Goal: Task Accomplishment & Management: Use online tool/utility

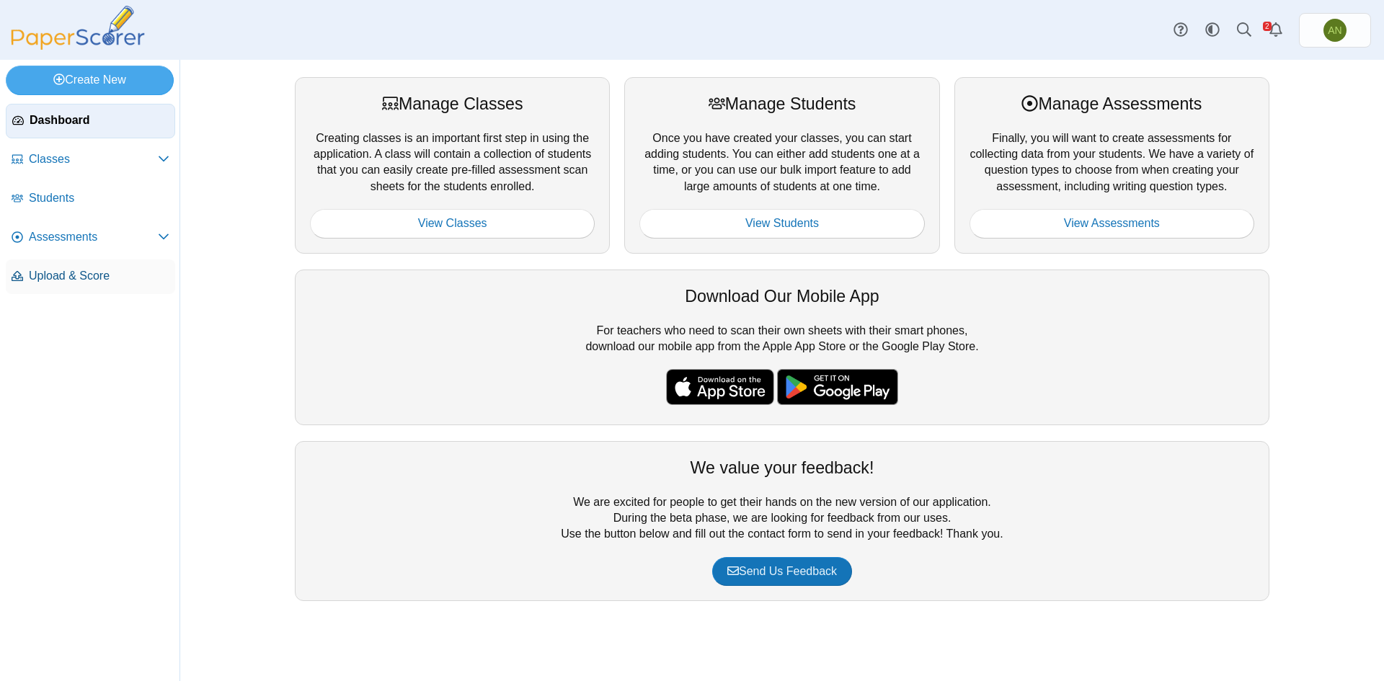
click at [81, 274] on span "Upload & Score" at bounding box center [99, 276] width 141 height 16
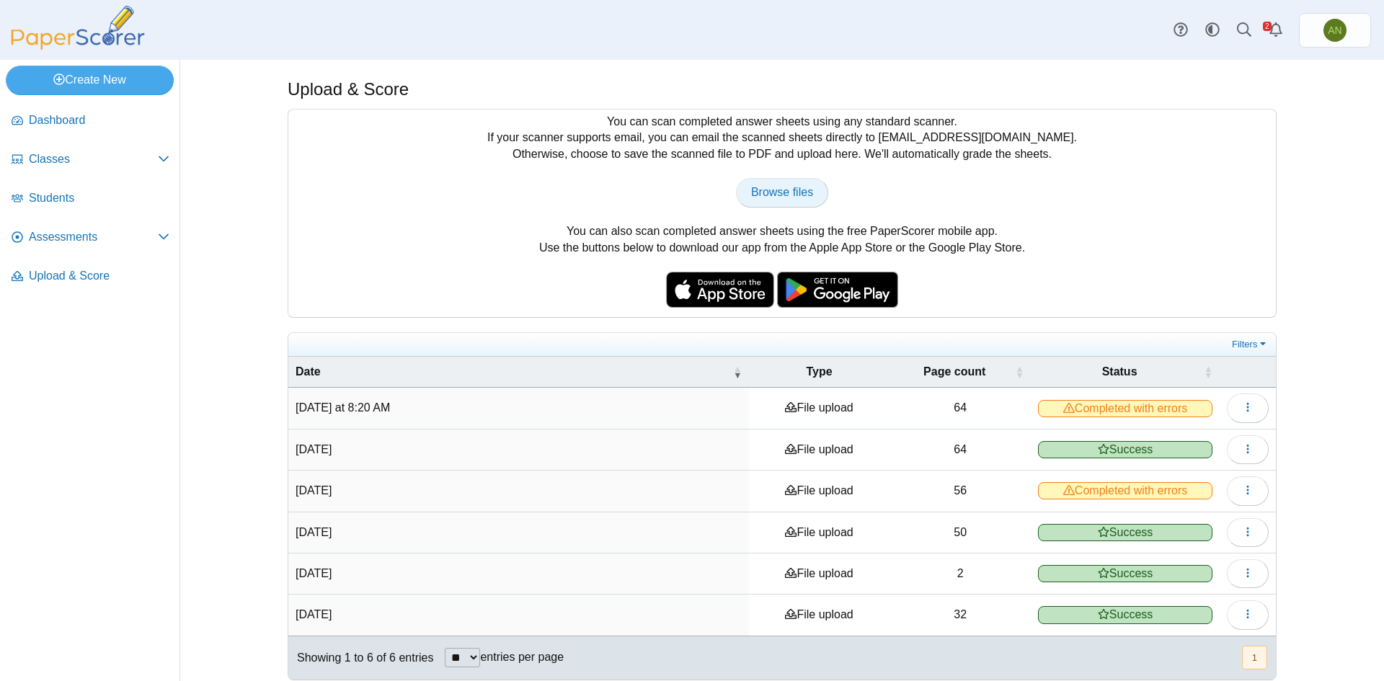
click at [799, 191] on span "Browse files" at bounding box center [782, 192] width 62 height 12
type input "**********"
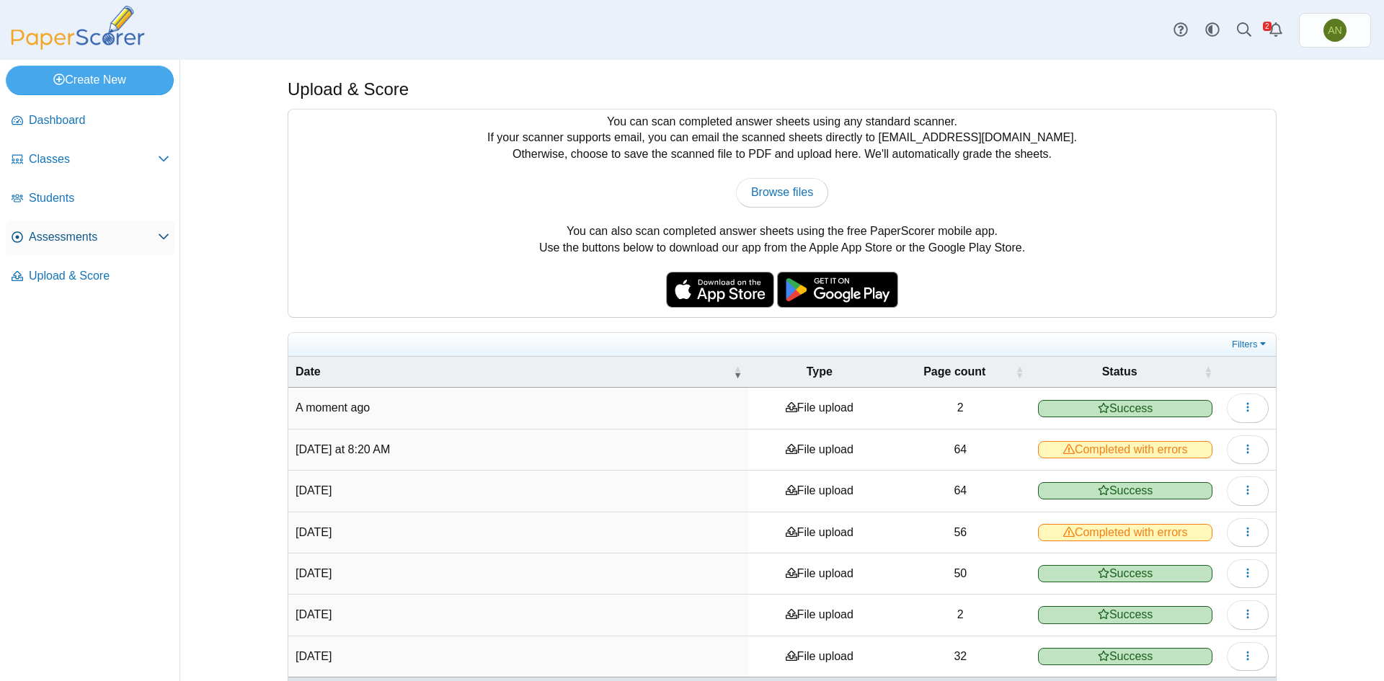
click at [97, 237] on span "Assessments" at bounding box center [93, 237] width 129 height 16
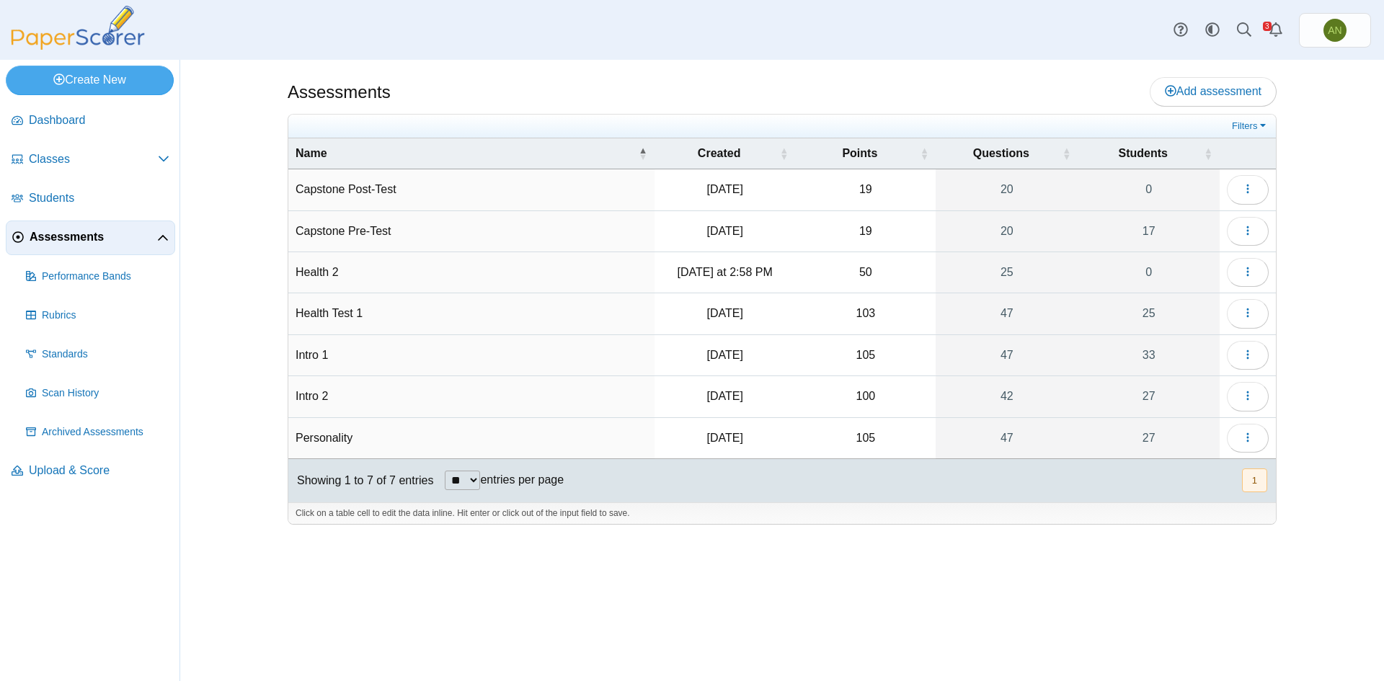
click at [327, 354] on td "Intro 1" at bounding box center [471, 355] width 366 height 41
click at [1254, 348] on button "button" at bounding box center [1248, 355] width 42 height 29
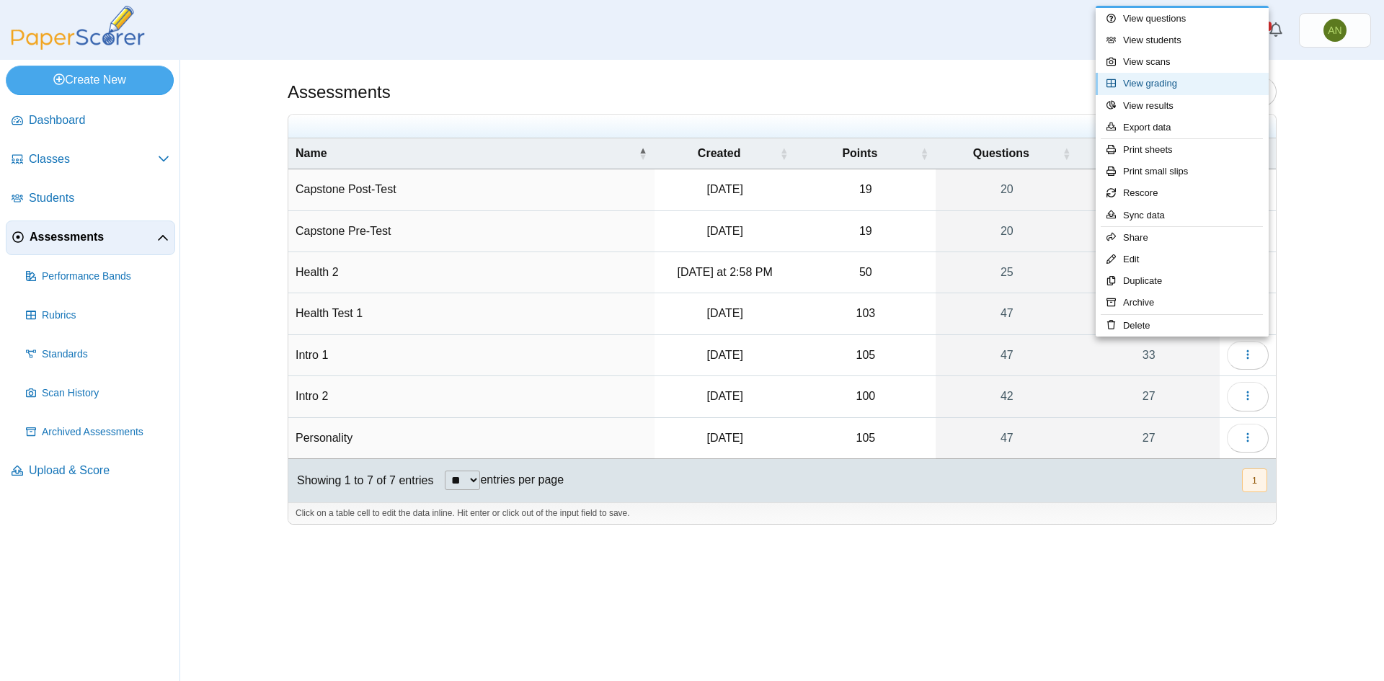
click at [1219, 84] on link "View grading" at bounding box center [1182, 84] width 173 height 22
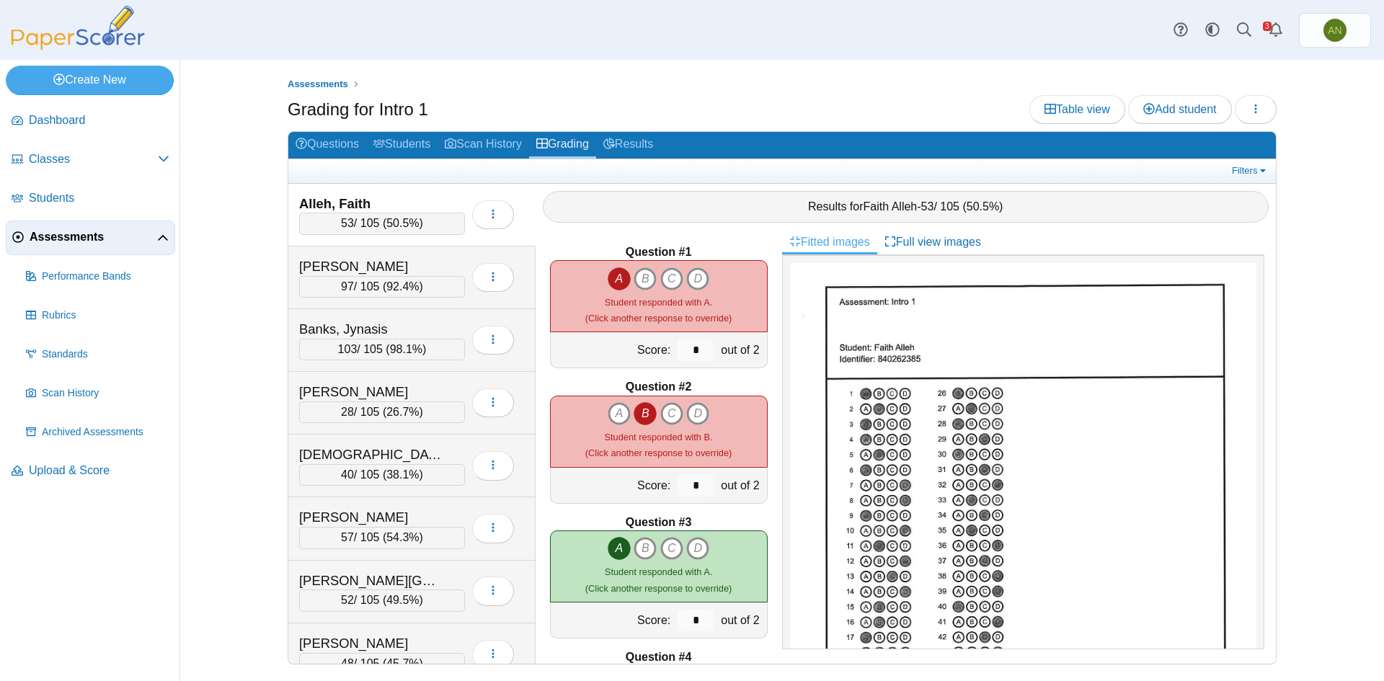
scroll to position [72, 0]
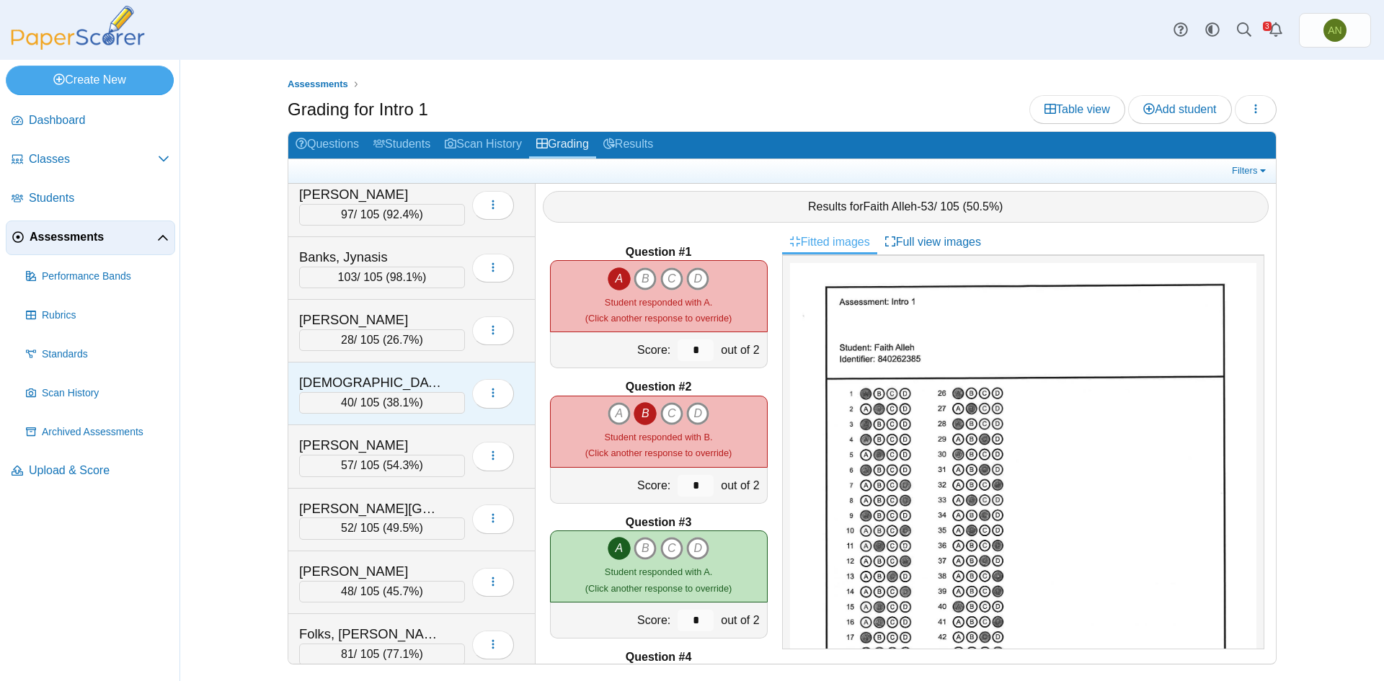
click at [395, 376] on div "[DEMOGRAPHIC_DATA], [PERSON_NAME]" at bounding box center [371, 382] width 144 height 19
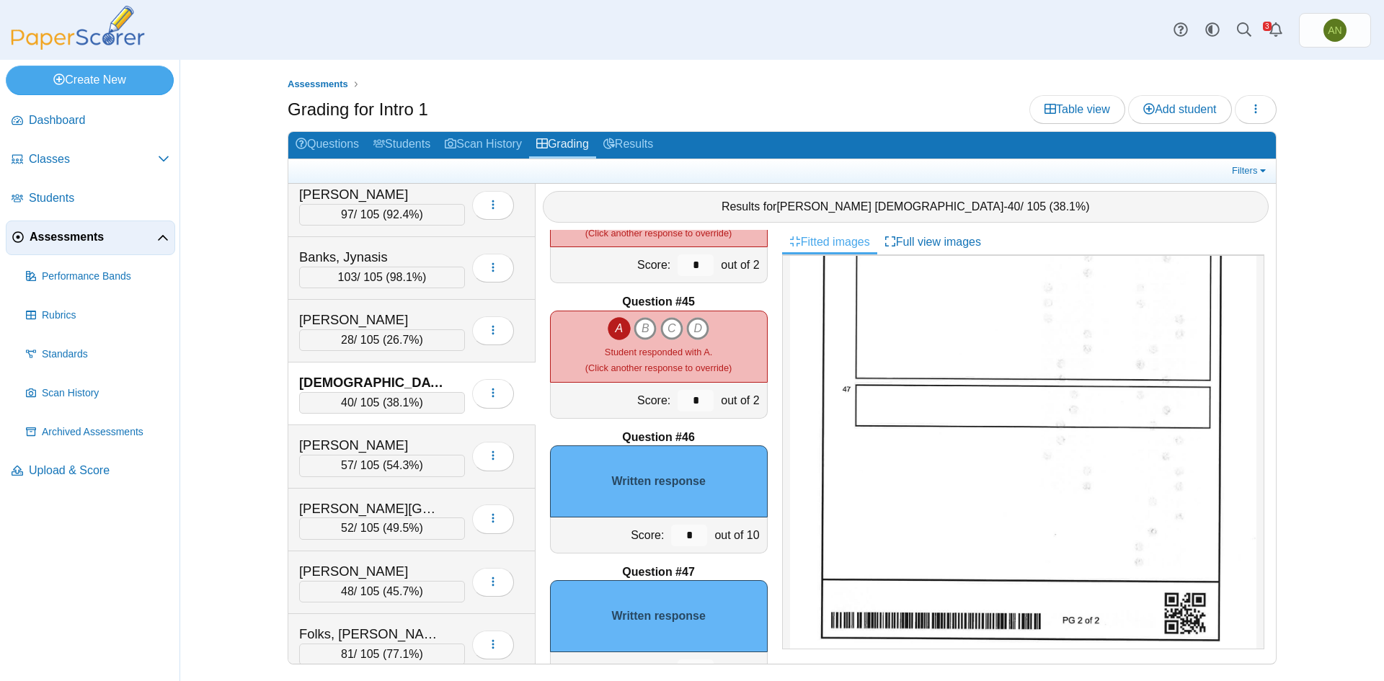
scroll to position [5944, 0]
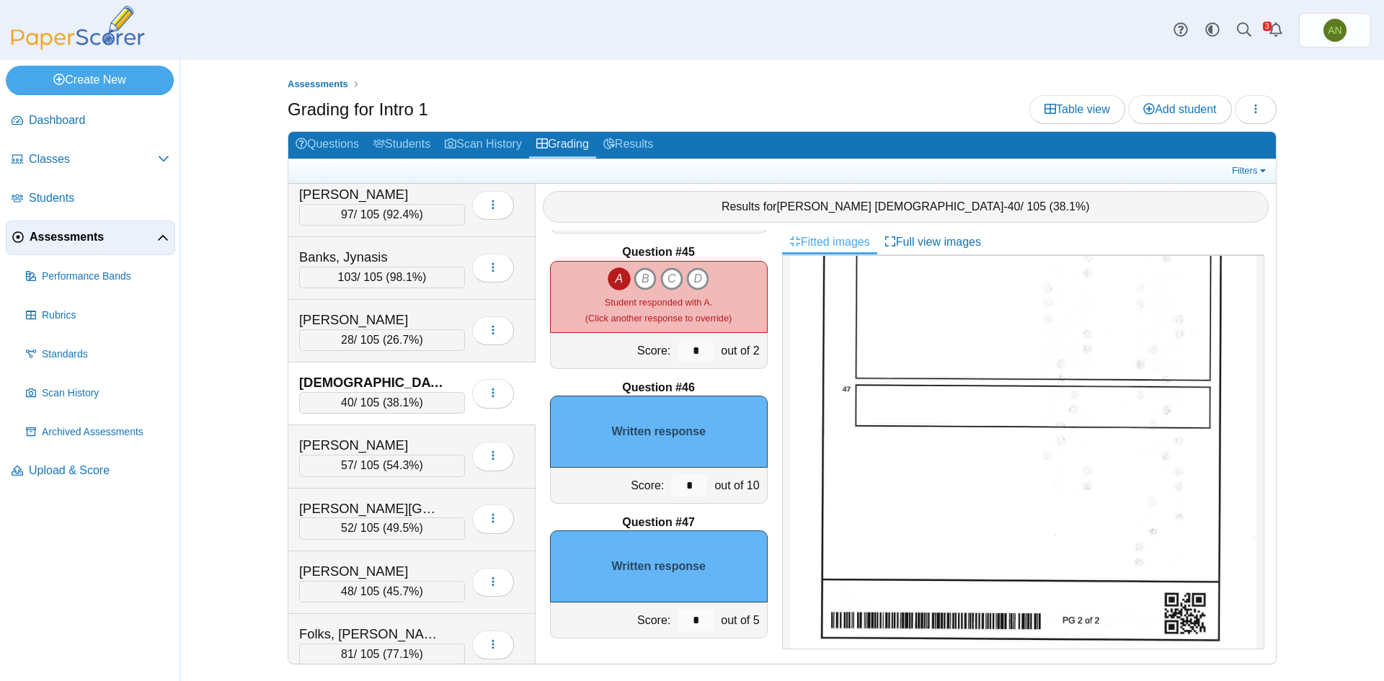
click at [74, 234] on span "Assessments" at bounding box center [94, 237] width 128 height 16
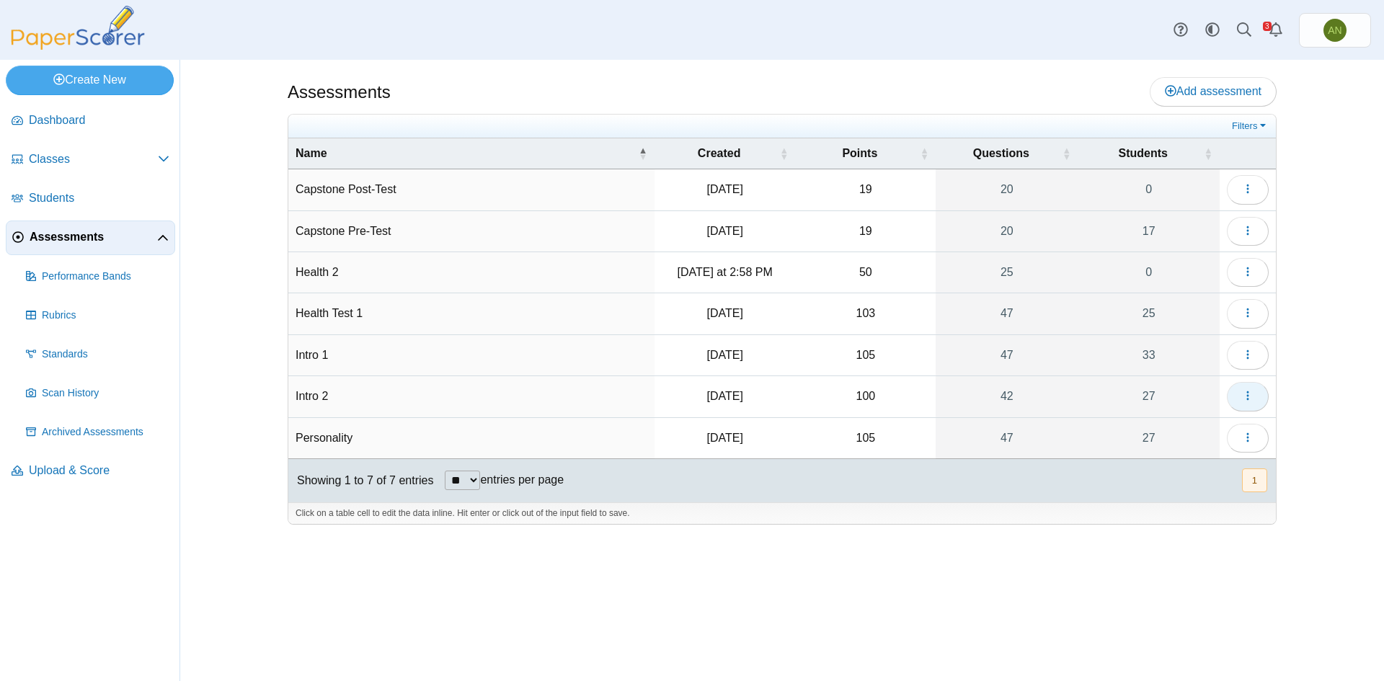
click at [1238, 397] on button "button" at bounding box center [1248, 396] width 42 height 29
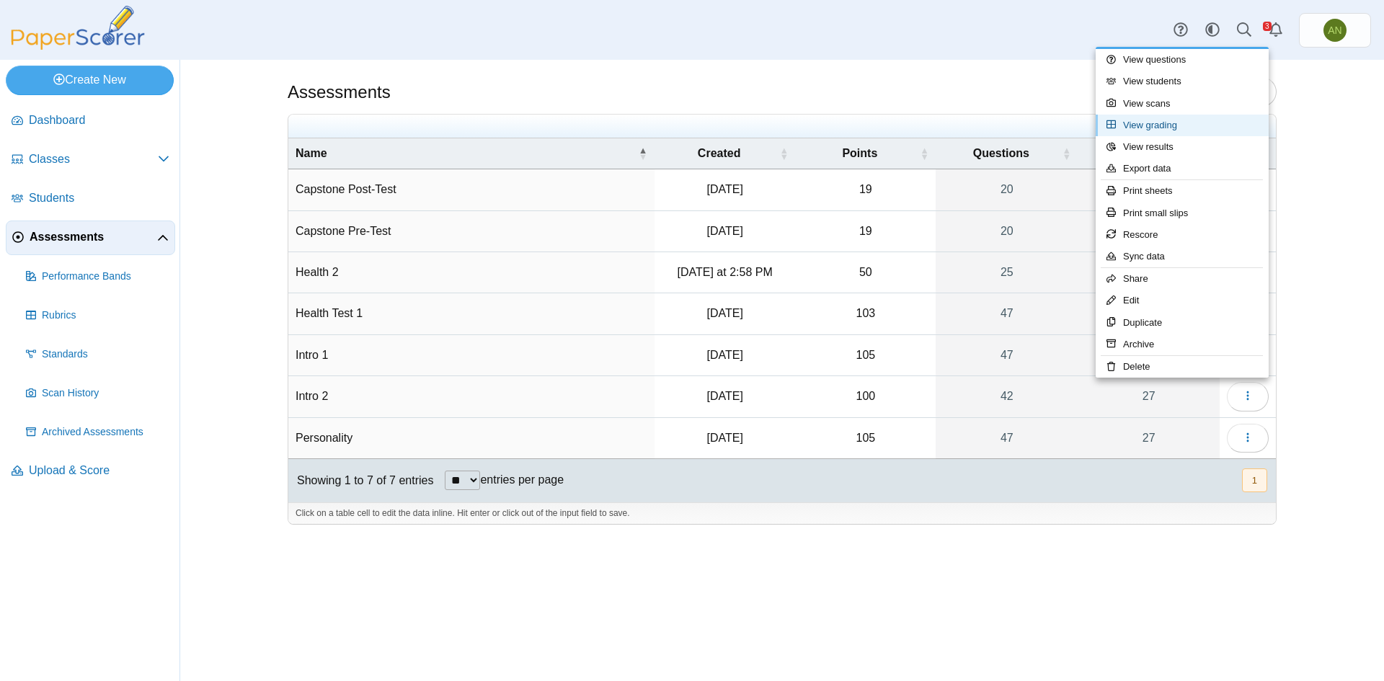
click at [1174, 128] on link "View grading" at bounding box center [1182, 126] width 173 height 22
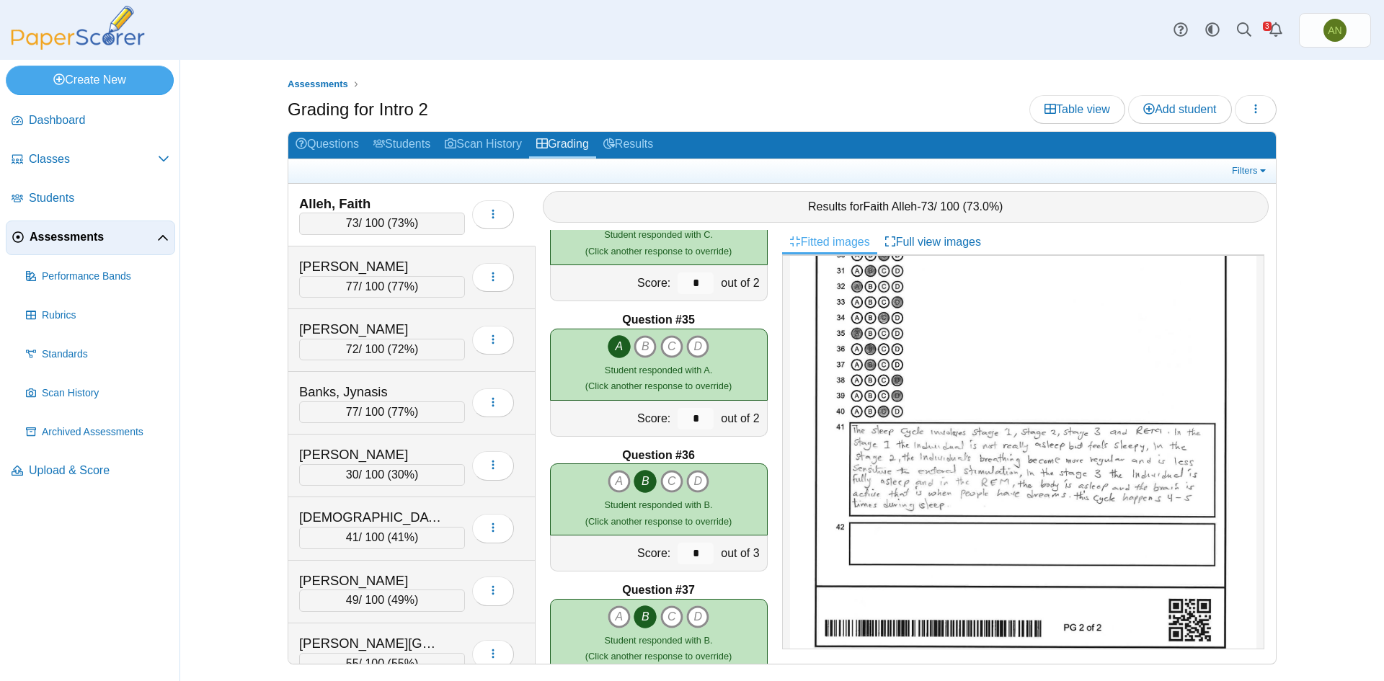
scroll to position [4830, 0]
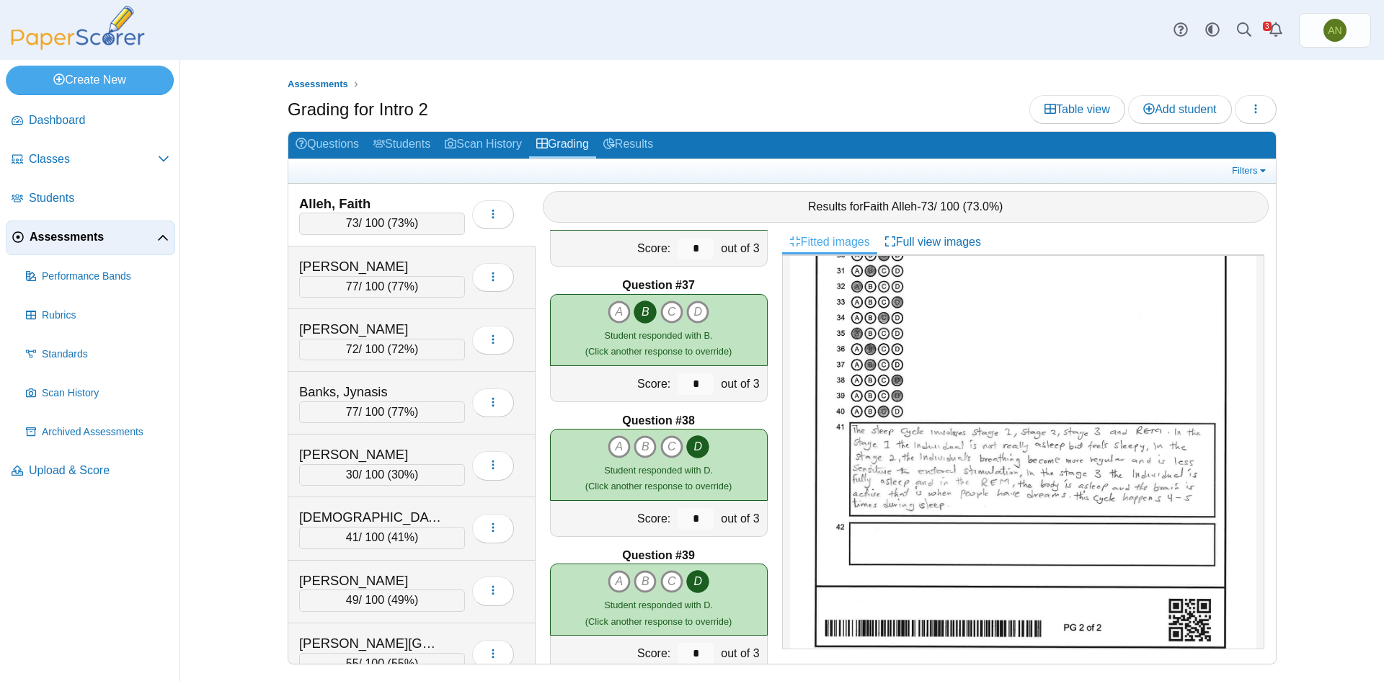
click at [415, 209] on div "Alleh, Faith" at bounding box center [371, 204] width 144 height 19
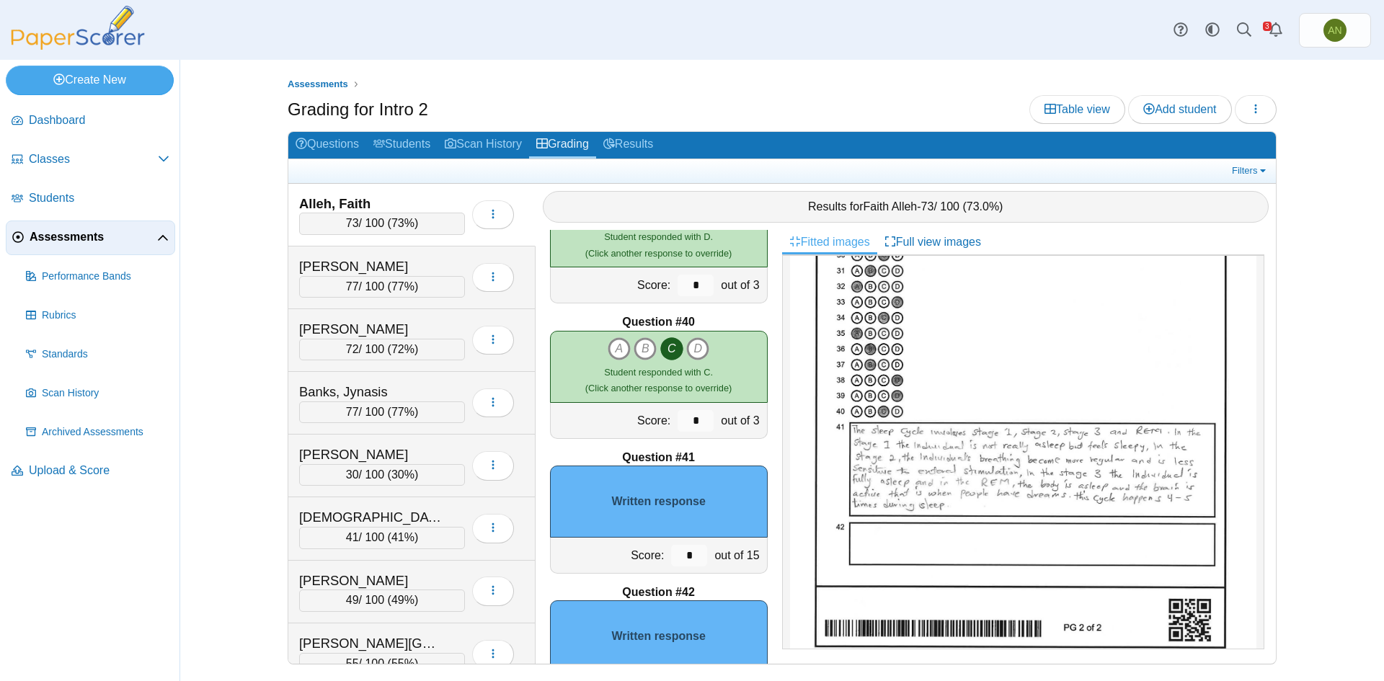
scroll to position [5268, 0]
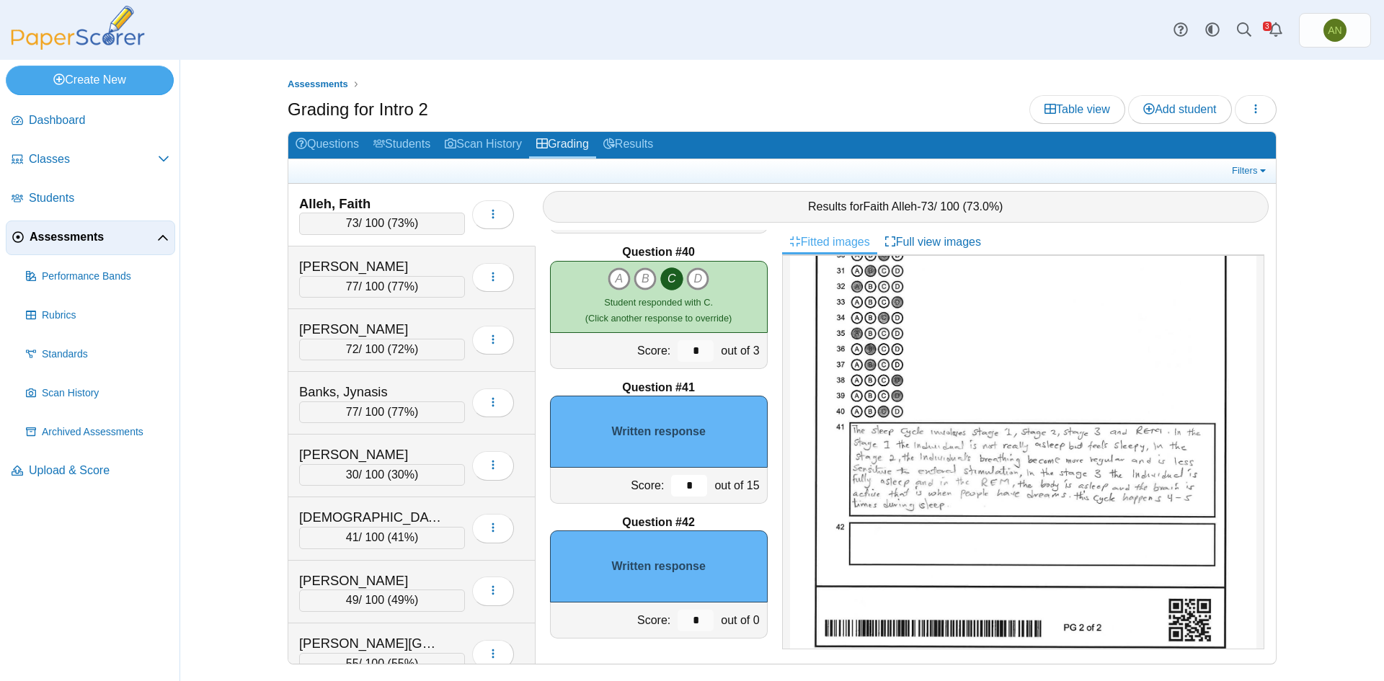
drag, startPoint x: 673, startPoint y: 485, endPoint x: 698, endPoint y: 485, distance: 25.2
click at [698, 485] on div "*" at bounding box center [689, 485] width 43 height 35
type input "*"
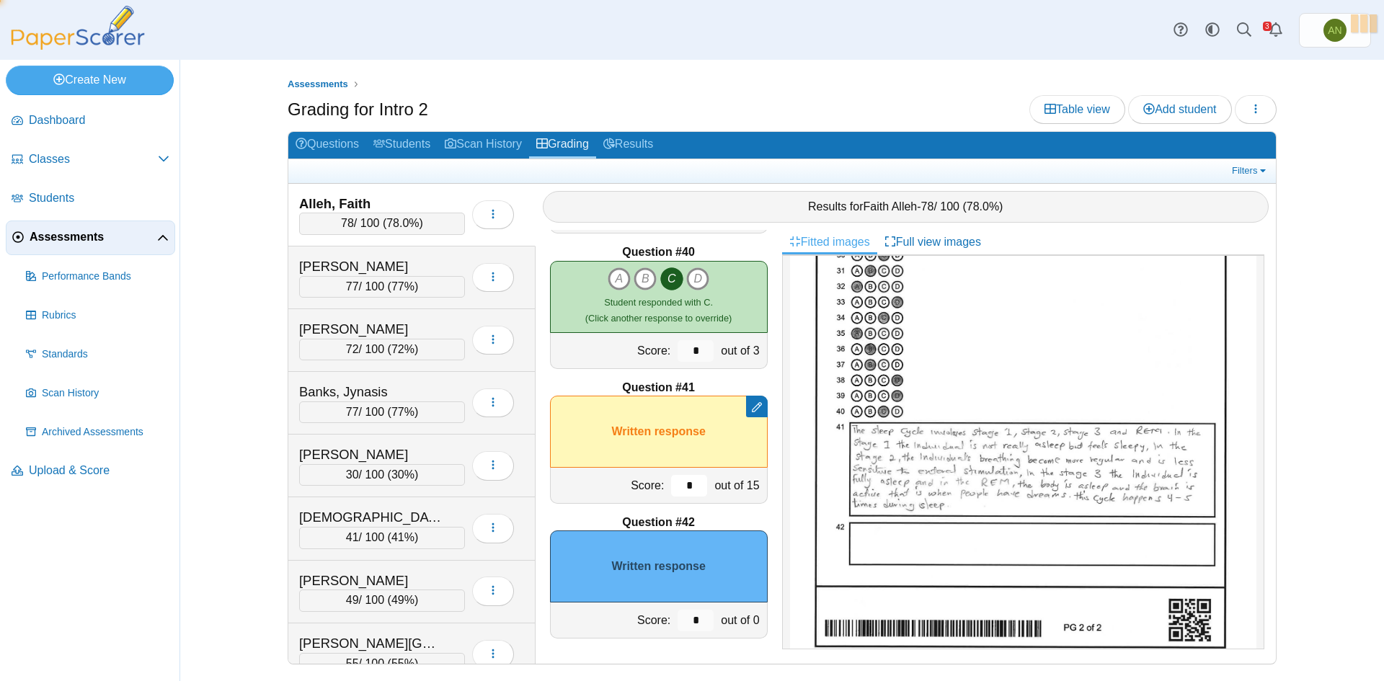
type input "*"
click at [409, 263] on div "[PERSON_NAME]" at bounding box center [371, 266] width 144 height 19
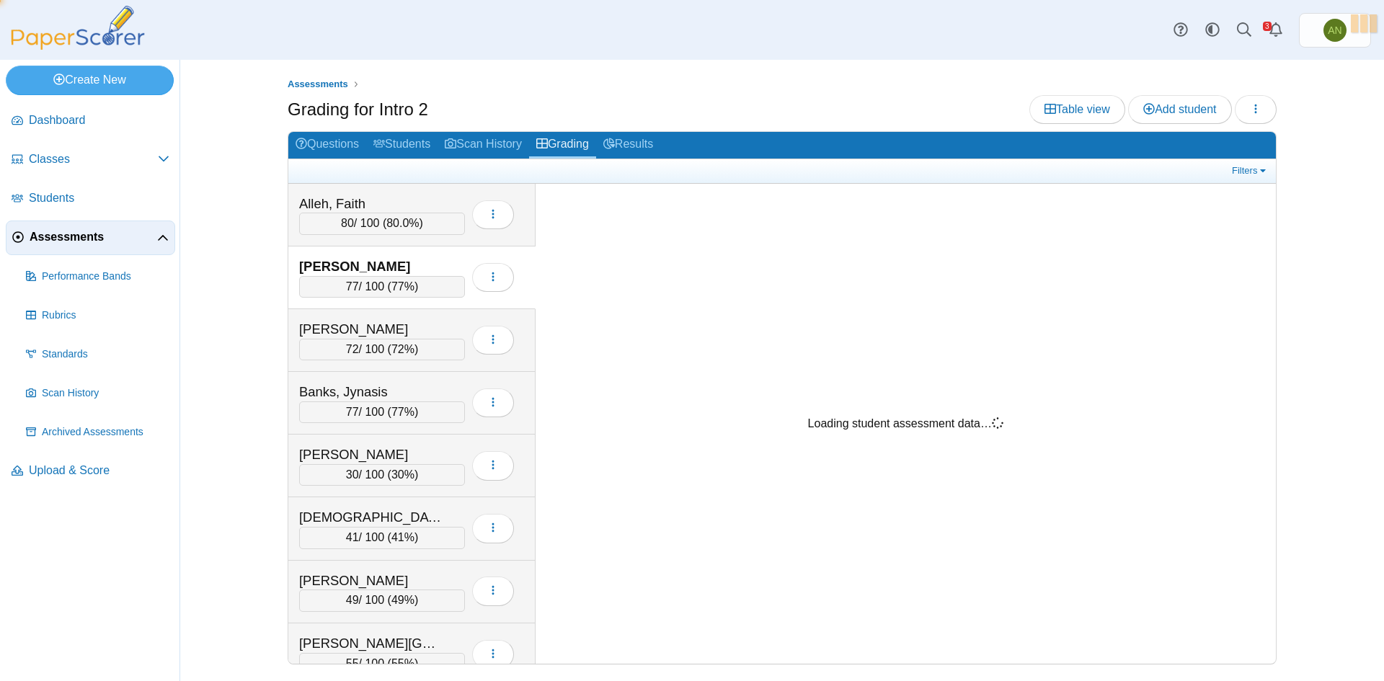
scroll to position [0, 0]
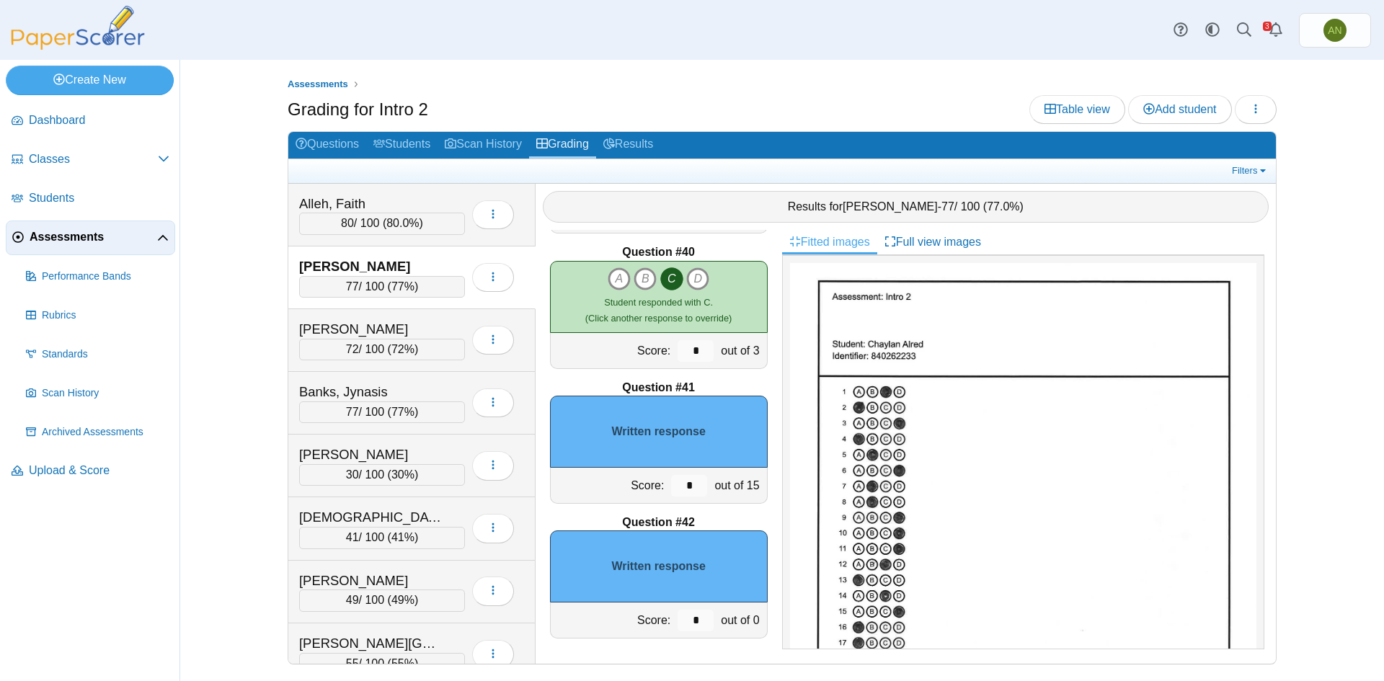
click at [1130, 449] on img at bounding box center [1023, 565] width 466 height 604
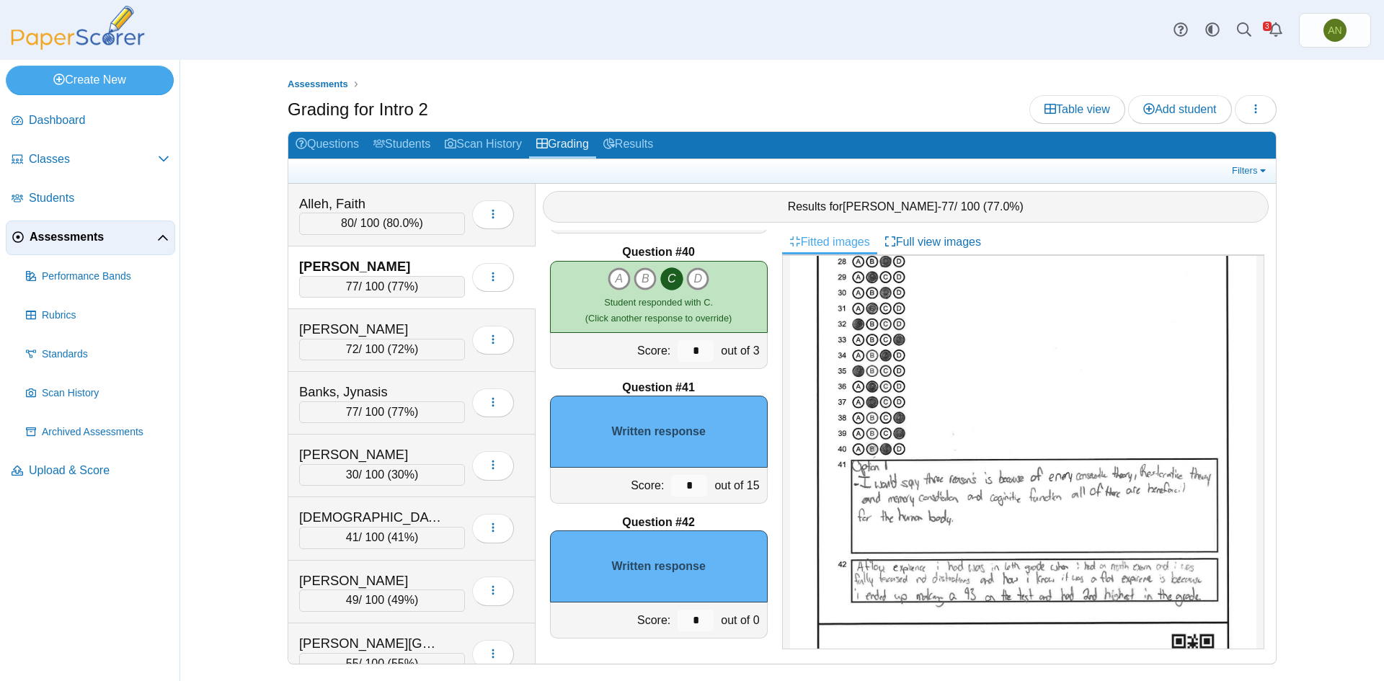
scroll to position [823, 0]
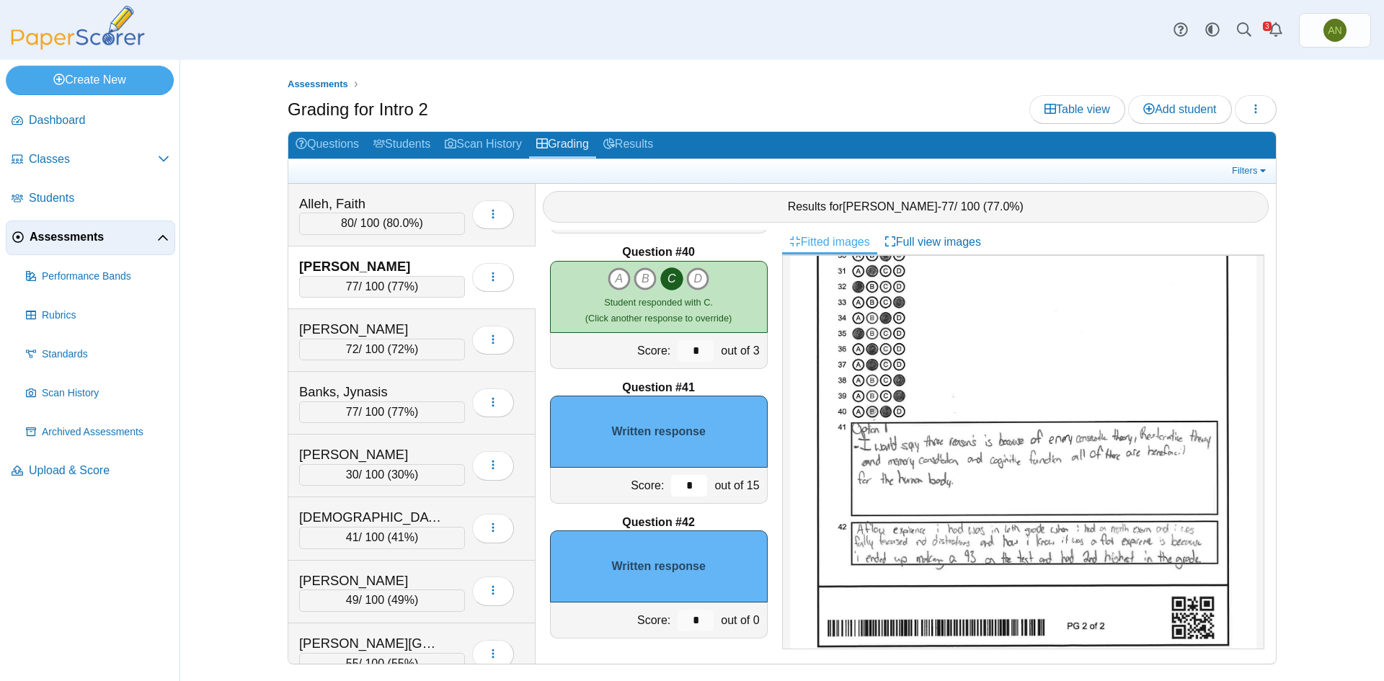
click at [681, 489] on input "*" at bounding box center [689, 486] width 36 height 22
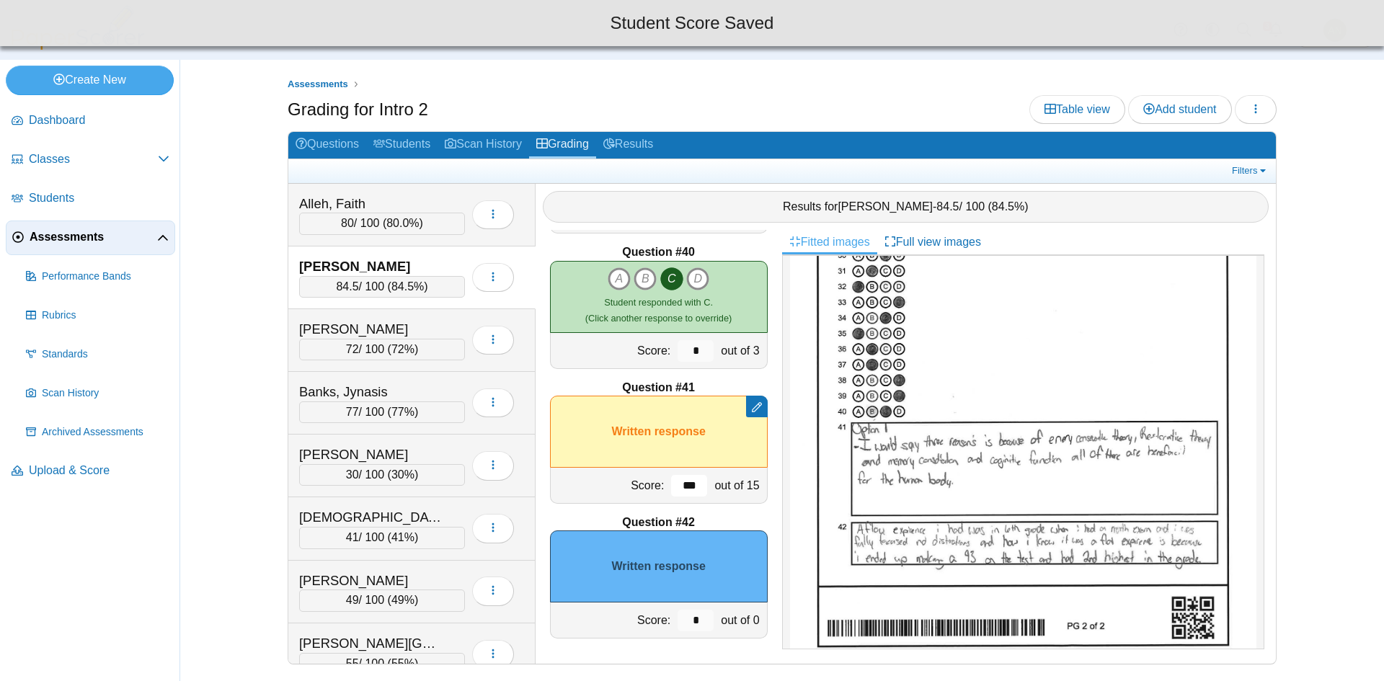
type input "***"
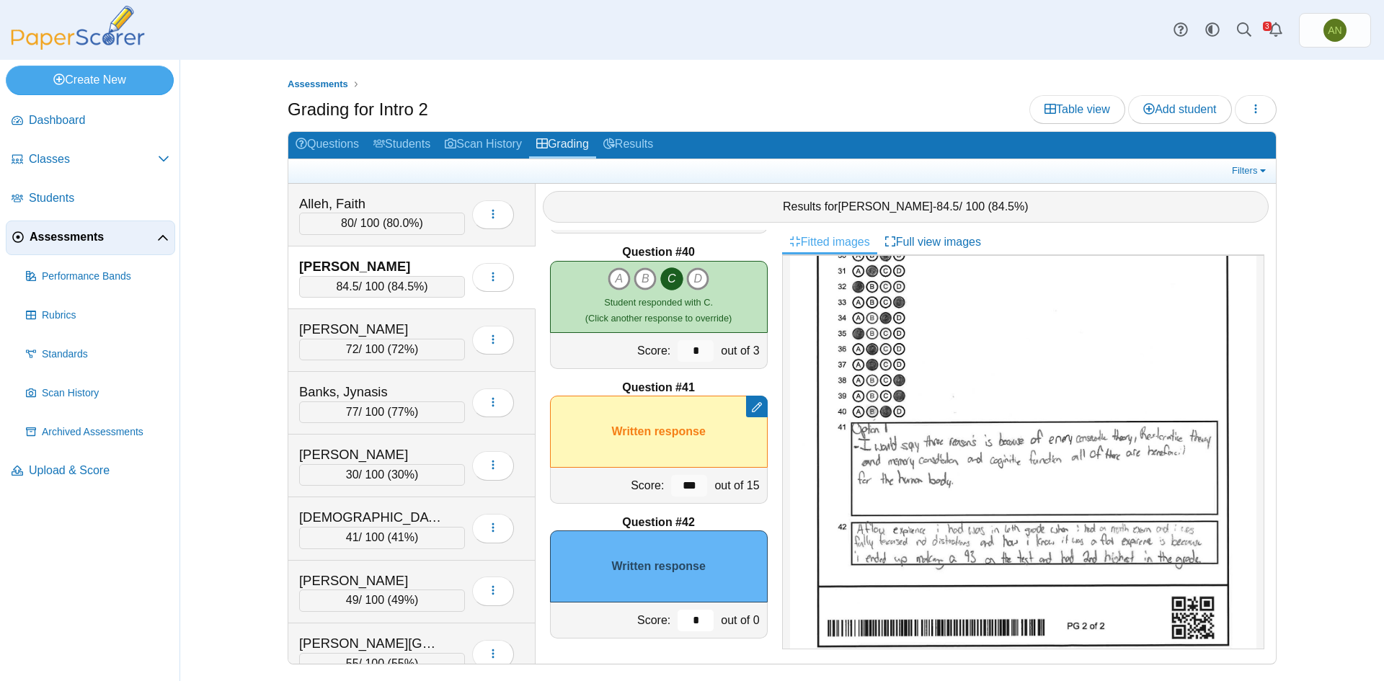
click at [689, 618] on input "*" at bounding box center [696, 621] width 36 height 22
type input "*"
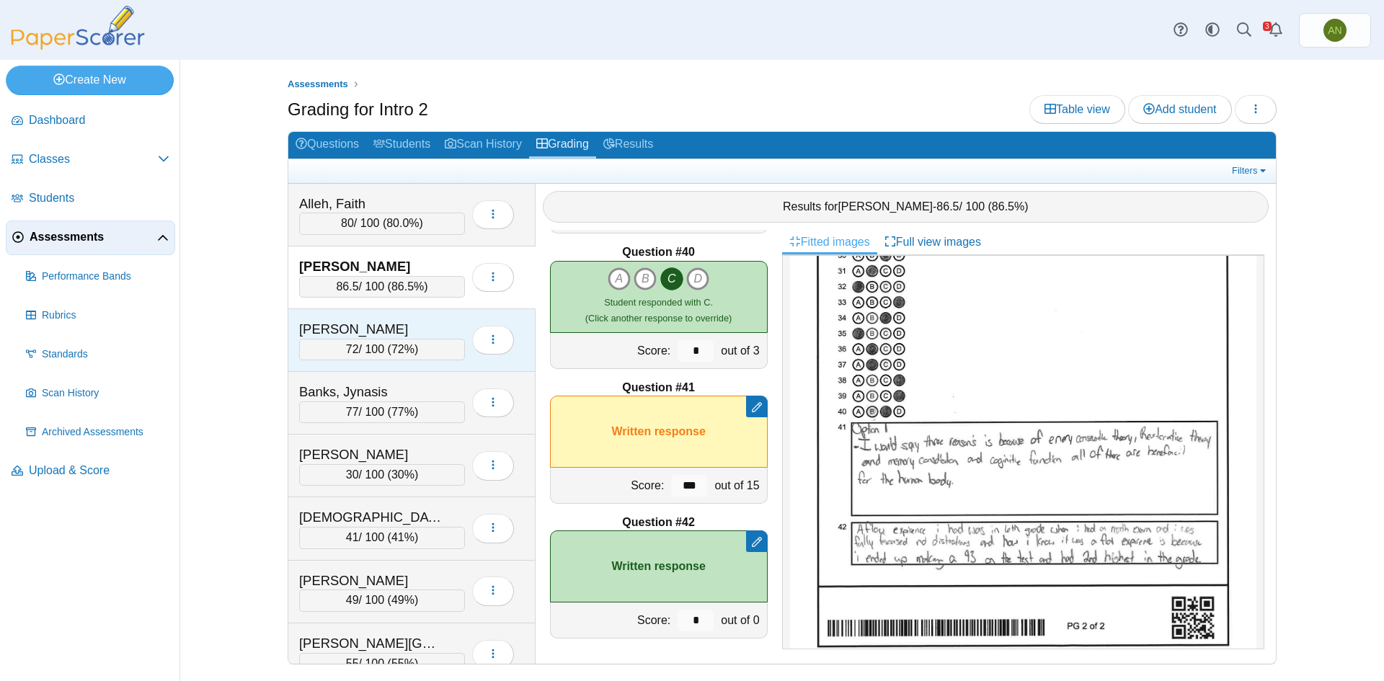
click at [412, 326] on div "[PERSON_NAME]" at bounding box center [371, 329] width 144 height 19
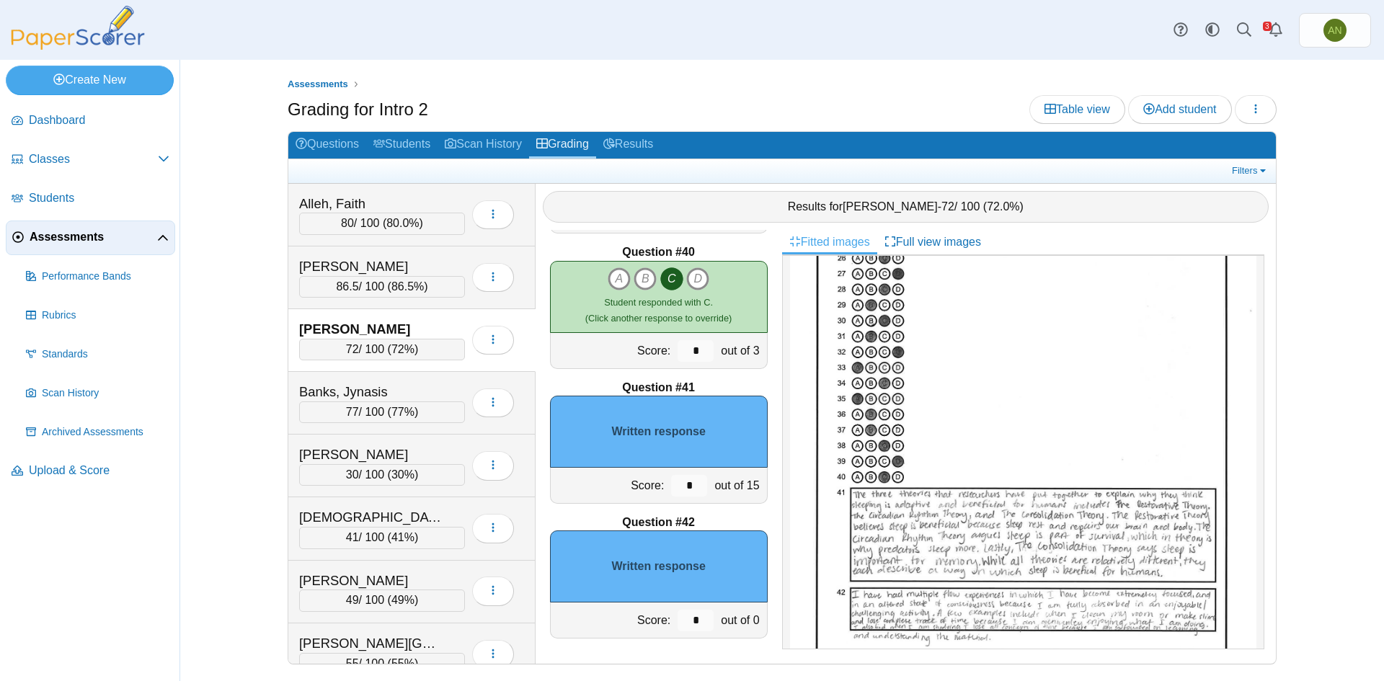
scroll to position [791, 0]
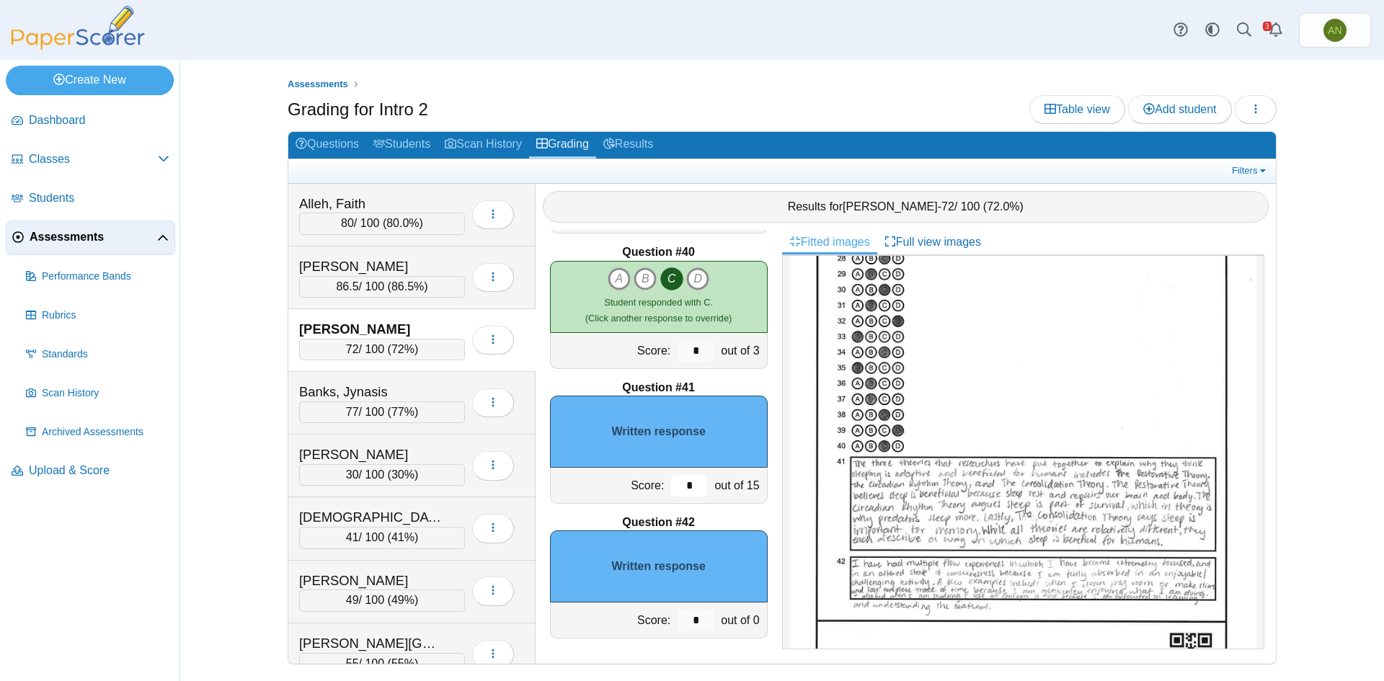
drag, startPoint x: 672, startPoint y: 485, endPoint x: 681, endPoint y: 485, distance: 9.4
click at [681, 485] on input "*" at bounding box center [689, 486] width 36 height 22
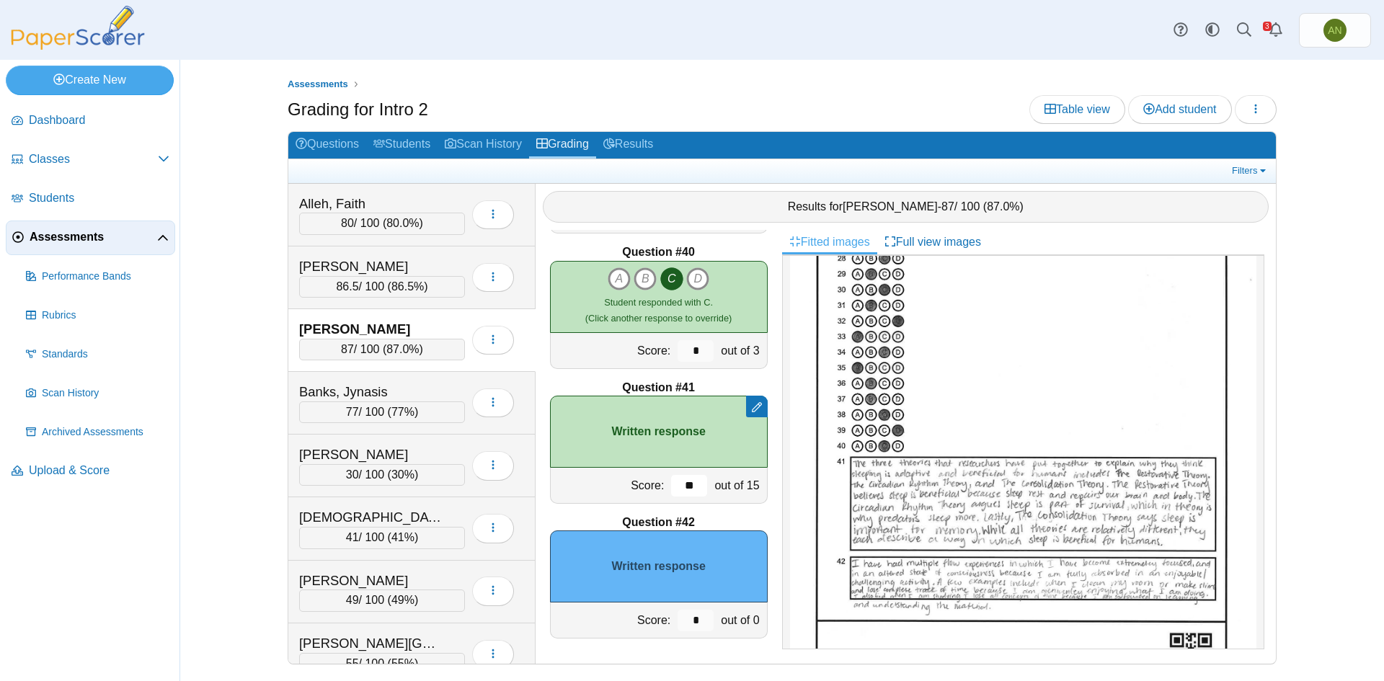
type input "**"
click at [688, 621] on input "*" at bounding box center [696, 621] width 36 height 22
type input "*"
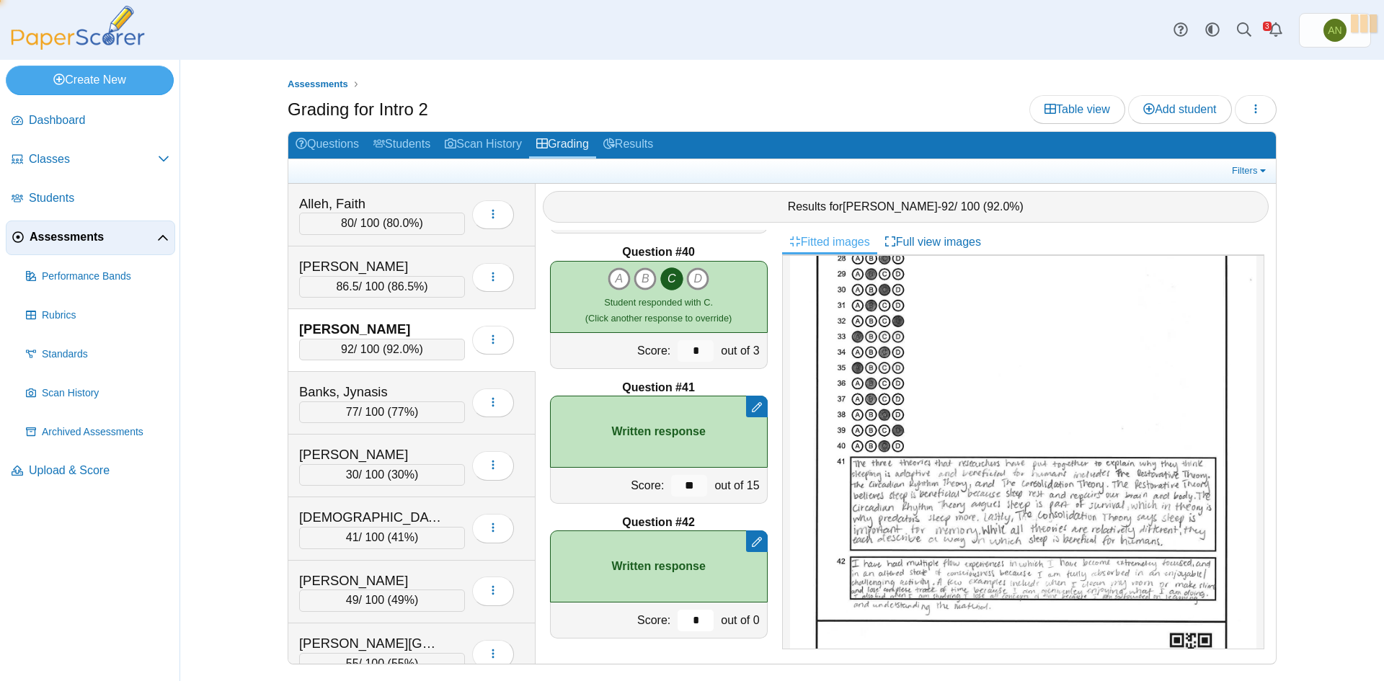
type input "*"
click at [434, 380] on div "Banks, Jynasis 77 / 100 ( 77% ) Loading…" at bounding box center [411, 403] width 247 height 63
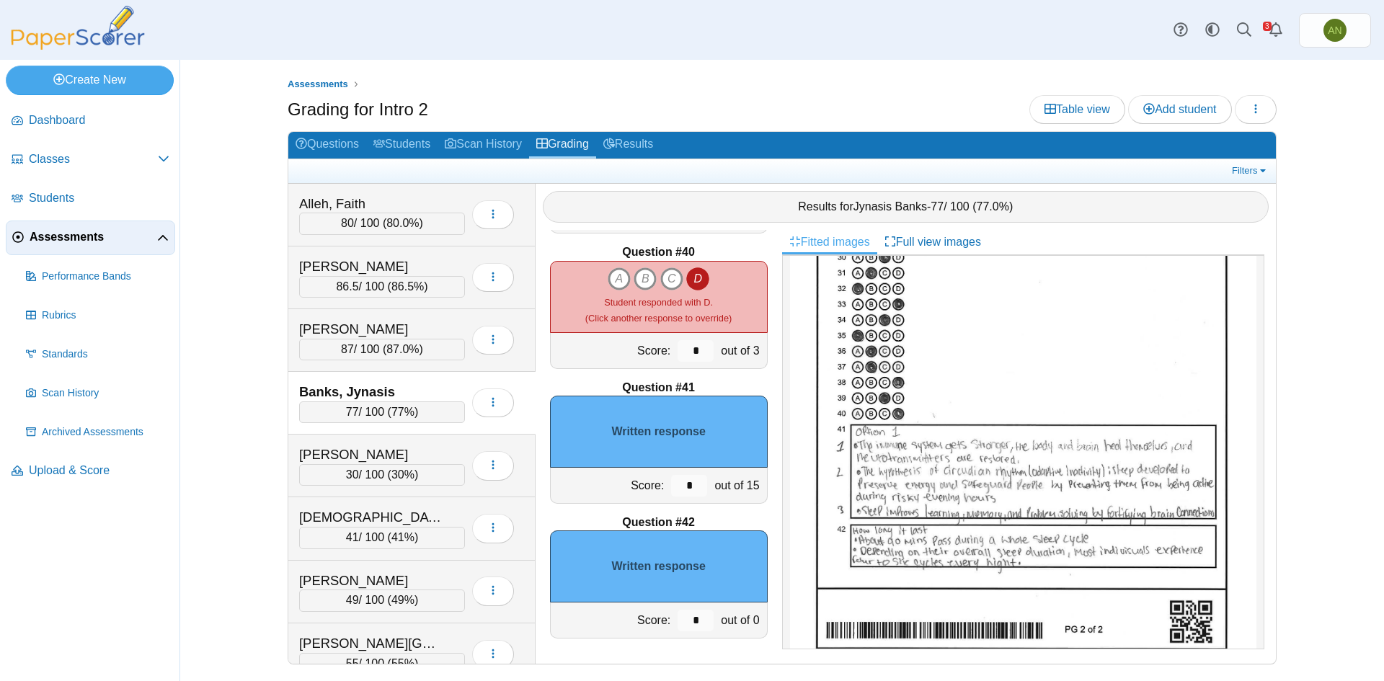
scroll to position [823, 0]
drag, startPoint x: 673, startPoint y: 488, endPoint x: 693, endPoint y: 487, distance: 20.9
click at [693, 487] on input "*" at bounding box center [689, 486] width 36 height 22
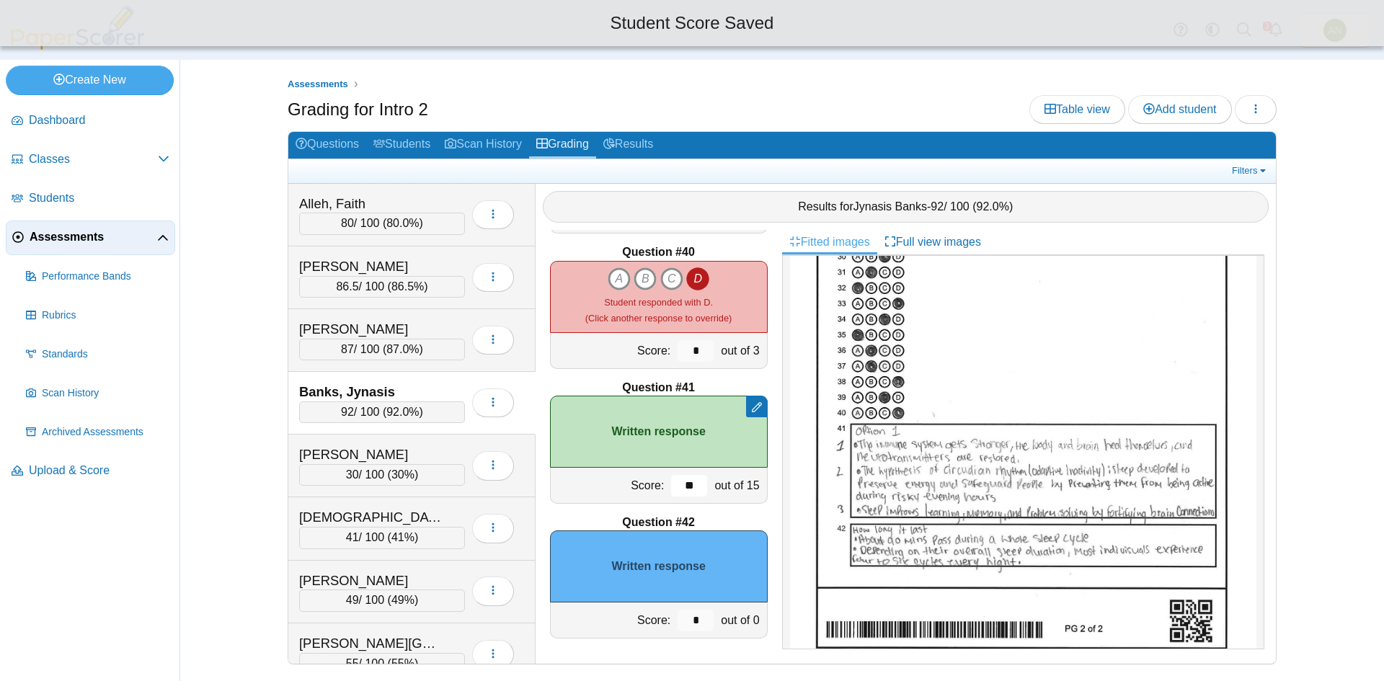
type input "**"
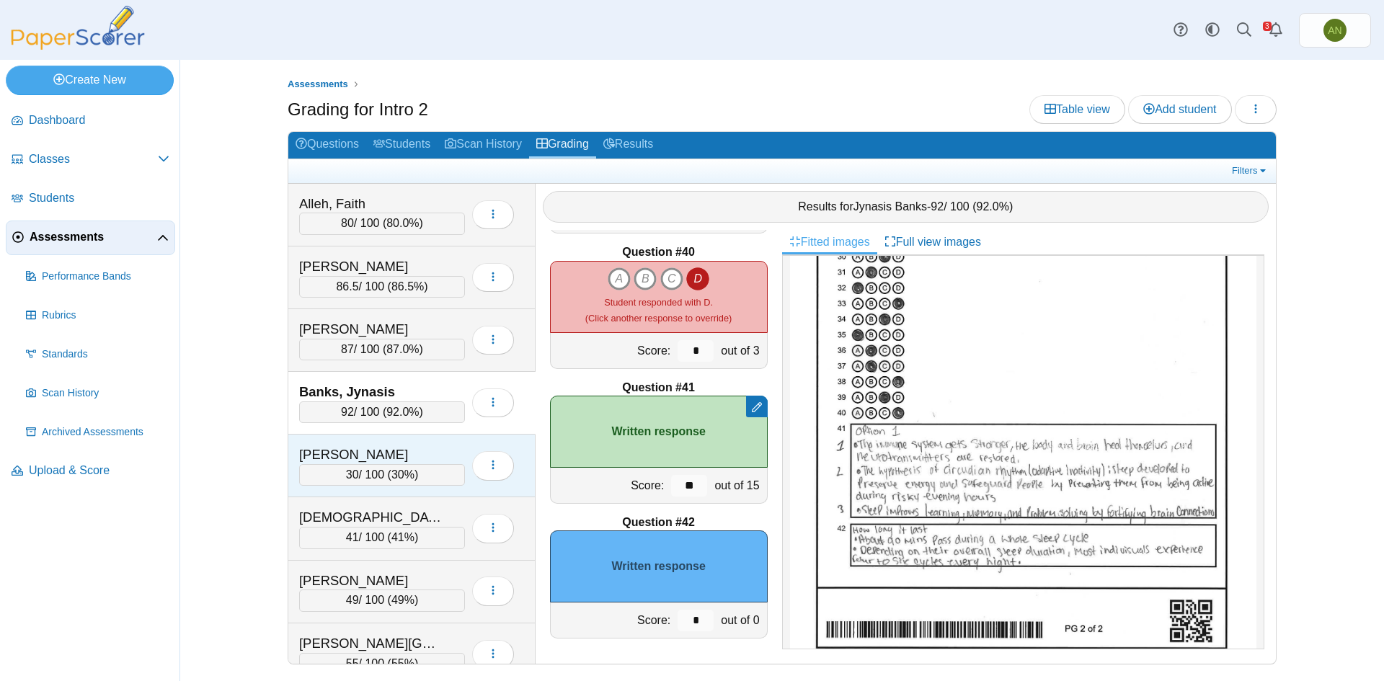
click at [401, 453] on div "[PERSON_NAME]" at bounding box center [371, 455] width 144 height 19
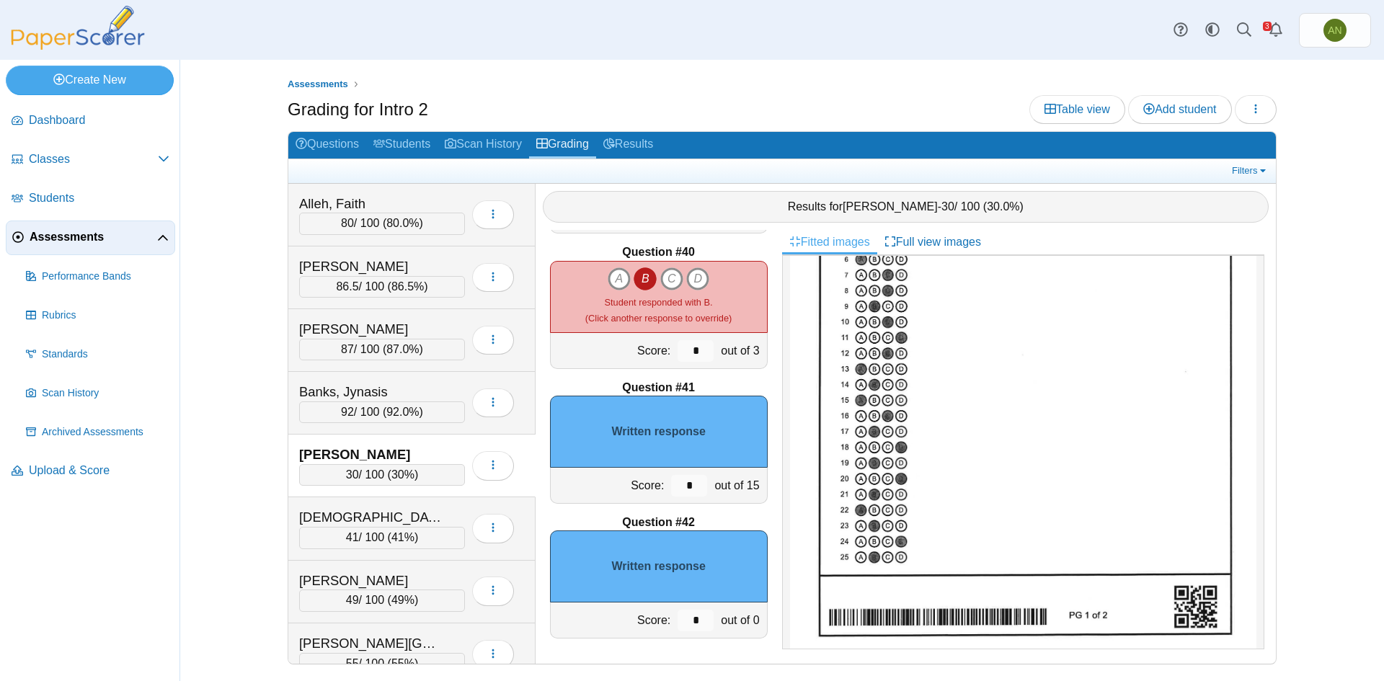
scroll to position [721, 0]
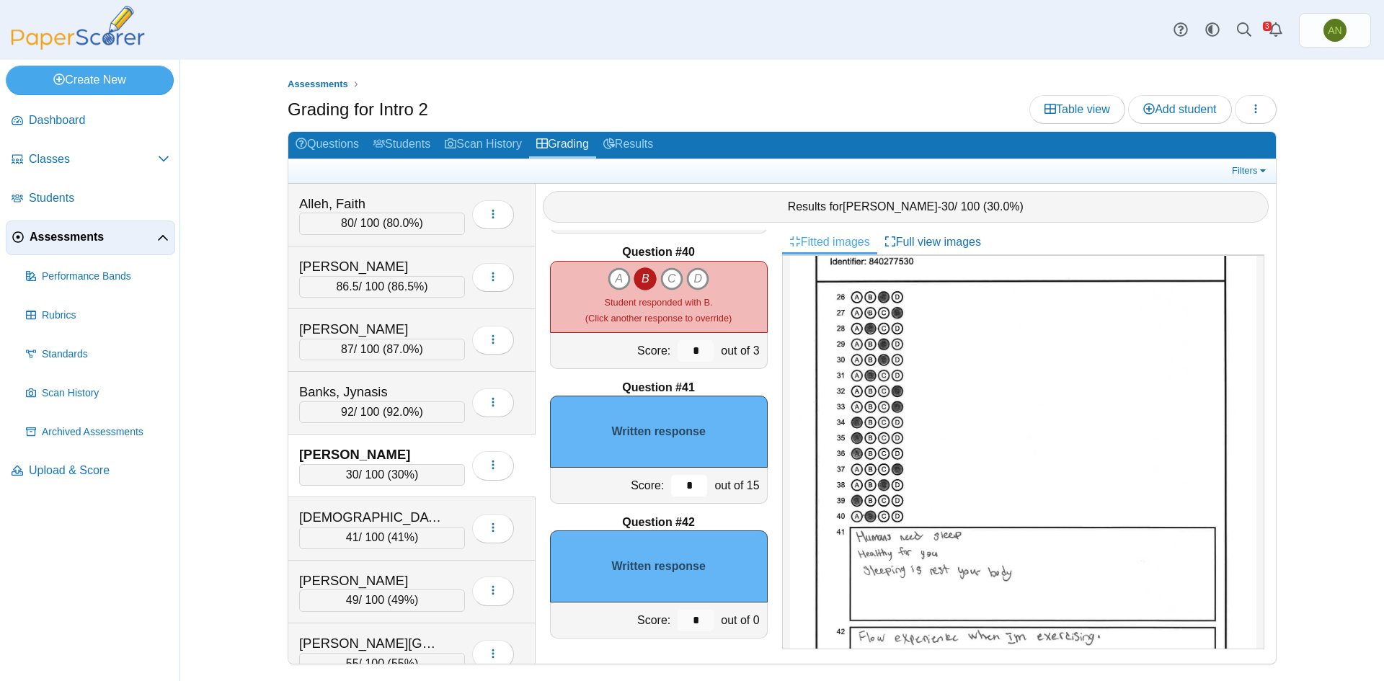
drag, startPoint x: 677, startPoint y: 486, endPoint x: 701, endPoint y: 486, distance: 24.5
click at [701, 486] on div "Score: * out of 15" at bounding box center [659, 486] width 218 height 36
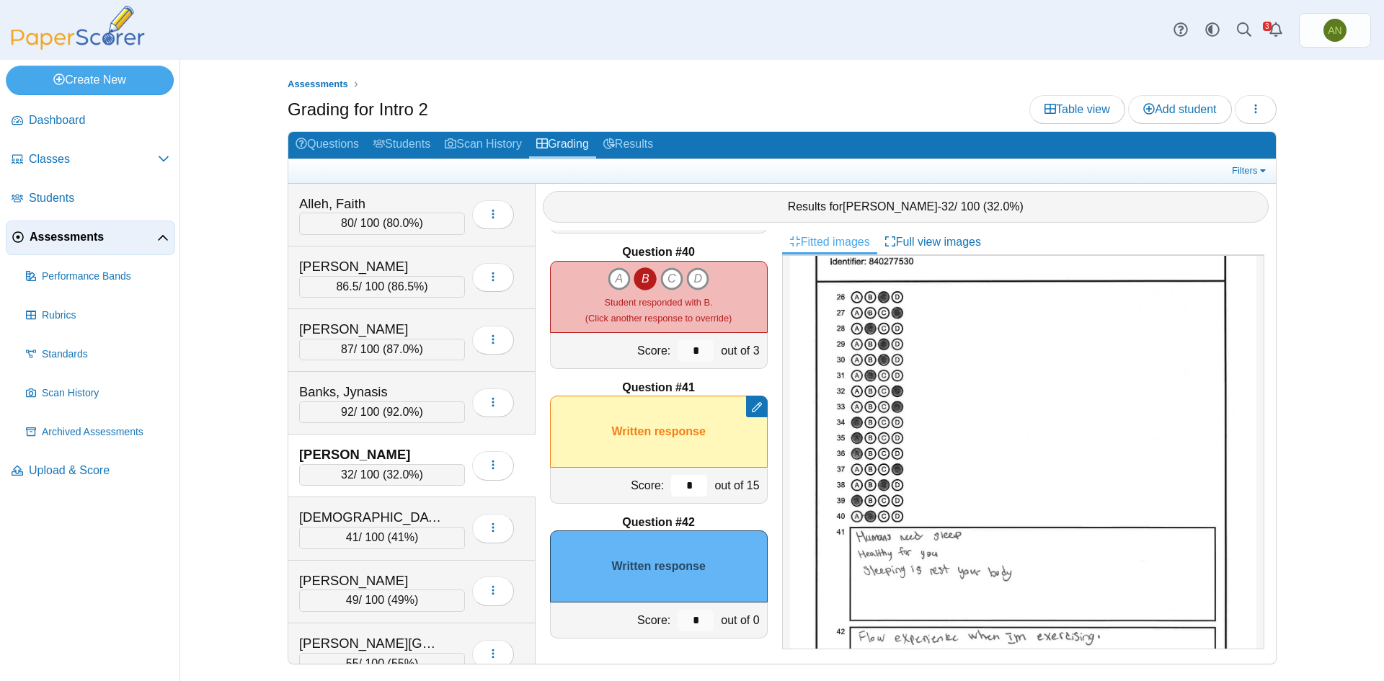
type input "*"
click at [696, 618] on input "*" at bounding box center [696, 621] width 36 height 22
type input "*"
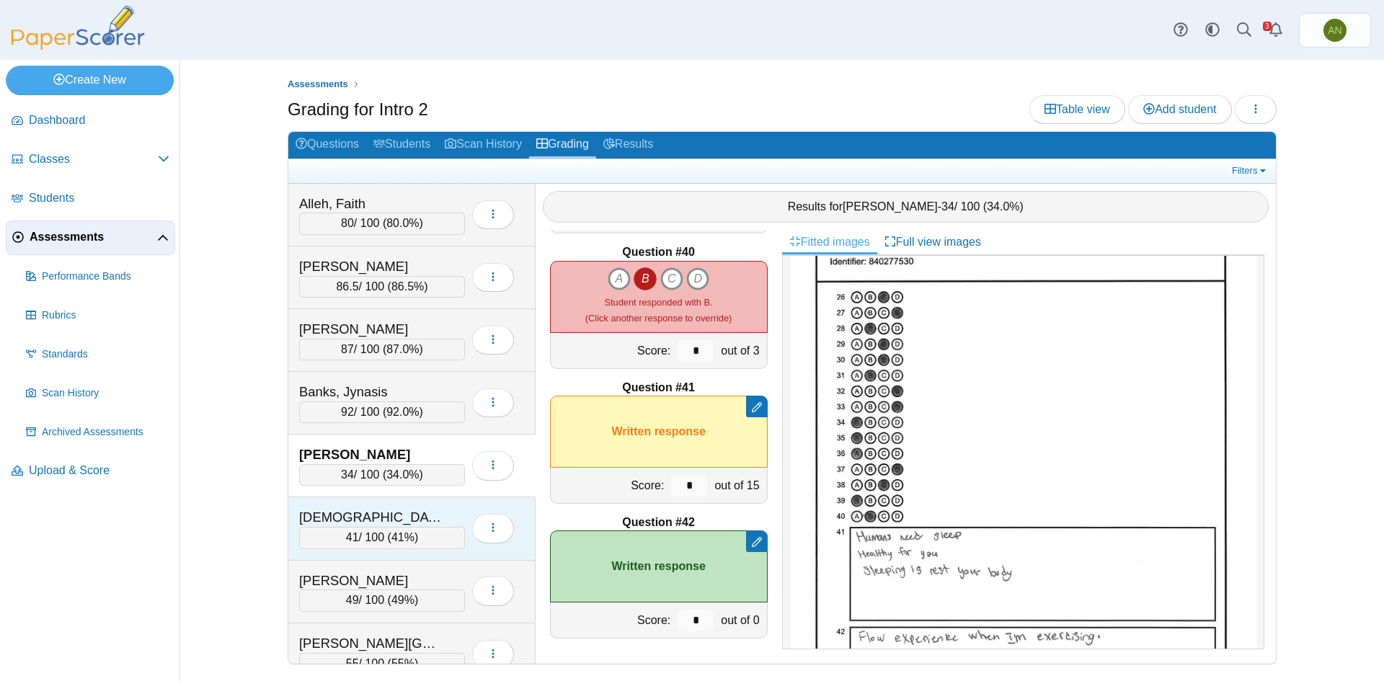
click at [414, 519] on div "[DEMOGRAPHIC_DATA], [PERSON_NAME]" at bounding box center [371, 517] width 144 height 19
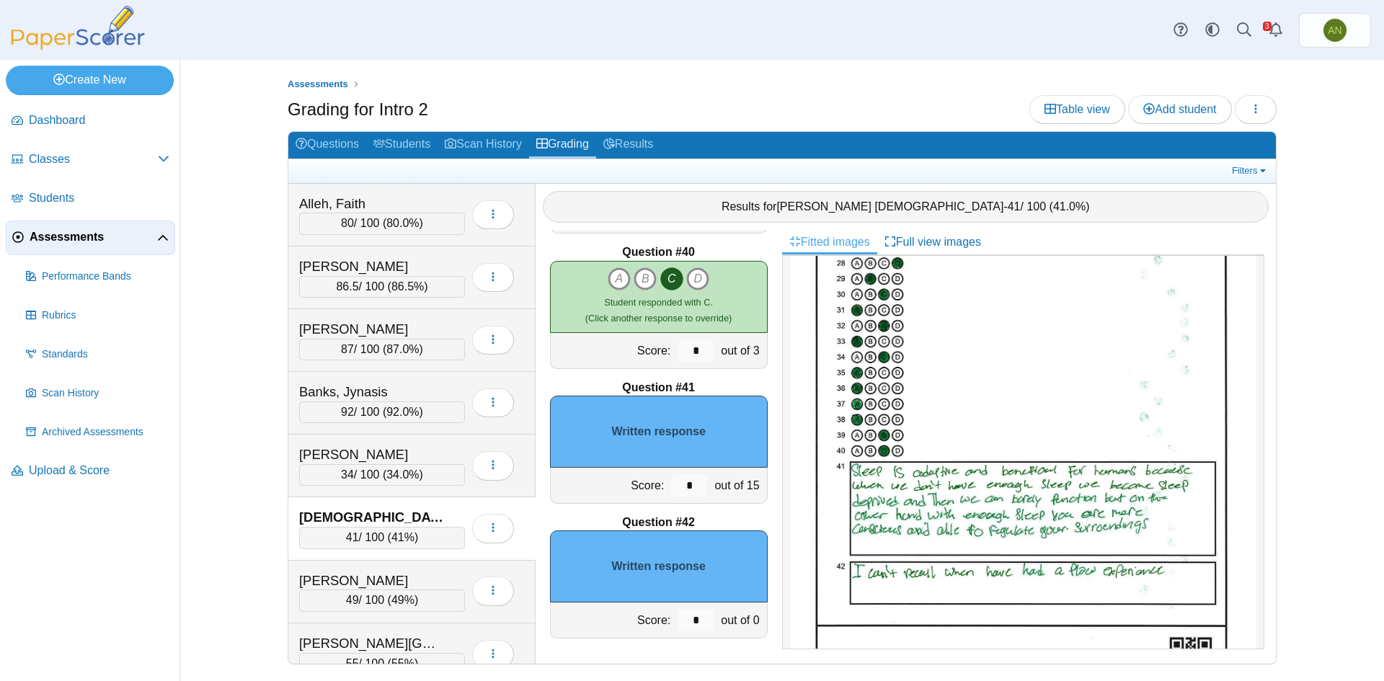
scroll to position [793, 0]
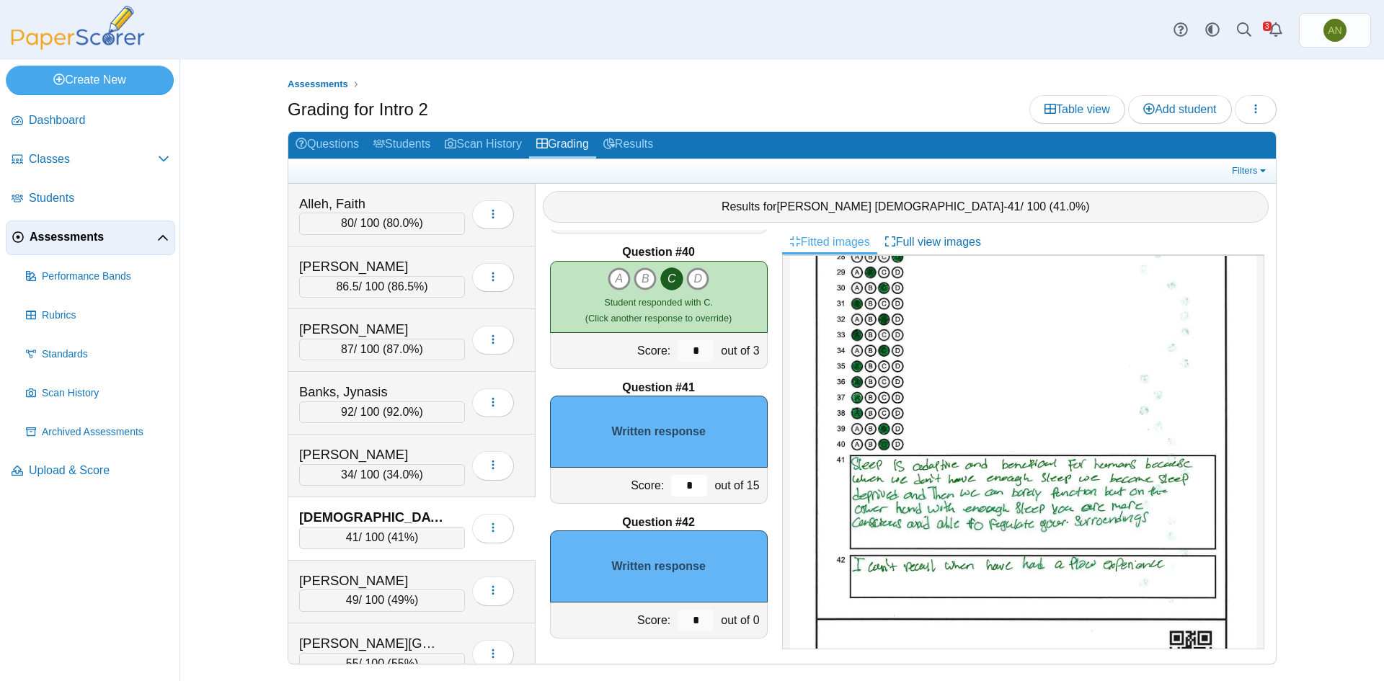
drag, startPoint x: 685, startPoint y: 489, endPoint x: 664, endPoint y: 489, distance: 20.9
click at [671, 489] on input "*" at bounding box center [689, 486] width 36 height 22
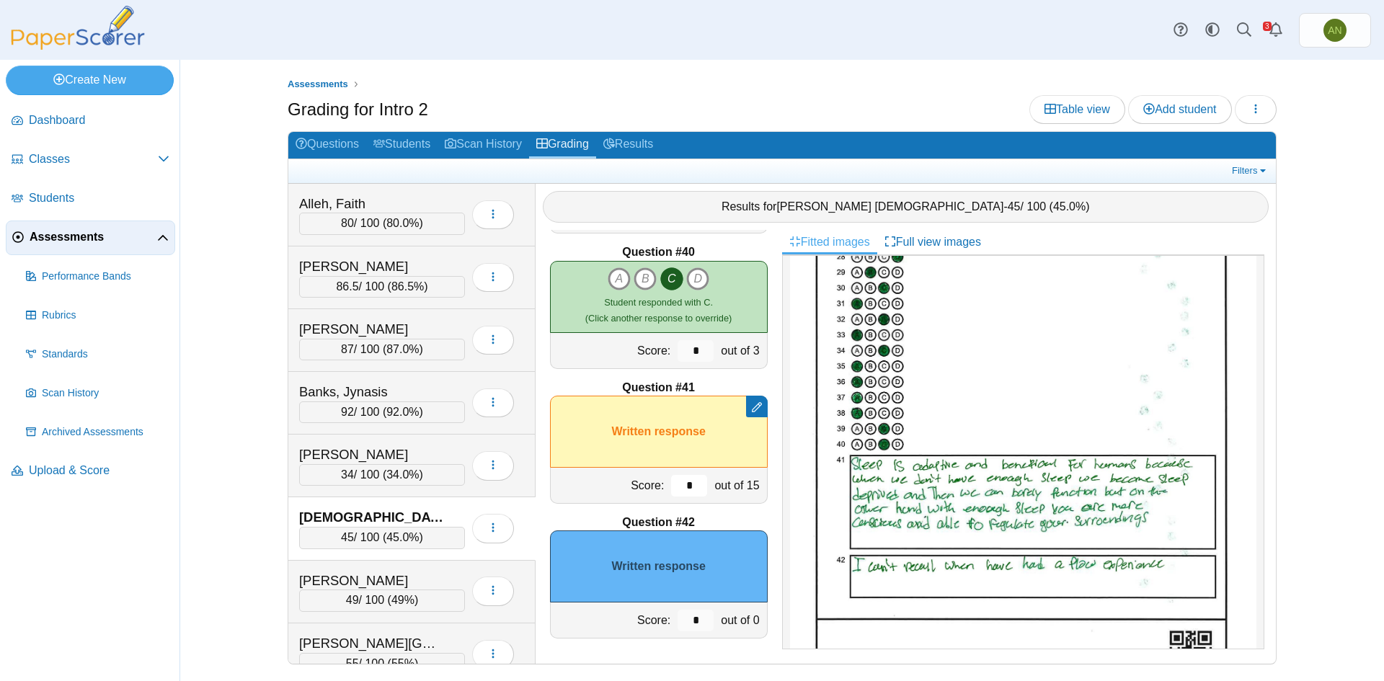
type input "*"
click at [962, 554] on img at bounding box center [1023, 395] width 466 height 604
click at [418, 577] on div "[PERSON_NAME]" at bounding box center [371, 581] width 144 height 19
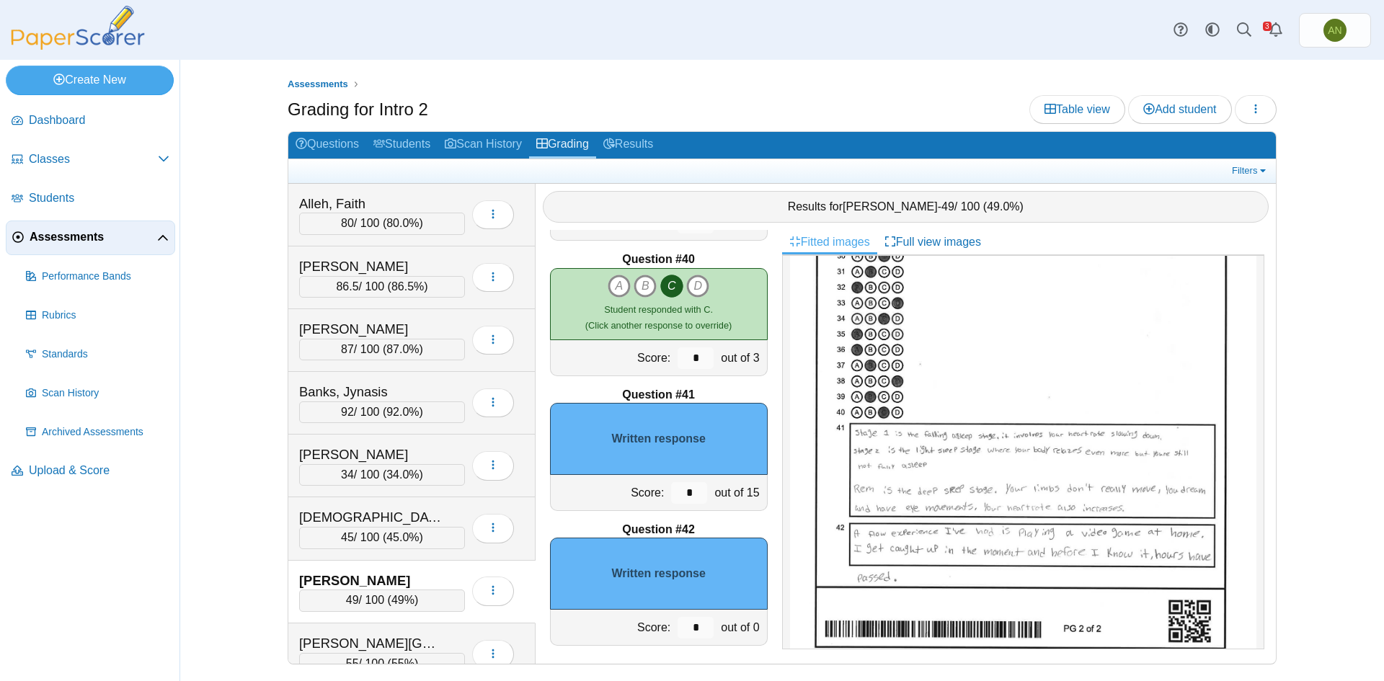
scroll to position [5268, 0]
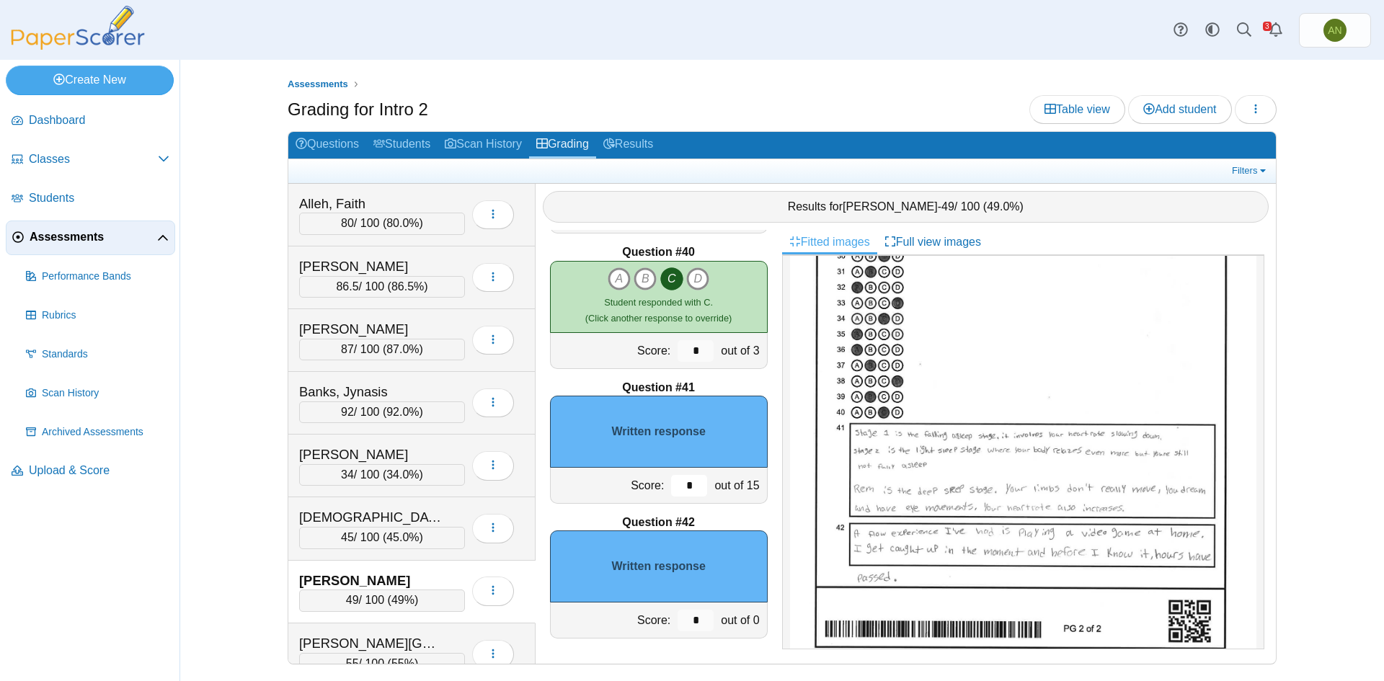
click at [683, 483] on input "*" at bounding box center [689, 486] width 36 height 22
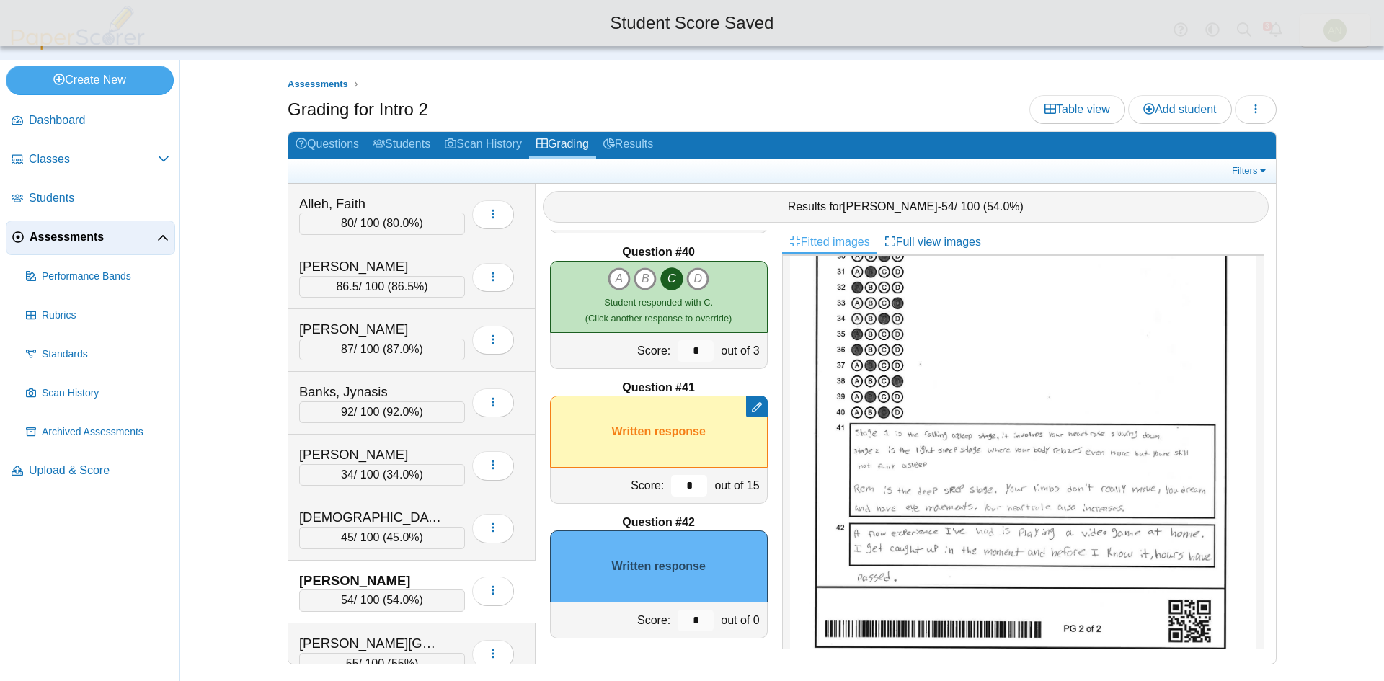
type input "*"
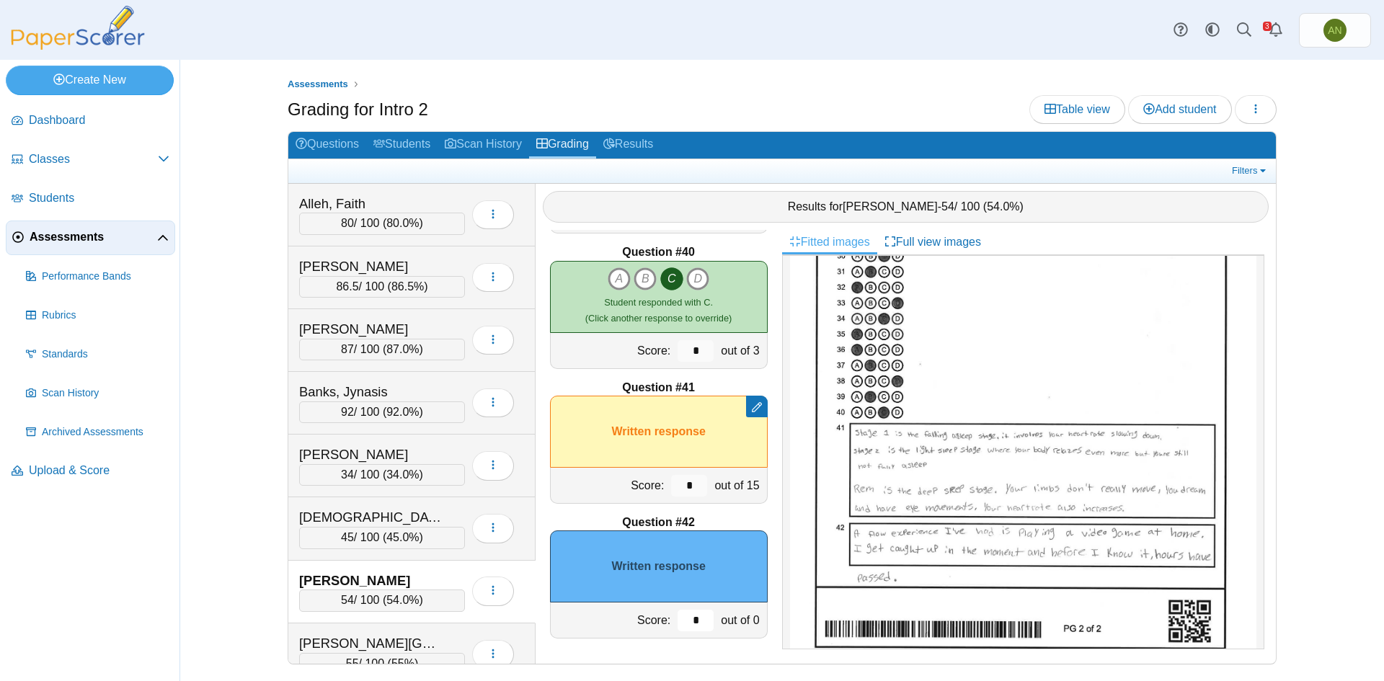
click at [700, 619] on input "*" at bounding box center [696, 621] width 36 height 22
type input "*"
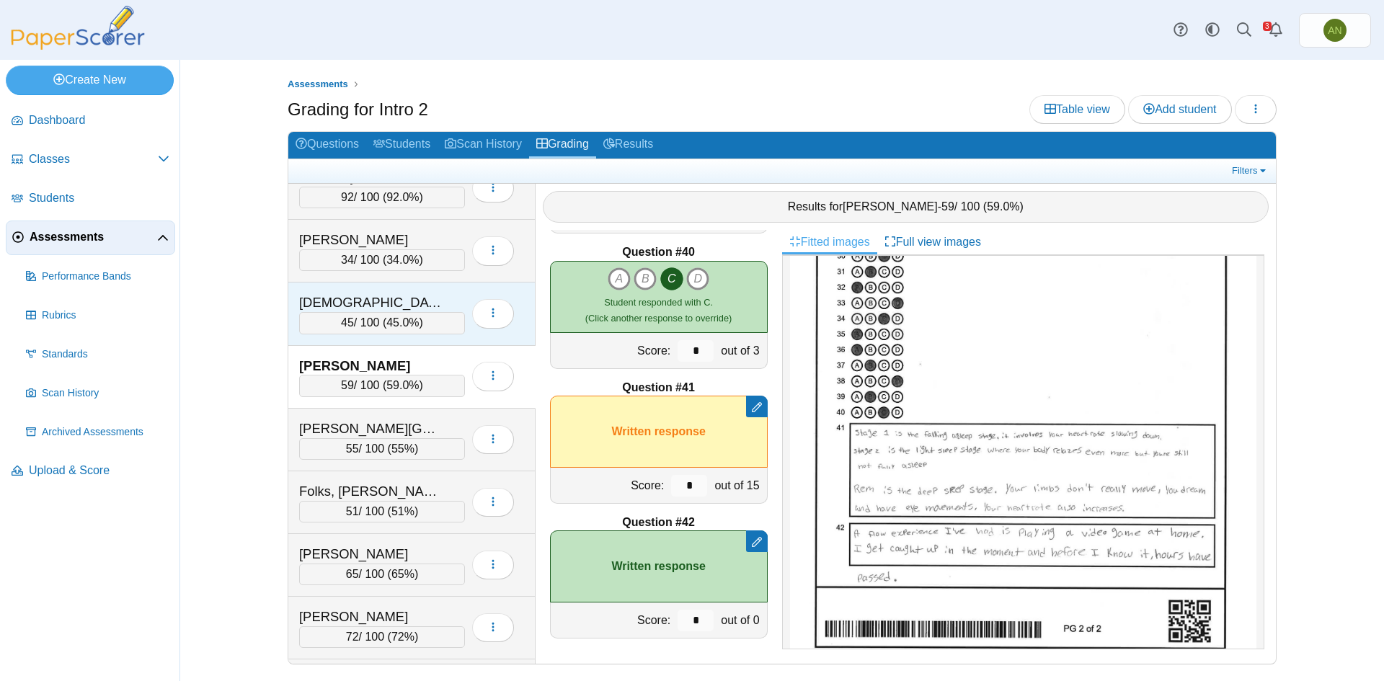
scroll to position [216, 0]
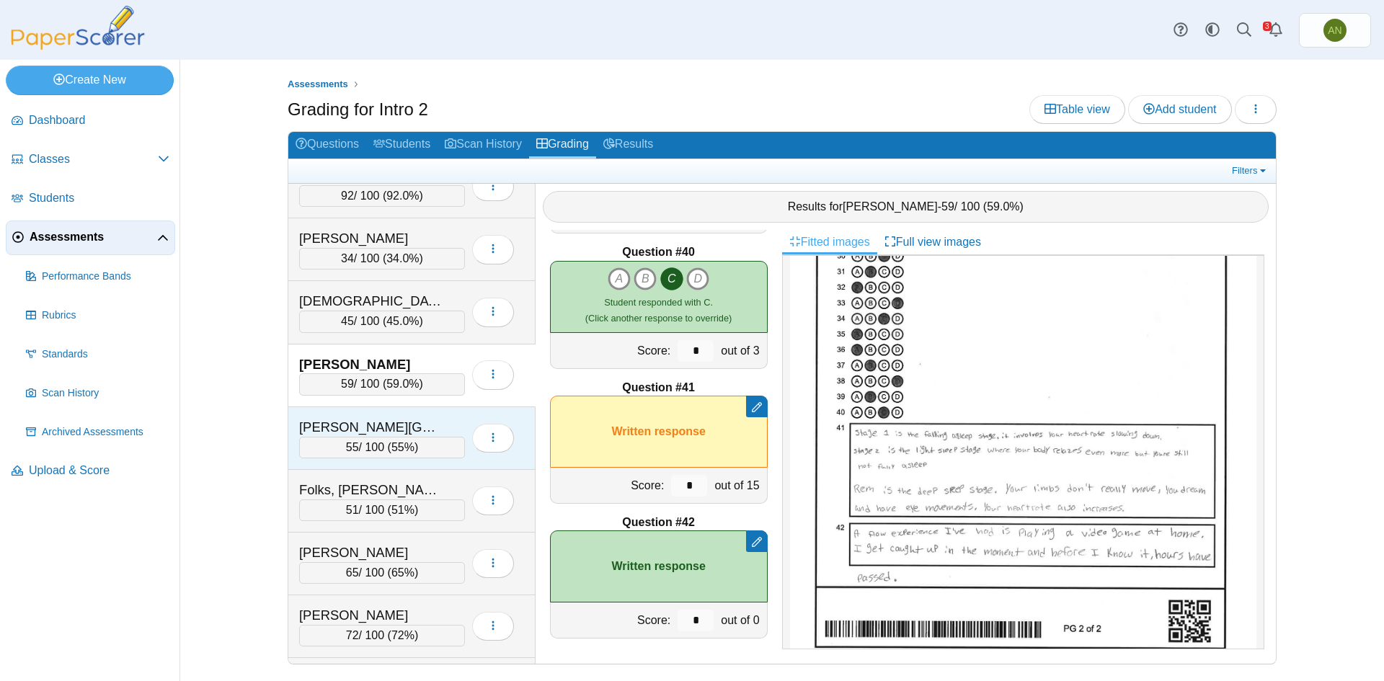
click at [394, 414] on div "Burns, Jordan 55 / 100 ( 55% ) Loading…" at bounding box center [411, 438] width 247 height 63
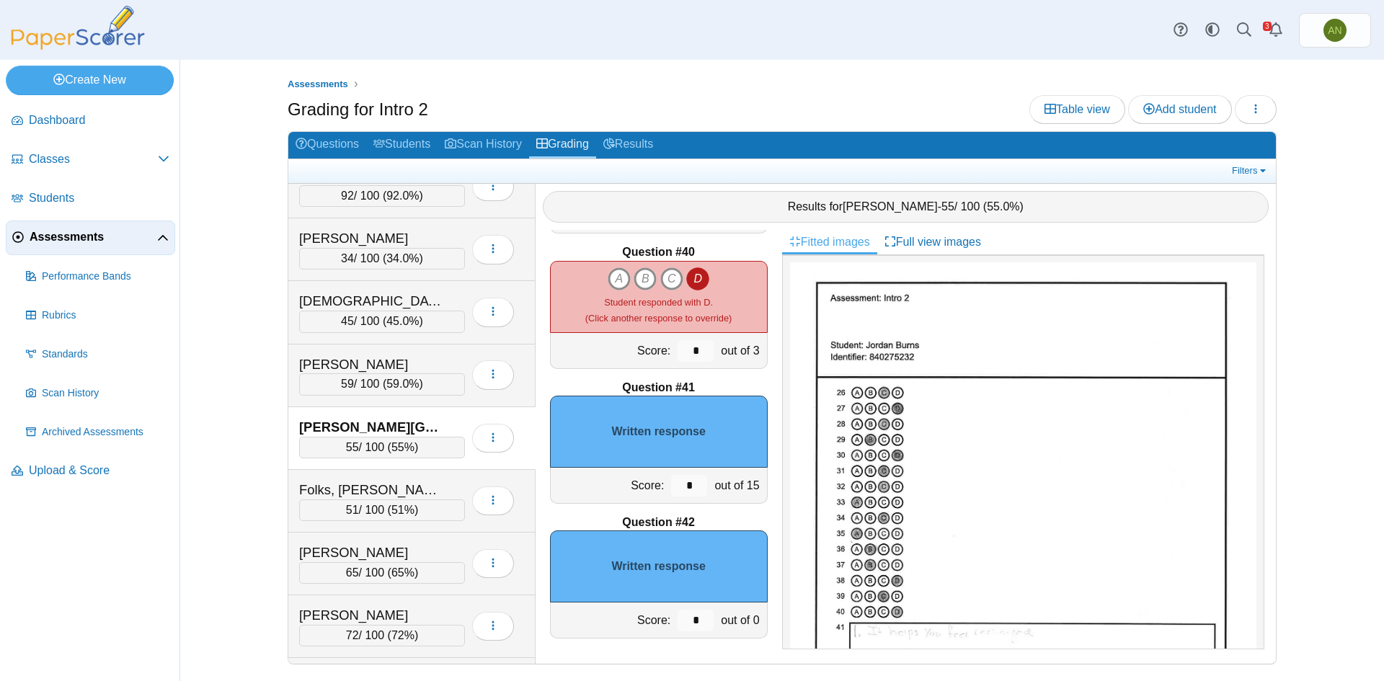
scroll to position [823, 0]
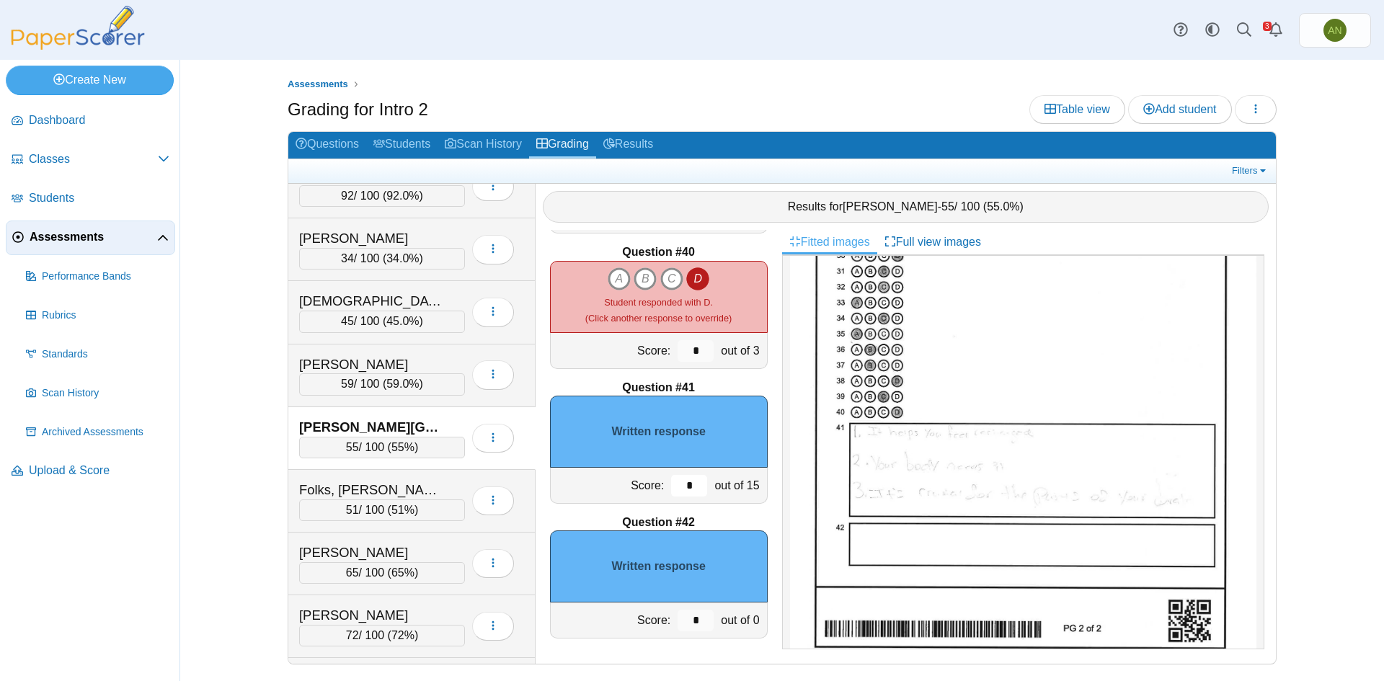
click at [691, 492] on input "*" at bounding box center [689, 486] width 36 height 22
type input "*"
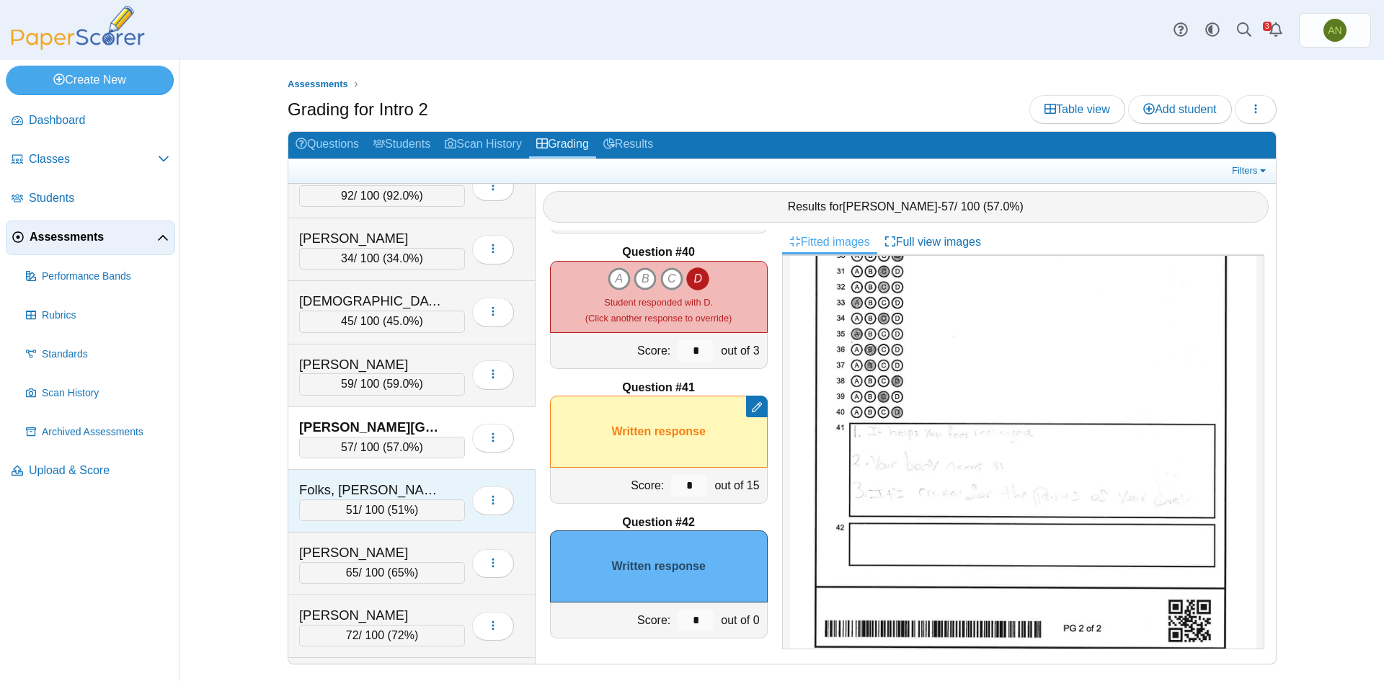
click at [427, 487] on div "Folks, [PERSON_NAME]" at bounding box center [371, 490] width 144 height 19
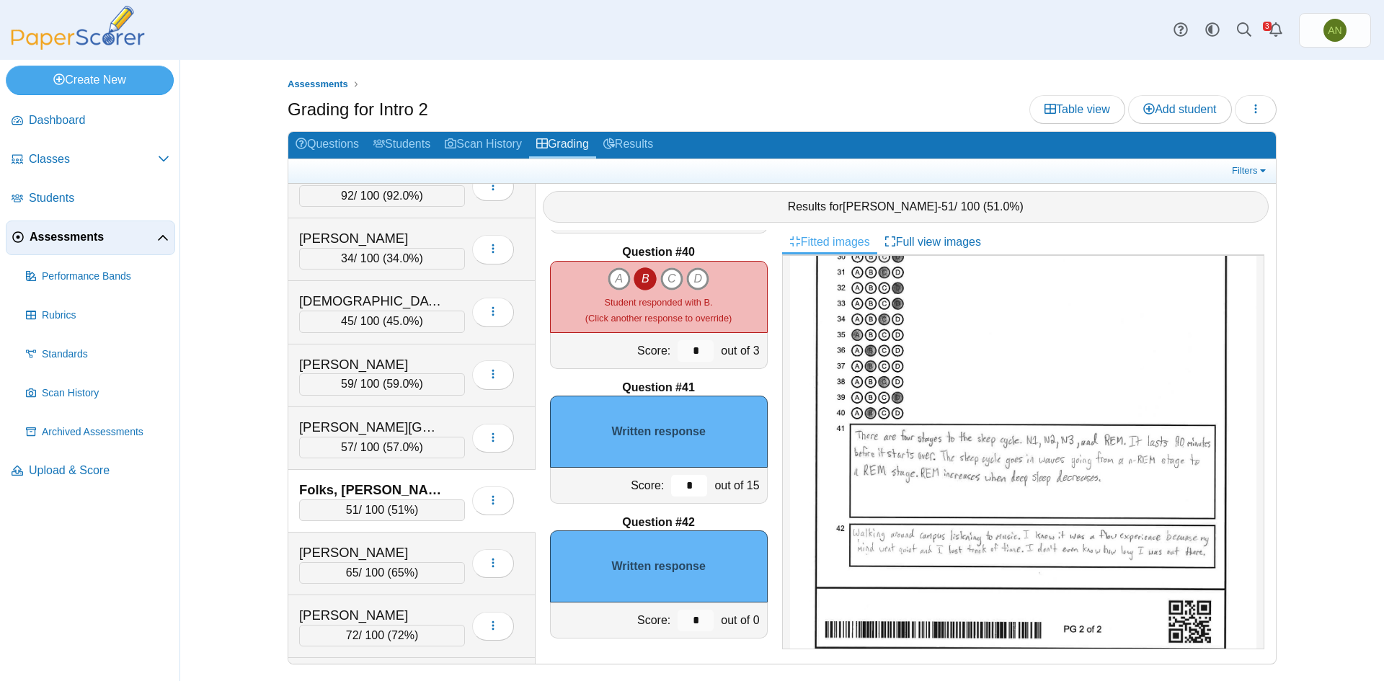
drag, startPoint x: 673, startPoint y: 484, endPoint x: 696, endPoint y: 486, distance: 23.2
click at [696, 486] on div "*" at bounding box center [689, 485] width 43 height 35
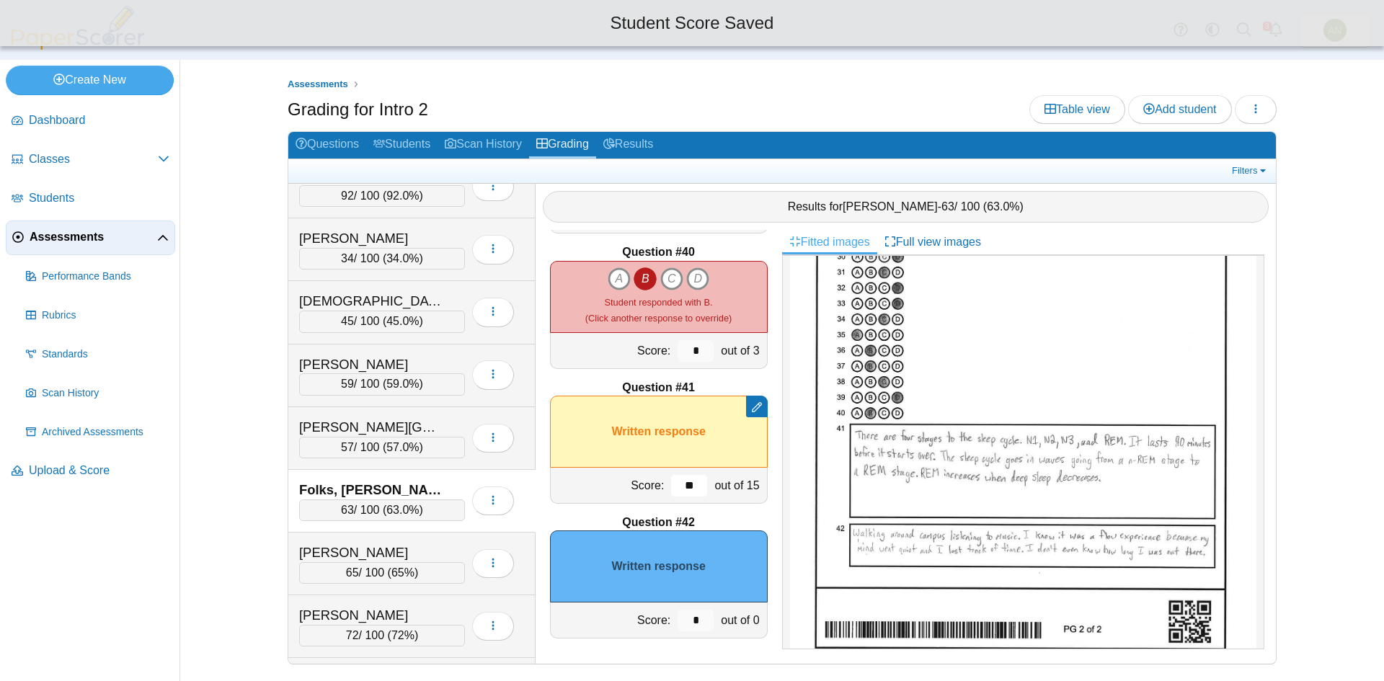
type input "**"
click at [696, 620] on input "*" at bounding box center [696, 621] width 36 height 22
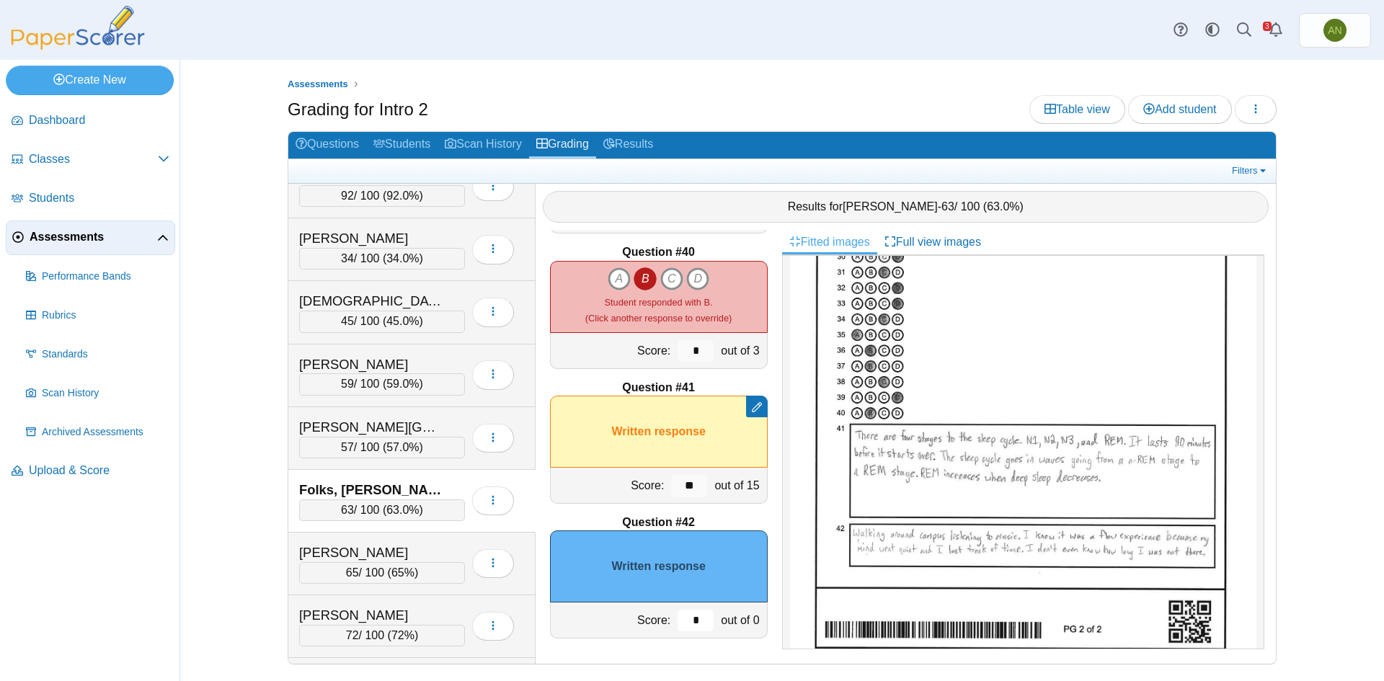
type input "*"
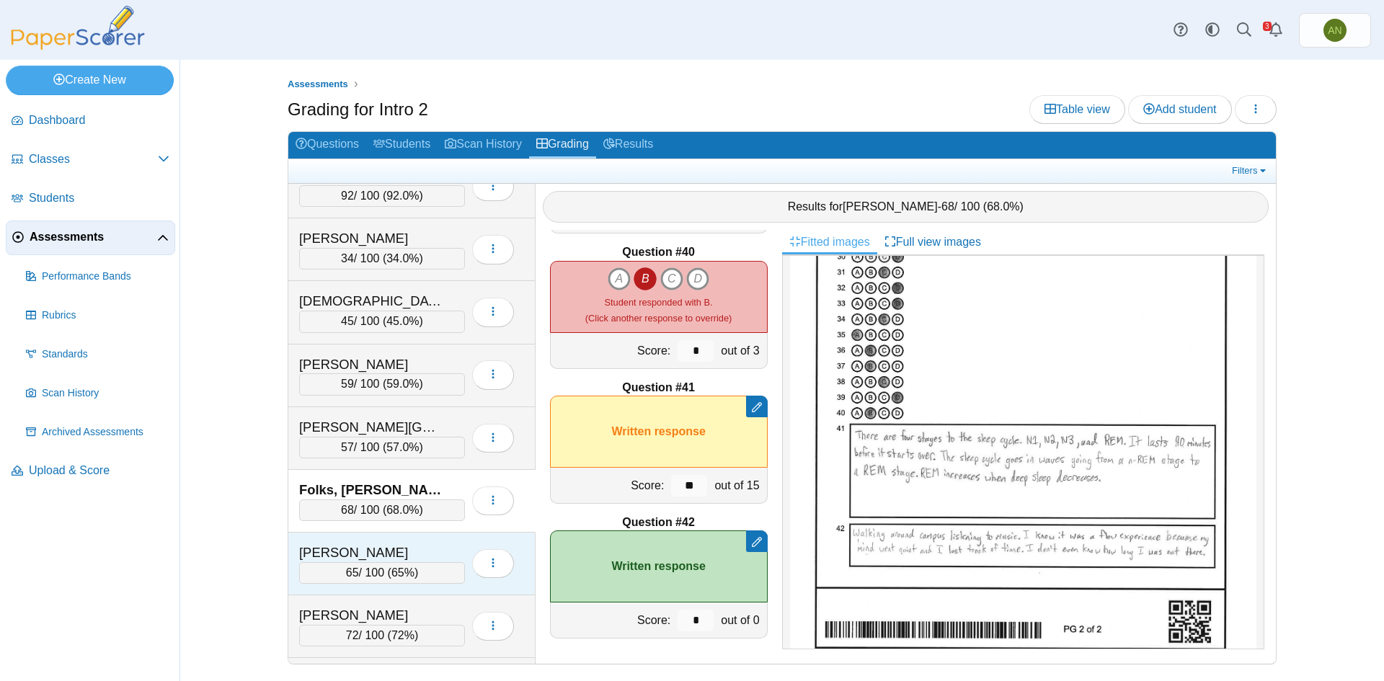
click at [412, 544] on div "[PERSON_NAME]" at bounding box center [371, 553] width 144 height 19
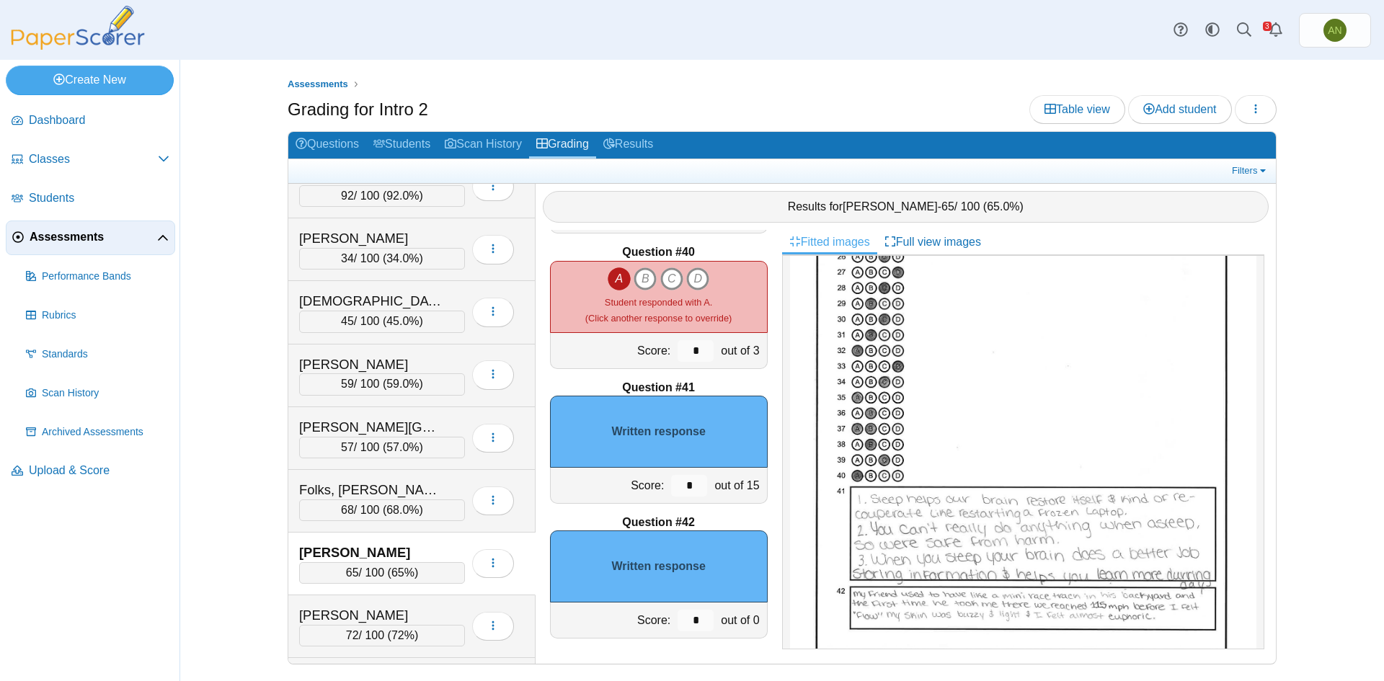
scroll to position [793, 0]
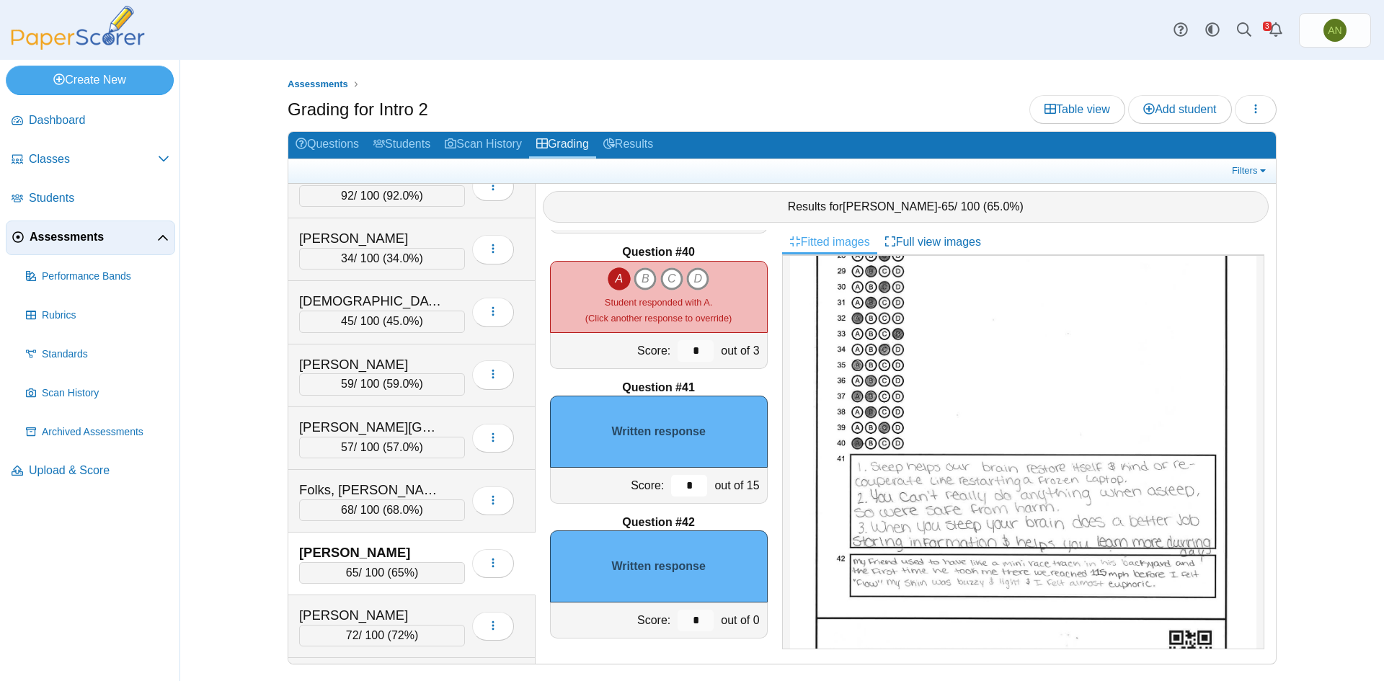
click at [674, 487] on input "*" at bounding box center [689, 486] width 36 height 22
type input "**"
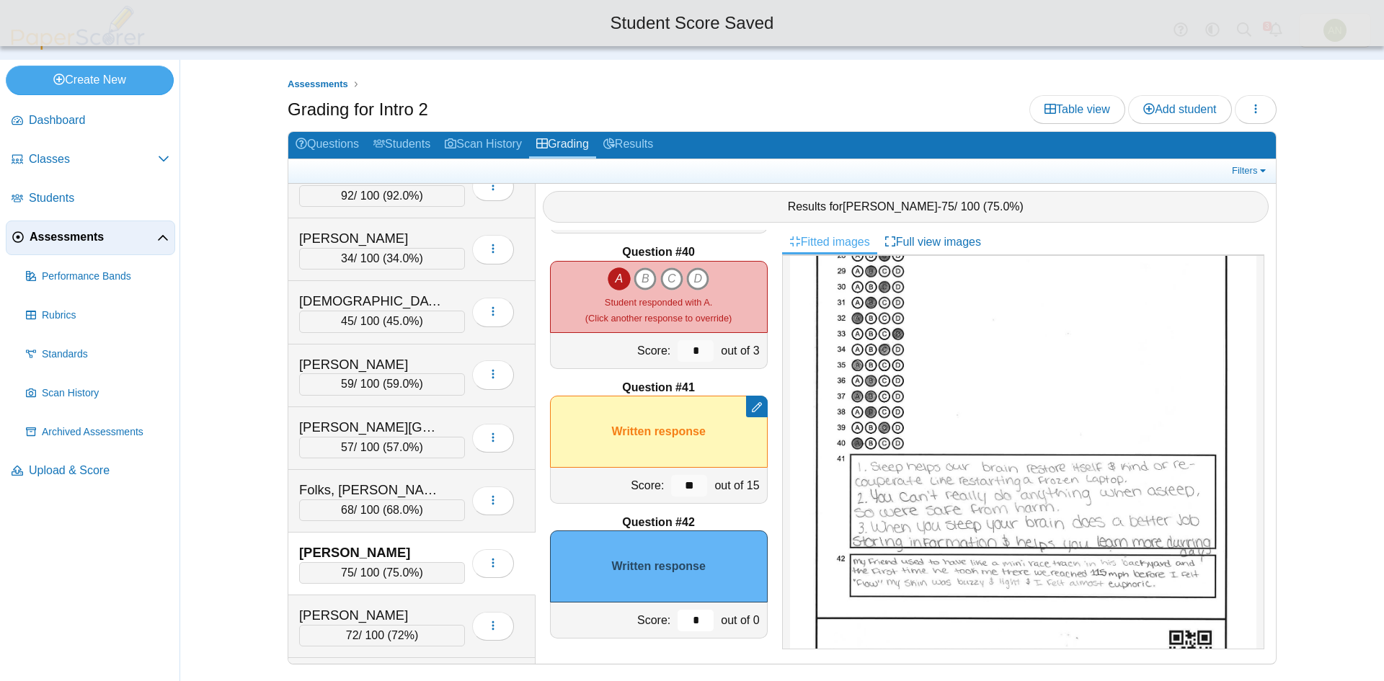
click at [688, 617] on input "*" at bounding box center [696, 621] width 36 height 22
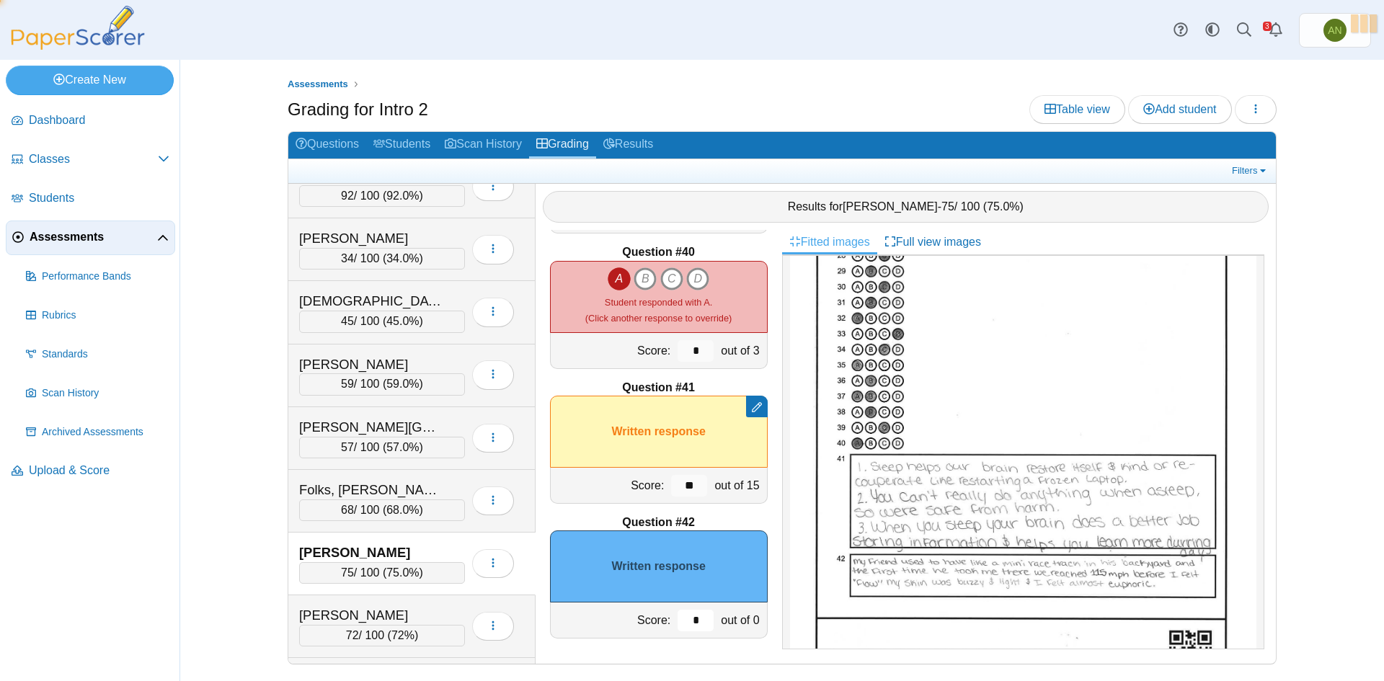
type input "*"
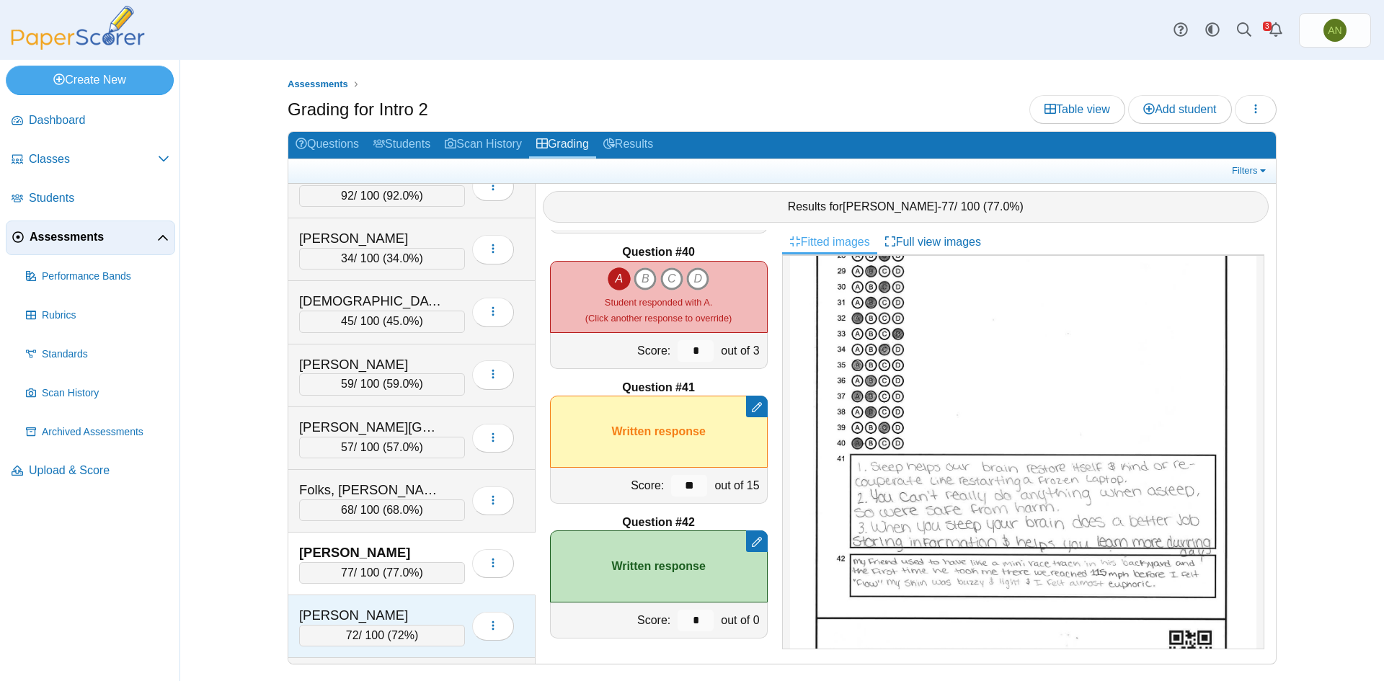
click at [432, 608] on div "[PERSON_NAME]" at bounding box center [371, 615] width 144 height 19
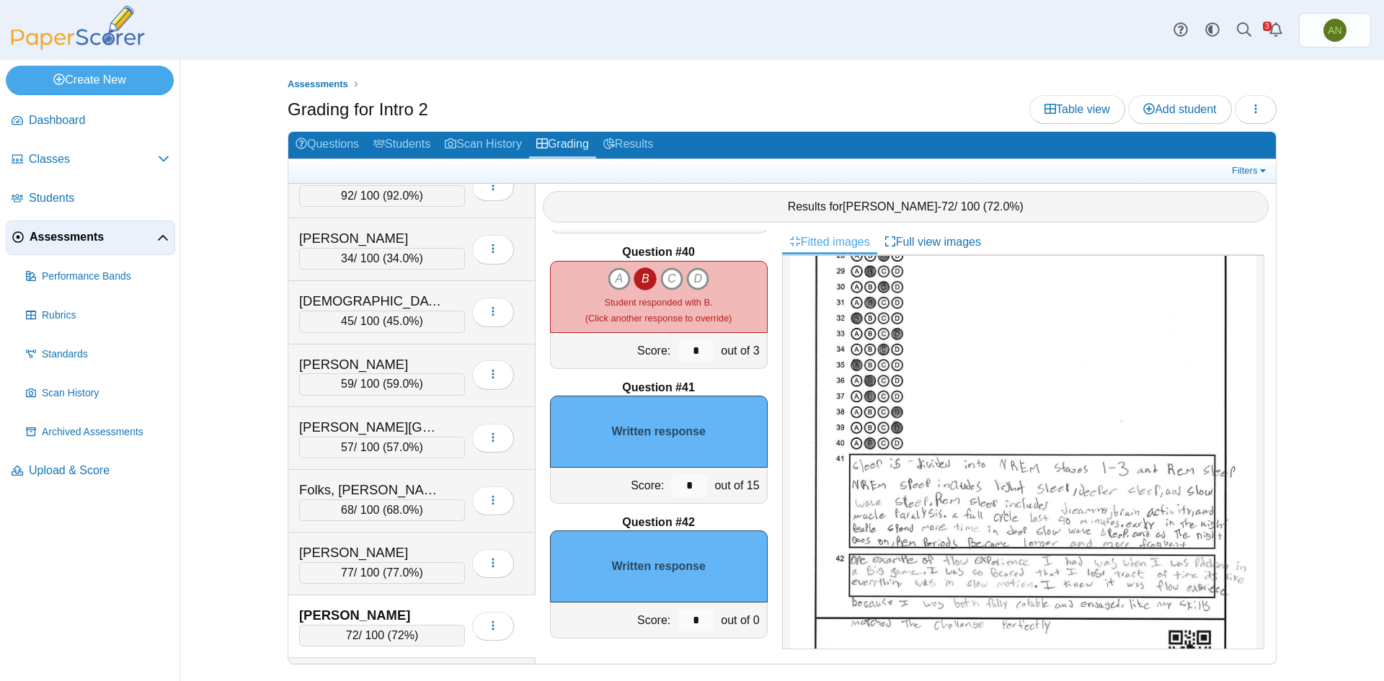
scroll to position [0, 0]
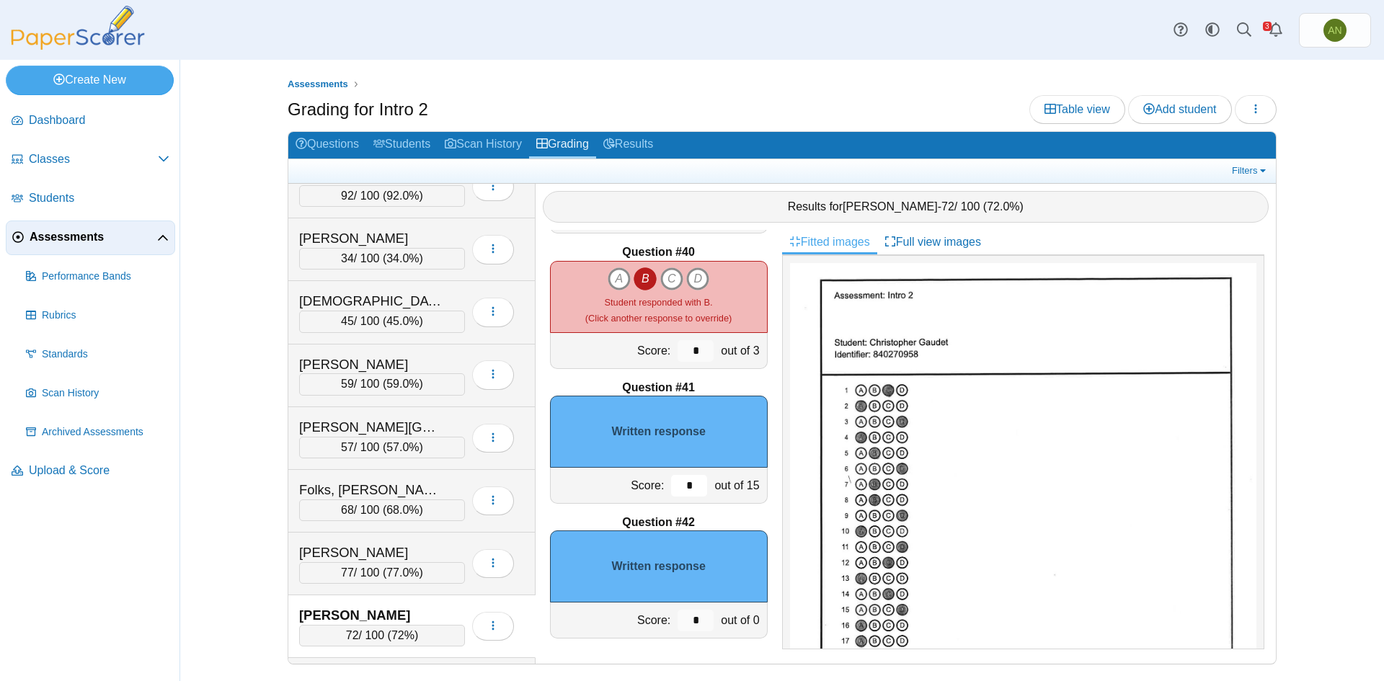
click at [671, 489] on input "*" at bounding box center [689, 486] width 36 height 22
drag, startPoint x: 674, startPoint y: 484, endPoint x: 686, endPoint y: 484, distance: 12.3
click at [686, 484] on input "*" at bounding box center [689, 486] width 36 height 22
type input "**"
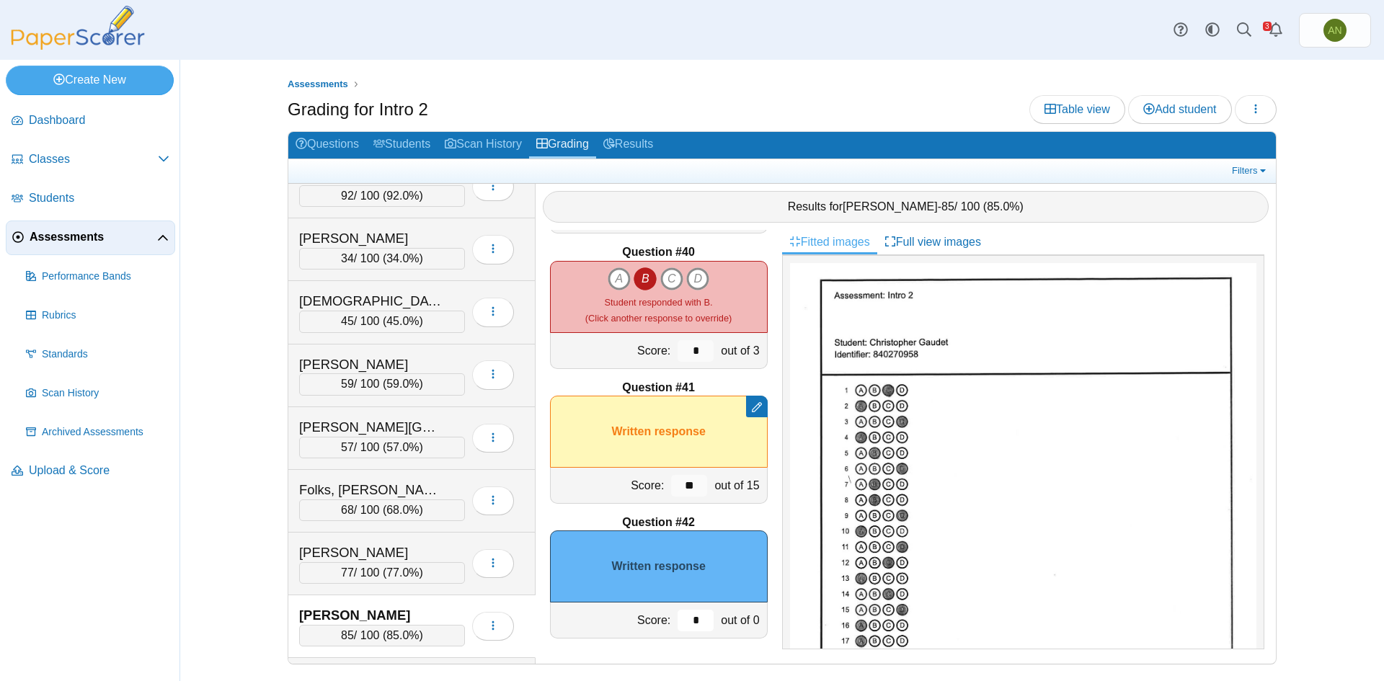
click at [683, 614] on input "*" at bounding box center [696, 621] width 36 height 22
type input "*"
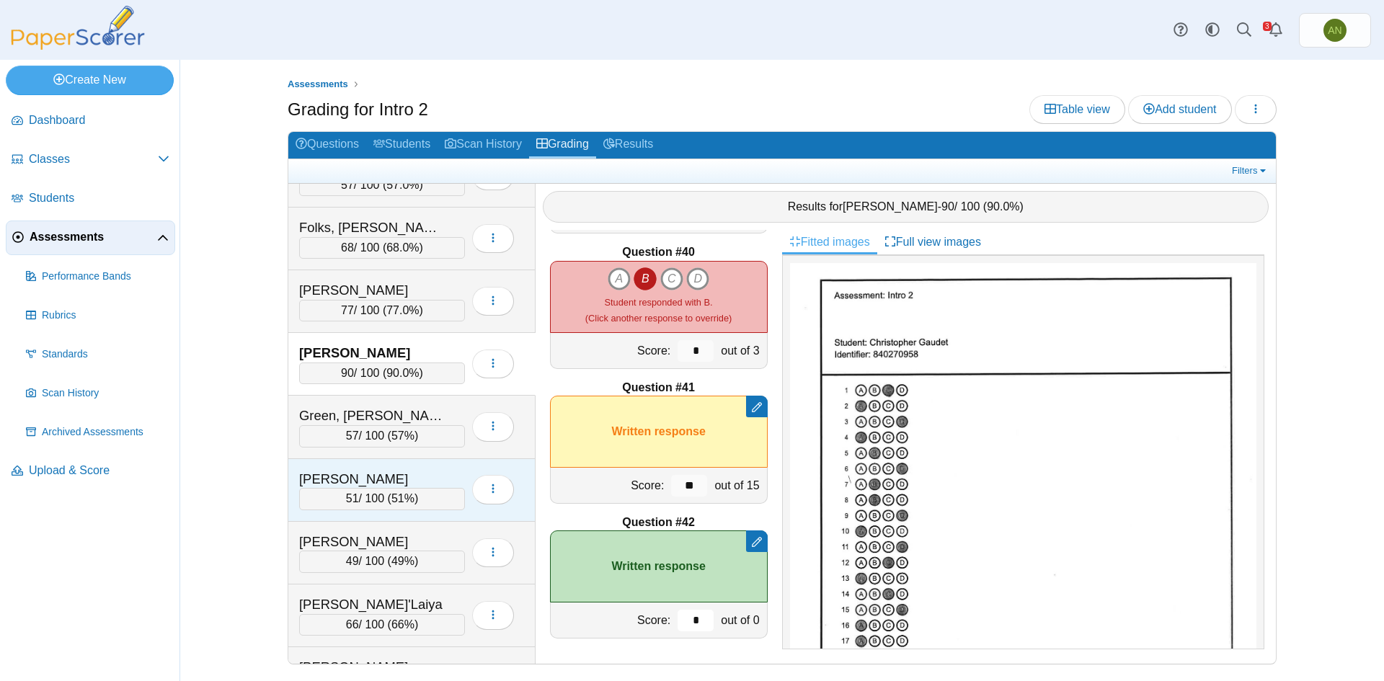
scroll to position [505, 0]
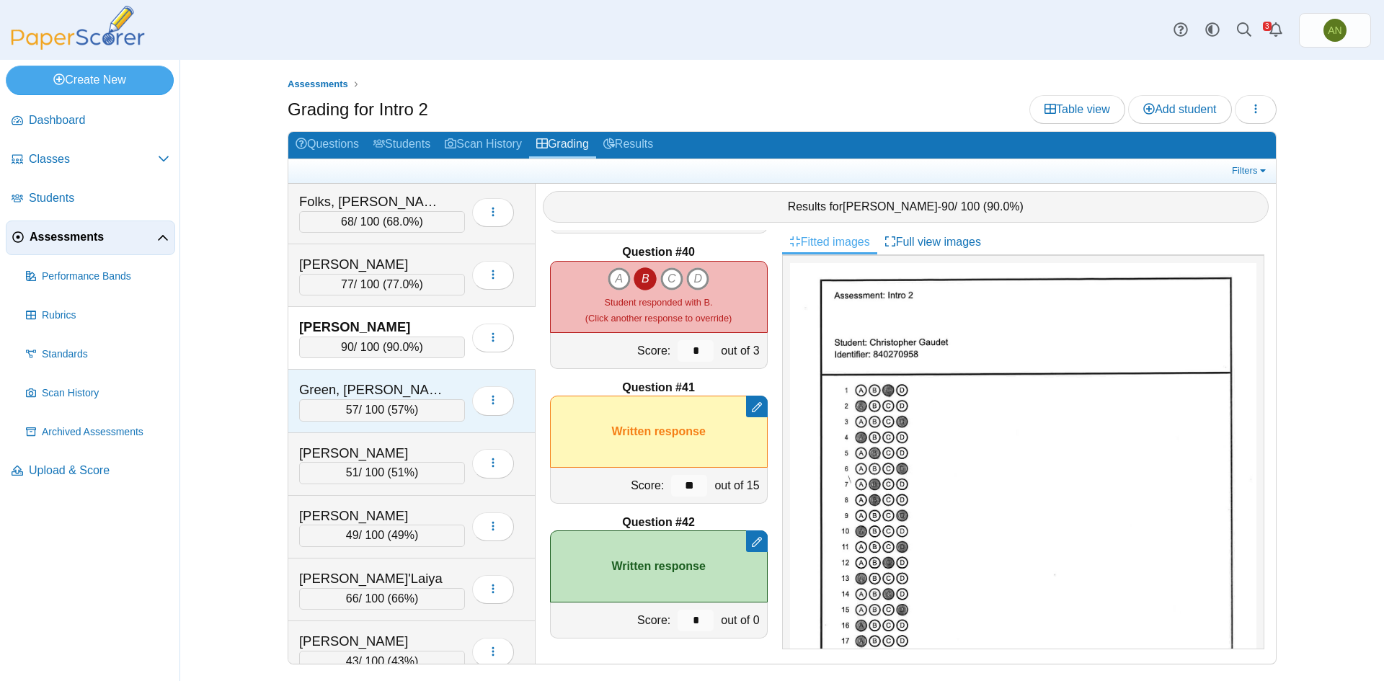
click at [415, 384] on div "Green, Jaden" at bounding box center [371, 390] width 144 height 19
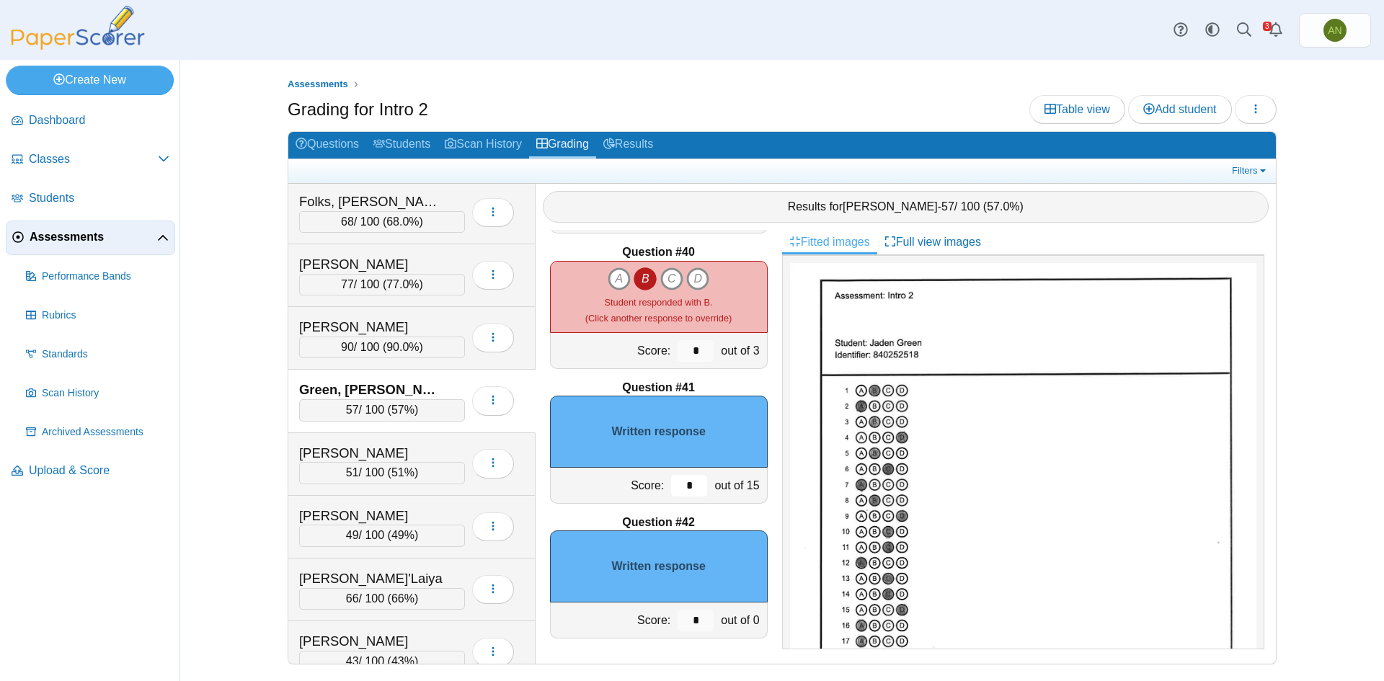
drag, startPoint x: 684, startPoint y: 484, endPoint x: 671, endPoint y: 485, distance: 13.1
click at [671, 485] on input "*" at bounding box center [689, 486] width 36 height 22
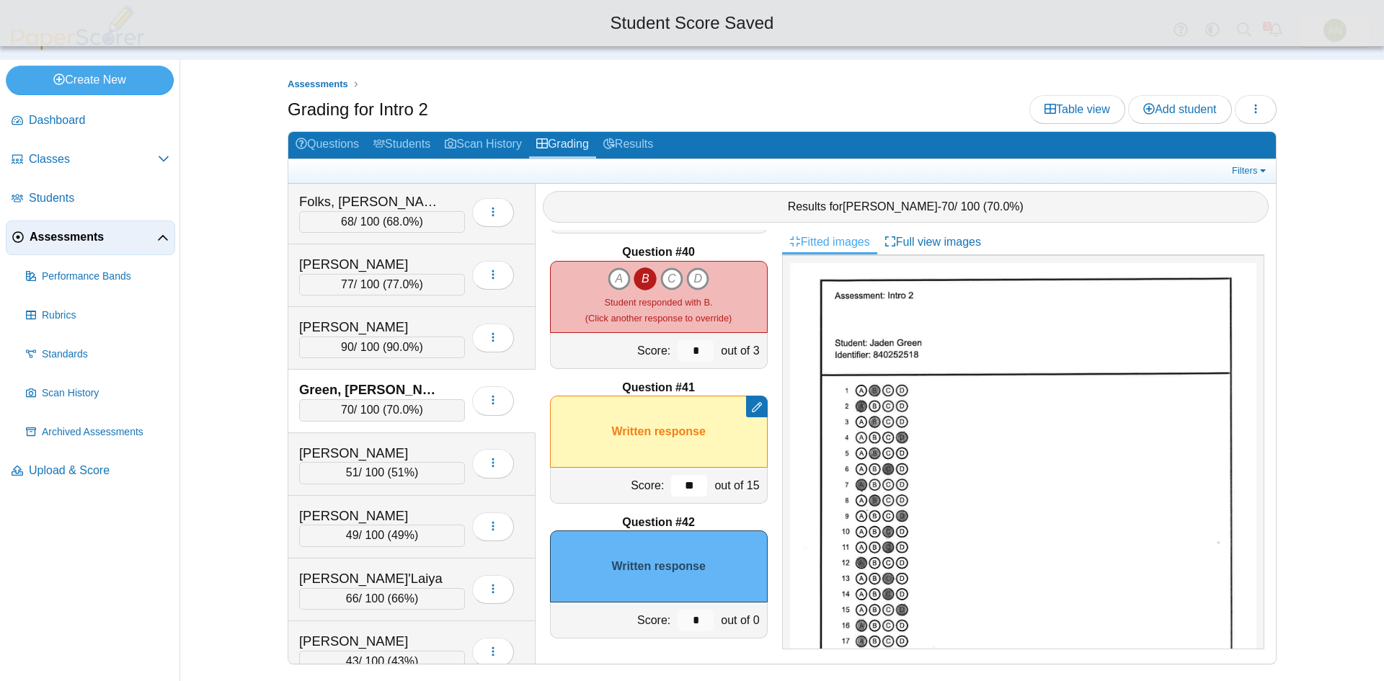
type input "**"
click at [693, 620] on input "*" at bounding box center [696, 621] width 36 height 22
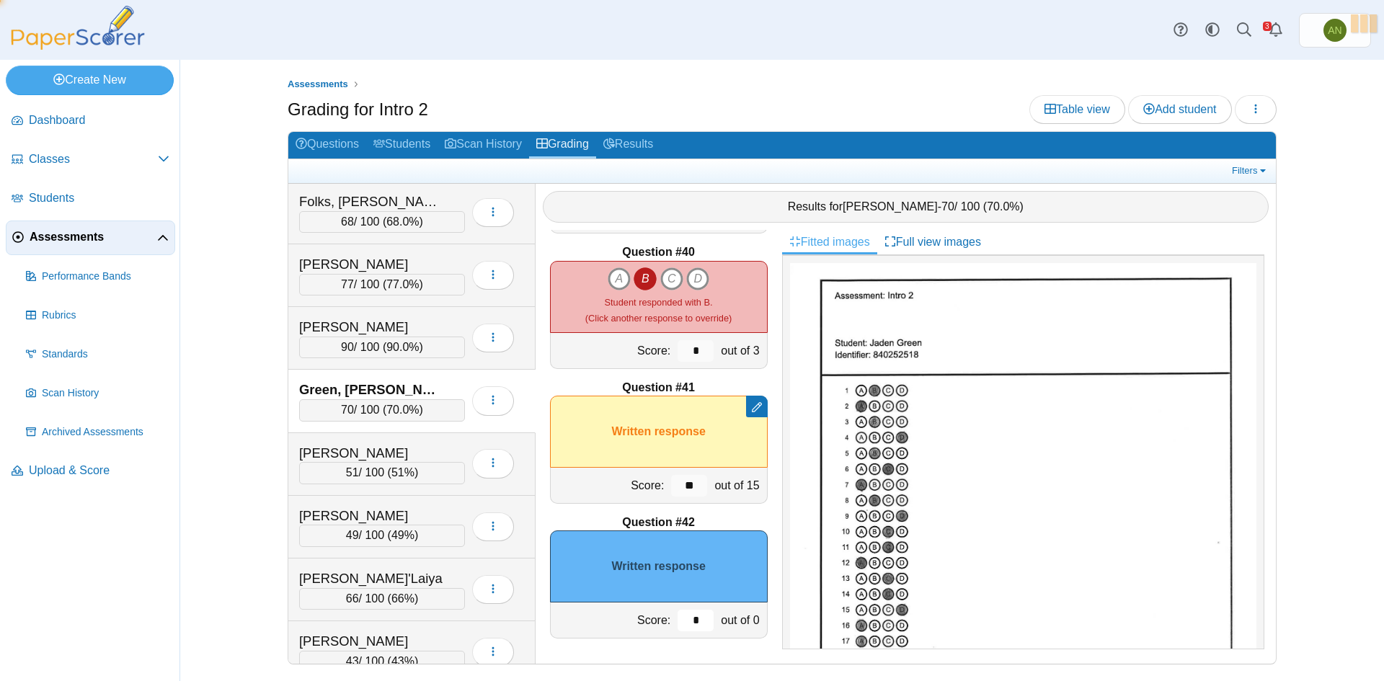
type input "*"
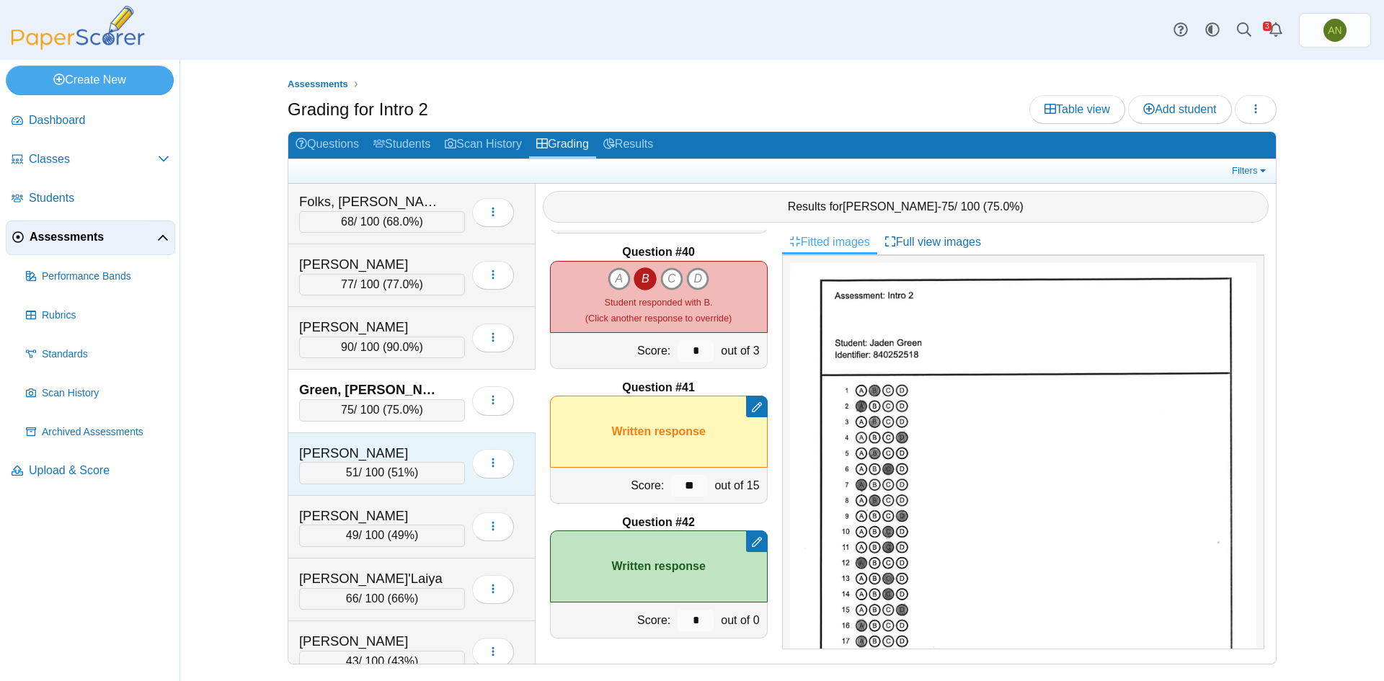
click at [444, 448] on div "Hardee, Ashton" at bounding box center [382, 453] width 166 height 19
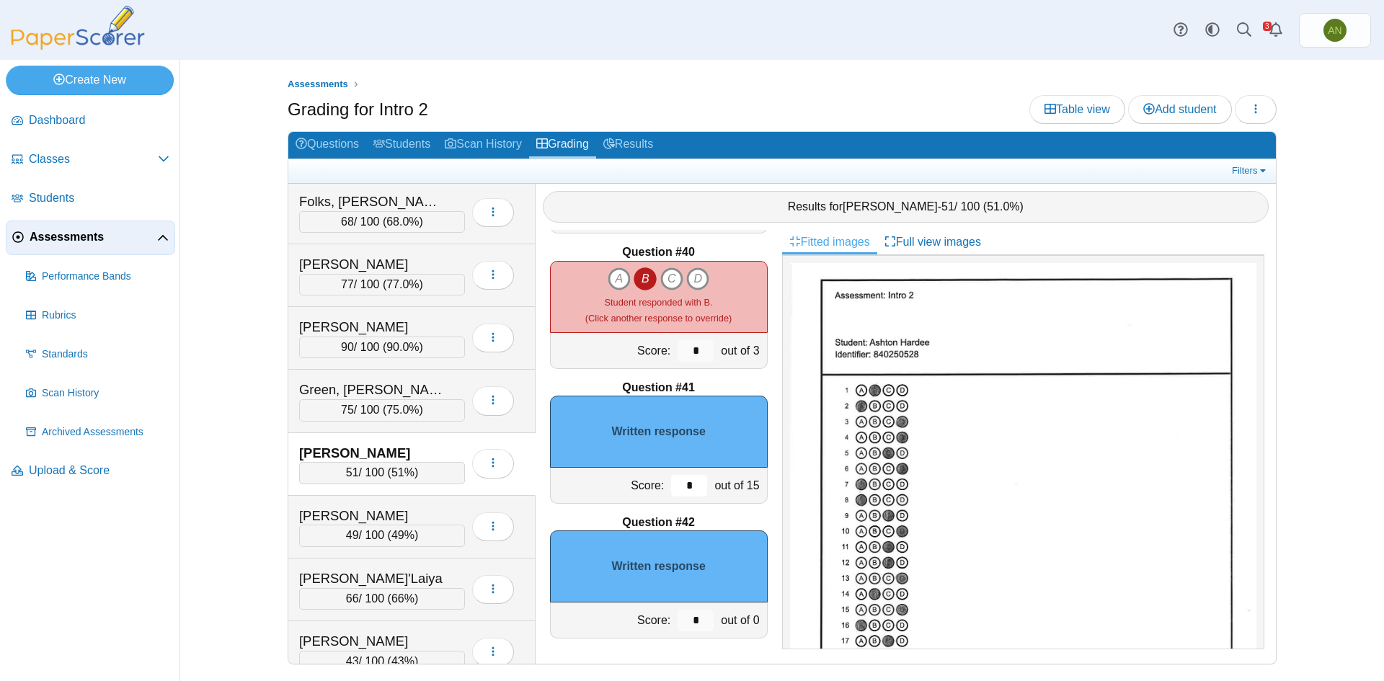
drag, startPoint x: 673, startPoint y: 492, endPoint x: 696, endPoint y: 492, distance: 22.3
click at [696, 492] on div "*" at bounding box center [689, 485] width 43 height 35
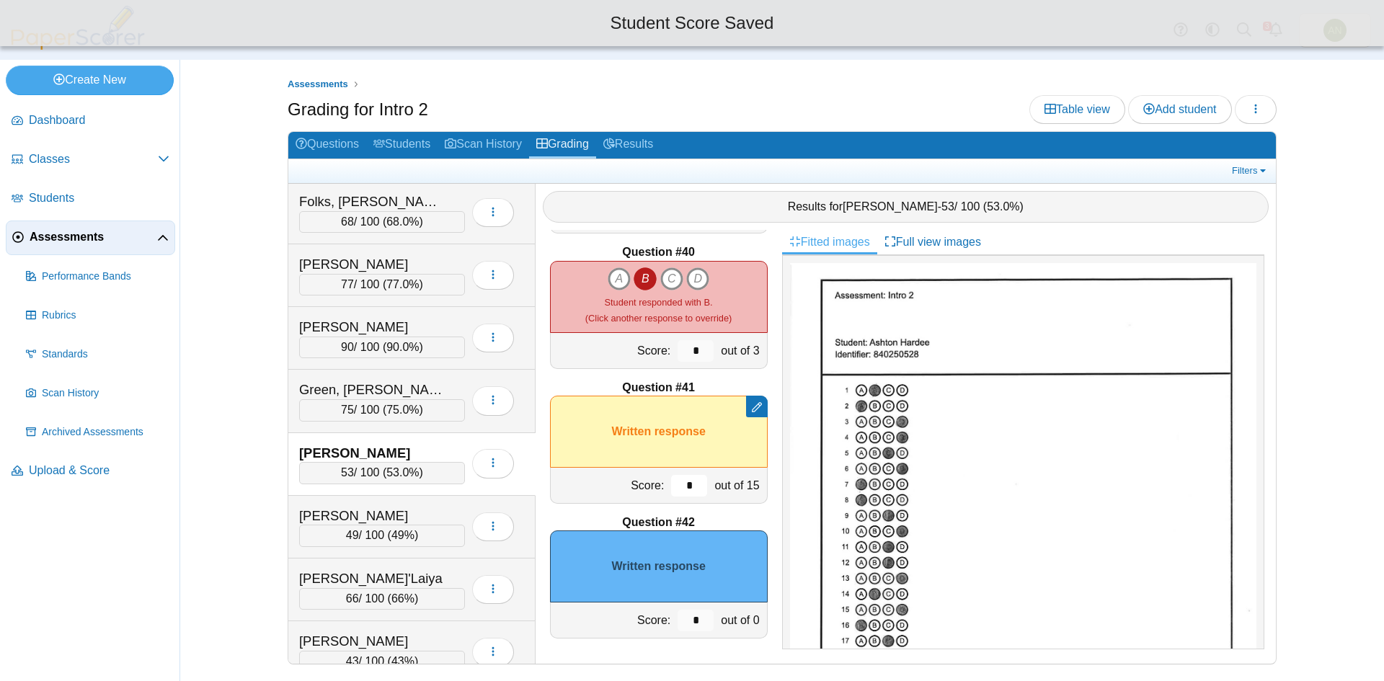
type input "*"
drag, startPoint x: 686, startPoint y: 612, endPoint x: 665, endPoint y: 623, distance: 23.5
click at [678, 623] on input "*" at bounding box center [696, 621] width 36 height 22
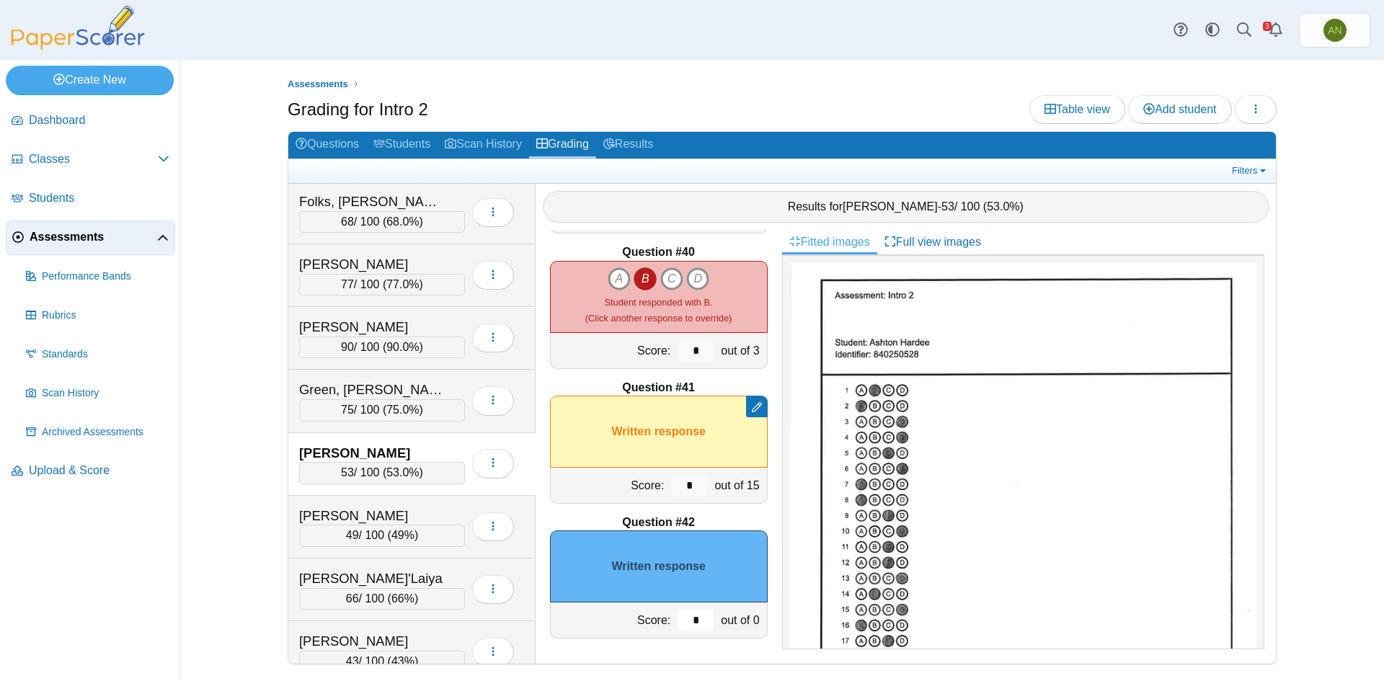
type input "*"
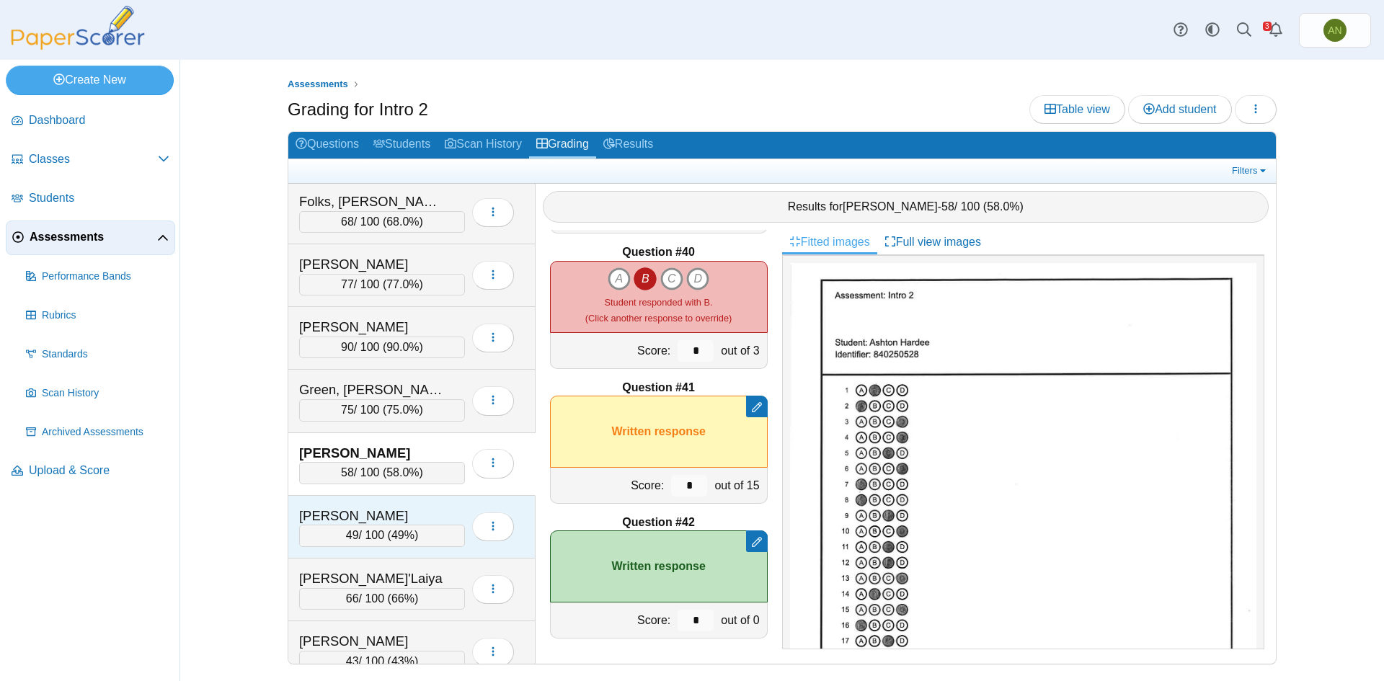
click at [428, 513] on div "Herrera-Garcia, Fernando" at bounding box center [371, 516] width 144 height 19
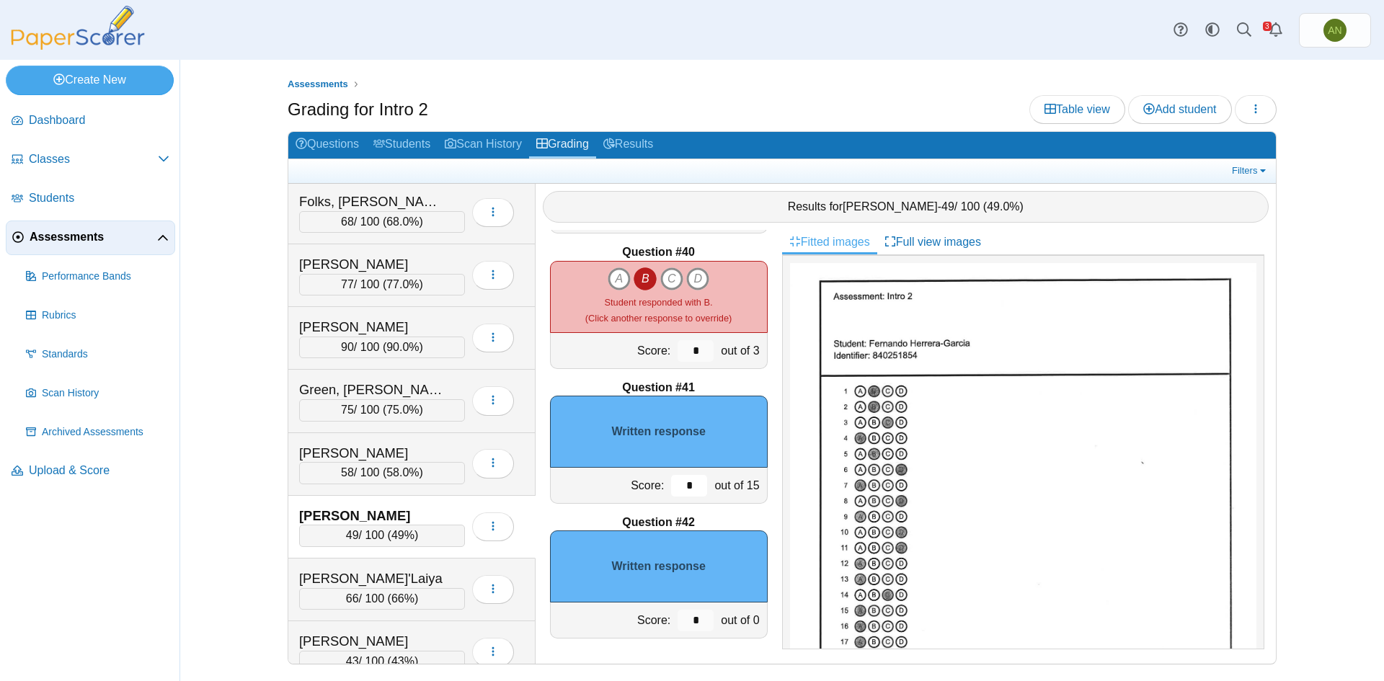
drag, startPoint x: 689, startPoint y: 482, endPoint x: 668, endPoint y: 483, distance: 21.0
click at [671, 483] on input "*" at bounding box center [689, 486] width 36 height 22
type input "*"
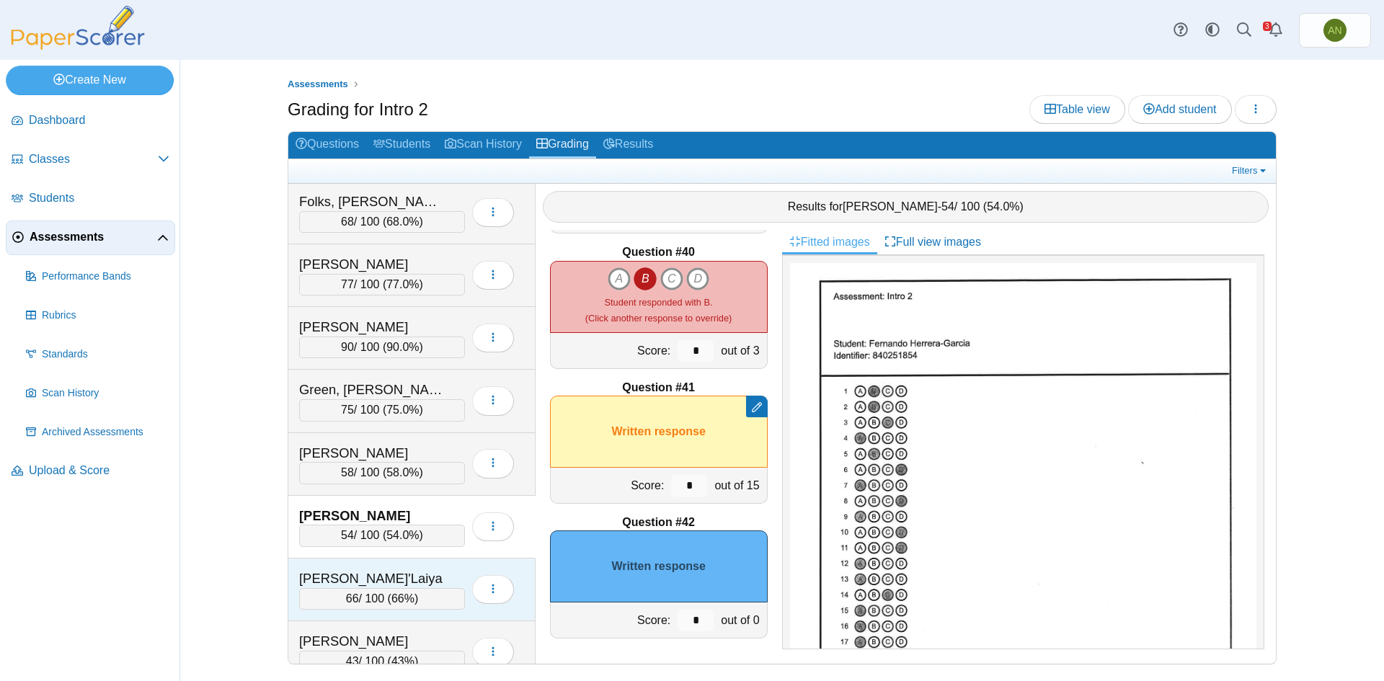
click at [448, 579] on div "Hill, Ja'Laiya" at bounding box center [382, 578] width 166 height 19
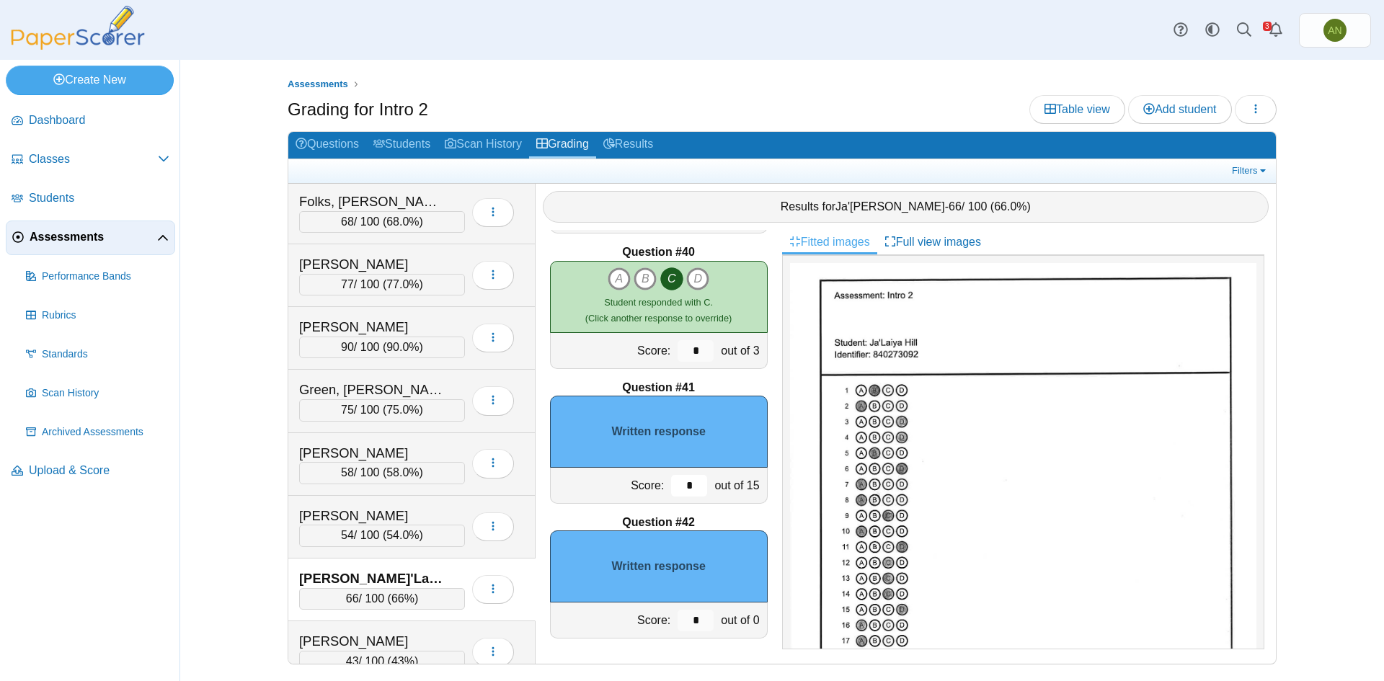
drag, startPoint x: 687, startPoint y: 491, endPoint x: 675, endPoint y: 489, distance: 11.6
click at [675, 489] on input "*" at bounding box center [689, 486] width 36 height 22
type input "*"
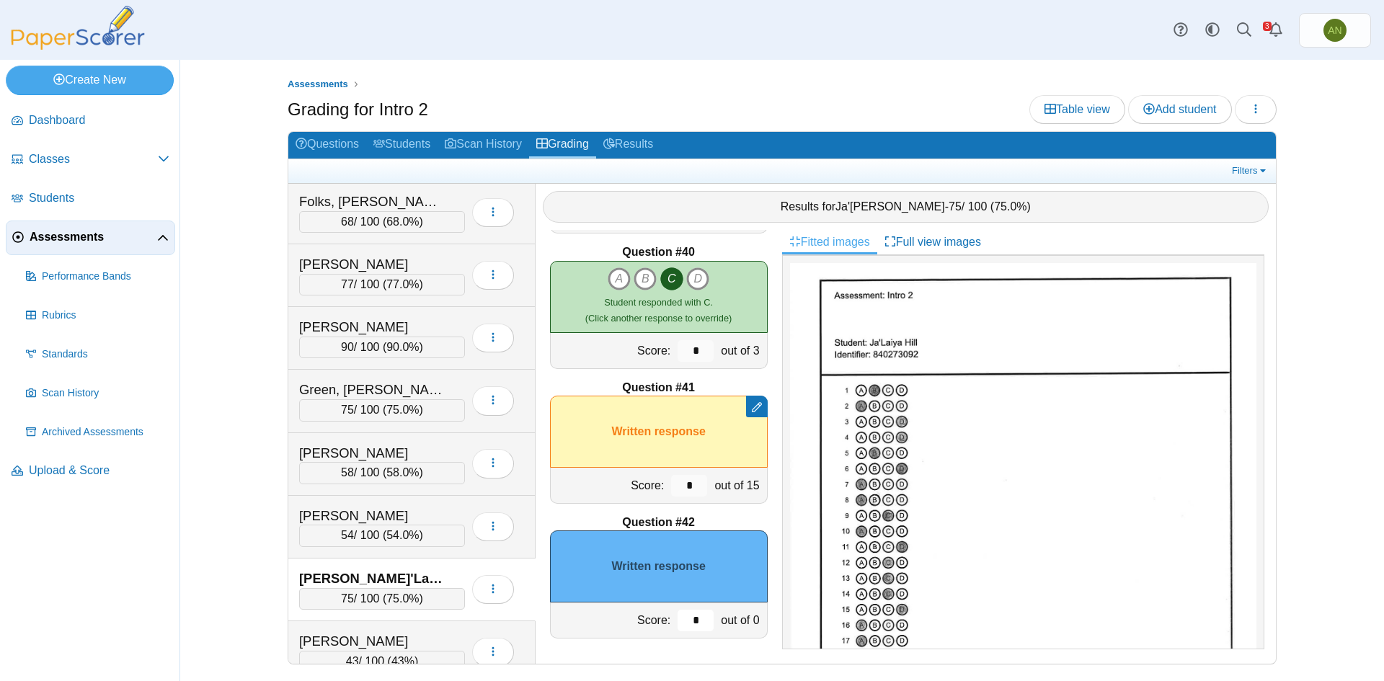
drag, startPoint x: 688, startPoint y: 619, endPoint x: 668, endPoint y: 619, distance: 20.9
click at [678, 619] on input "*" at bounding box center [696, 621] width 36 height 22
type input "*"
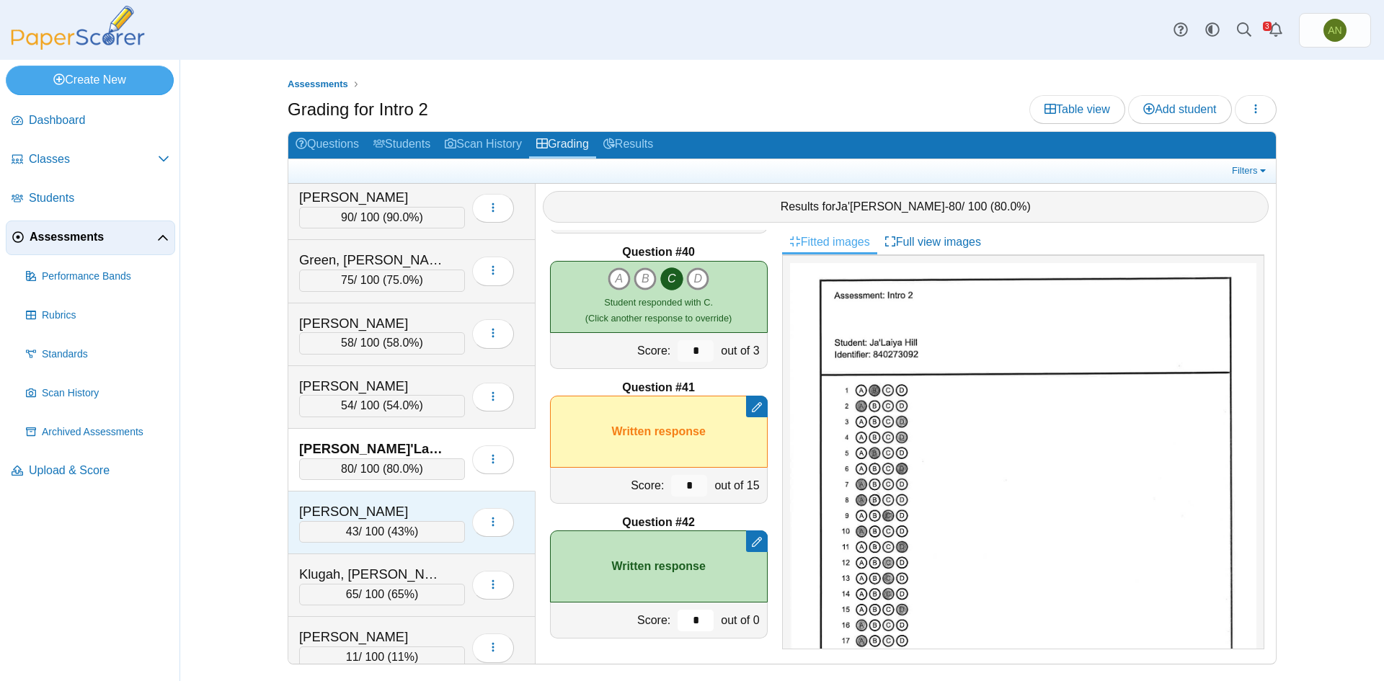
scroll to position [649, 0]
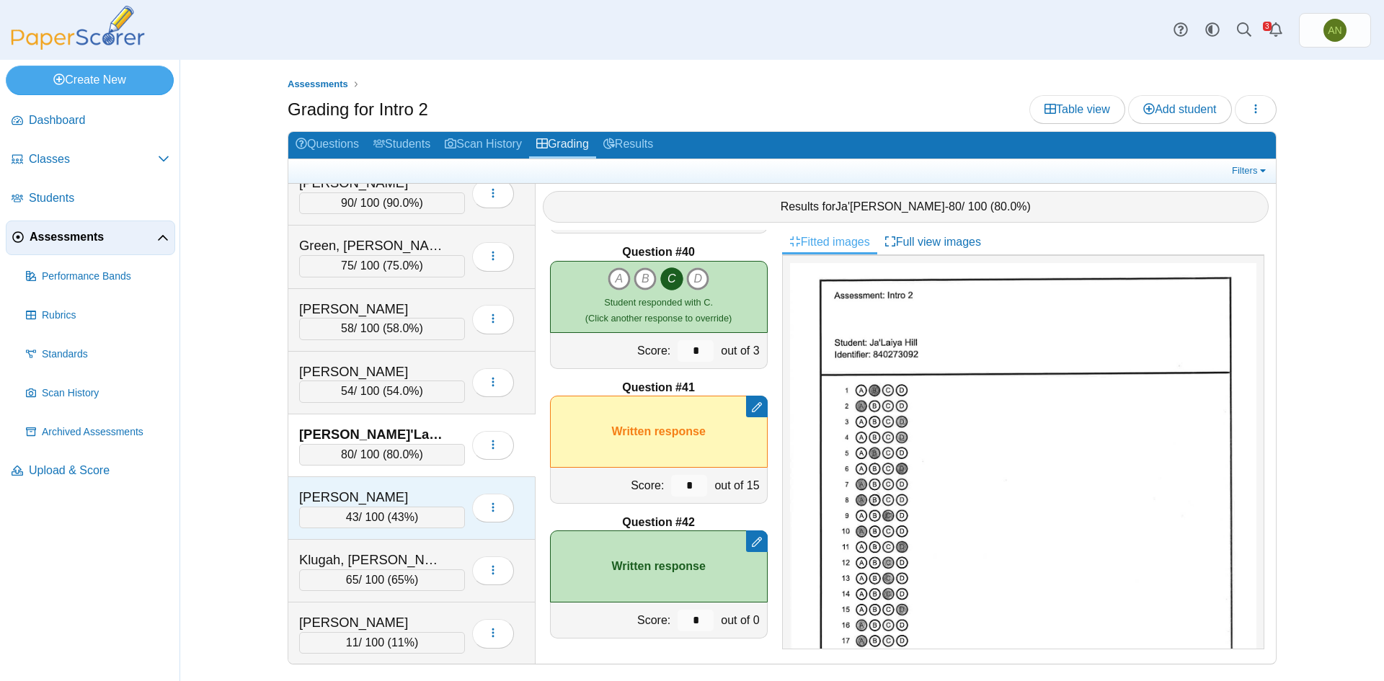
click at [422, 495] on div "Kerns, Katheryn" at bounding box center [371, 497] width 144 height 19
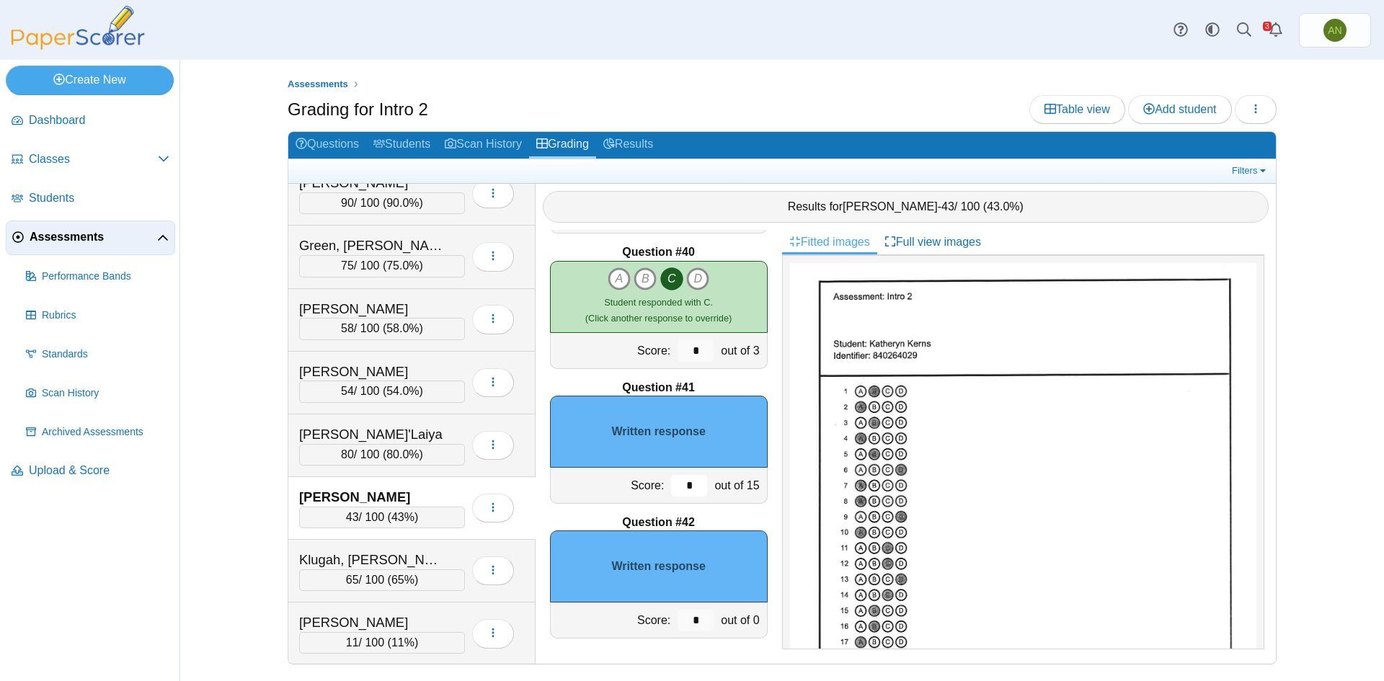
drag, startPoint x: 692, startPoint y: 484, endPoint x: 633, endPoint y: 485, distance: 59.1
click at [633, 485] on div "Score: * out of 15" at bounding box center [659, 486] width 218 height 36
type input "*"
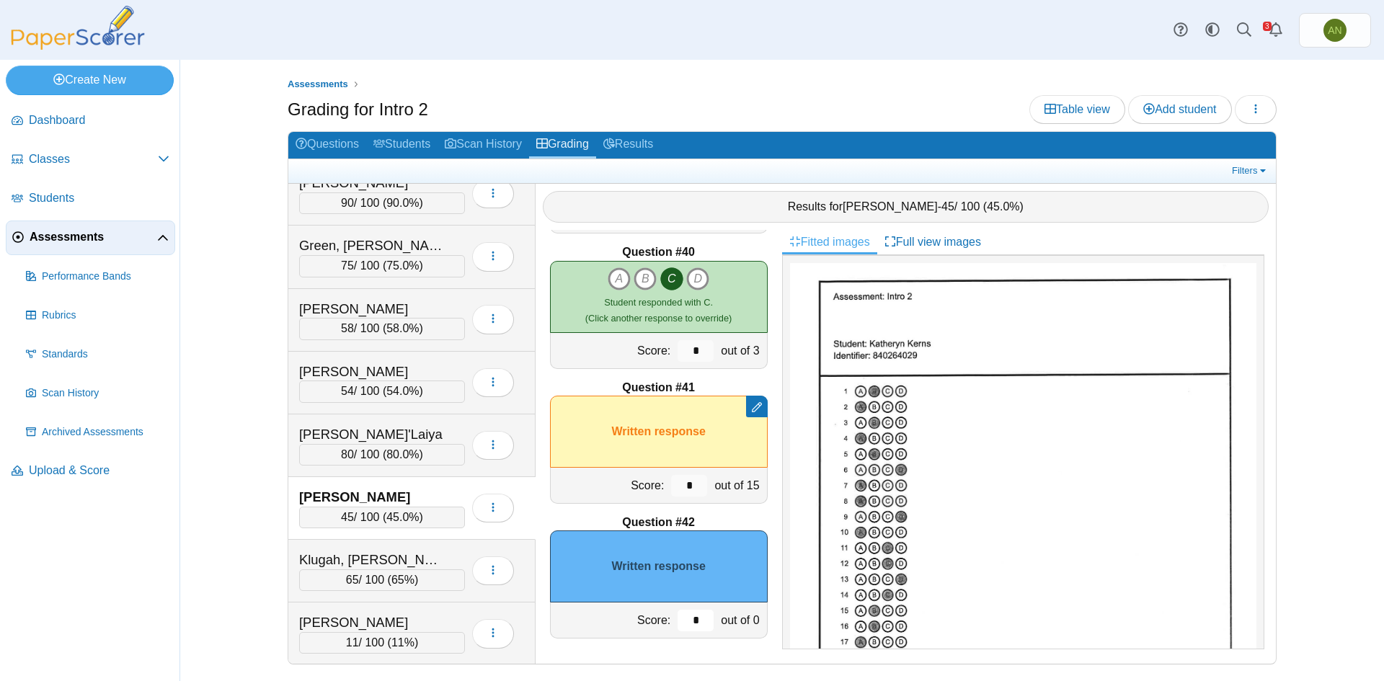
drag, startPoint x: 691, startPoint y: 623, endPoint x: 671, endPoint y: 624, distance: 19.5
click at [678, 624] on input "*" at bounding box center [696, 621] width 36 height 22
type input "*"
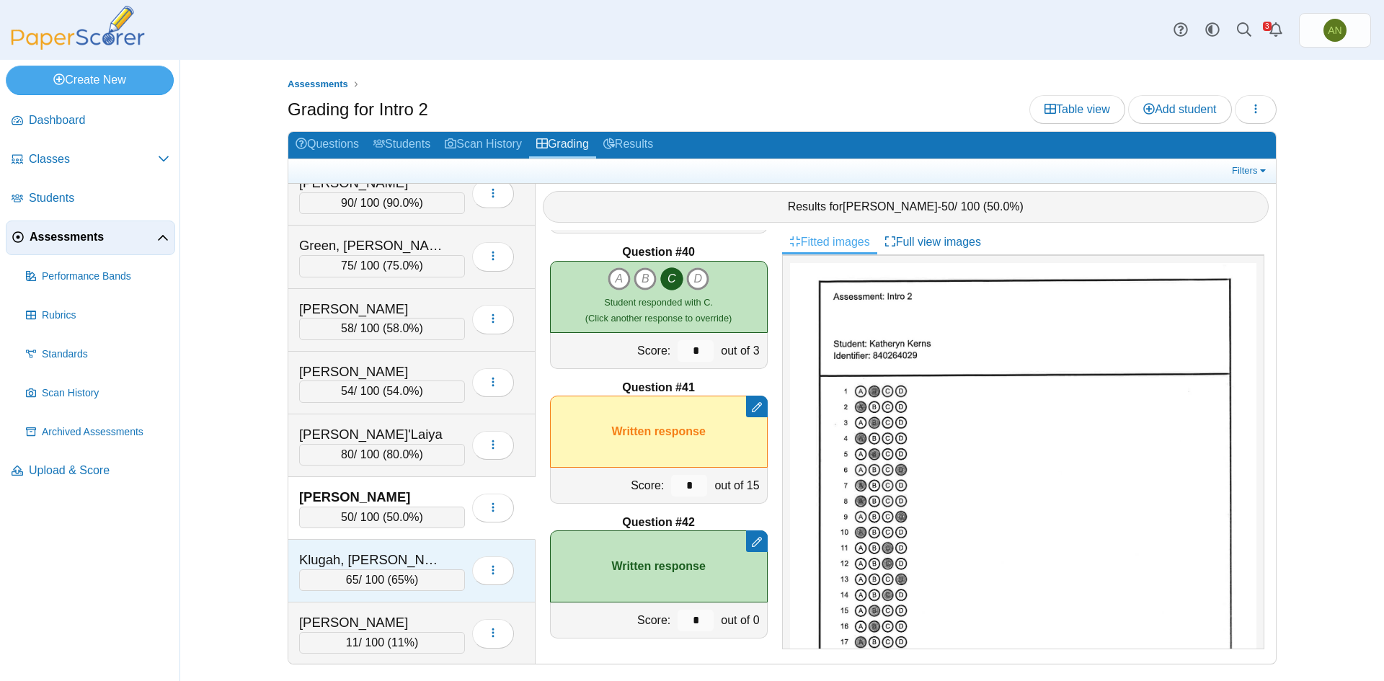
click at [430, 558] on div "Klugah, Thelma" at bounding box center [371, 560] width 144 height 19
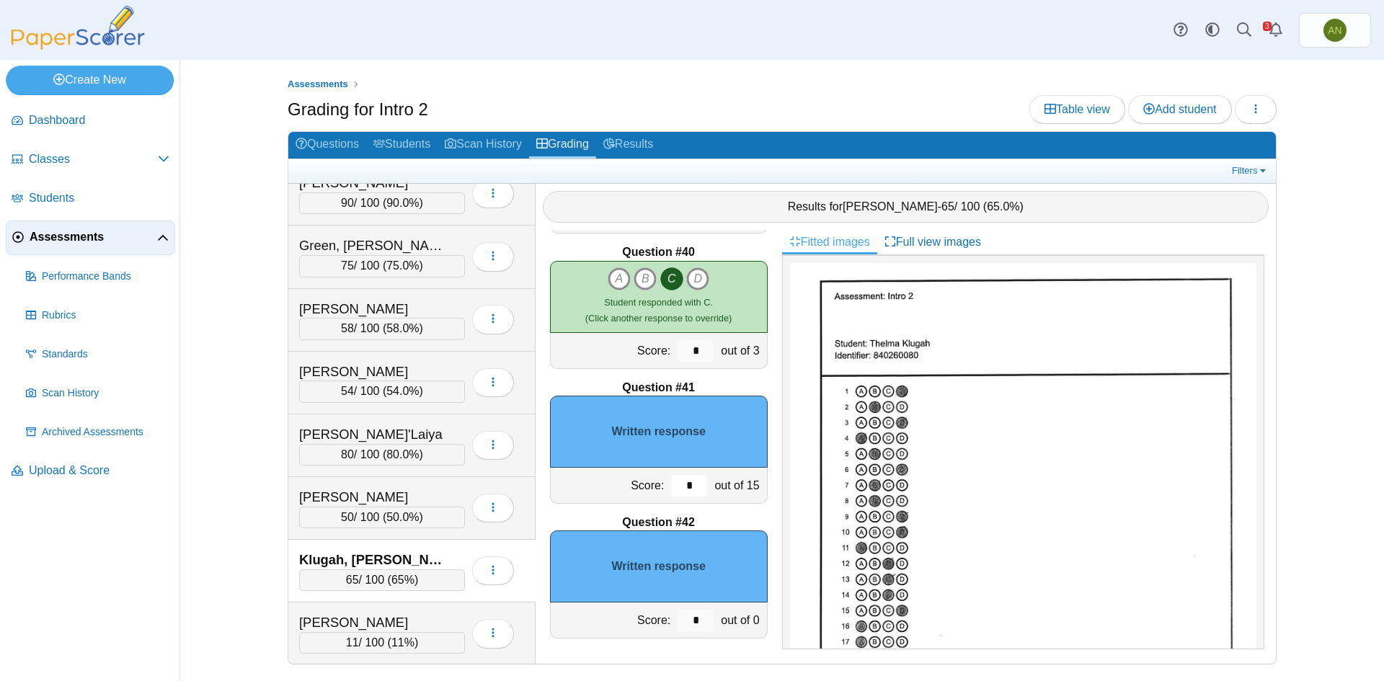
drag, startPoint x: 675, startPoint y: 486, endPoint x: 696, endPoint y: 485, distance: 21.6
click at [696, 485] on div "*" at bounding box center [689, 485] width 43 height 35
type input "**"
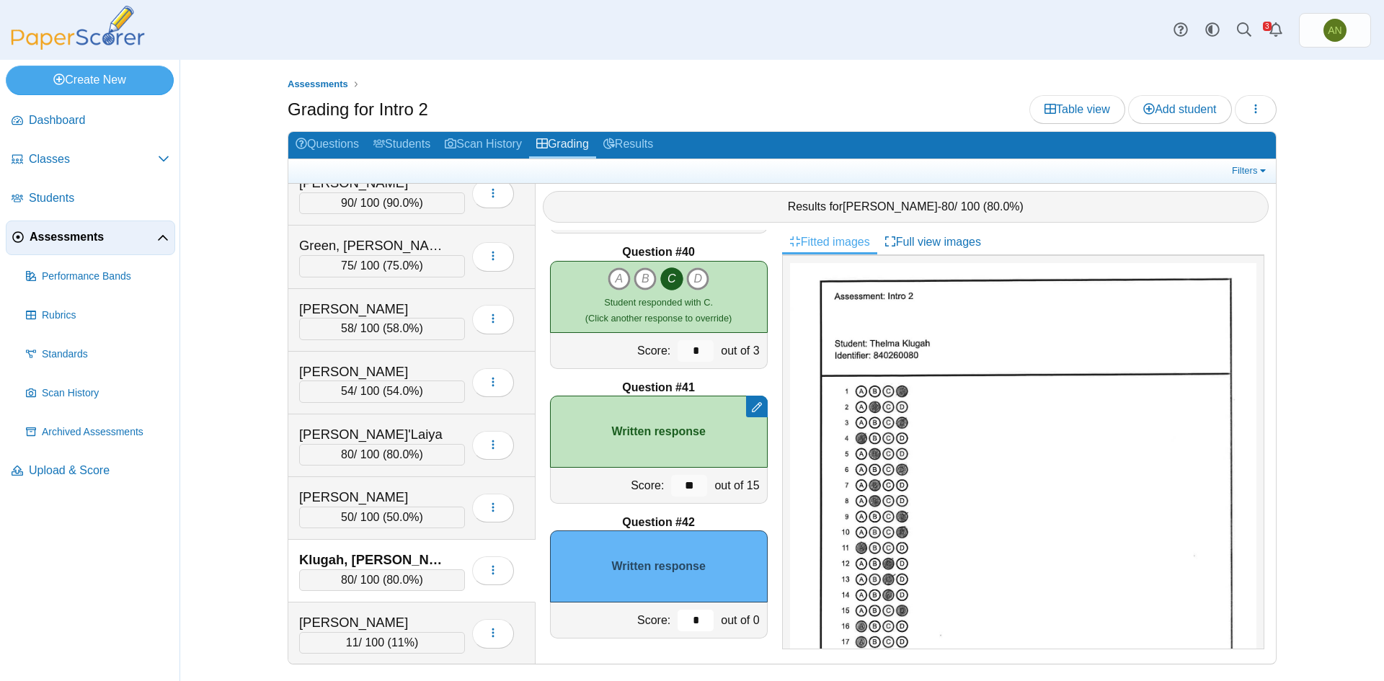
drag, startPoint x: 681, startPoint y: 615, endPoint x: 695, endPoint y: 611, distance: 14.2
click at [699, 615] on input "*" at bounding box center [696, 621] width 36 height 22
type input "*"
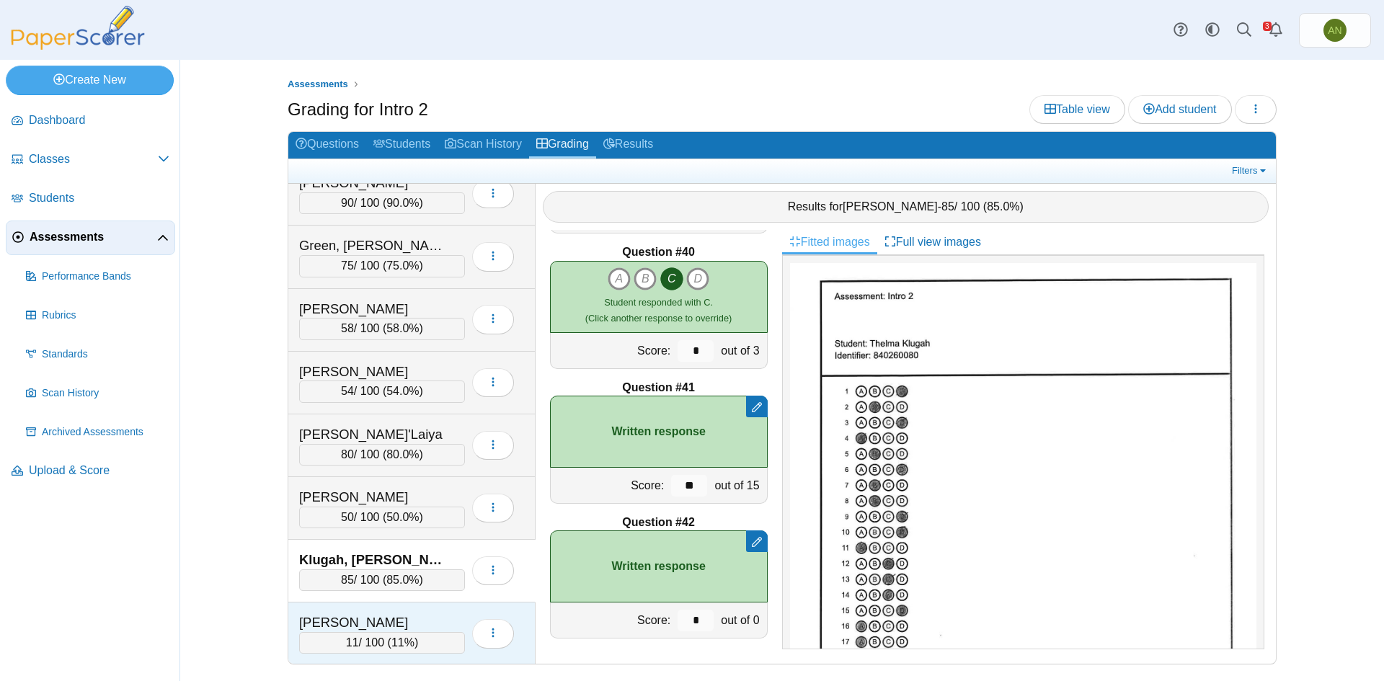
click at [427, 613] on div "Madoroba, Ivana" at bounding box center [371, 622] width 144 height 19
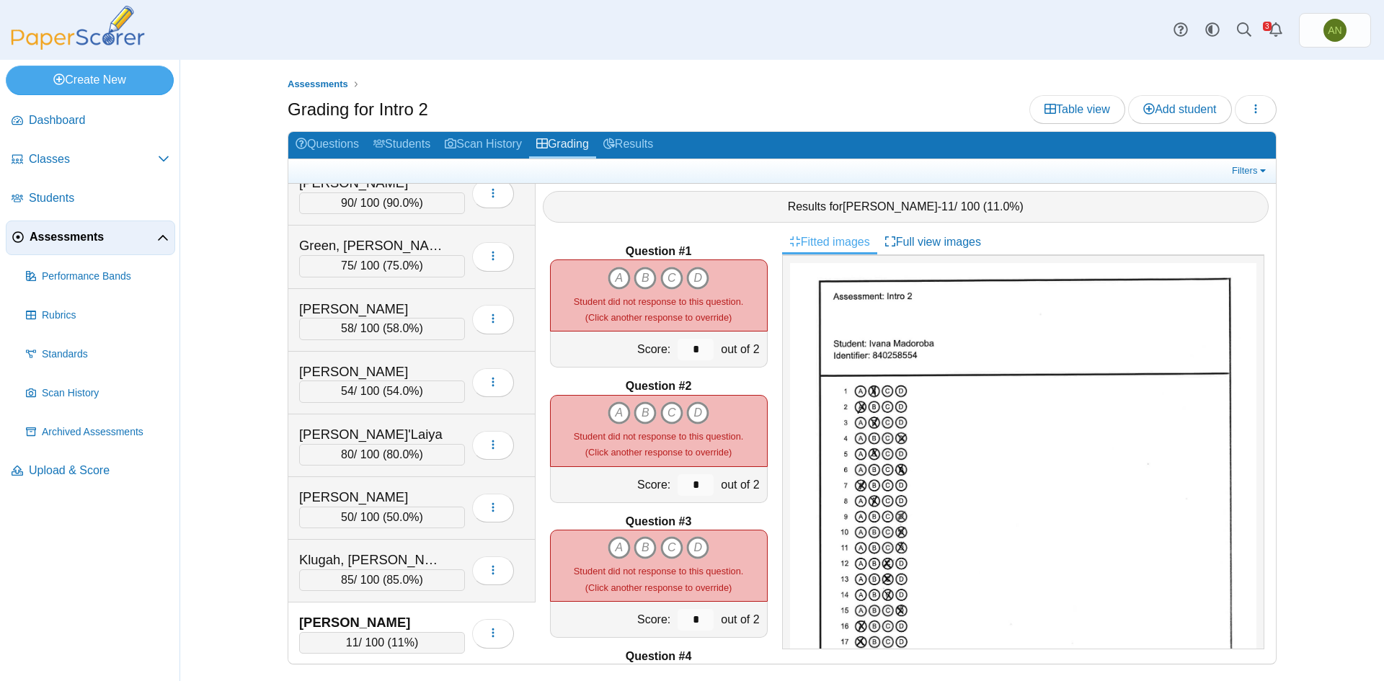
scroll to position [0, 0]
click at [640, 273] on icon "B" at bounding box center [645, 278] width 23 height 23
type input "*"
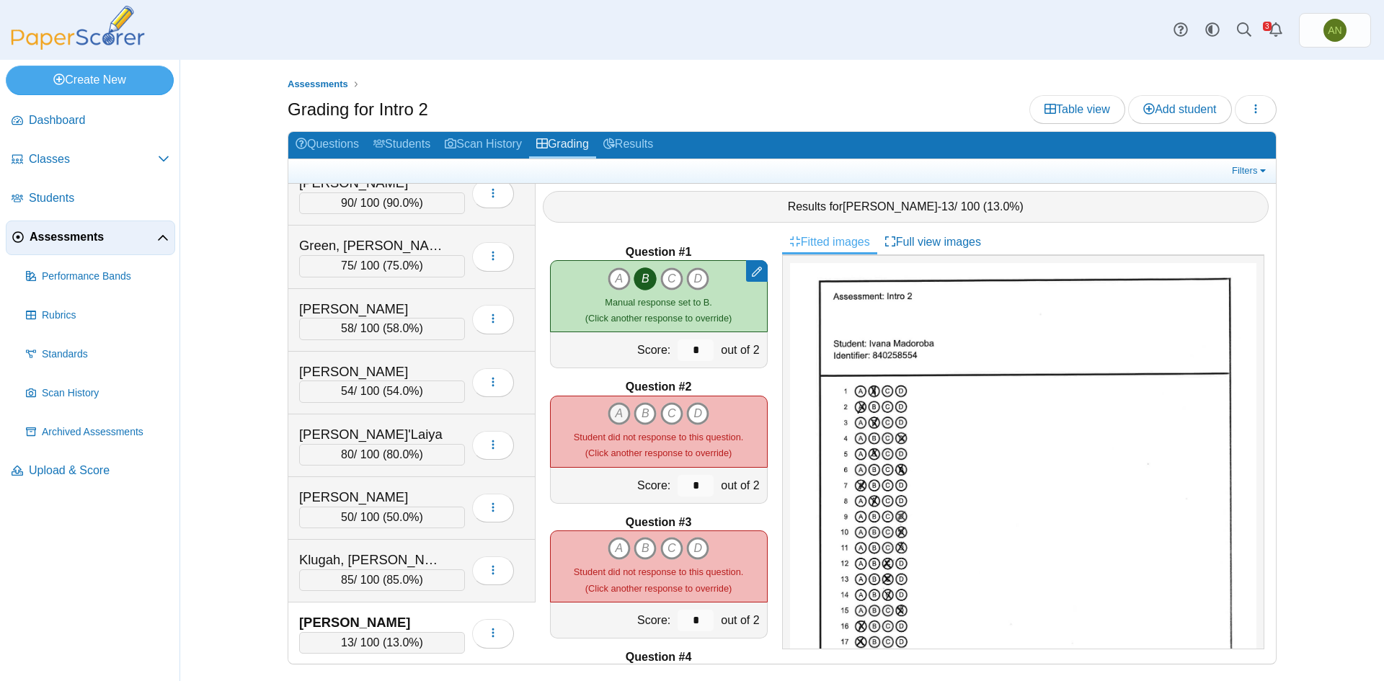
click at [615, 409] on icon "A" at bounding box center [619, 413] width 23 height 23
type input "*"
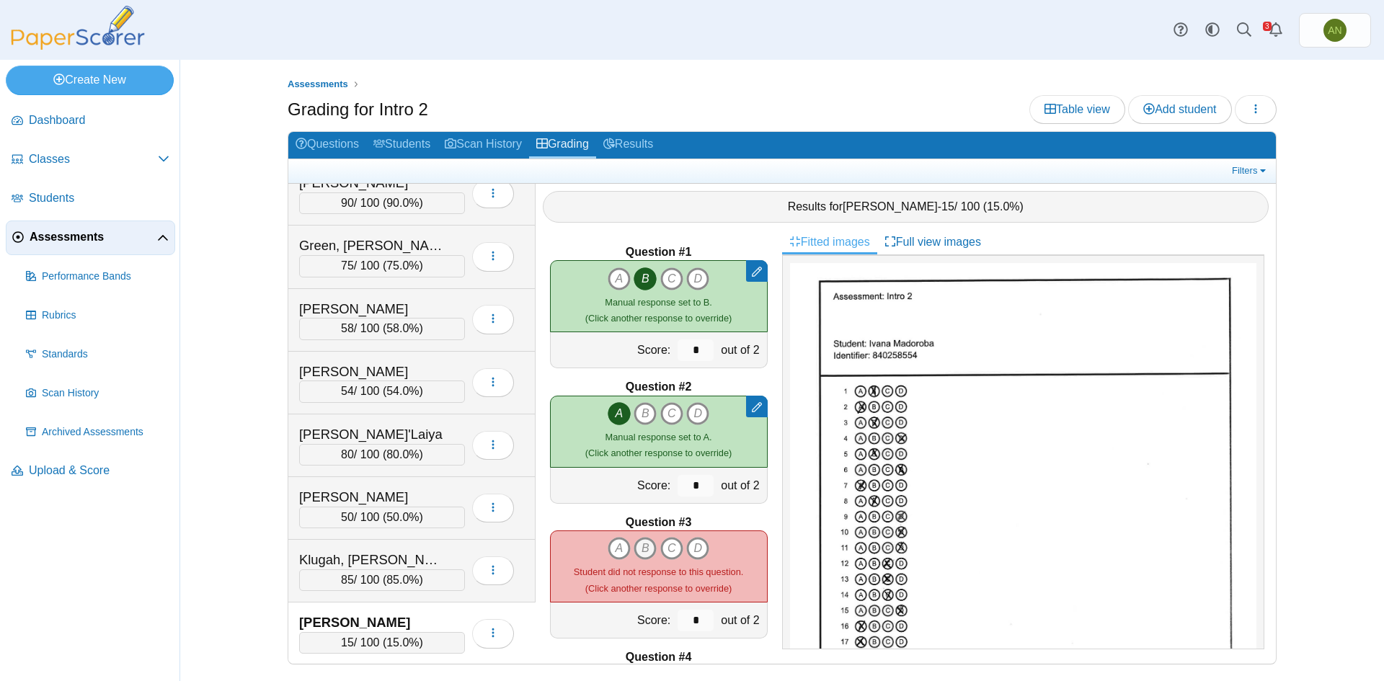
click at [642, 544] on icon "B" at bounding box center [645, 548] width 23 height 23
type input "*"
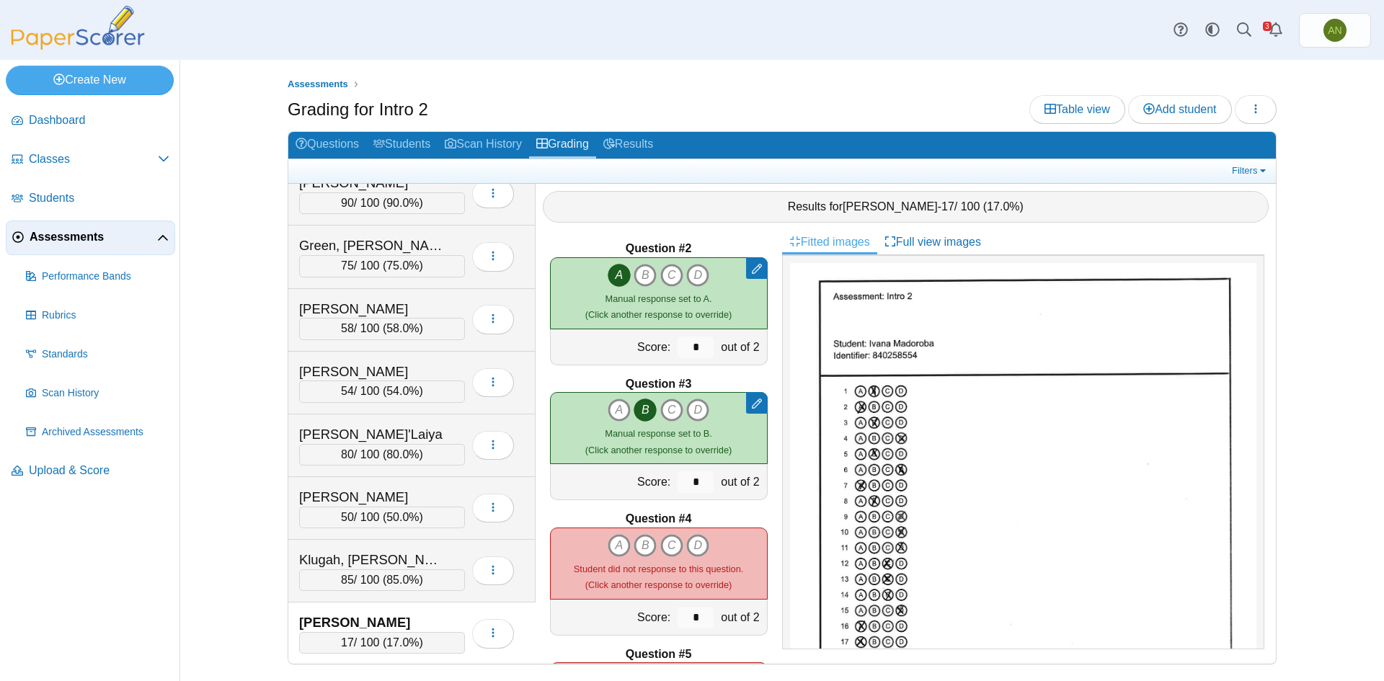
scroll to position [144, 0]
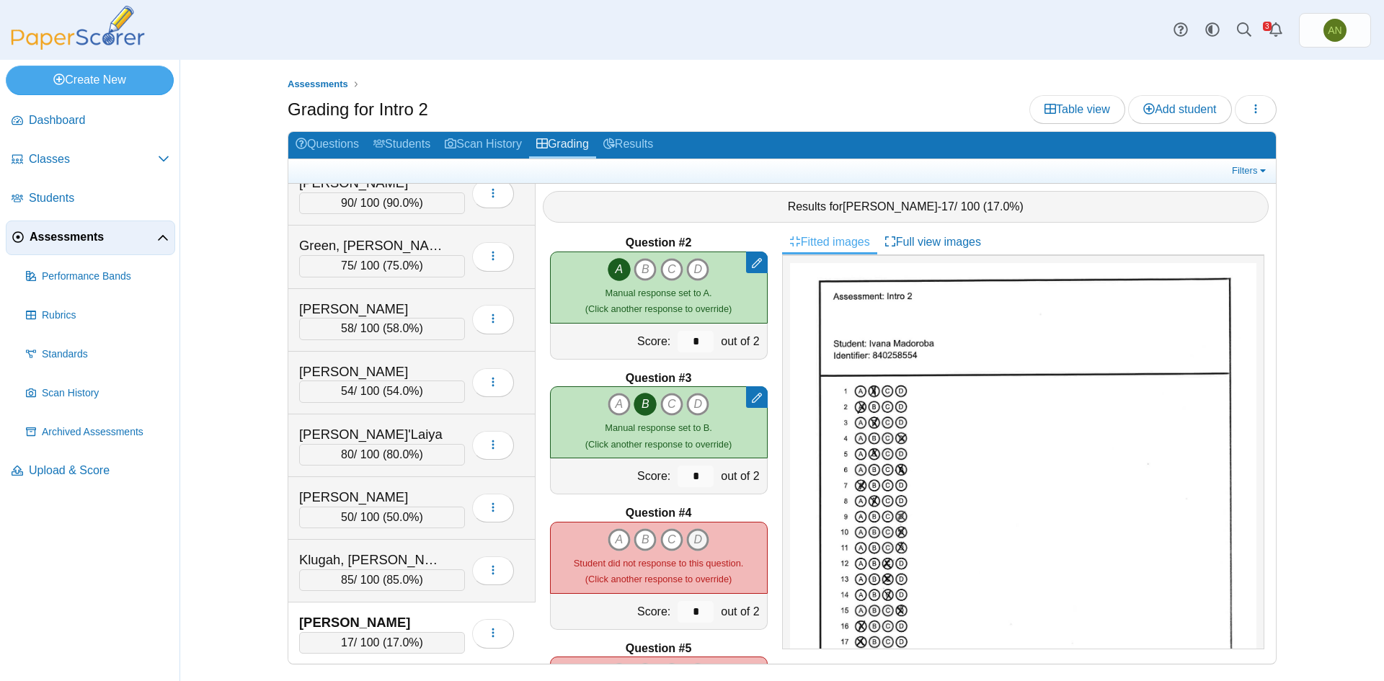
click at [696, 542] on icon "D" at bounding box center [697, 539] width 23 height 23
type input "*"
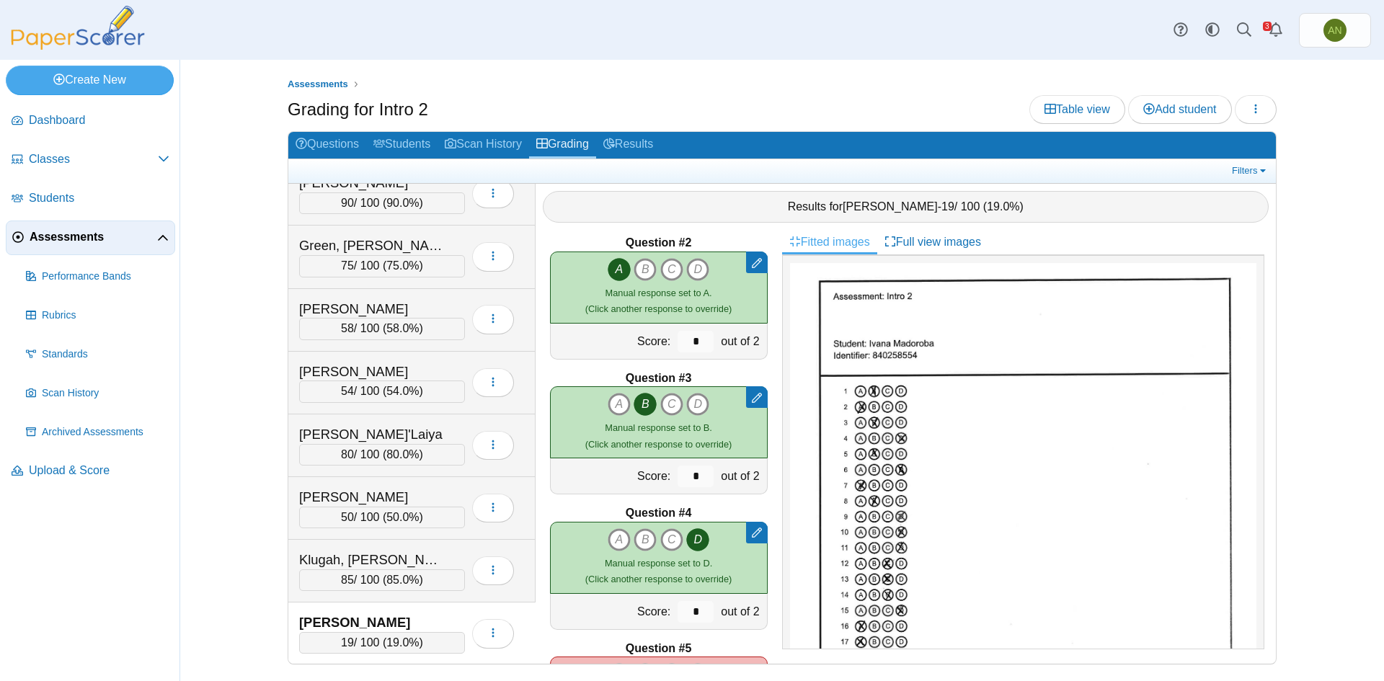
scroll to position [288, 0]
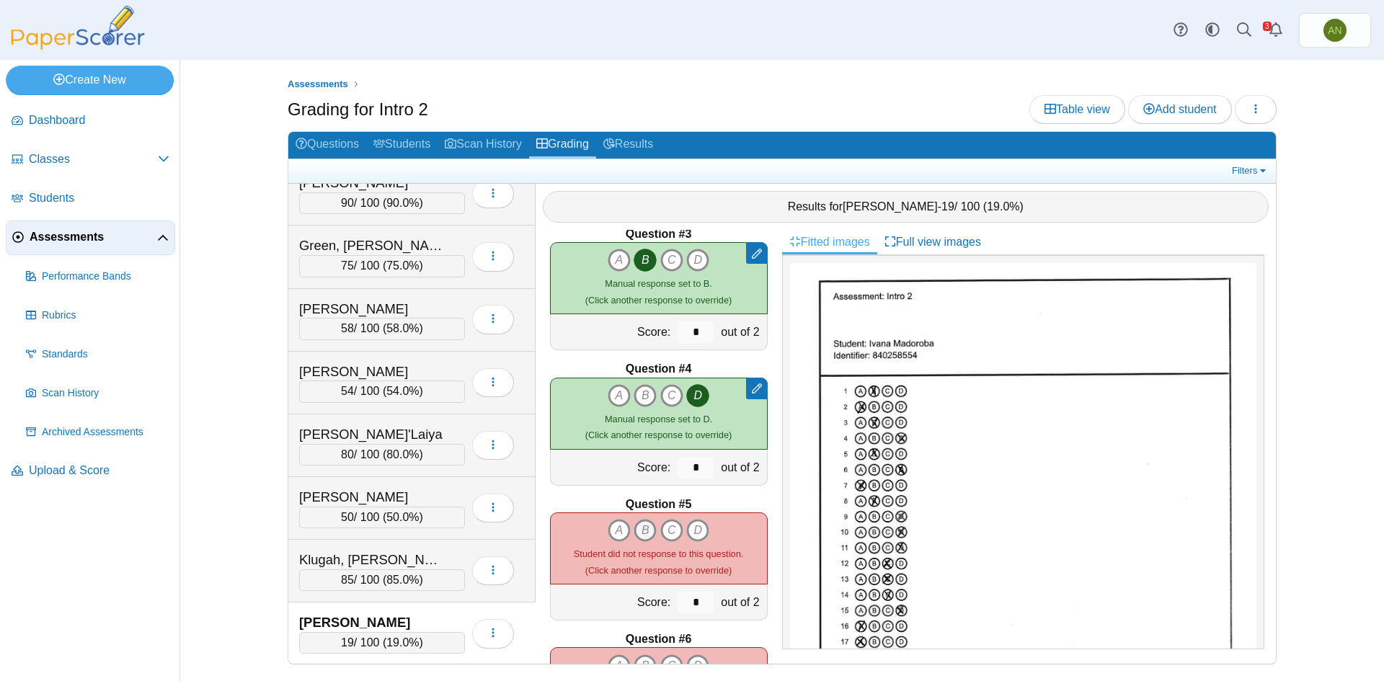
click at [636, 531] on icon "B" at bounding box center [645, 530] width 23 height 23
type input "*"
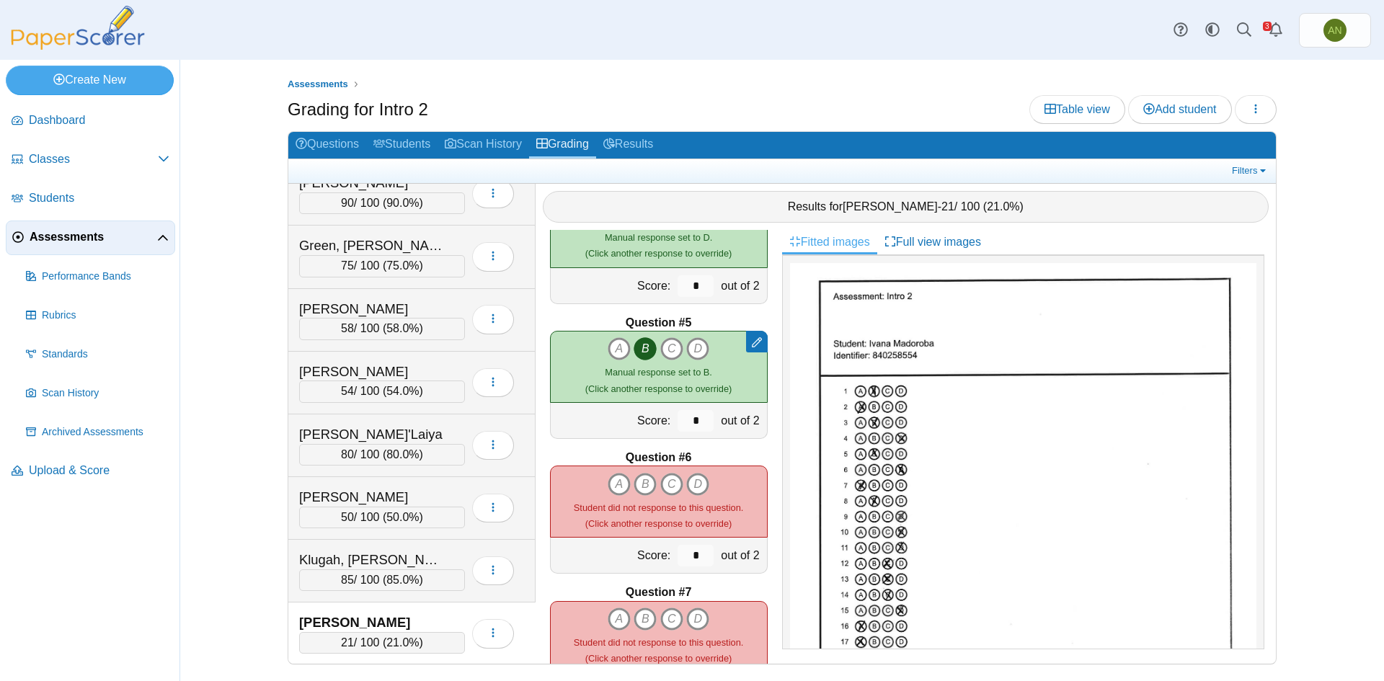
scroll to position [505, 0]
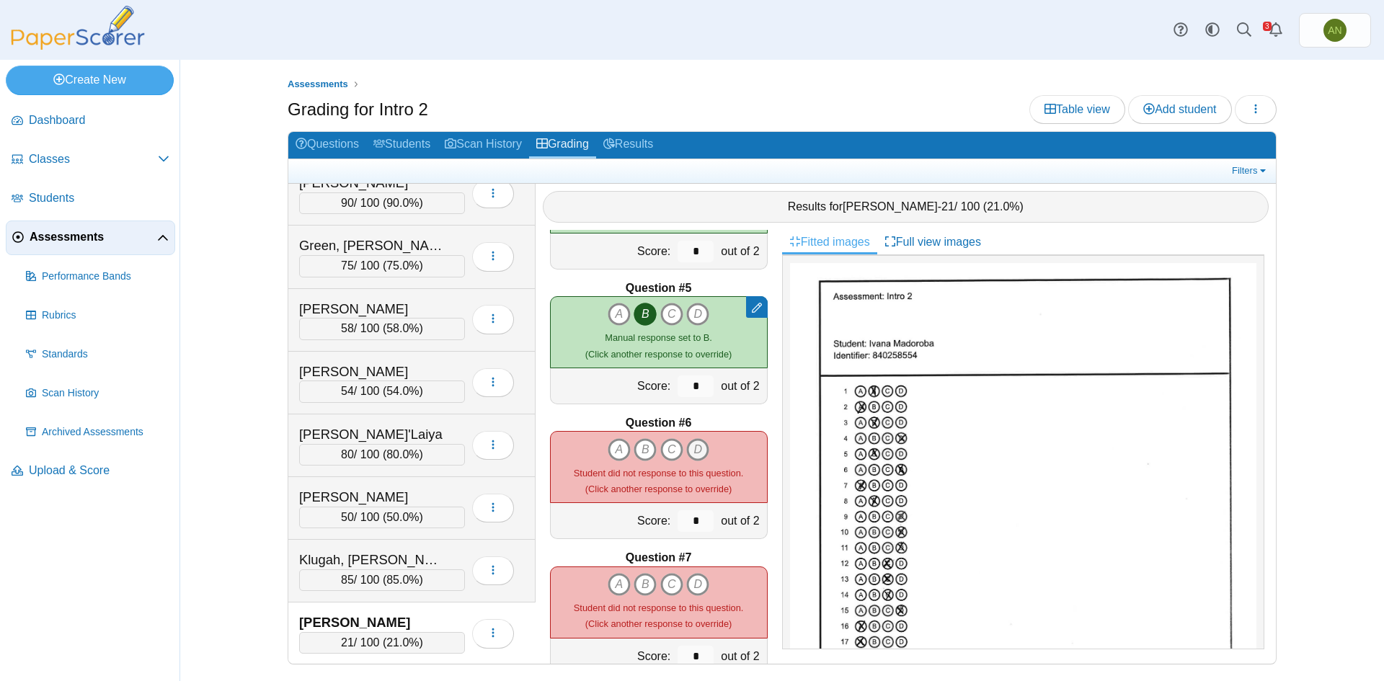
click at [694, 447] on icon "D" at bounding box center [697, 449] width 23 height 23
type input "*"
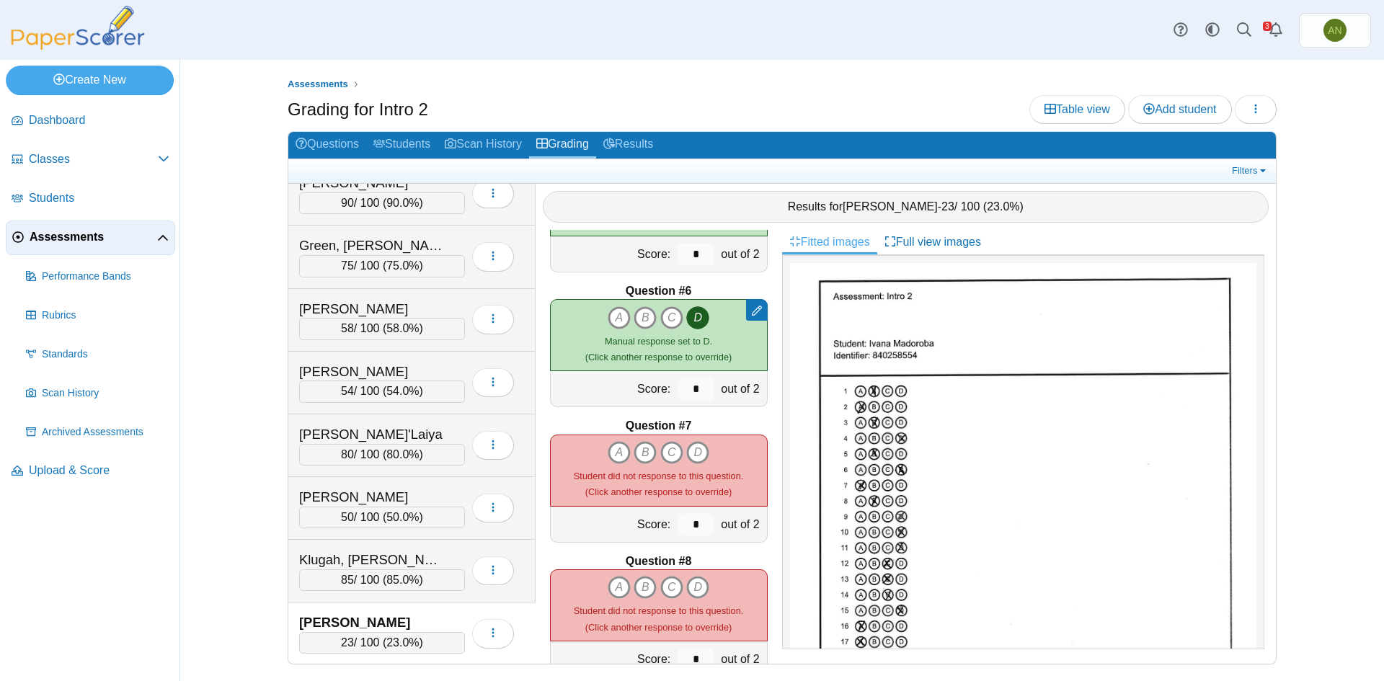
scroll to position [649, 0]
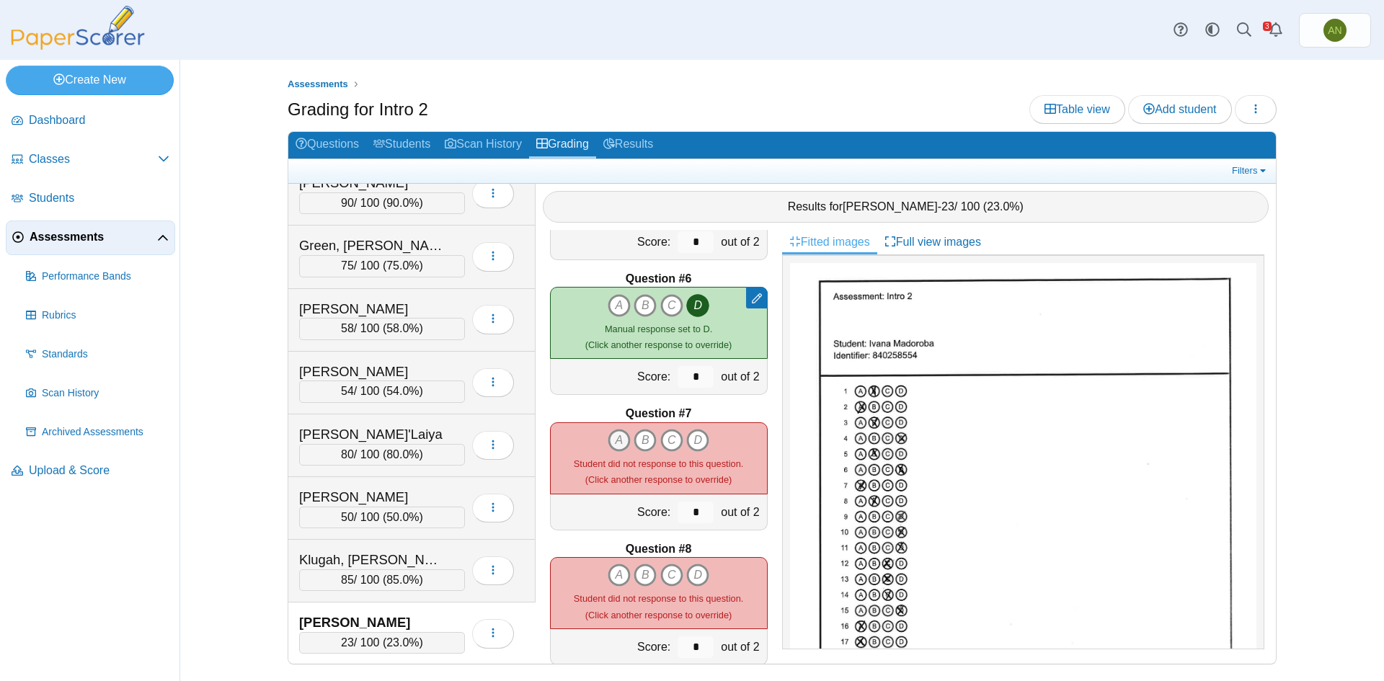
click at [618, 441] on icon "A" at bounding box center [619, 440] width 23 height 23
type input "*"
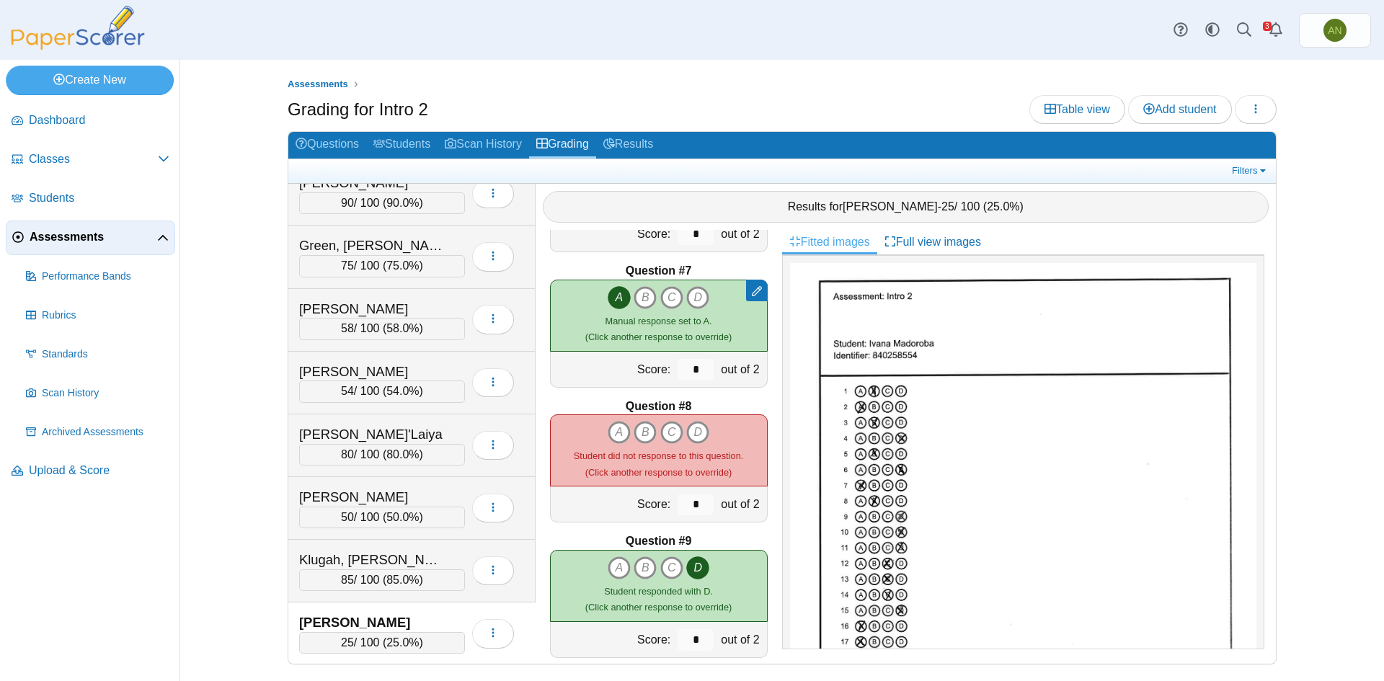
scroll to position [793, 0]
click at [642, 432] on icon "B" at bounding box center [645, 431] width 23 height 23
type input "*"
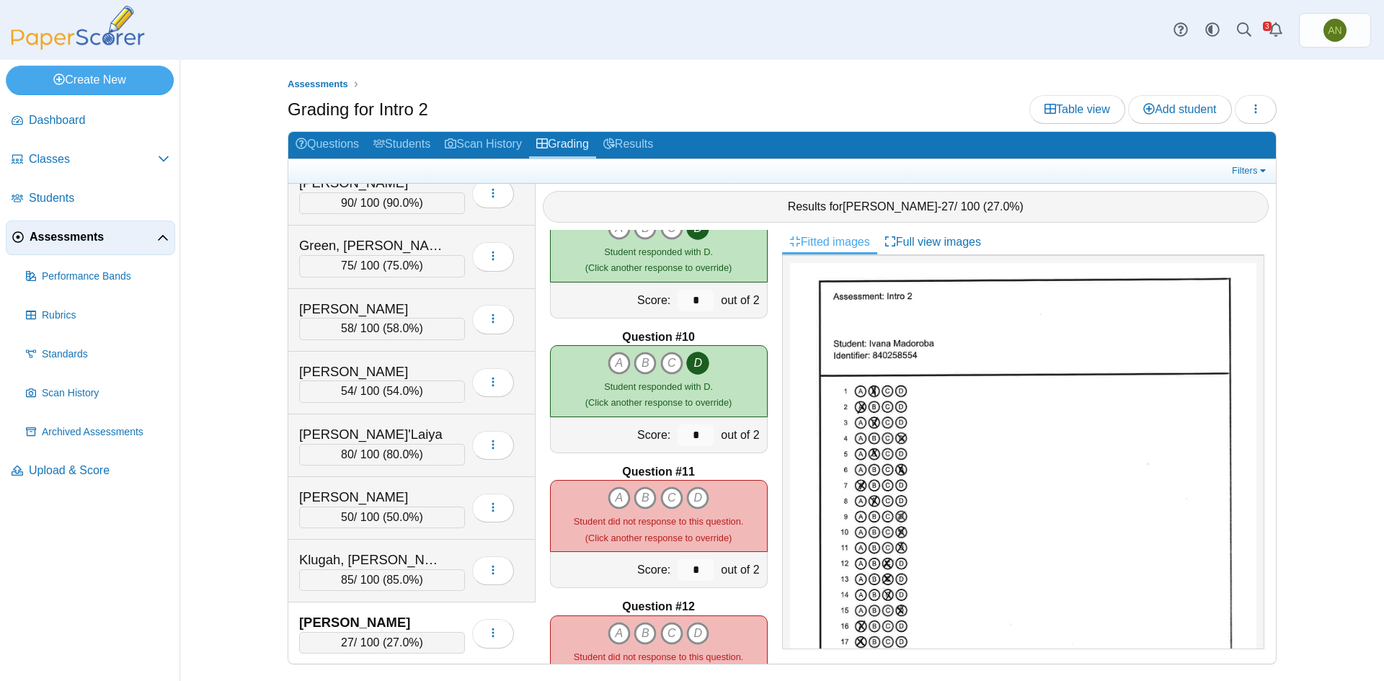
scroll to position [1225, 0]
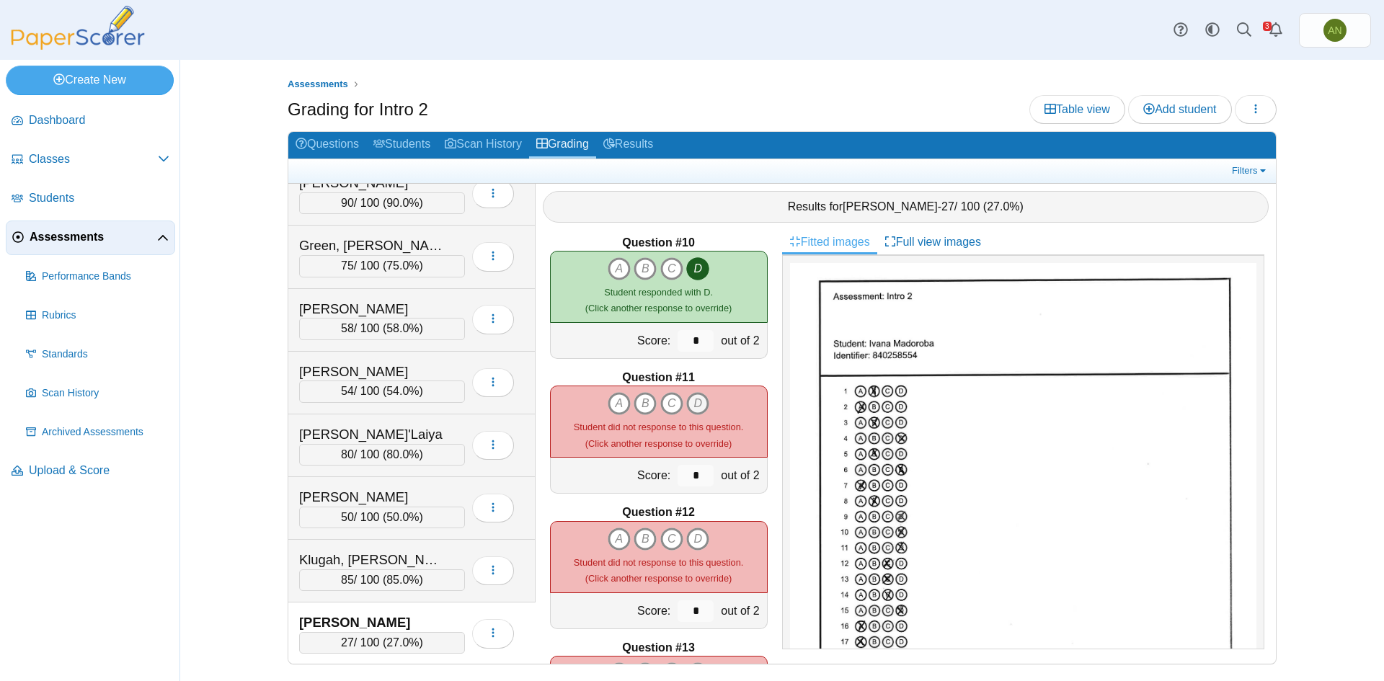
click at [691, 404] on icon "D" at bounding box center [697, 403] width 23 height 23
type input "*"
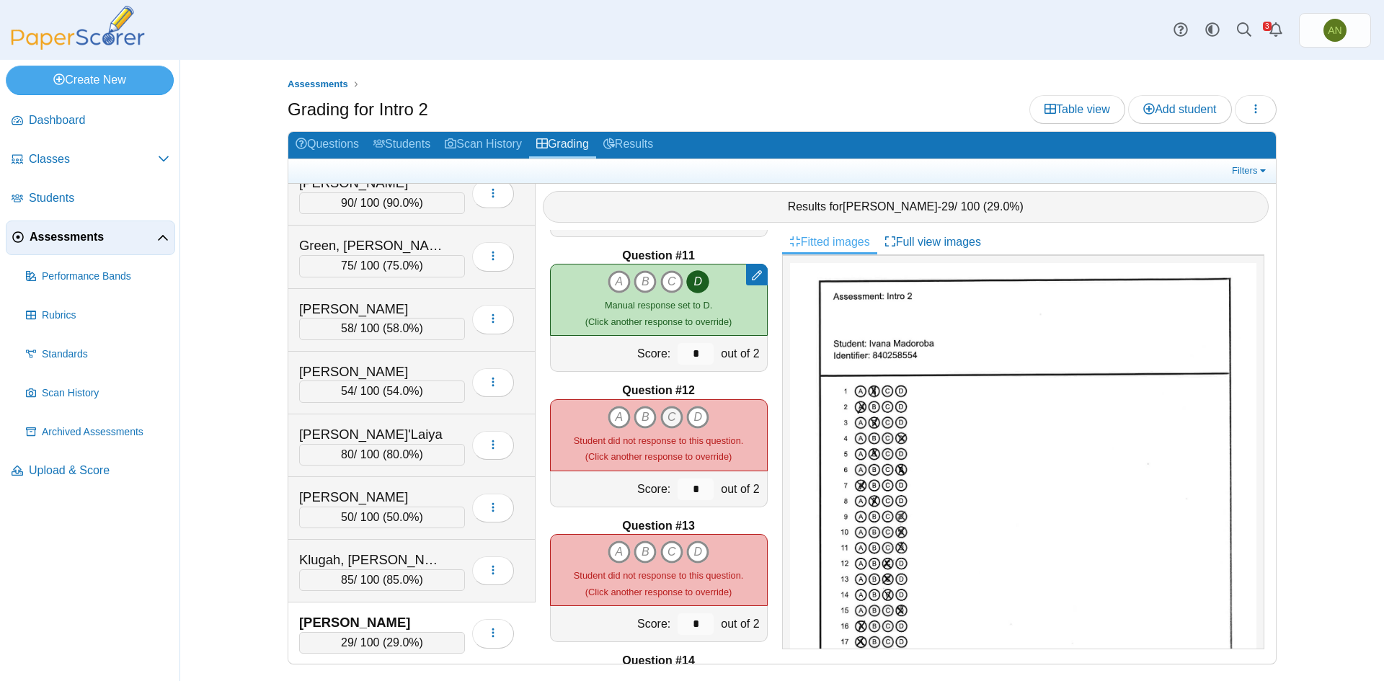
scroll to position [1370, 0]
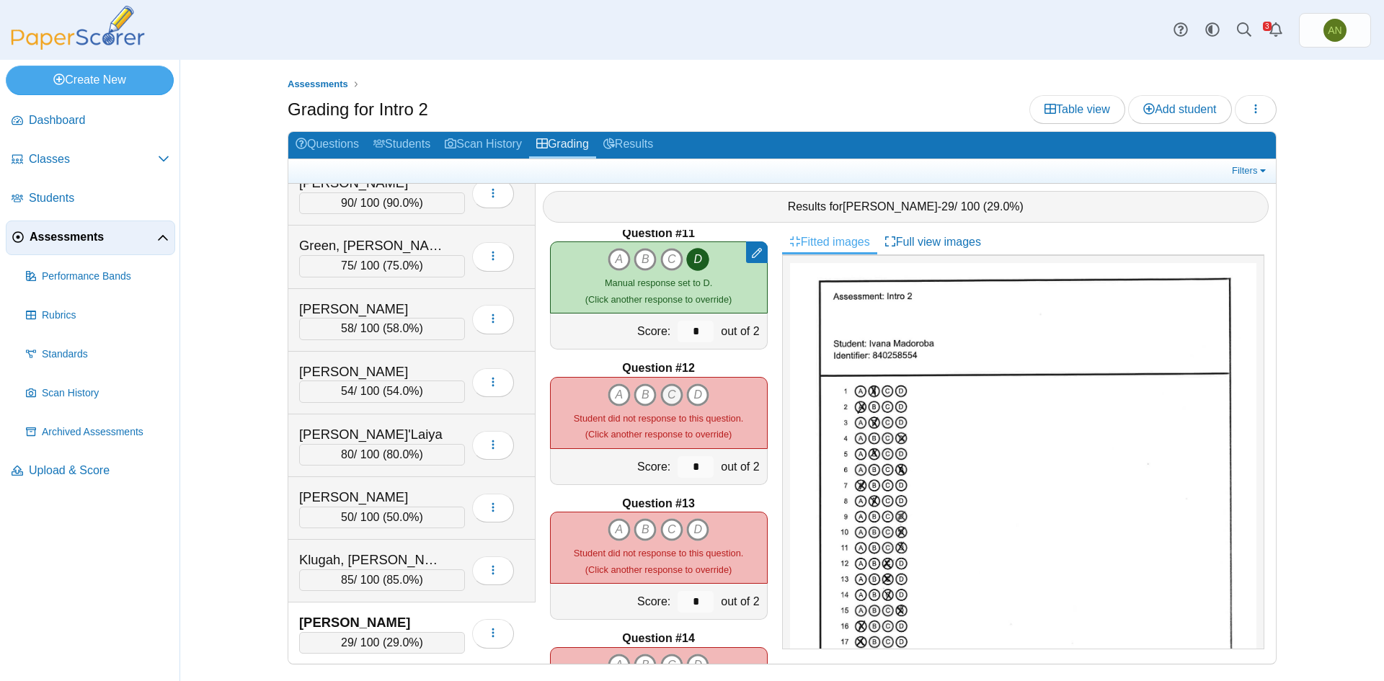
click at [666, 393] on icon "C" at bounding box center [671, 395] width 23 height 23
type input "*"
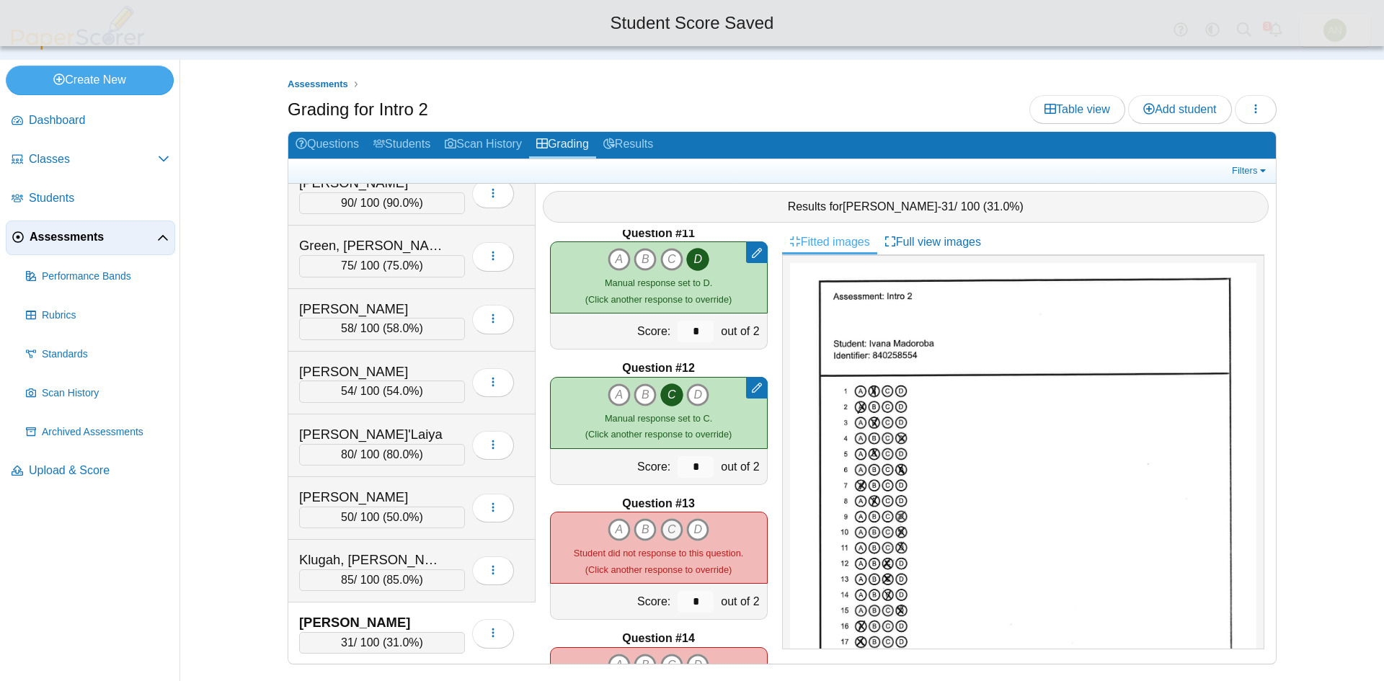
drag, startPoint x: 665, startPoint y: 531, endPoint x: 665, endPoint y: 519, distance: 11.5
click at [665, 523] on icon "C" at bounding box center [671, 529] width 23 height 23
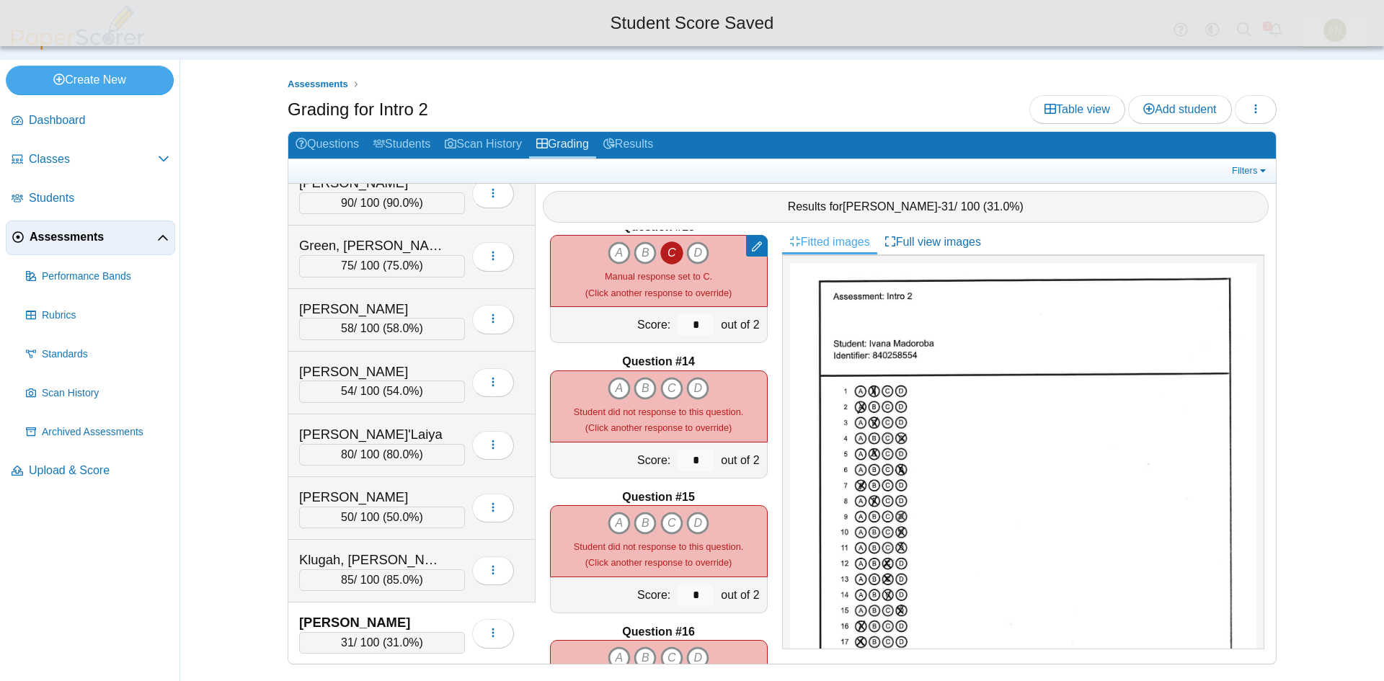
scroll to position [1658, 0]
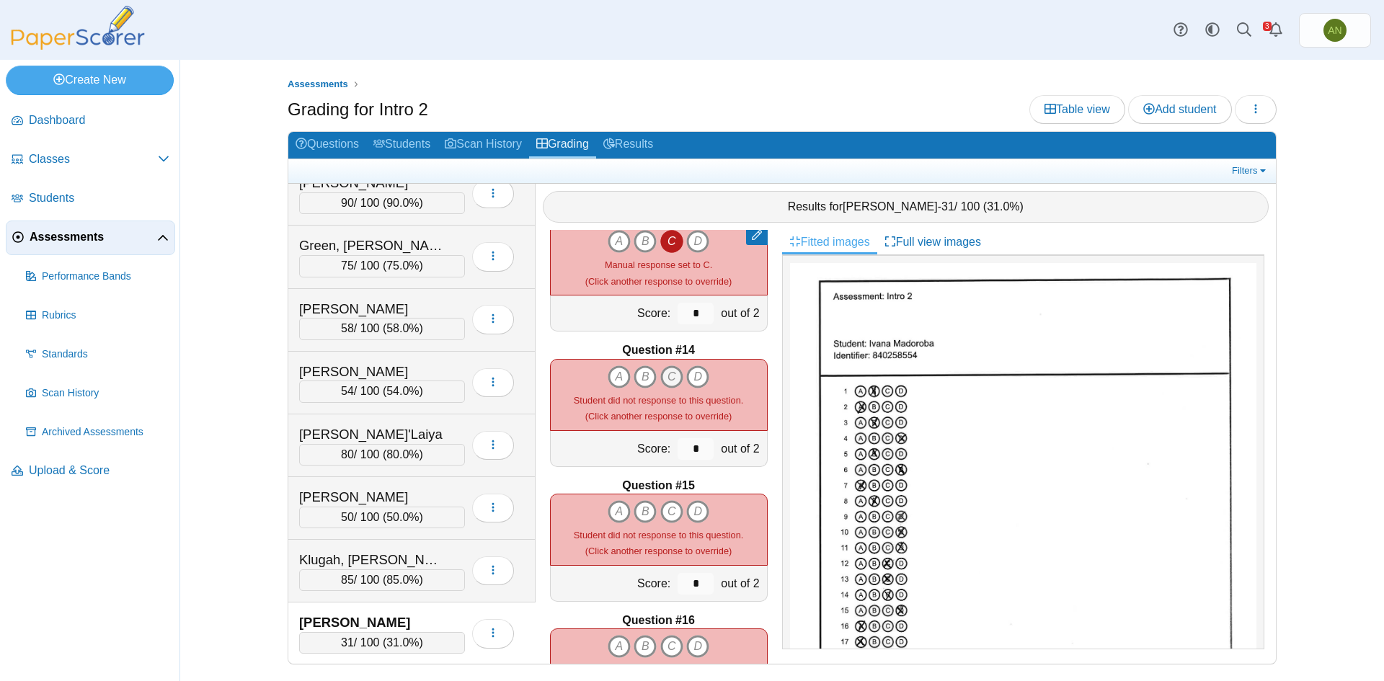
click at [670, 380] on icon "C" at bounding box center [671, 376] width 23 height 23
type input "*"
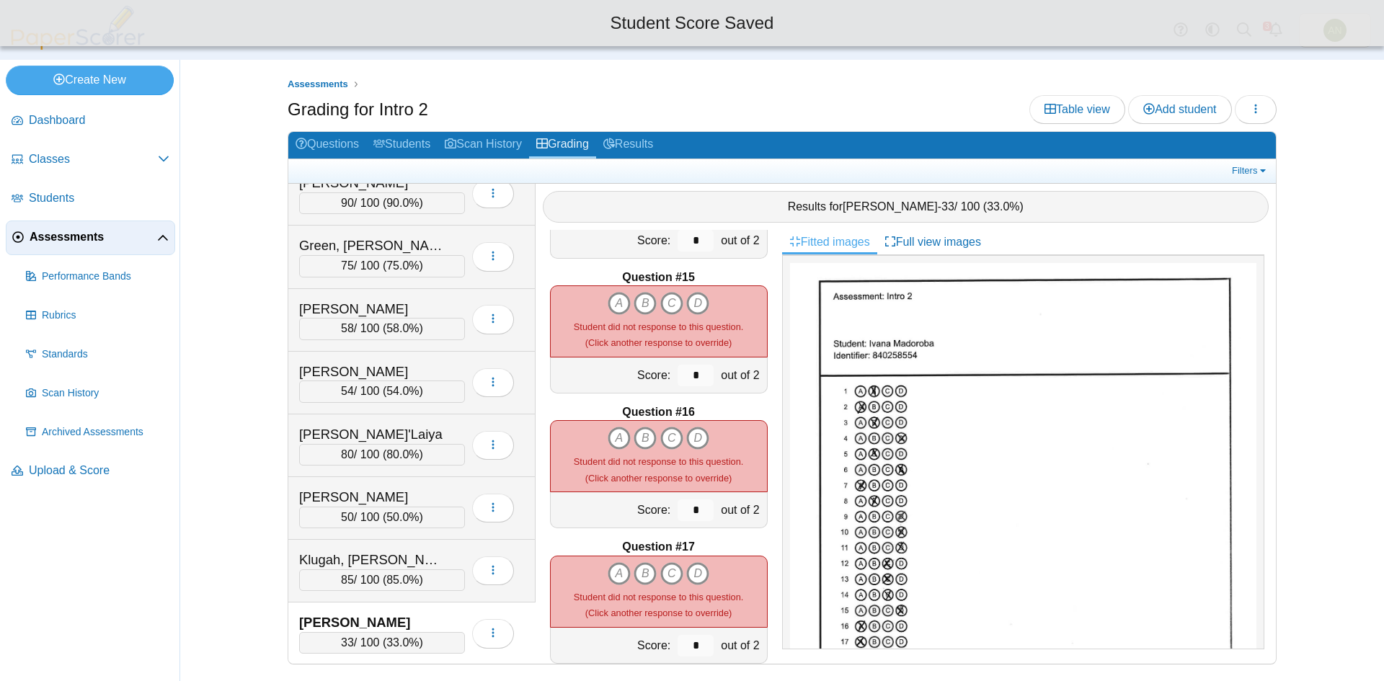
scroll to position [1874, 0]
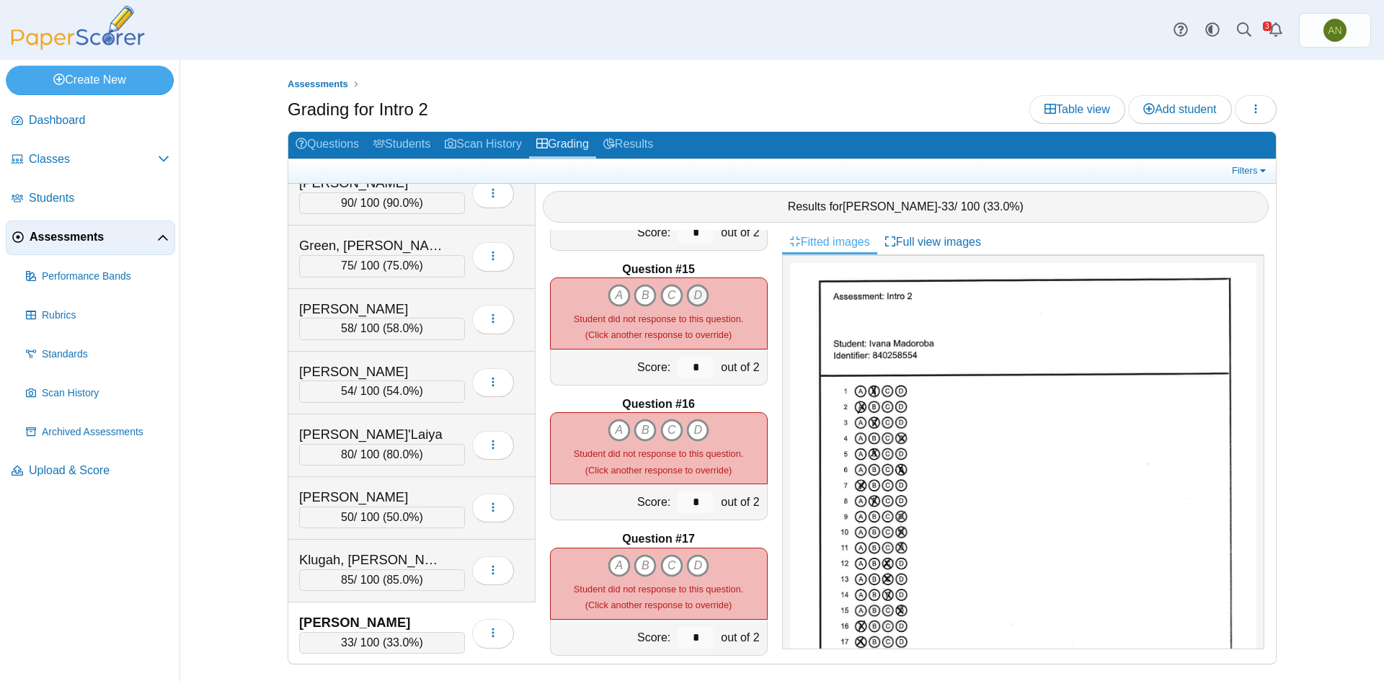
click at [696, 288] on icon "D" at bounding box center [697, 295] width 23 height 23
type input "*"
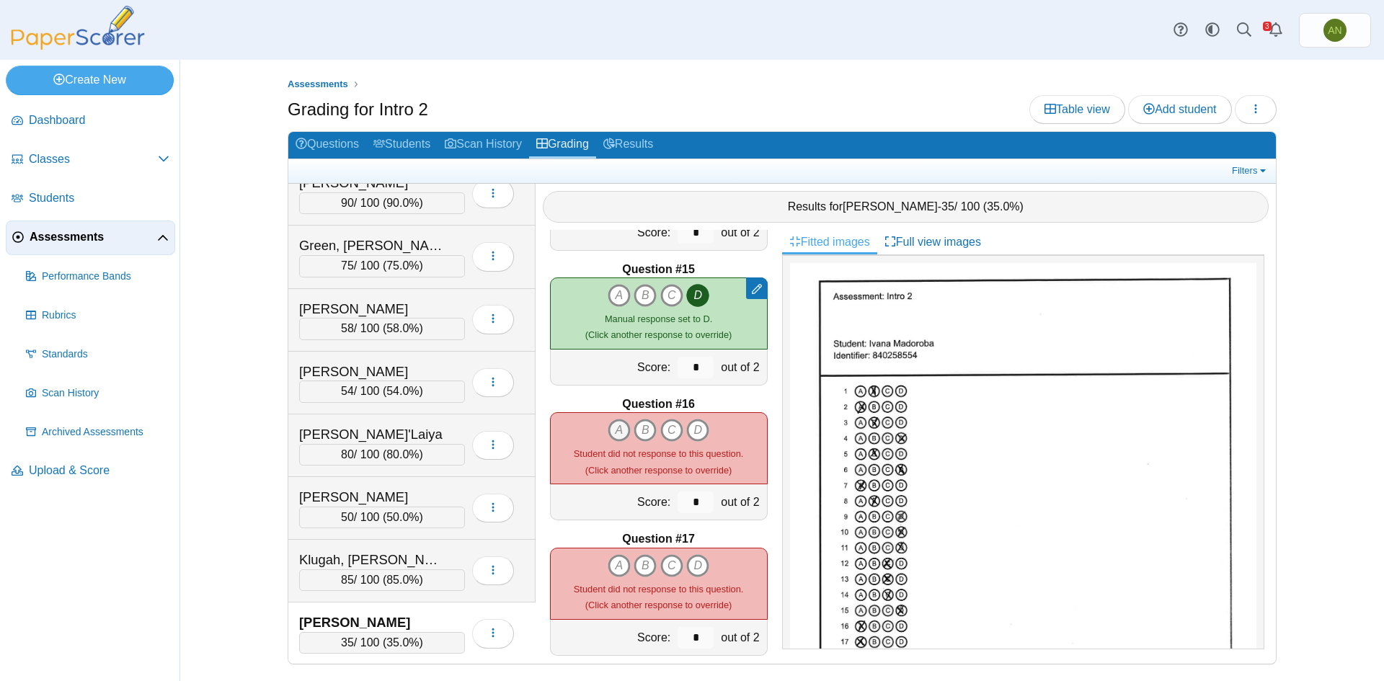
click at [616, 432] on icon "A" at bounding box center [619, 430] width 23 height 23
type input "*"
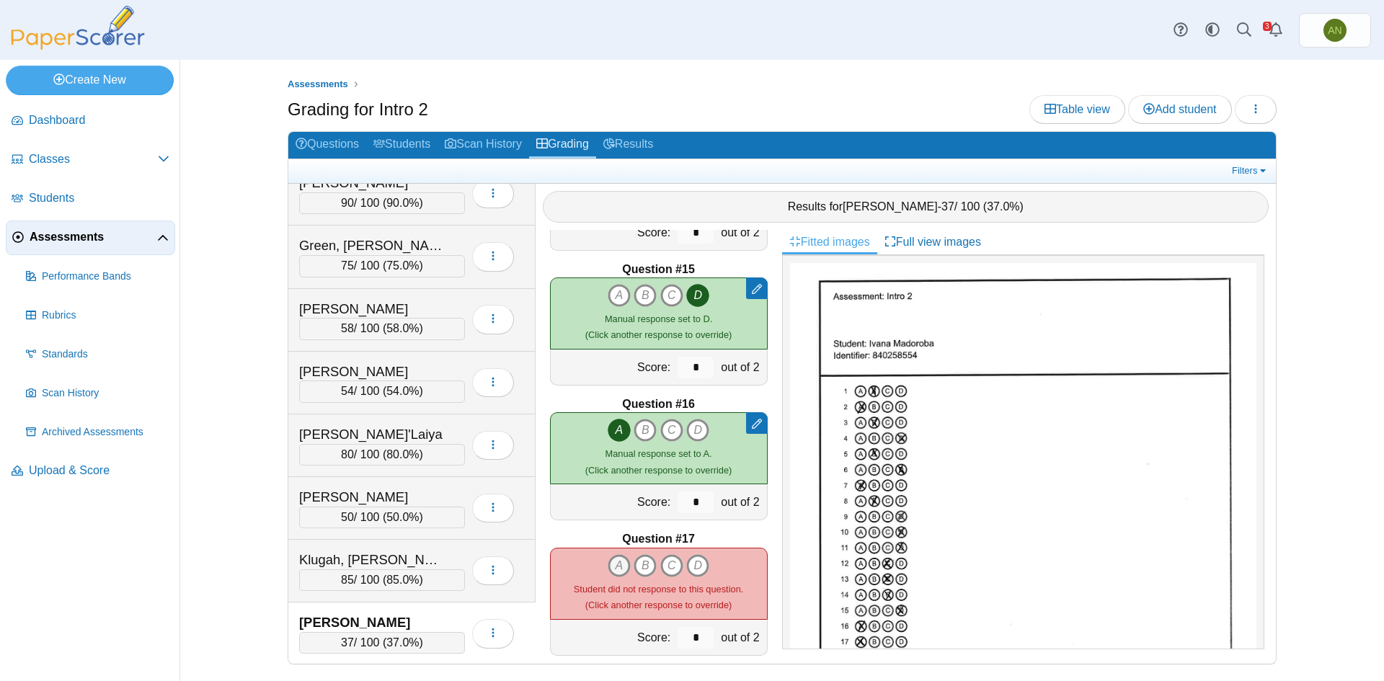
click at [611, 566] on icon "A" at bounding box center [619, 565] width 23 height 23
type input "*"
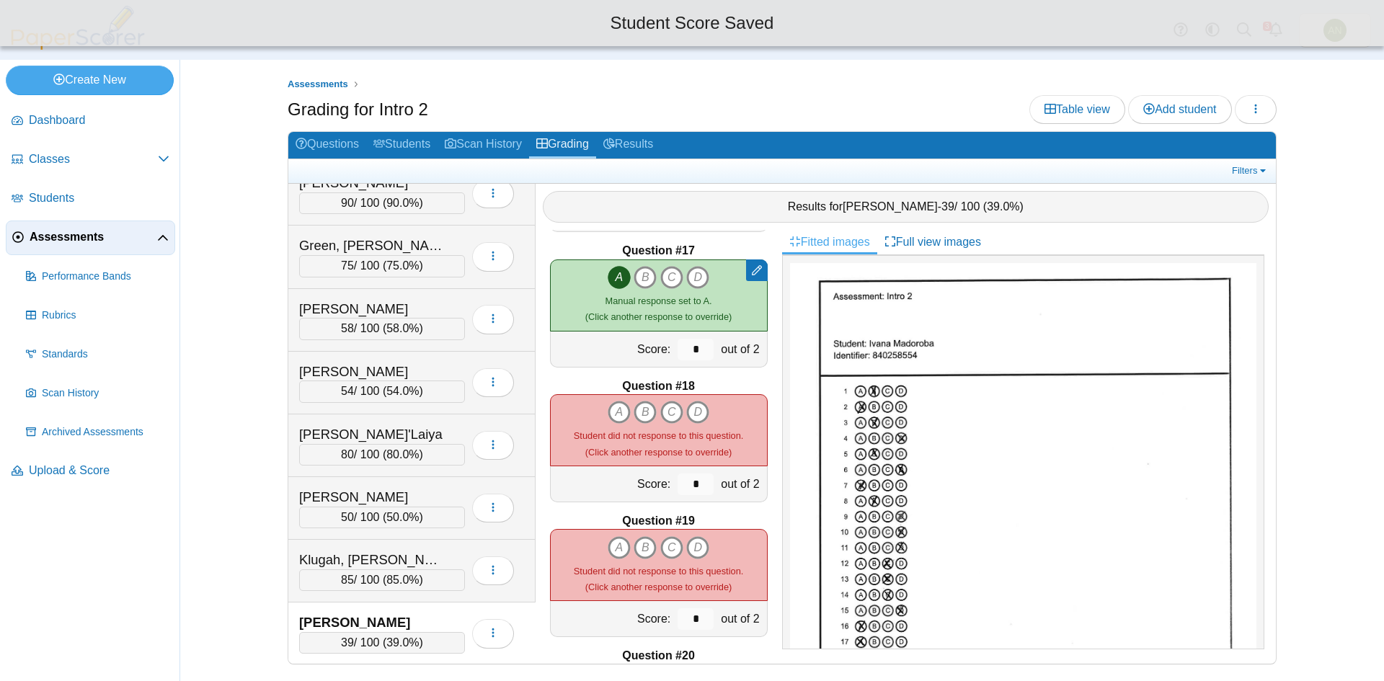
scroll to position [2235, 0]
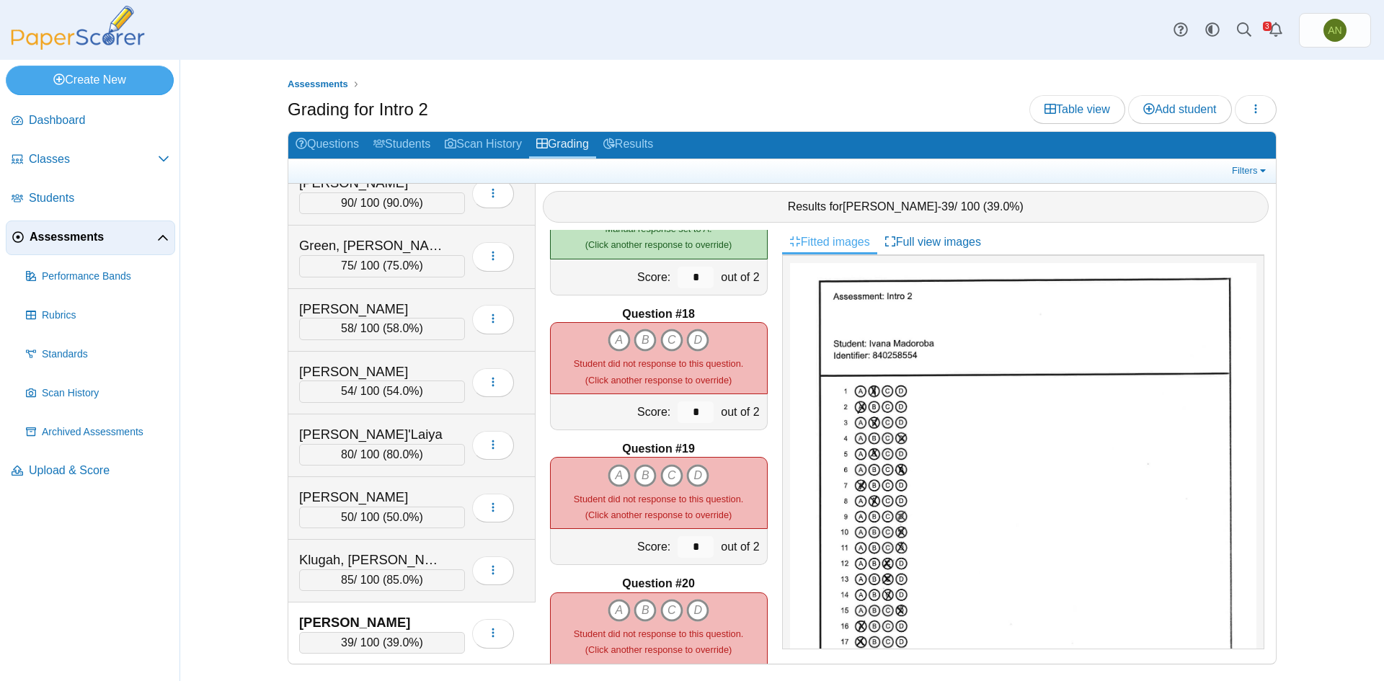
drag, startPoint x: 642, startPoint y: 338, endPoint x: 668, endPoint y: 352, distance: 30.0
click at [642, 336] on icon "B" at bounding box center [645, 340] width 23 height 23
type input "*"
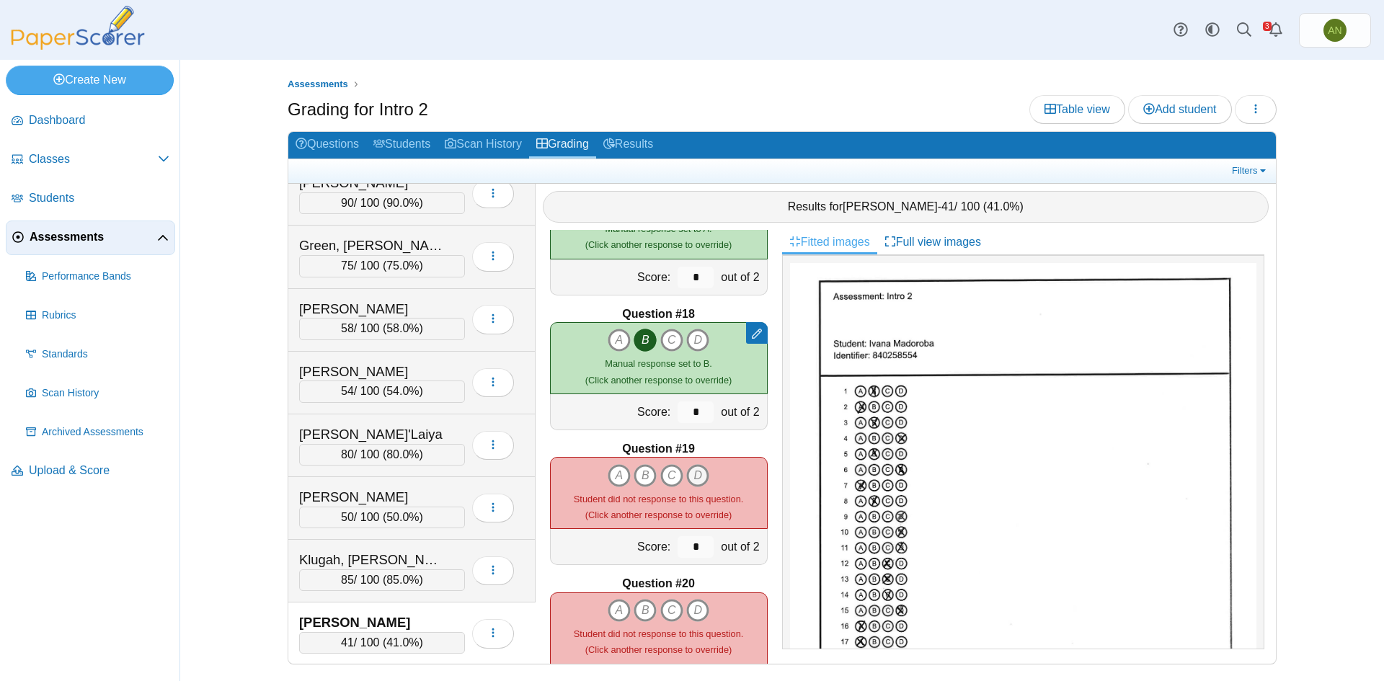
click at [691, 469] on icon "D" at bounding box center [697, 475] width 23 height 23
type input "*"
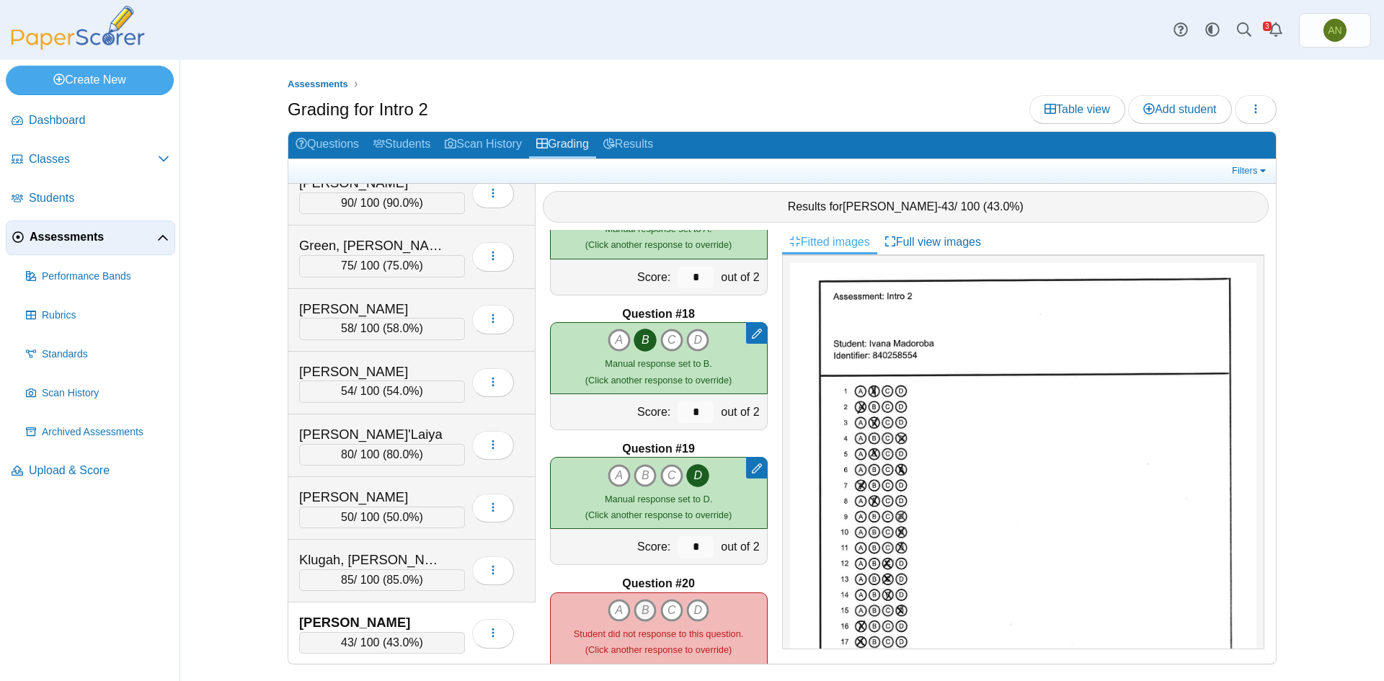
click at [643, 612] on icon "B" at bounding box center [645, 610] width 23 height 23
type input "*"
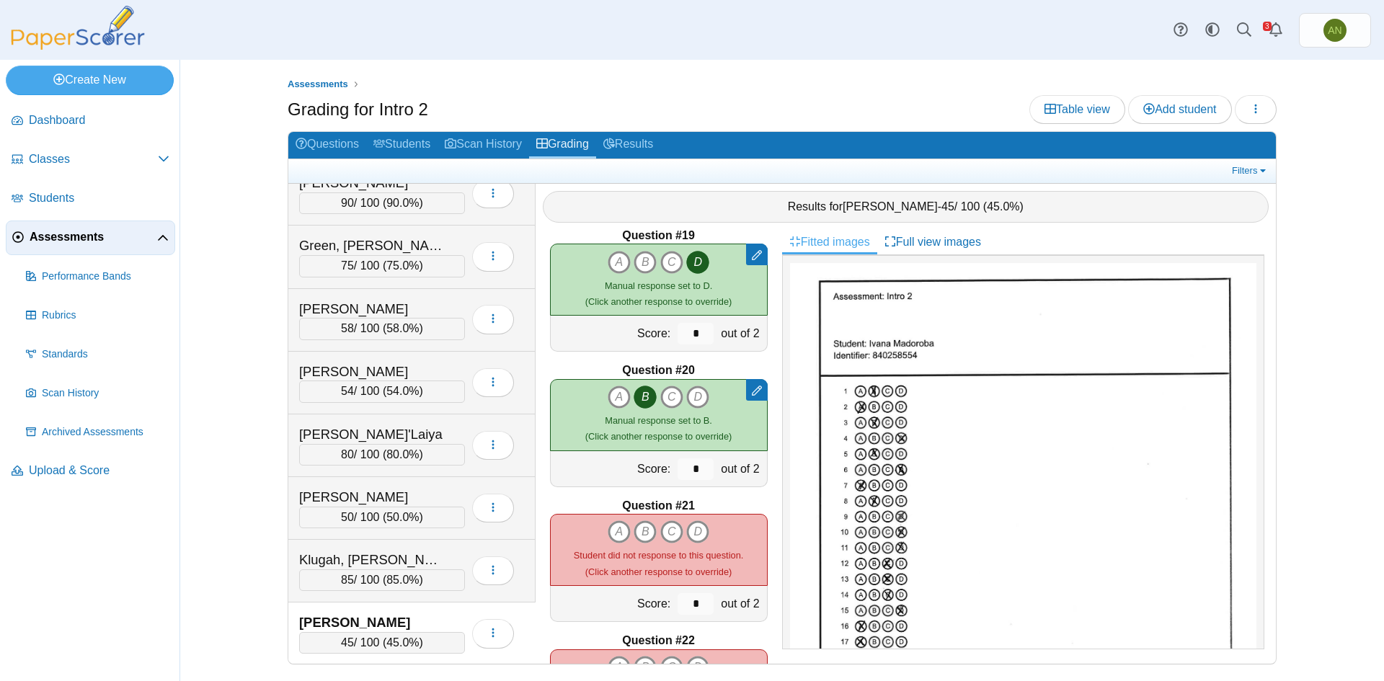
scroll to position [2451, 0]
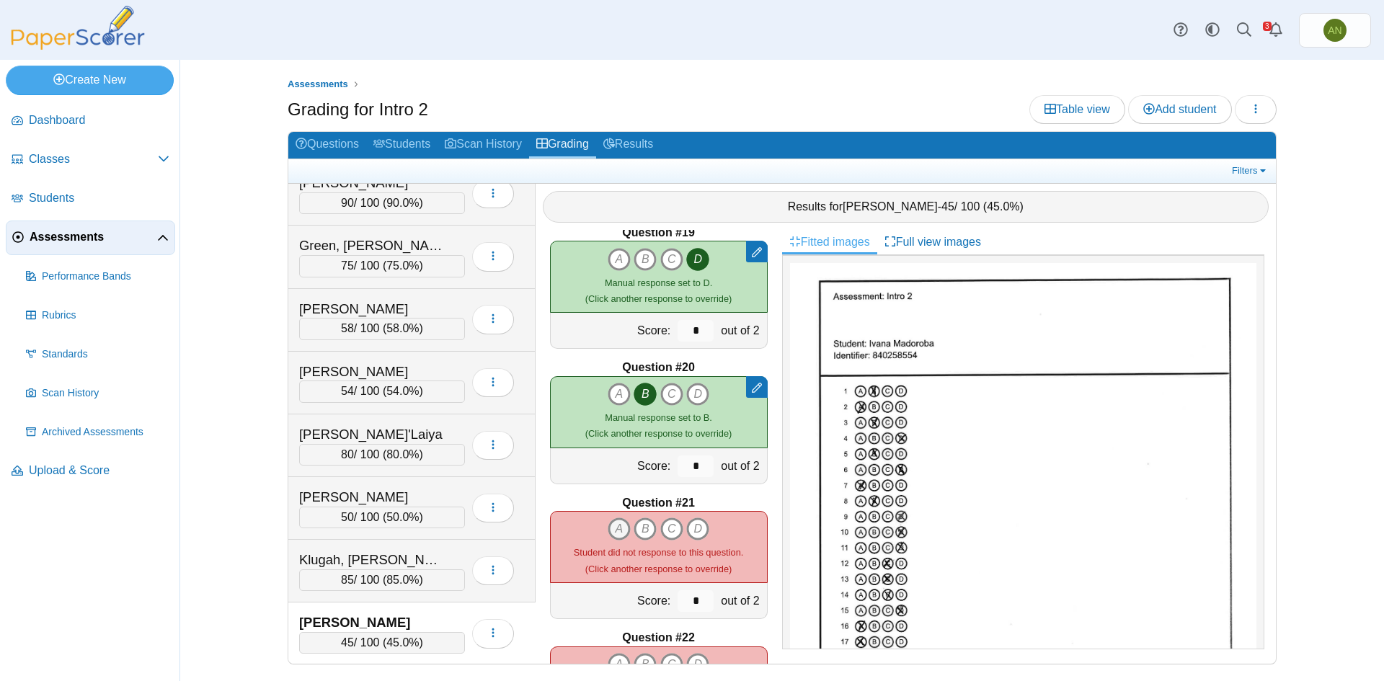
click at [612, 526] on icon "A" at bounding box center [619, 529] width 23 height 23
type input "*"
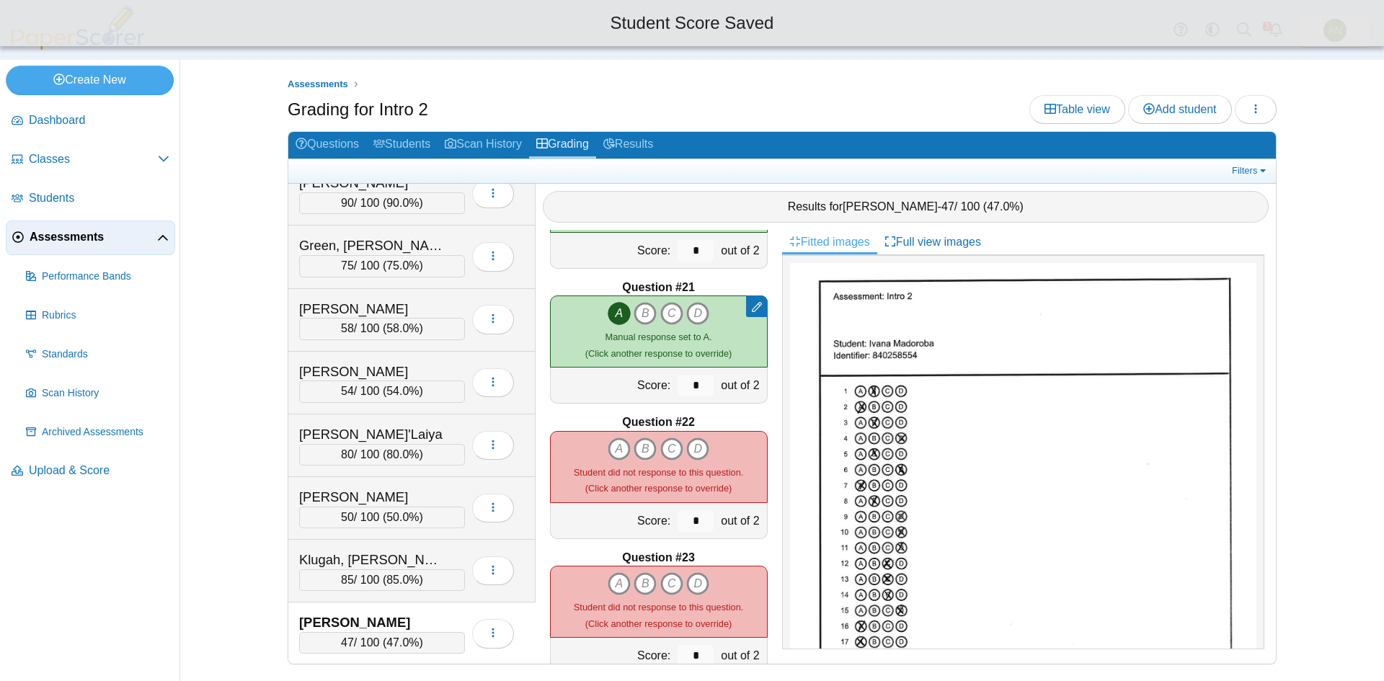
scroll to position [2667, 0]
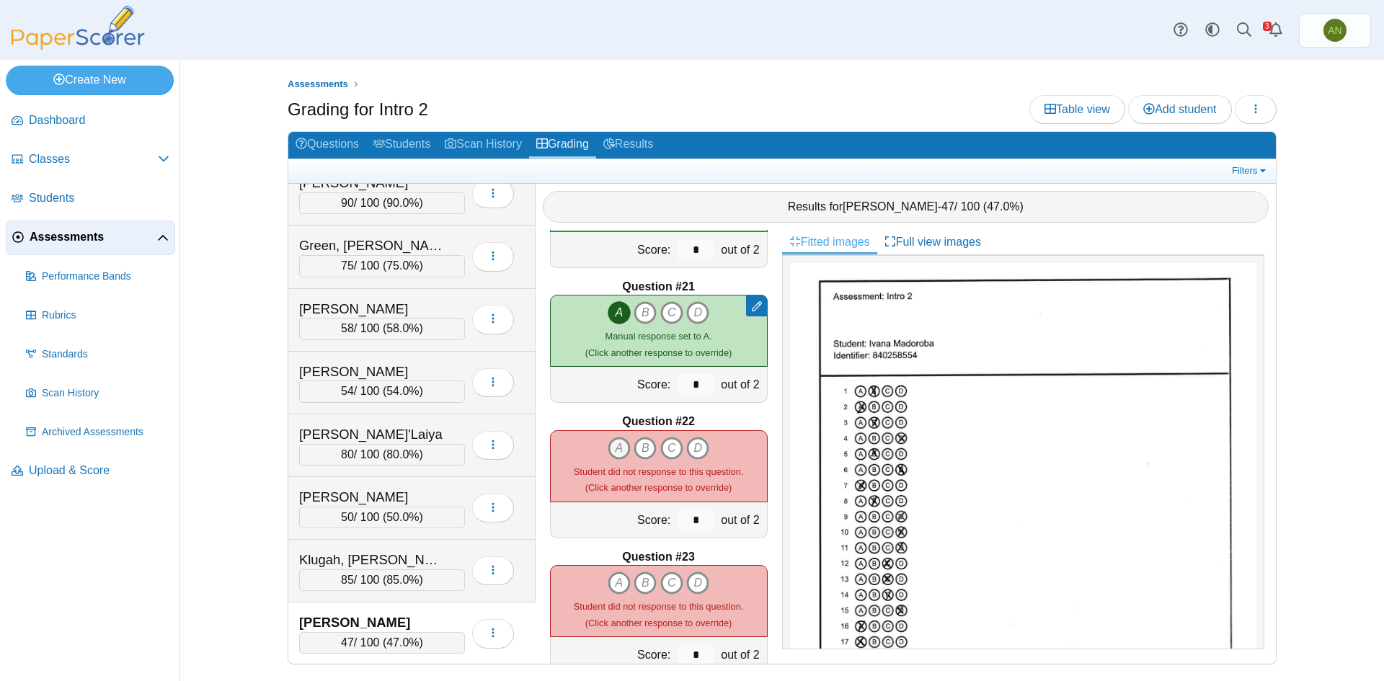
click at [611, 448] on icon "A" at bounding box center [619, 448] width 23 height 23
type input "*"
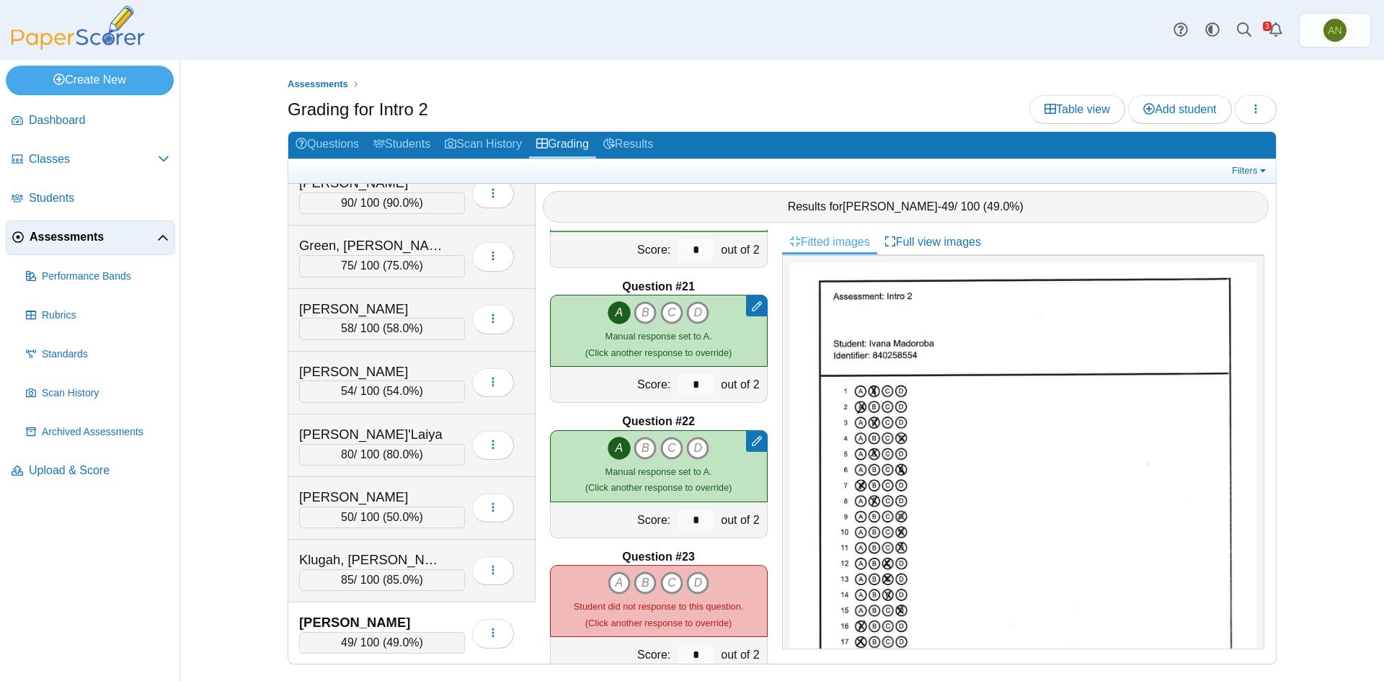
click at [639, 582] on icon "B" at bounding box center [645, 583] width 23 height 23
type input "*"
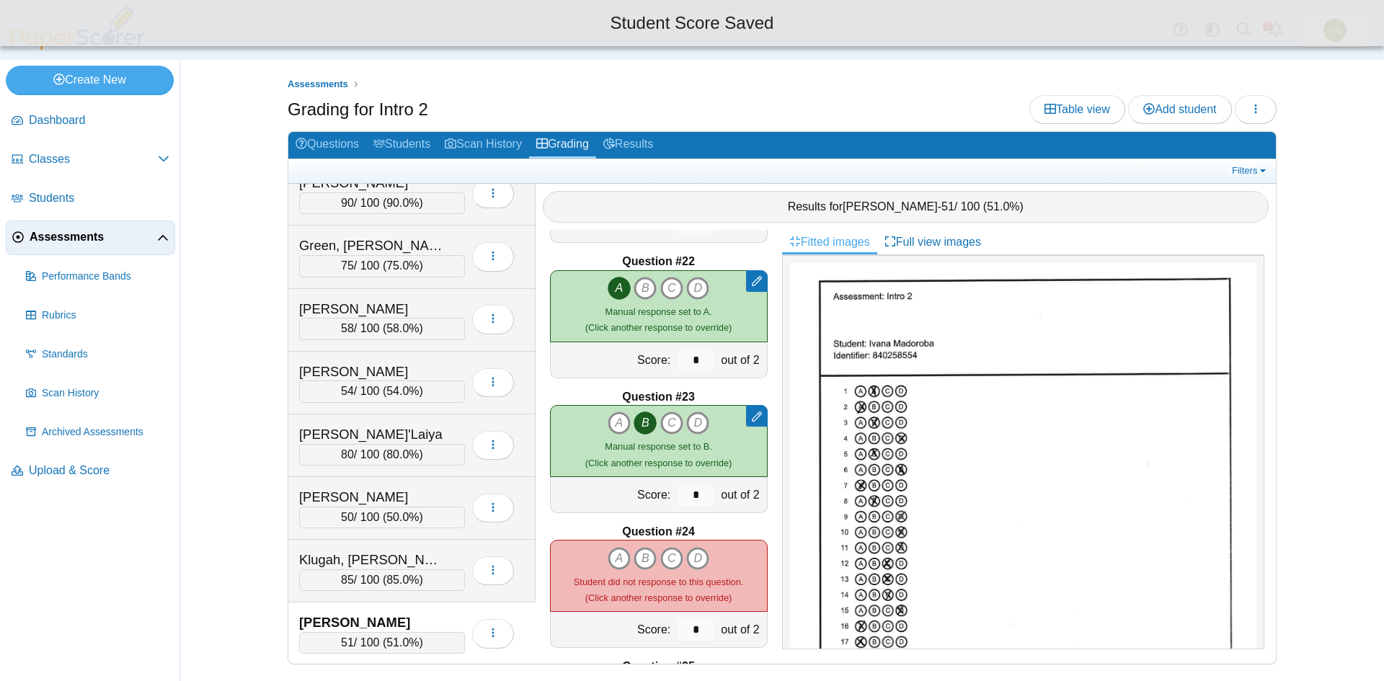
scroll to position [2956, 0]
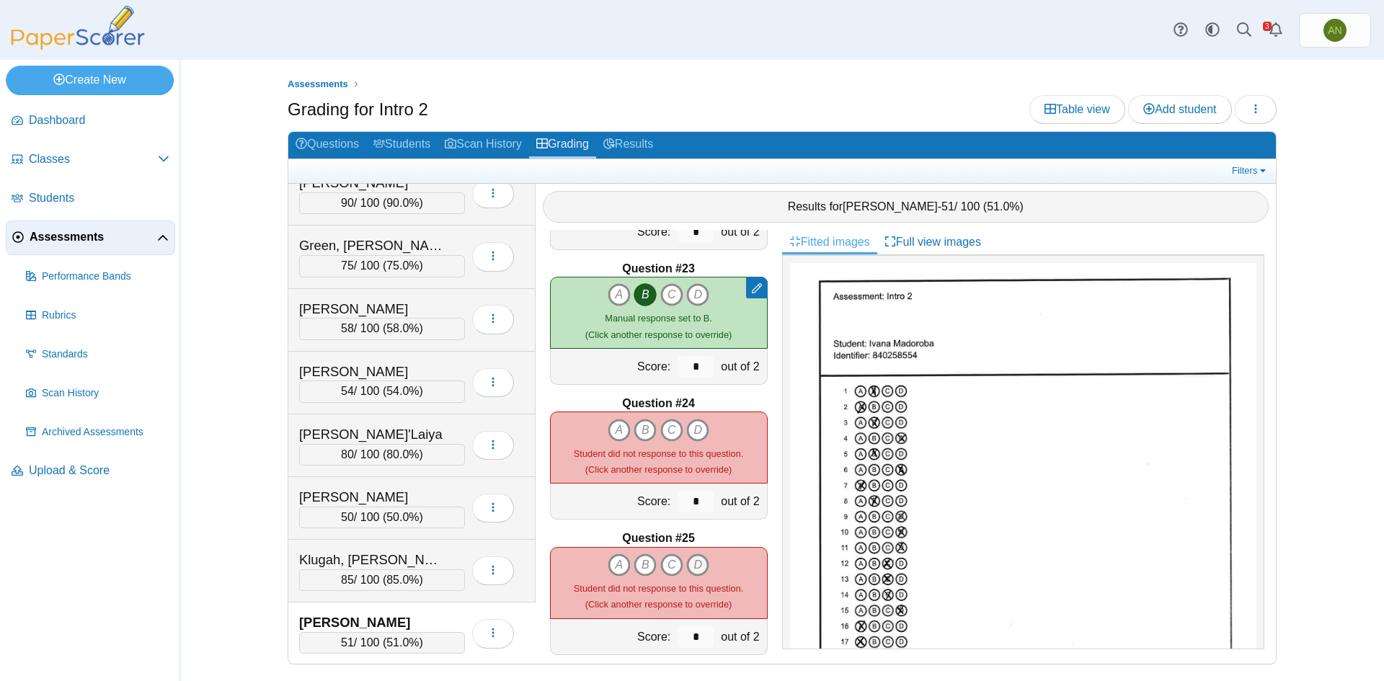
click at [693, 569] on icon "D" at bounding box center [697, 565] width 23 height 23
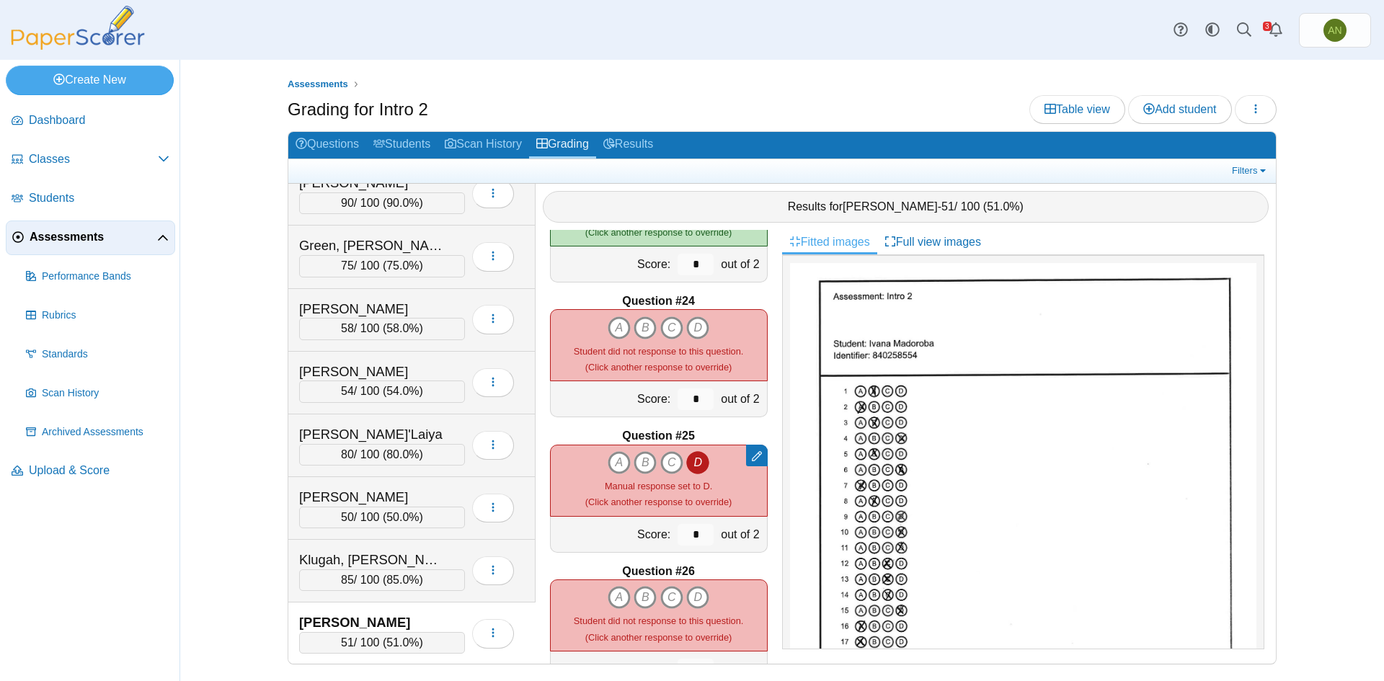
scroll to position [3028, 0]
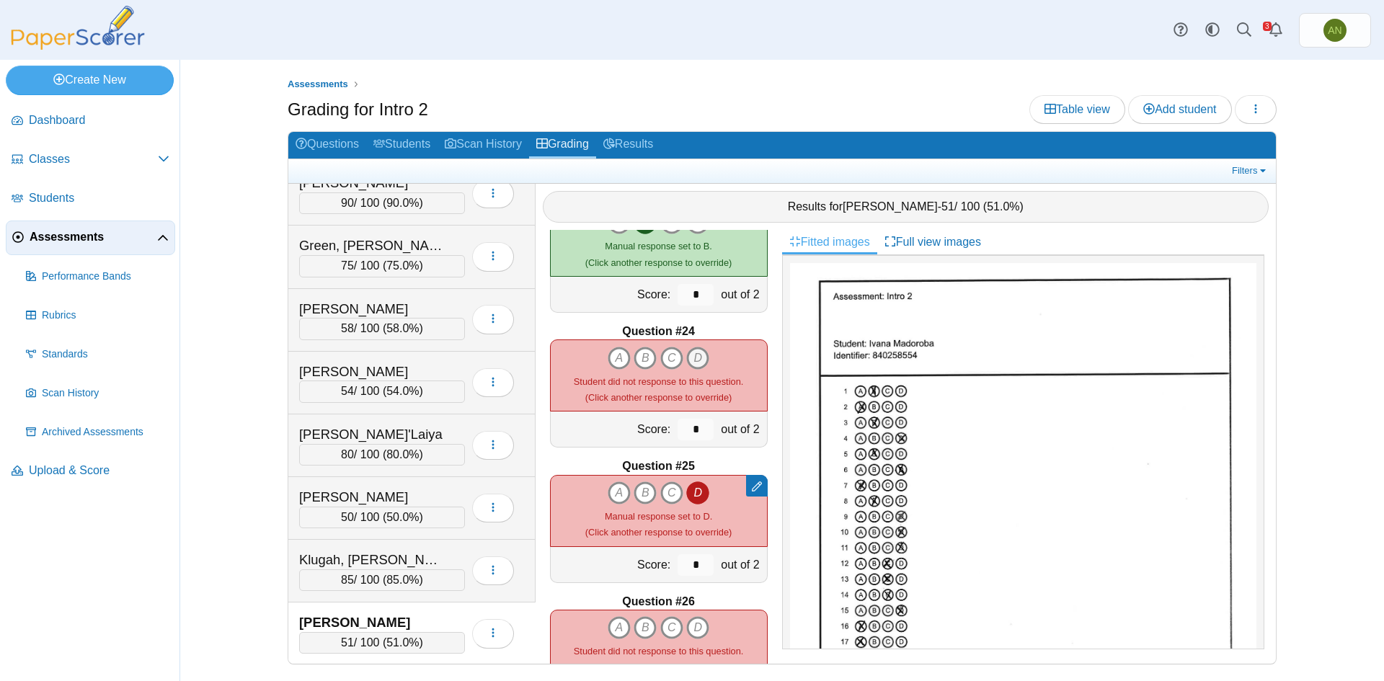
click at [696, 355] on icon "D" at bounding box center [697, 358] width 23 height 23
type input "*"
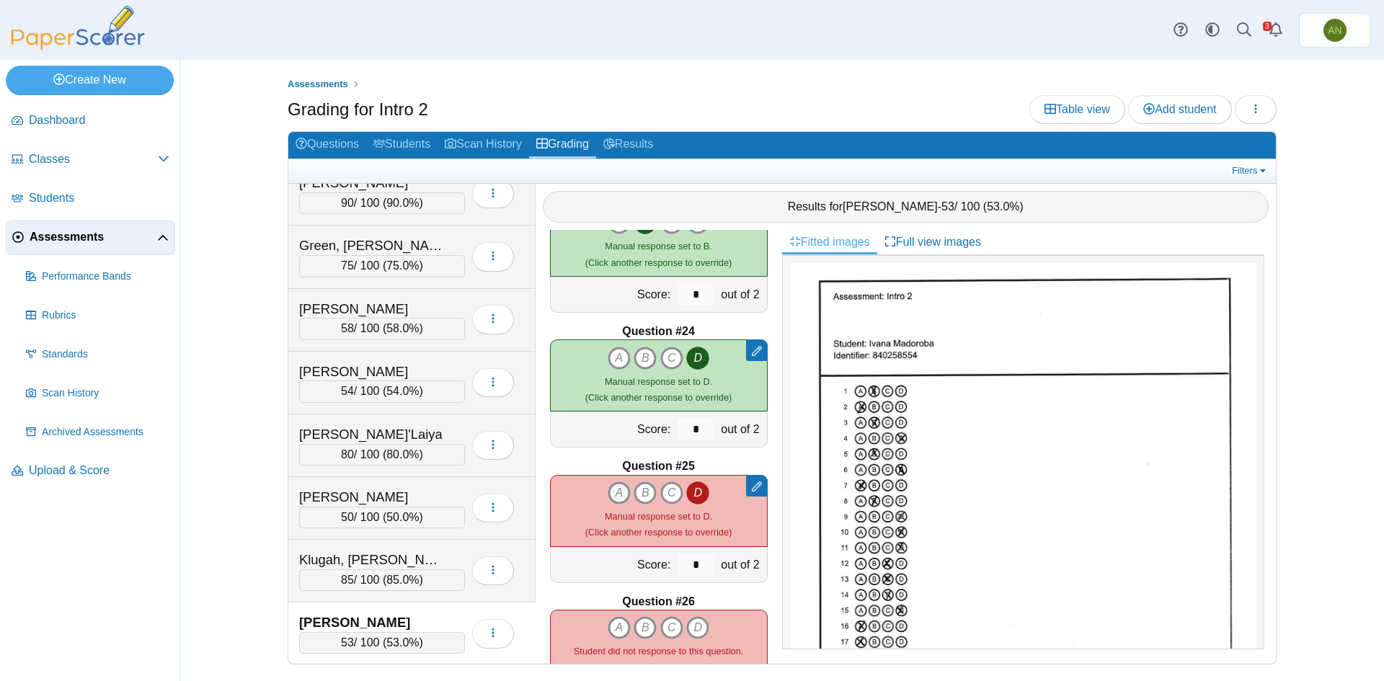
click at [615, 492] on icon "A" at bounding box center [619, 493] width 23 height 23
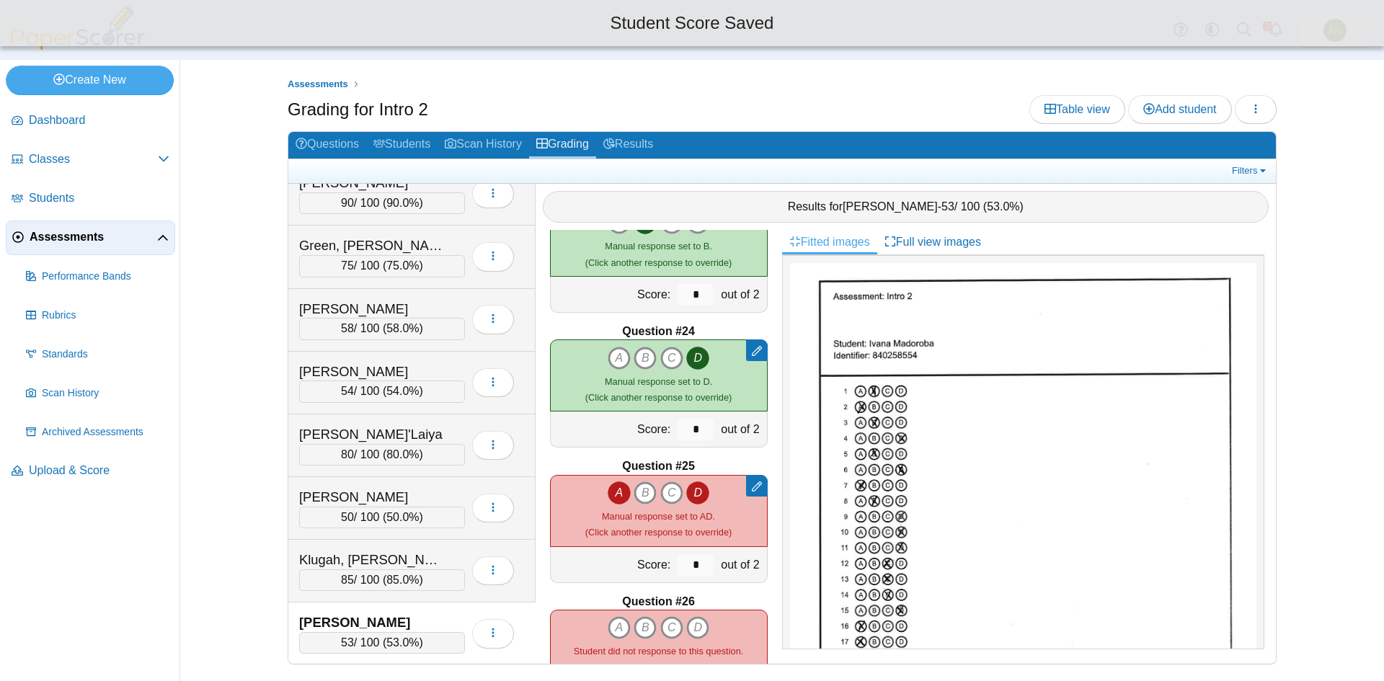
click at [697, 492] on icon "D" at bounding box center [697, 493] width 23 height 23
type input "*"
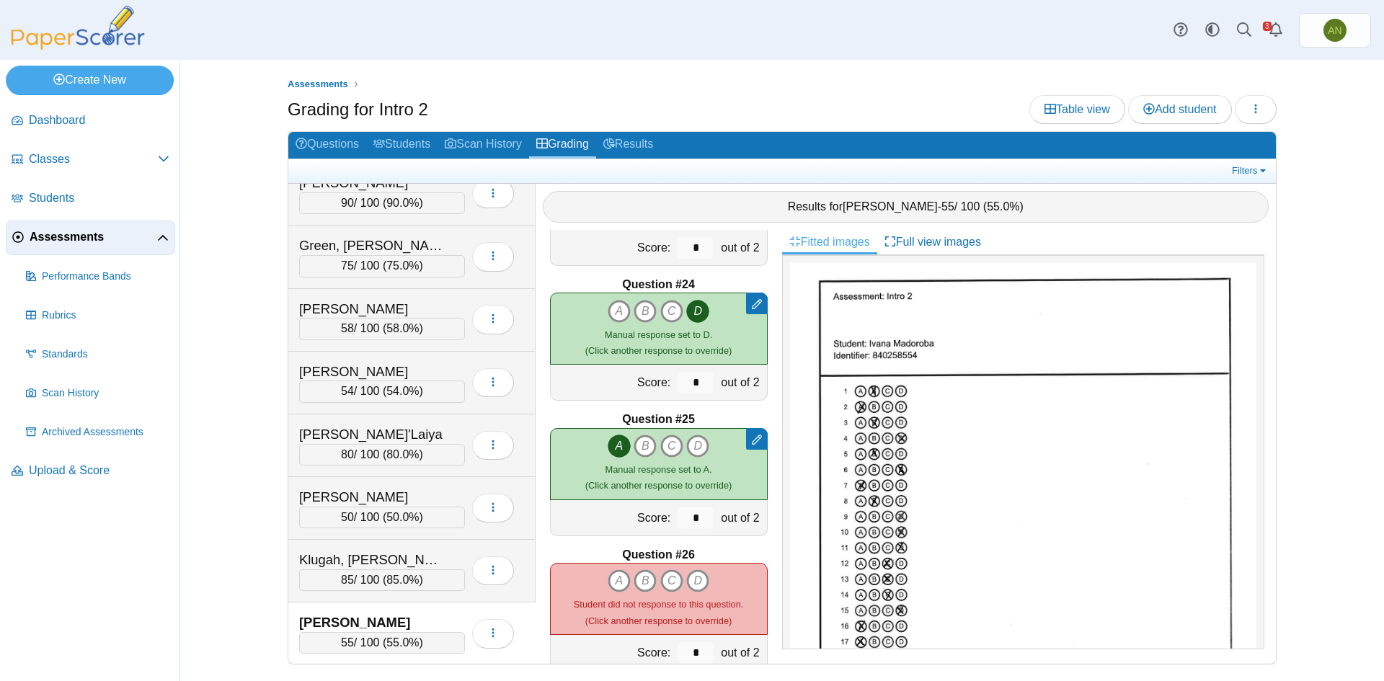
scroll to position [3100, 0]
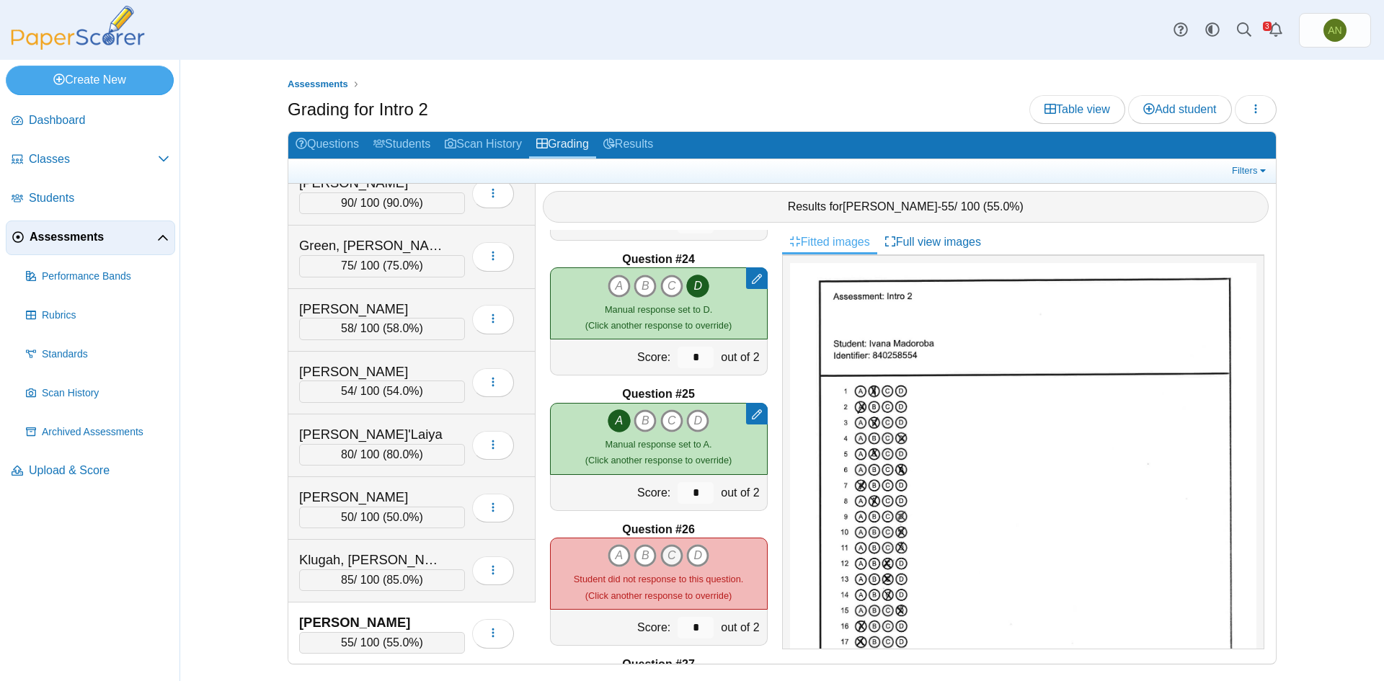
click at [665, 557] on icon "C" at bounding box center [671, 555] width 23 height 23
type input "*"
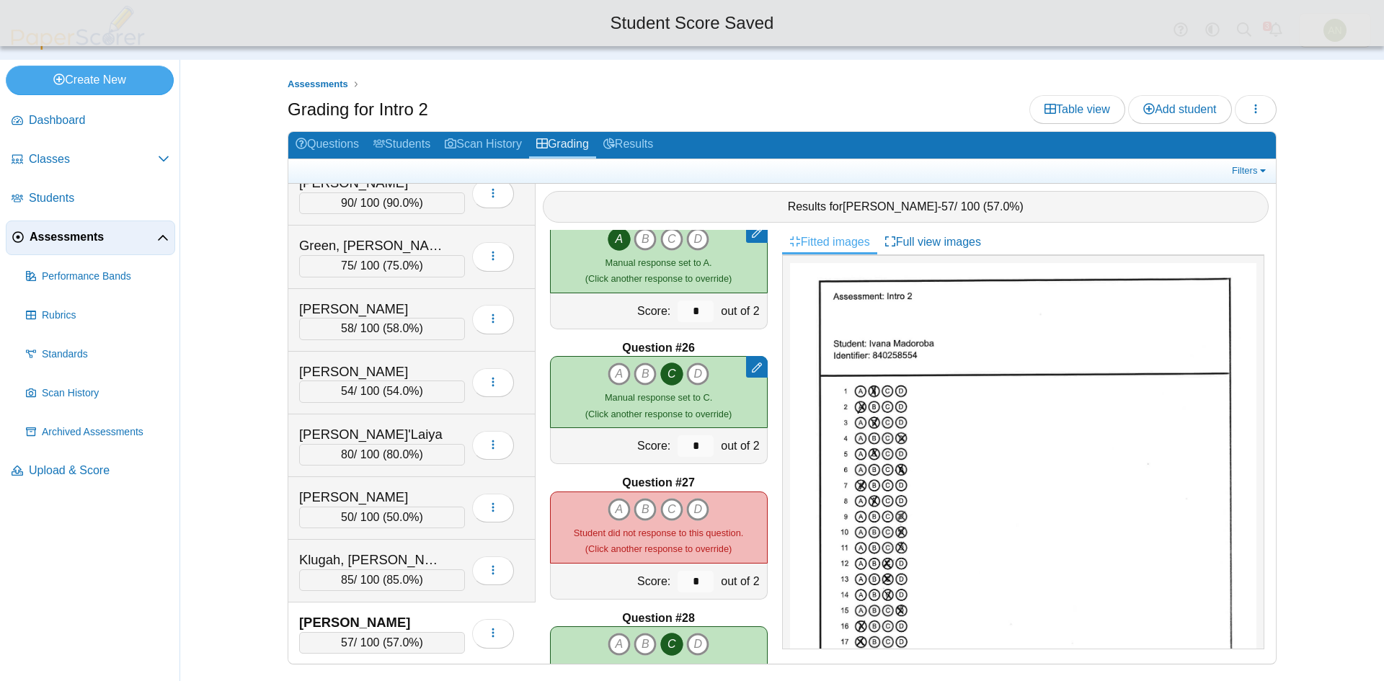
scroll to position [3316, 0]
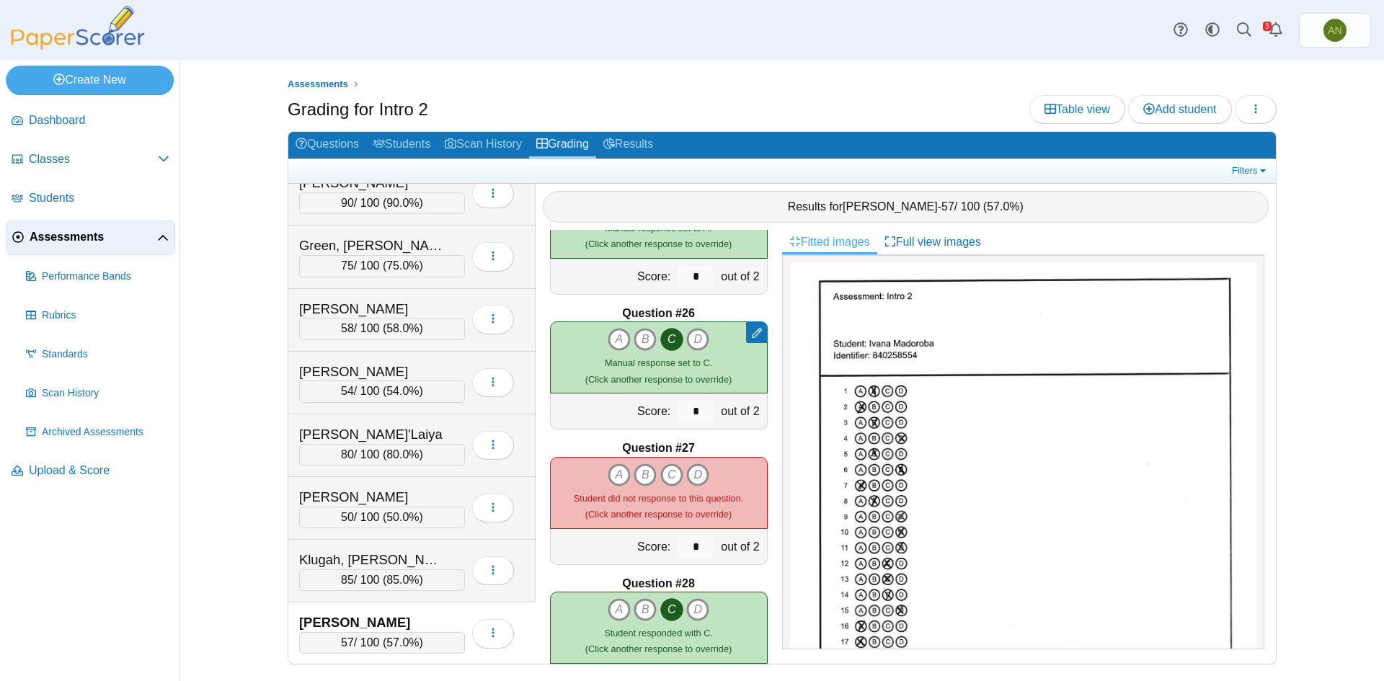
click at [696, 474] on icon "D" at bounding box center [697, 475] width 23 height 23
type input "*"
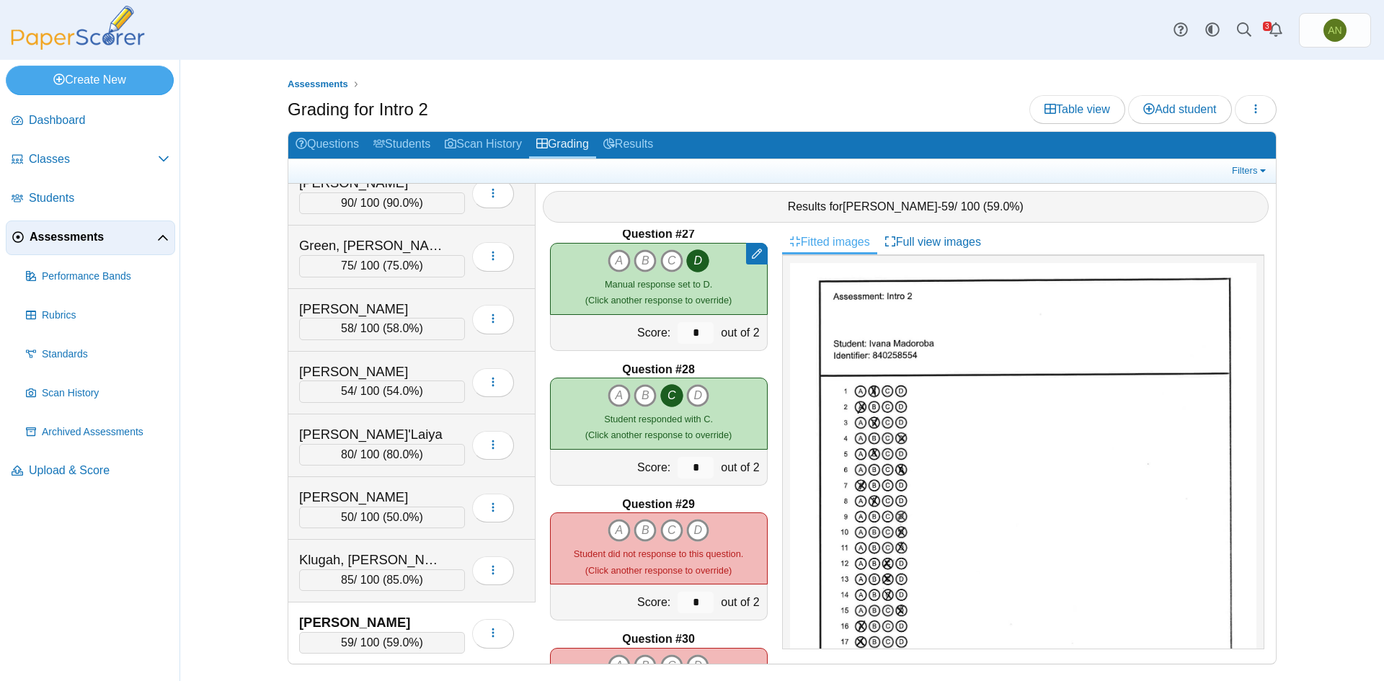
scroll to position [3532, 0]
click at [639, 527] on icon "B" at bounding box center [645, 528] width 23 height 23
type input "*"
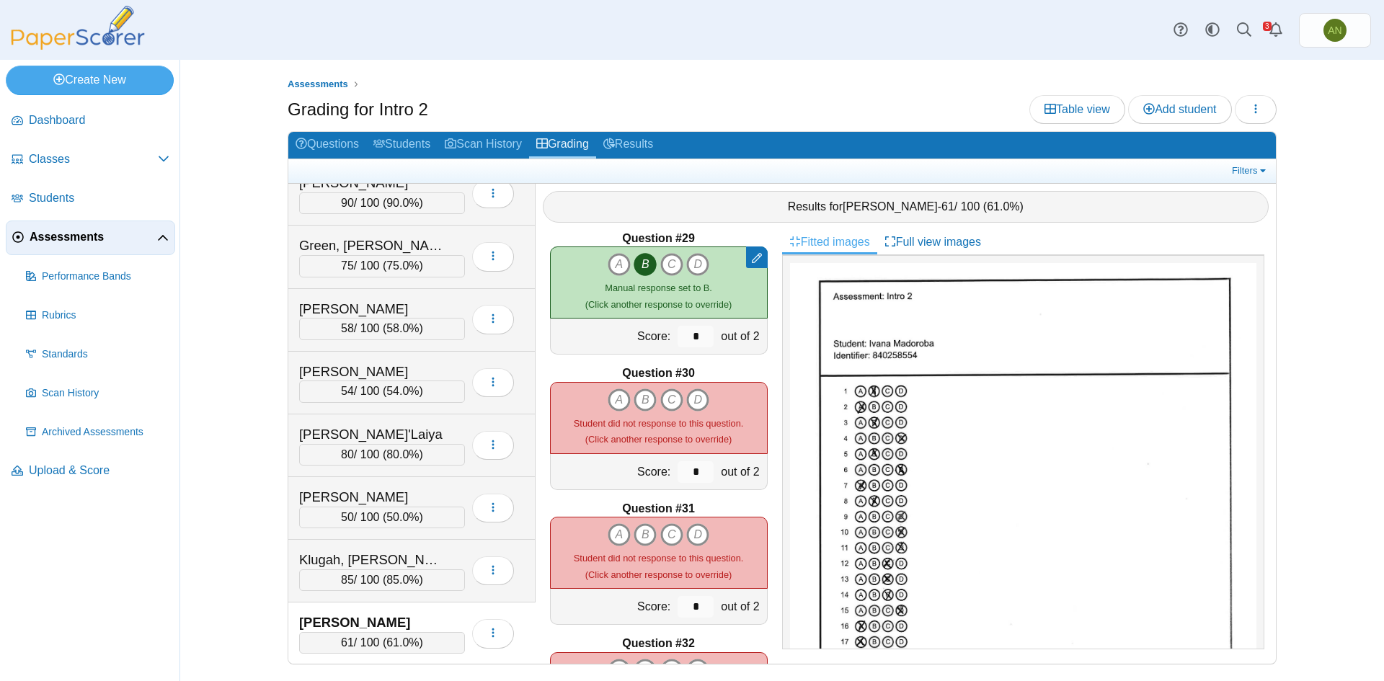
scroll to position [3821, 0]
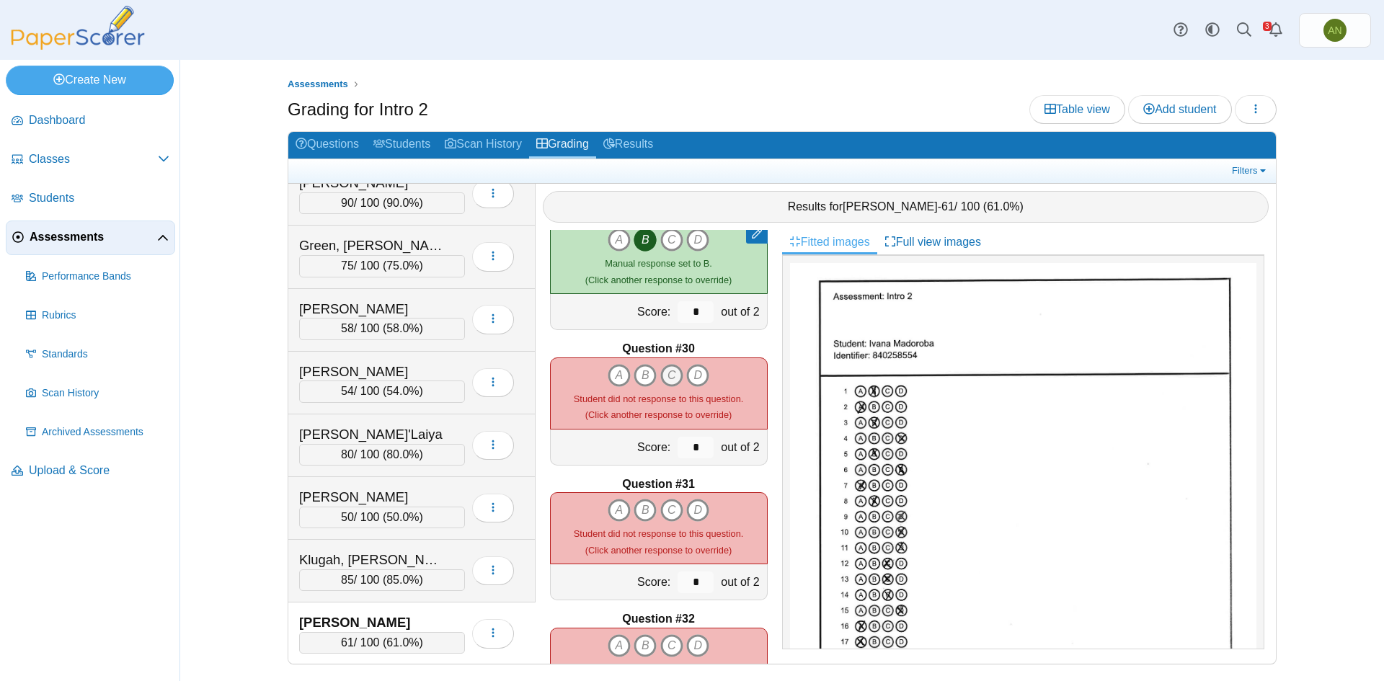
click at [670, 374] on icon "C" at bounding box center [671, 375] width 23 height 23
type input "*"
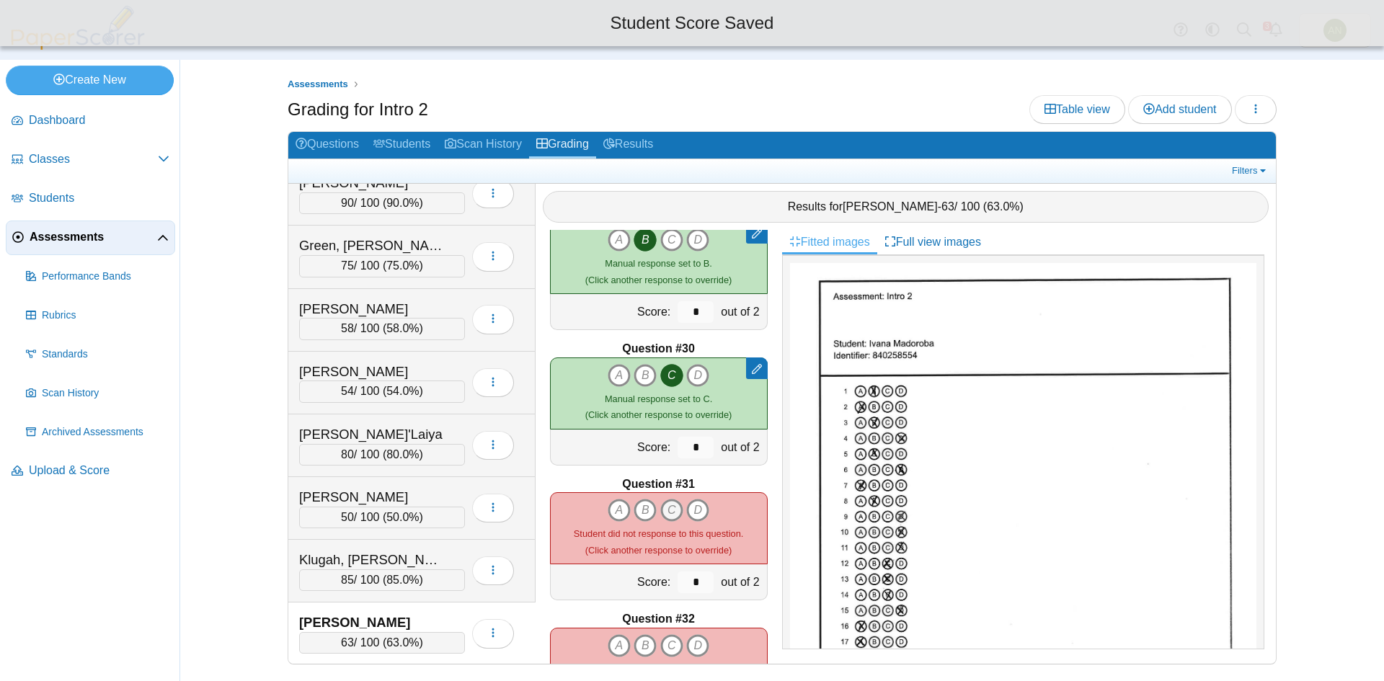
click at [667, 514] on icon "C" at bounding box center [671, 510] width 23 height 23
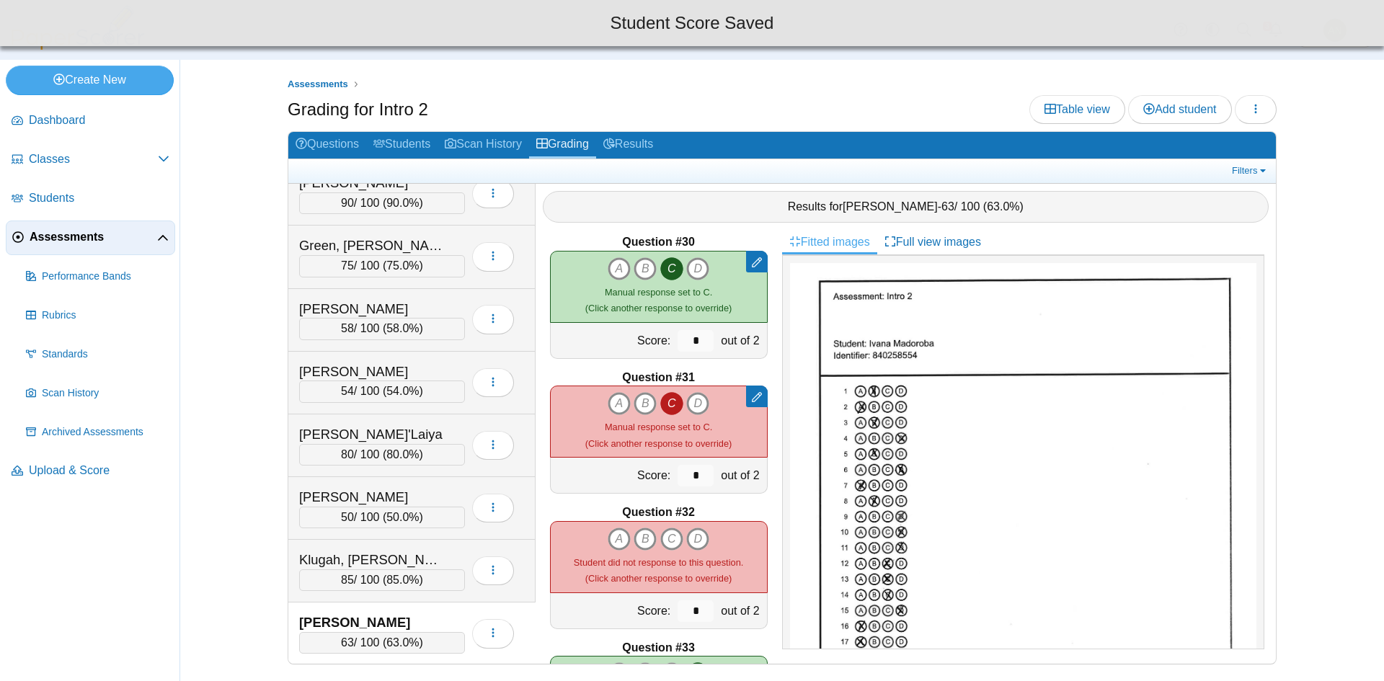
scroll to position [4037, 0]
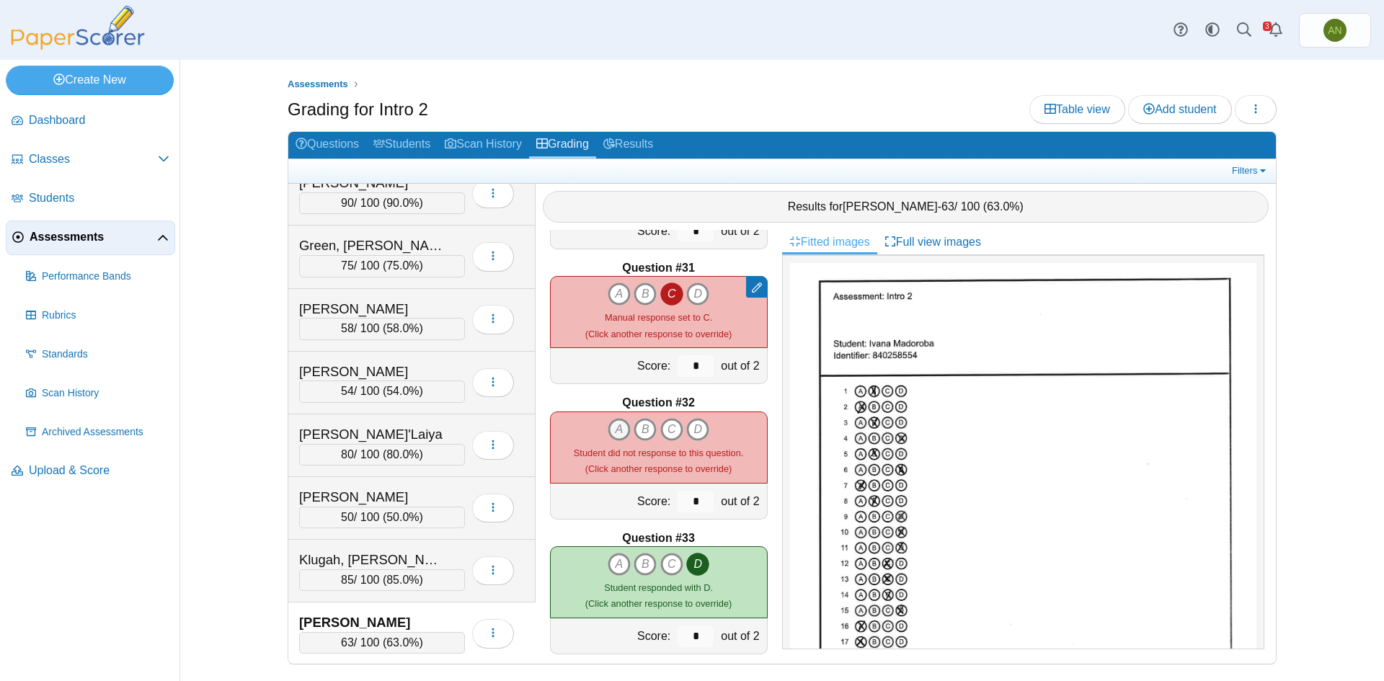
click at [613, 428] on icon "A" at bounding box center [619, 429] width 23 height 23
type input "*"
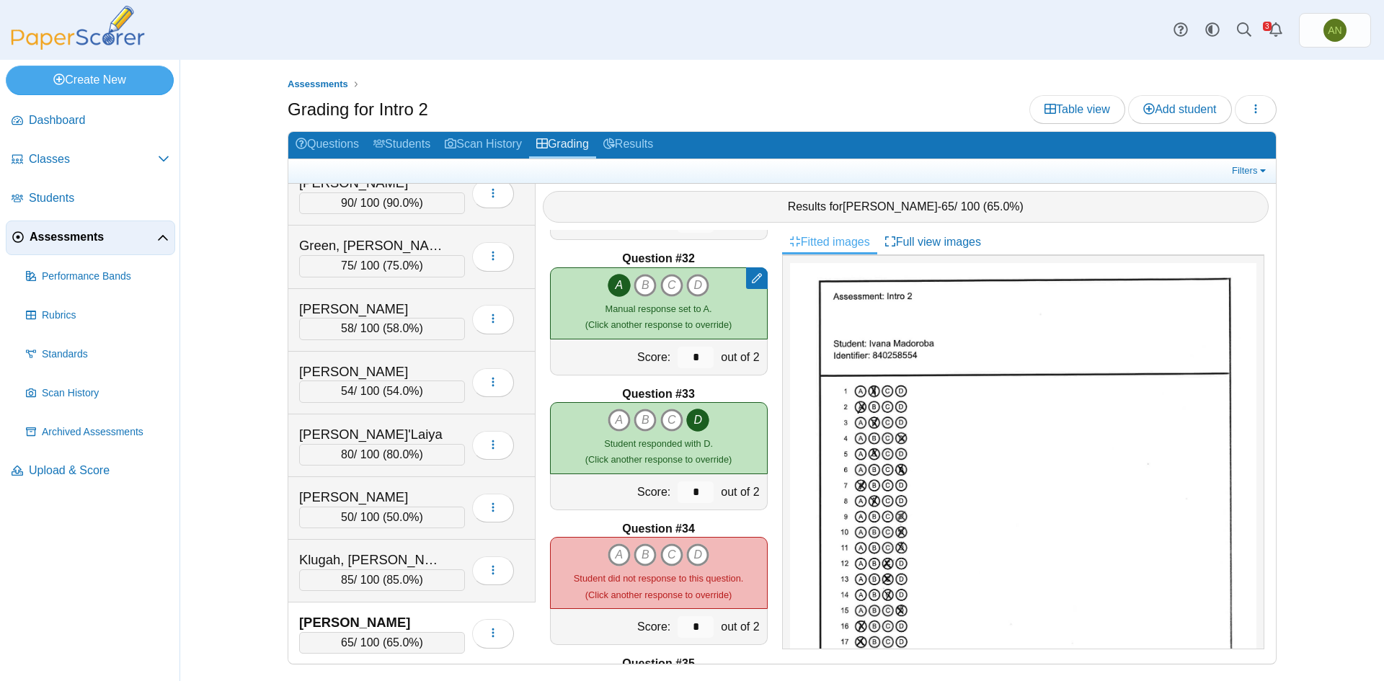
scroll to position [4325, 0]
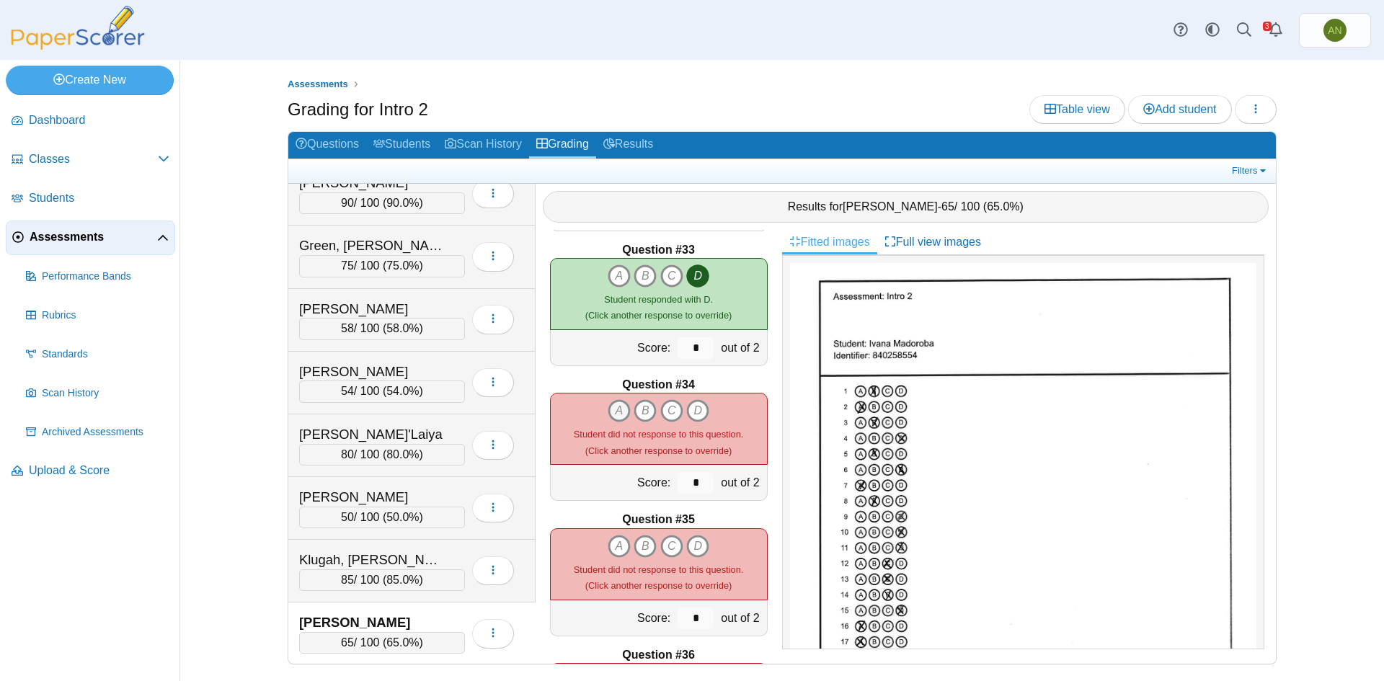
click at [613, 413] on icon "A" at bounding box center [619, 410] width 23 height 23
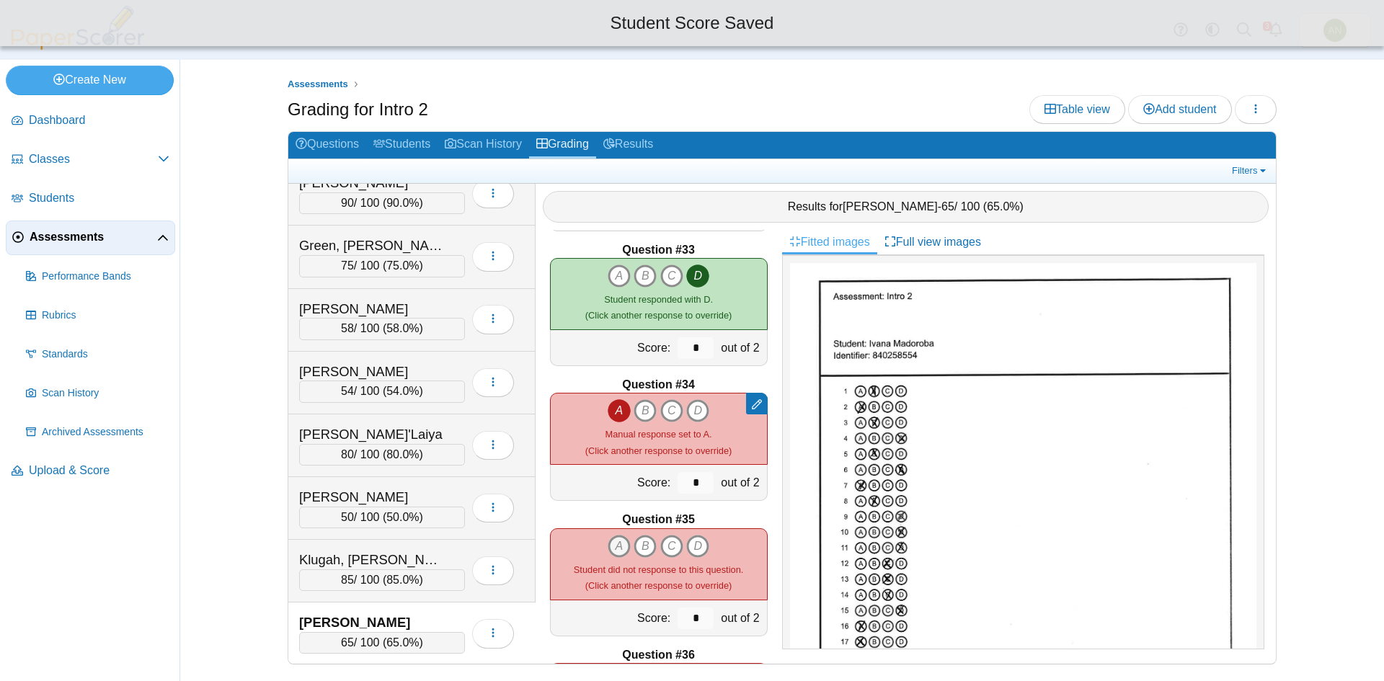
click at [618, 546] on icon "A" at bounding box center [619, 546] width 23 height 23
type input "*"
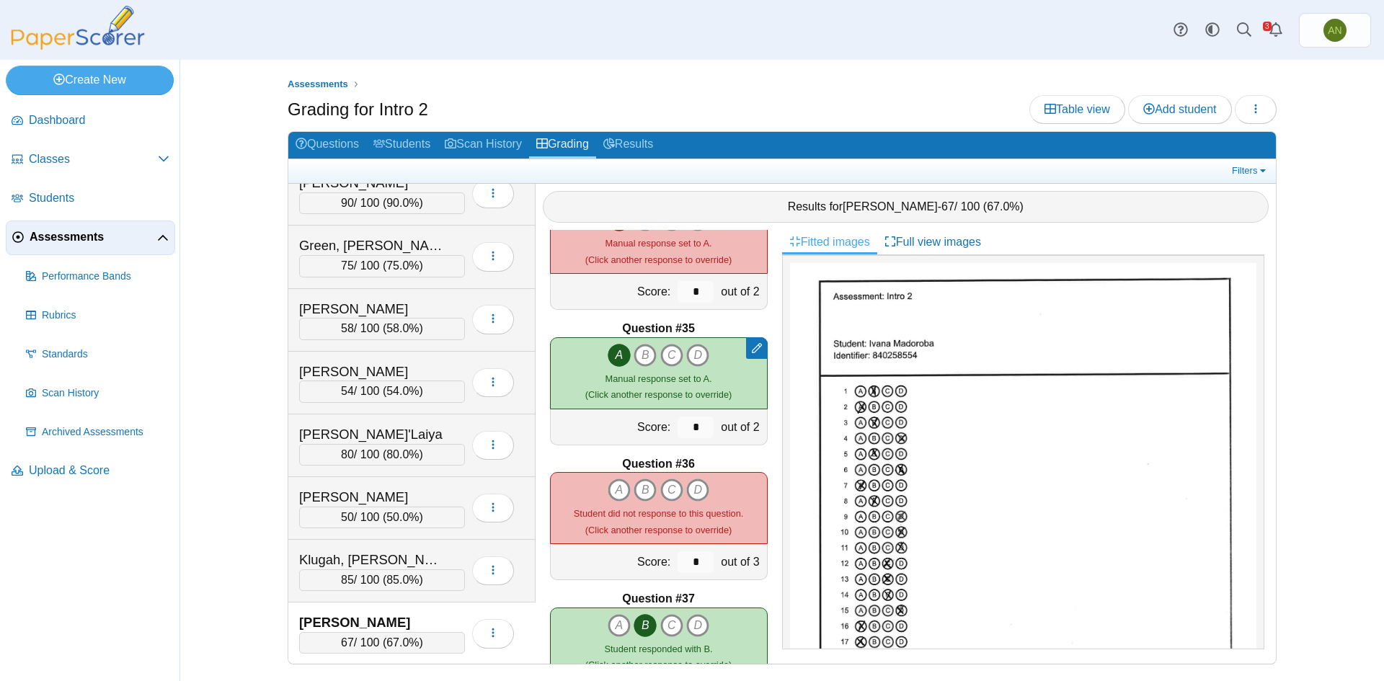
scroll to position [4542, 0]
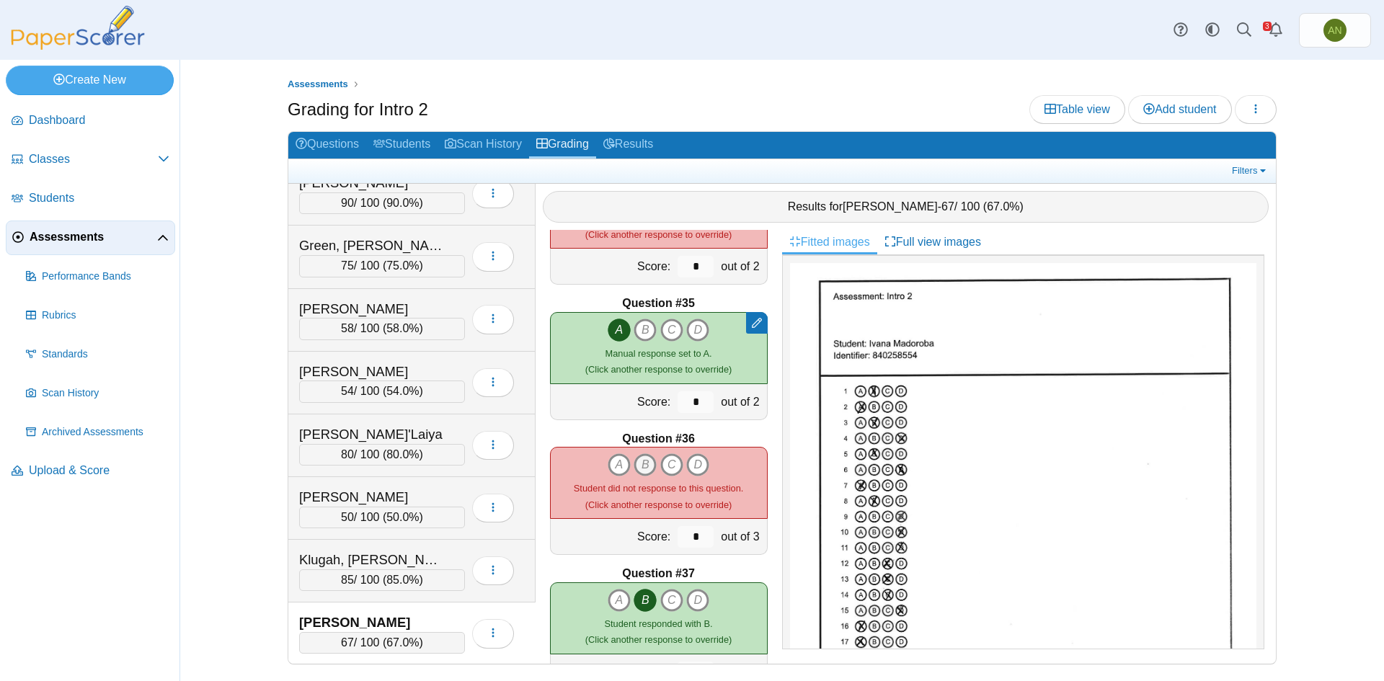
click at [634, 459] on icon "B" at bounding box center [645, 464] width 23 height 23
type input "*"
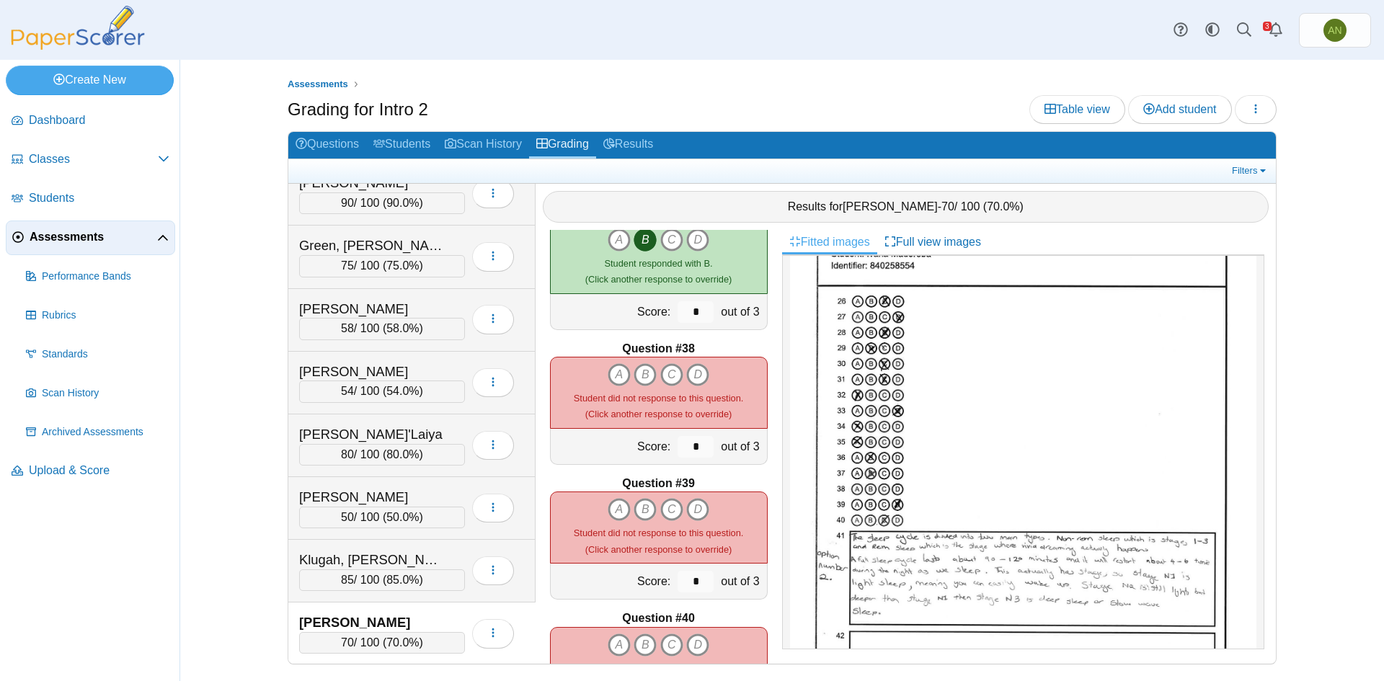
scroll to position [721, 0]
click at [693, 510] on icon "D" at bounding box center [697, 509] width 23 height 23
type input "*"
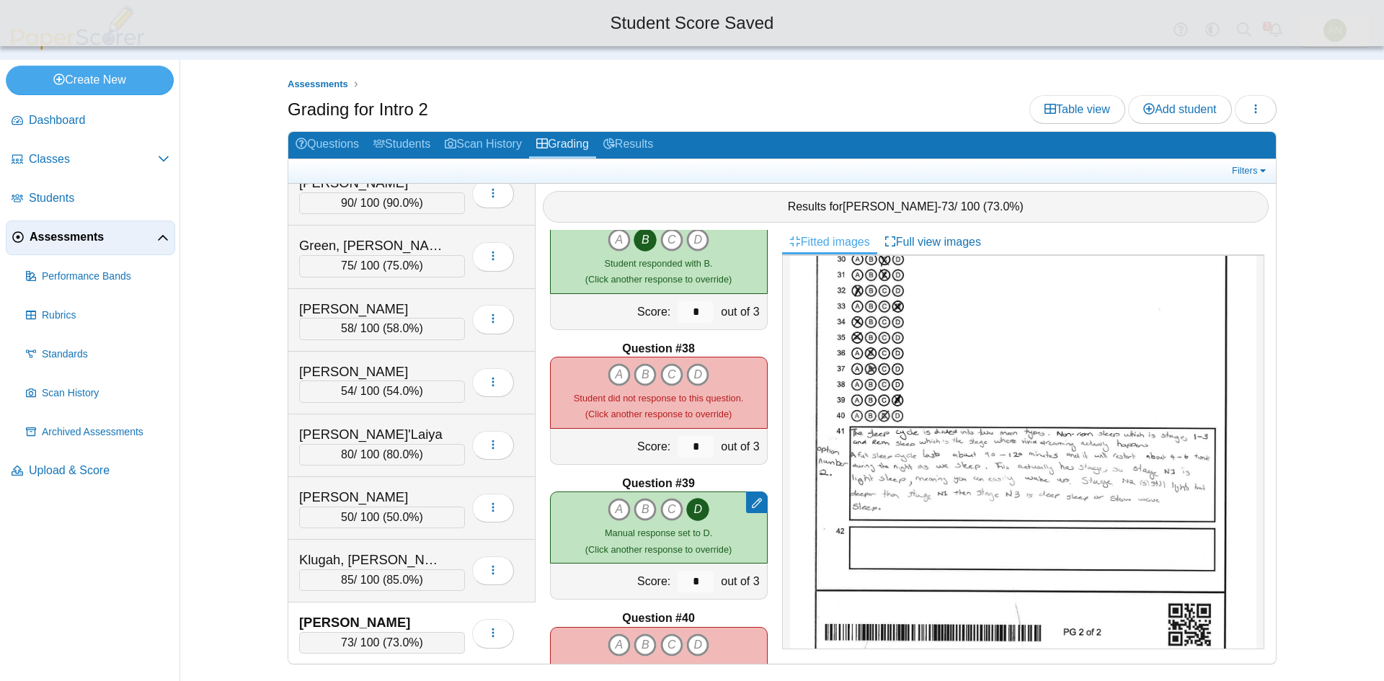
scroll to position [823, 0]
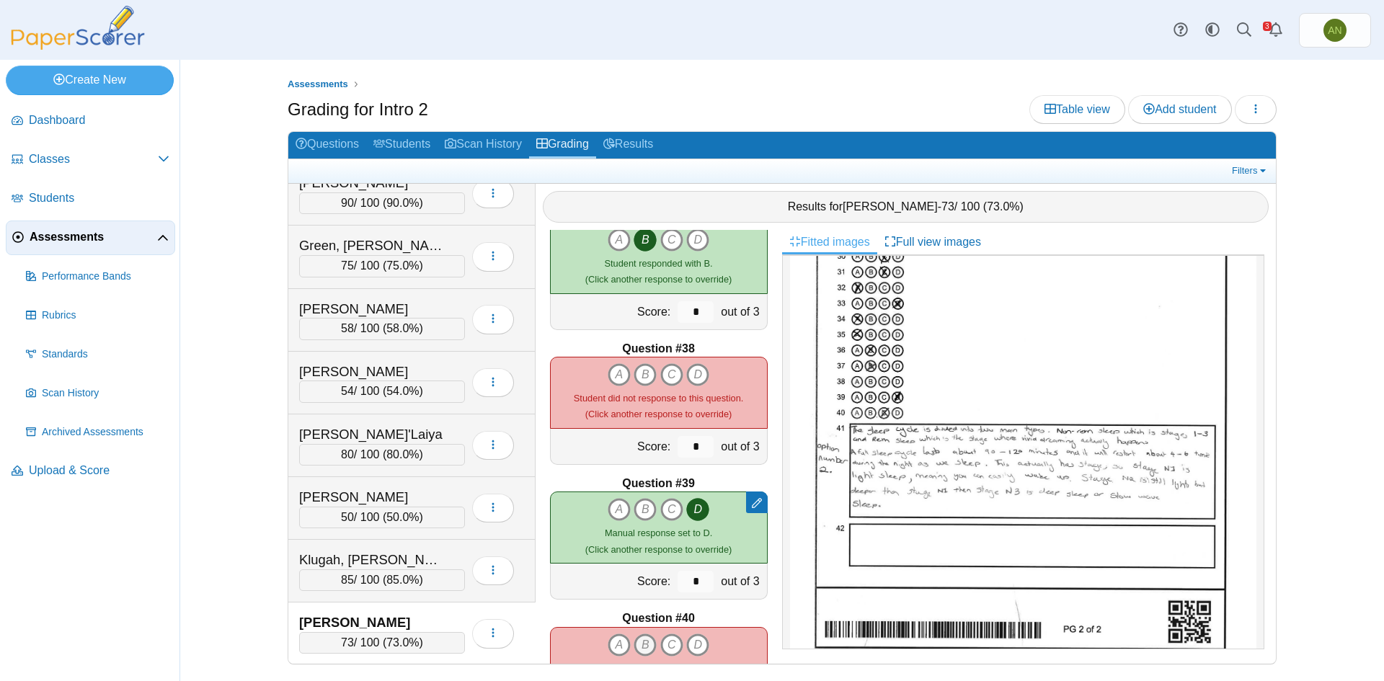
click at [639, 644] on icon "B" at bounding box center [645, 645] width 23 height 23
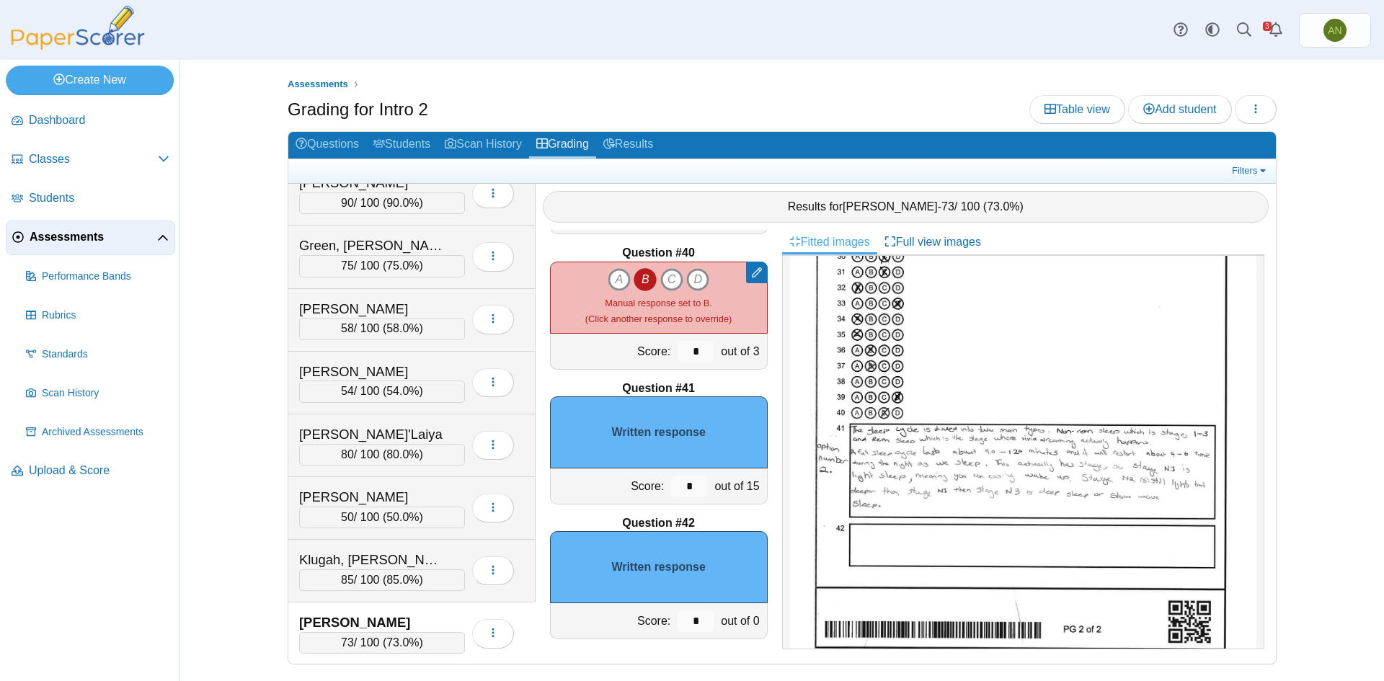
scroll to position [5268, 0]
drag, startPoint x: 670, startPoint y: 487, endPoint x: 691, endPoint y: 484, distance: 21.2
click at [691, 484] on input "*" at bounding box center [689, 486] width 36 height 22
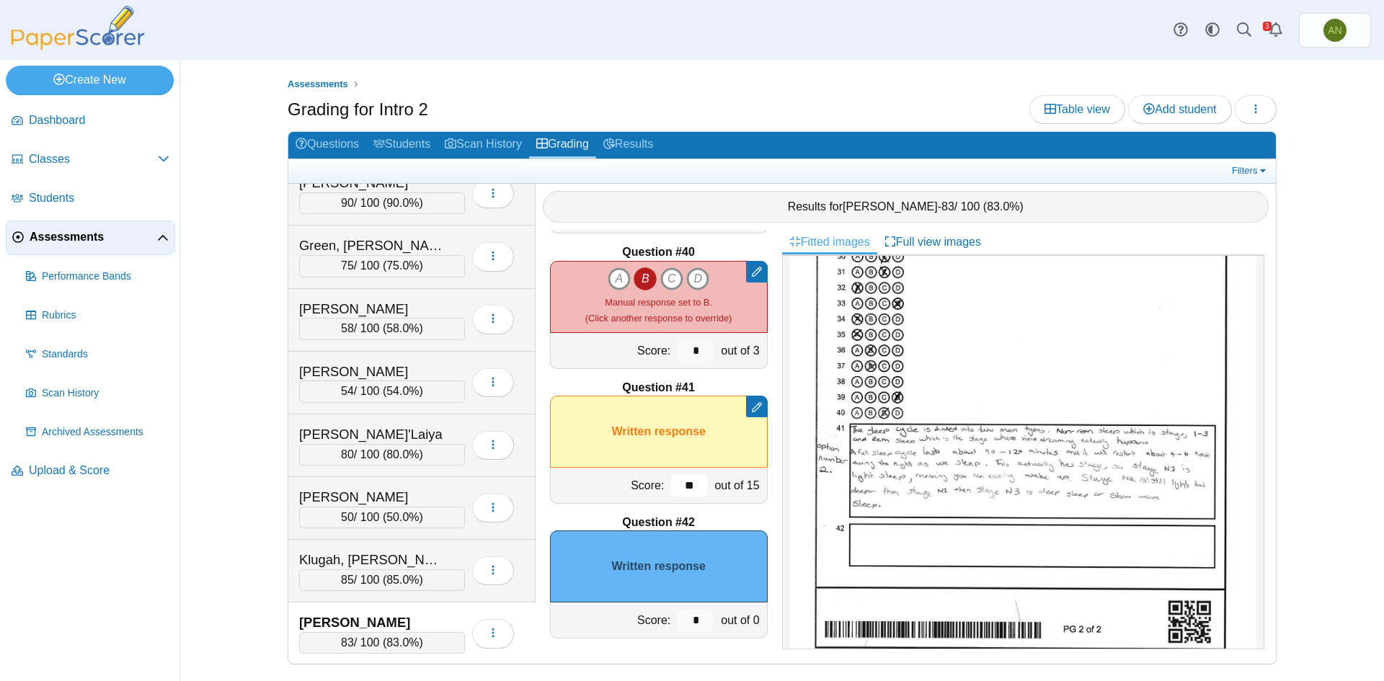
type input "**"
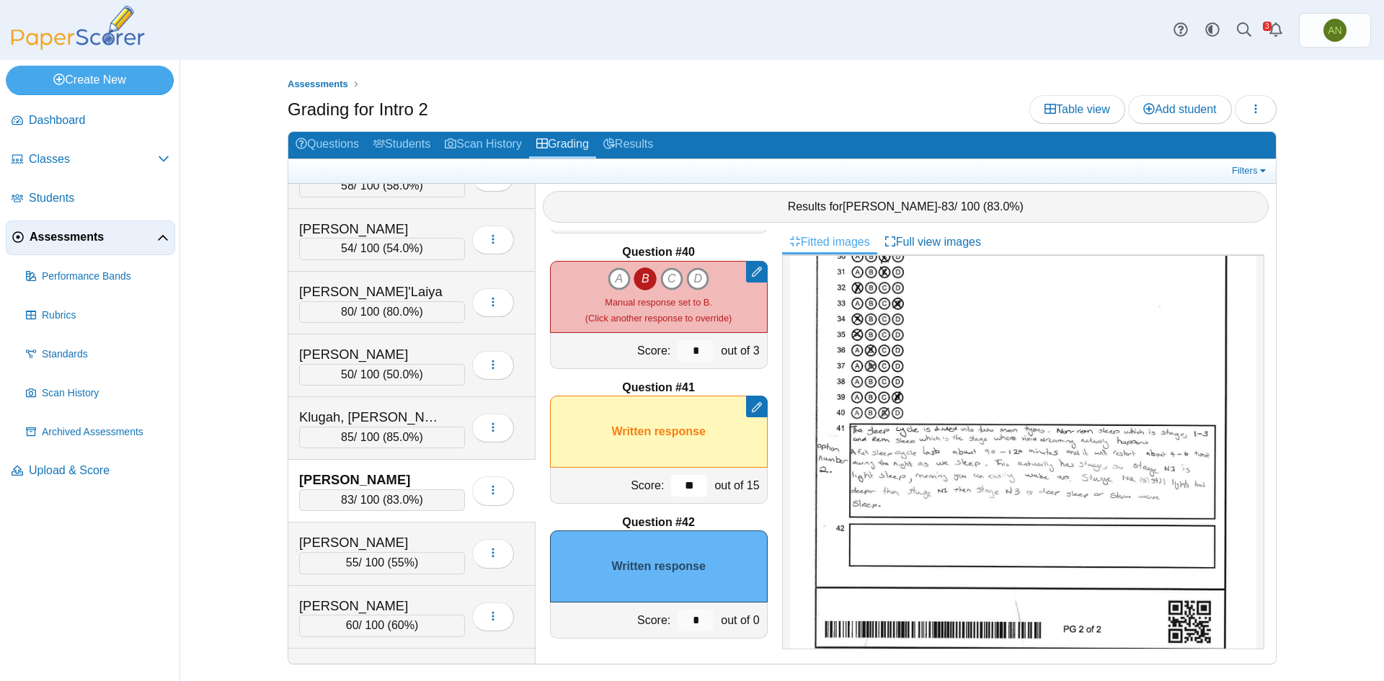
scroll to position [793, 0]
click at [440, 536] on div "Mankatah, Vanessa" at bounding box center [371, 541] width 144 height 19
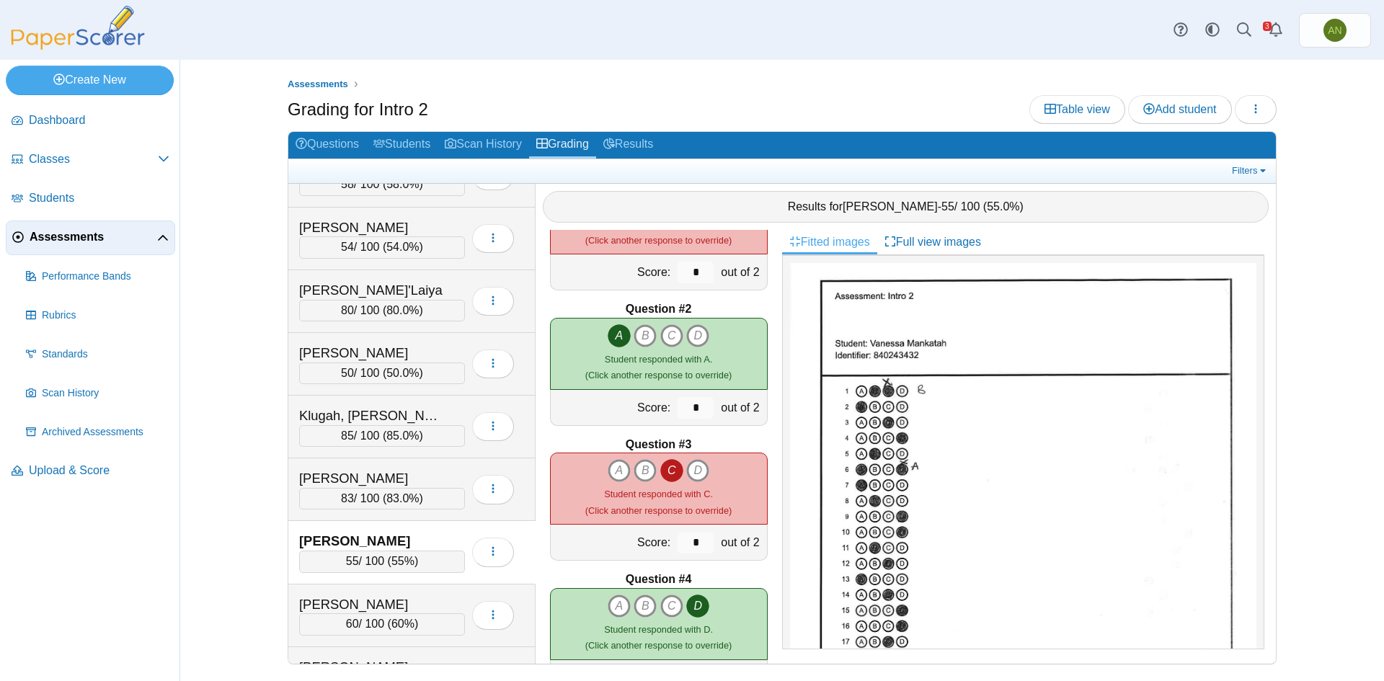
scroll to position [0, 0]
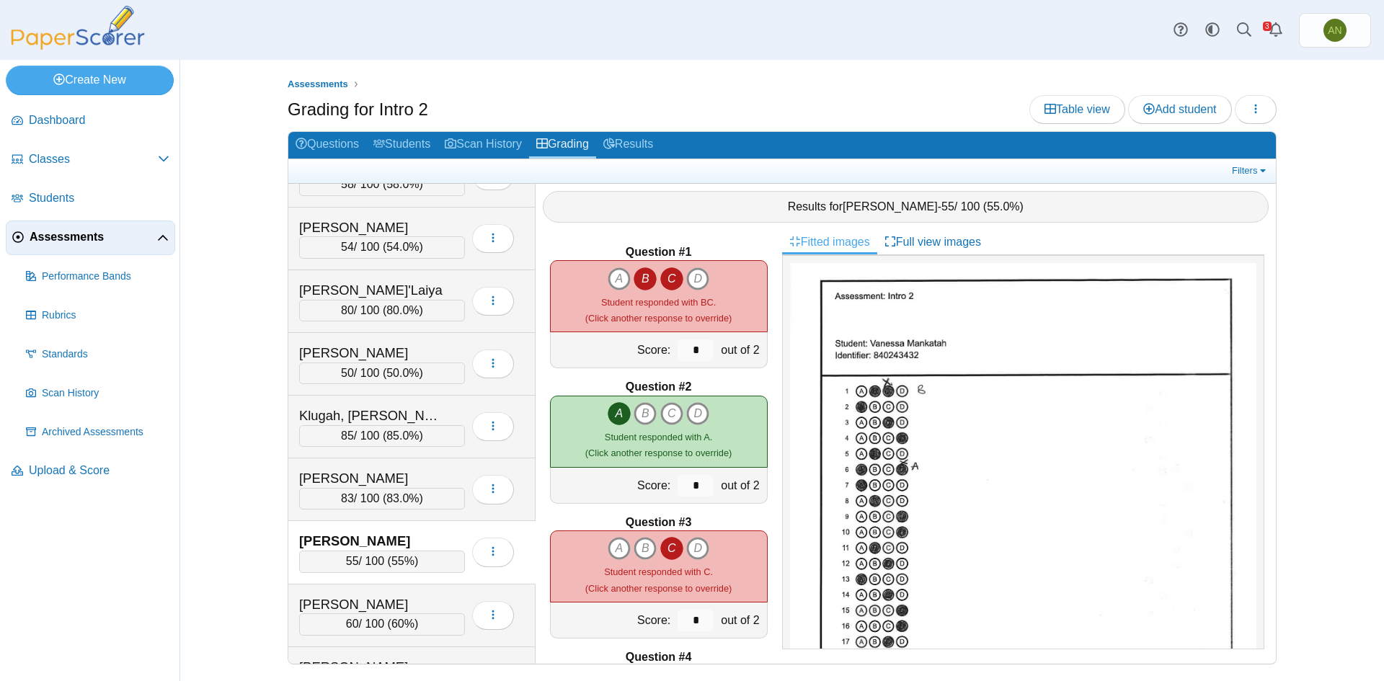
click at [665, 272] on icon "C" at bounding box center [671, 278] width 23 height 23
type input "*"
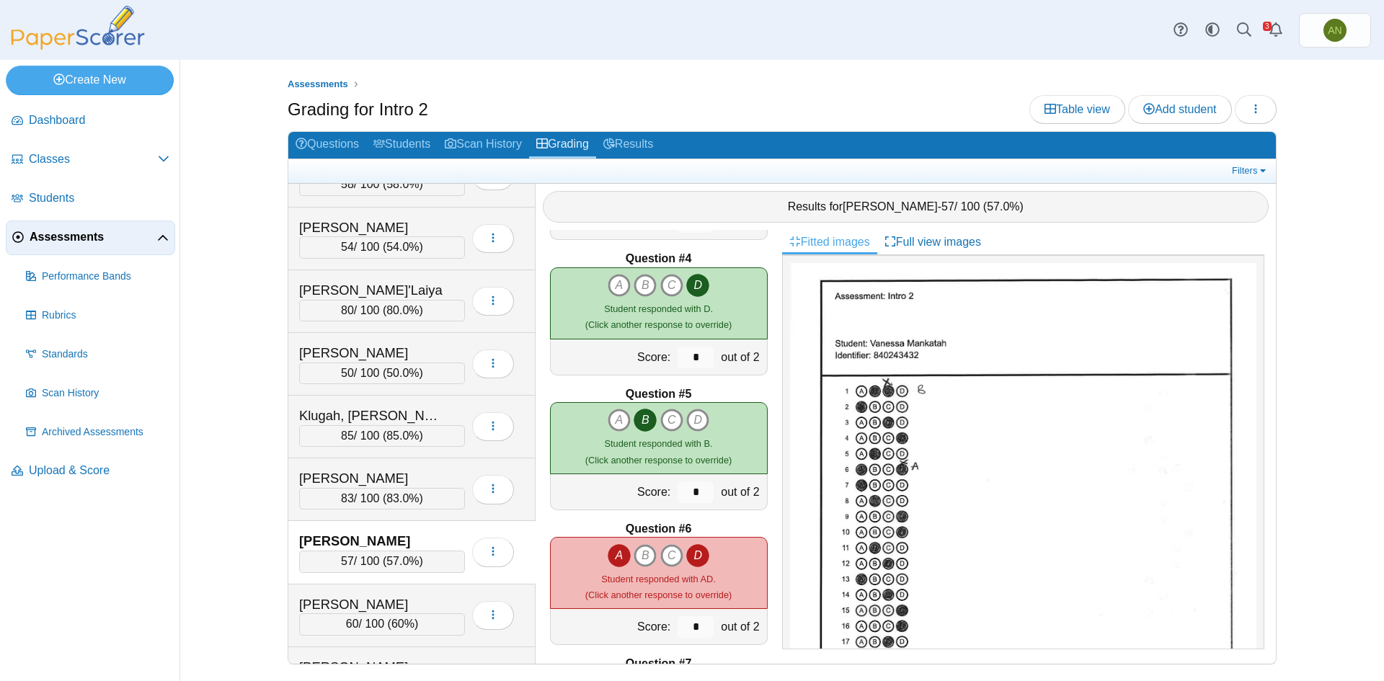
scroll to position [505, 0]
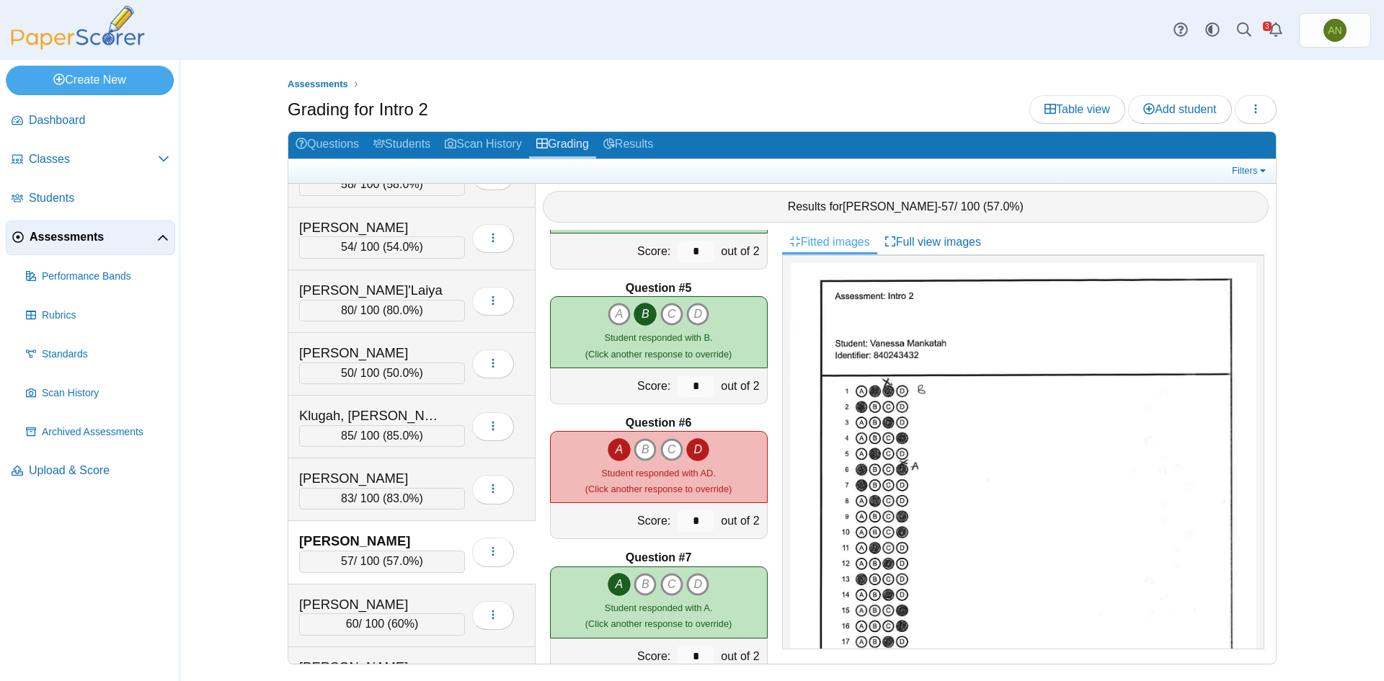
click at [698, 446] on icon "D" at bounding box center [697, 449] width 23 height 23
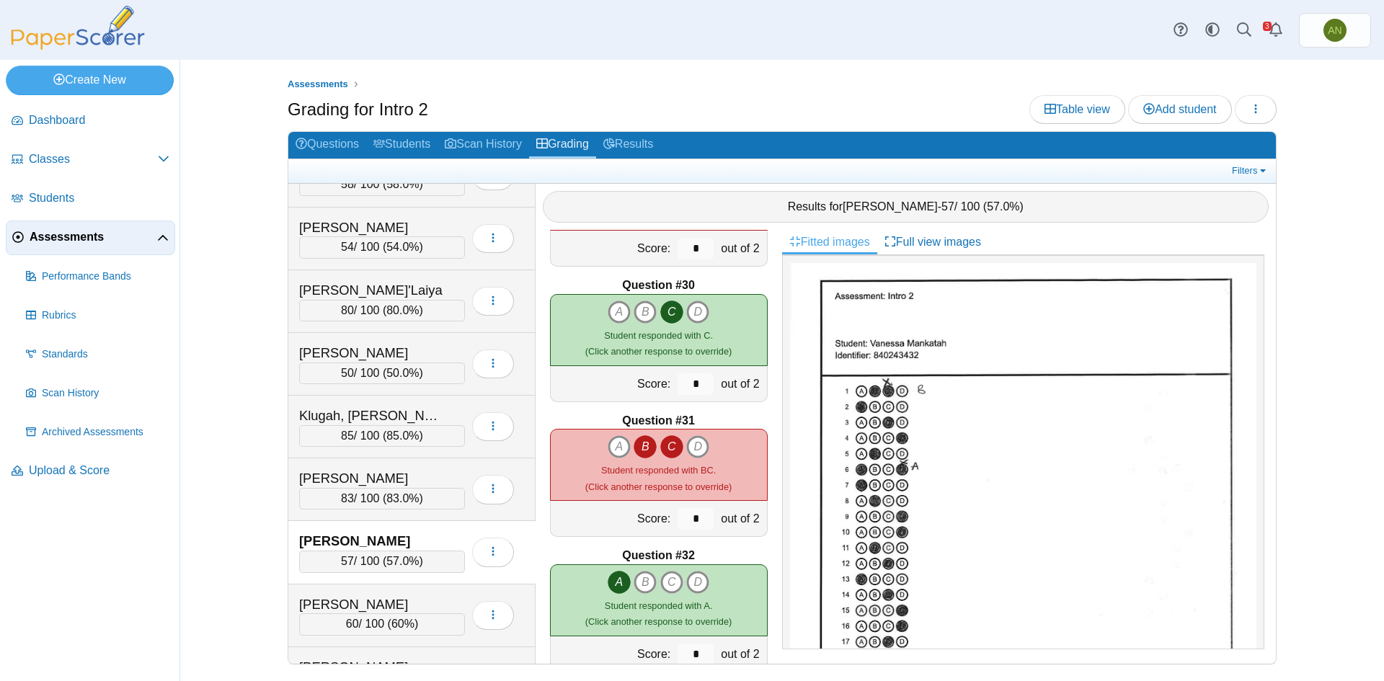
scroll to position [3965, 0]
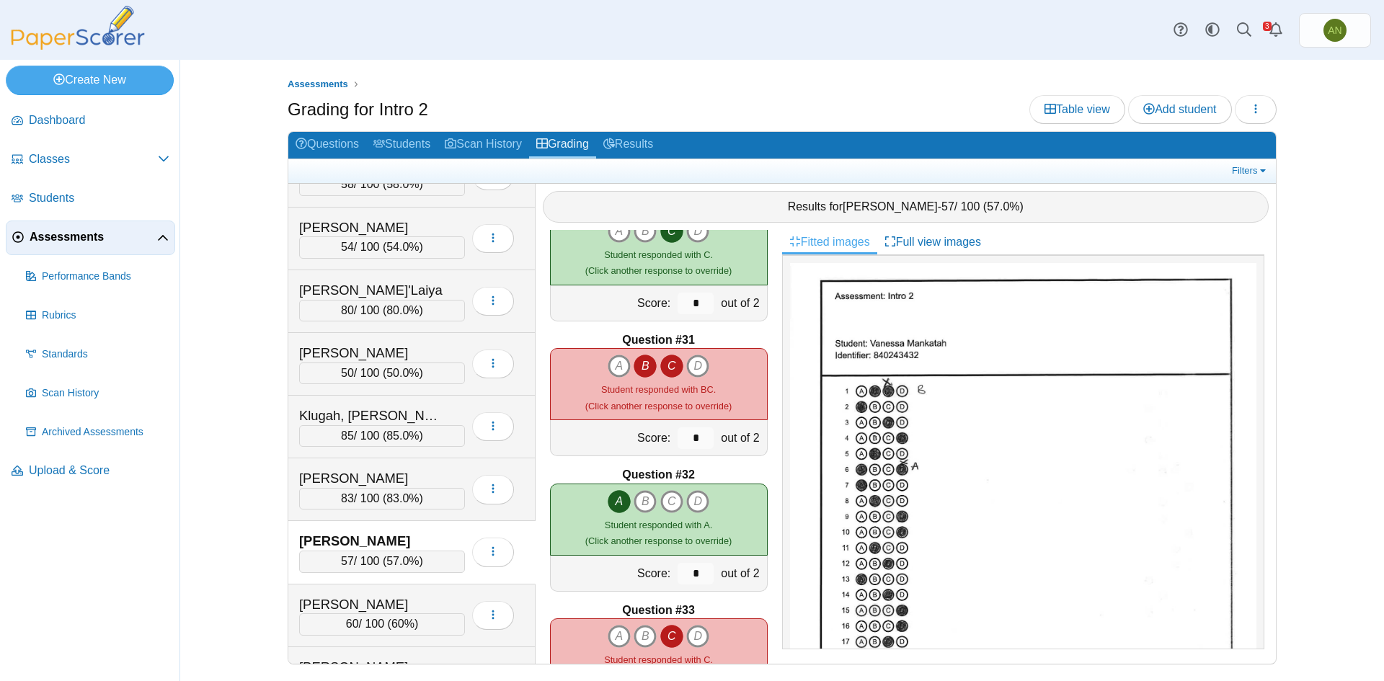
click at [644, 370] on icon "B" at bounding box center [645, 366] width 23 height 23
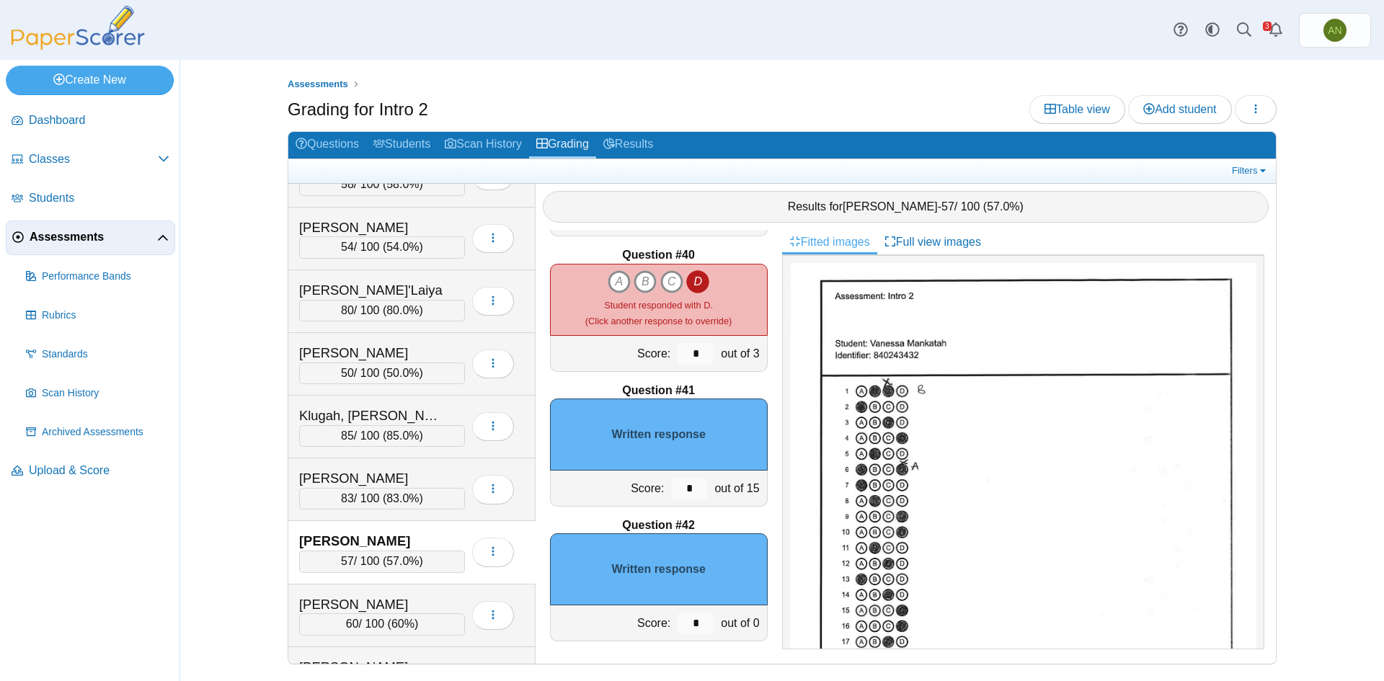
scroll to position [5268, 0]
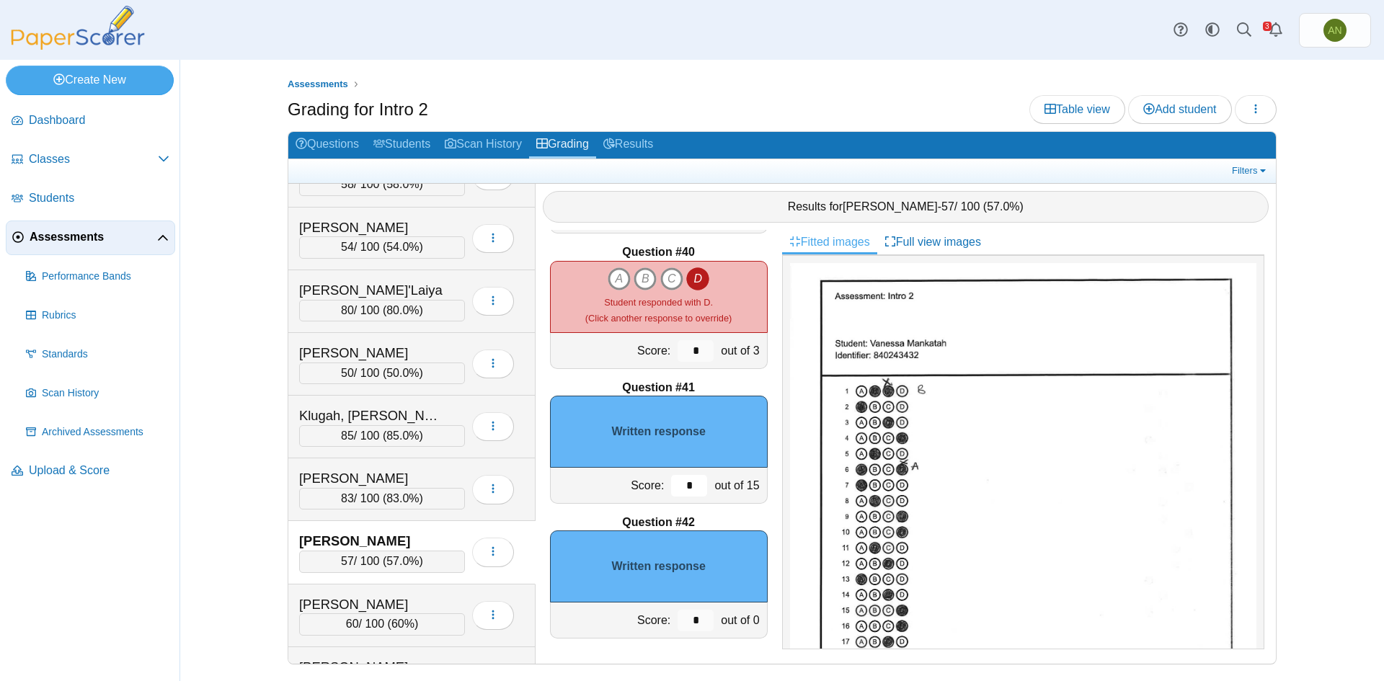
drag, startPoint x: 684, startPoint y: 488, endPoint x: 670, endPoint y: 488, distance: 13.7
click at [671, 488] on input "*" at bounding box center [689, 486] width 36 height 22
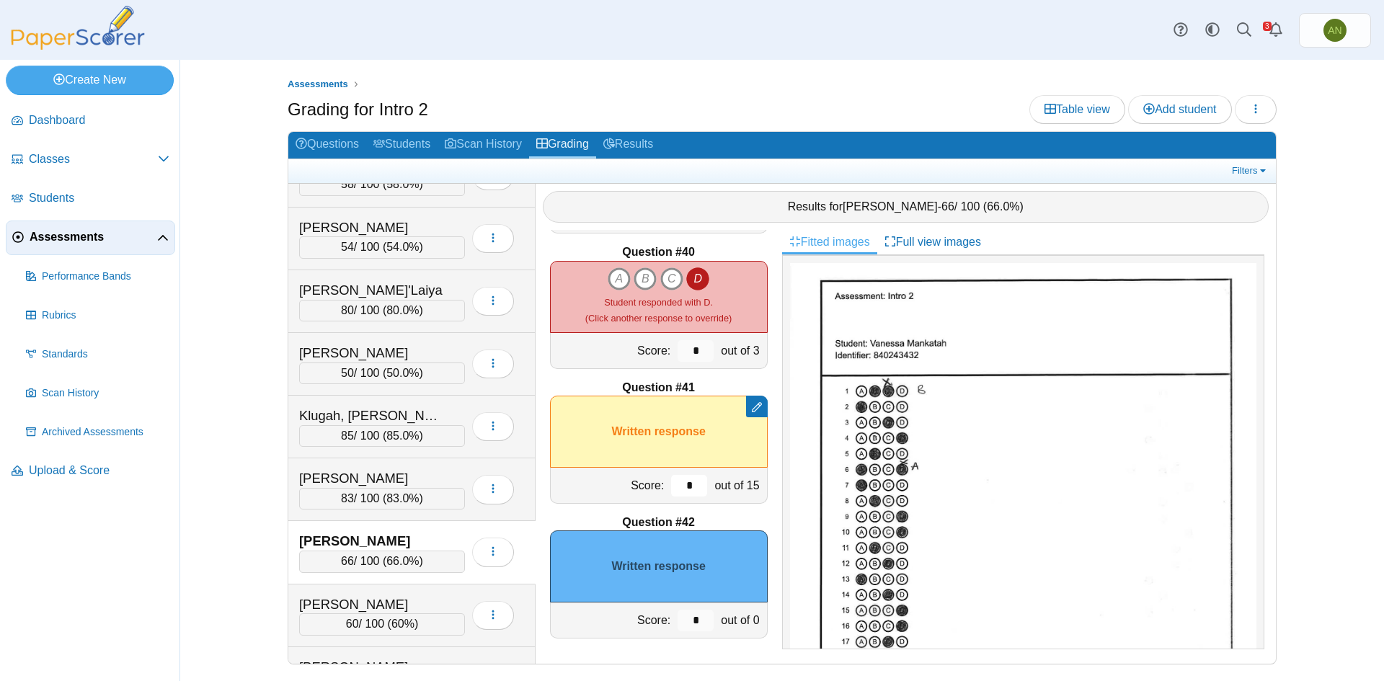
type input "*"
drag, startPoint x: 688, startPoint y: 613, endPoint x: 681, endPoint y: 621, distance: 10.2
click at [681, 621] on input "*" at bounding box center [696, 621] width 36 height 22
type input "*"
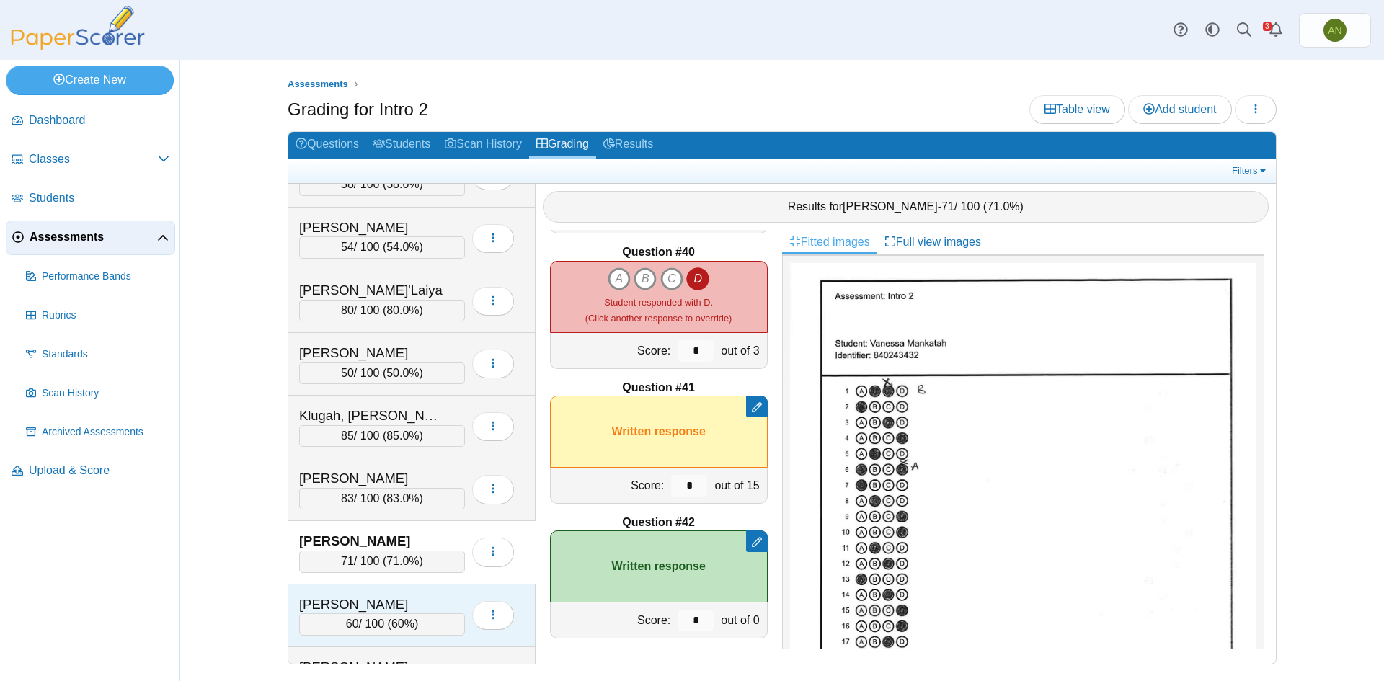
click at [438, 602] on div "Mclaurin, Joie" at bounding box center [371, 604] width 144 height 19
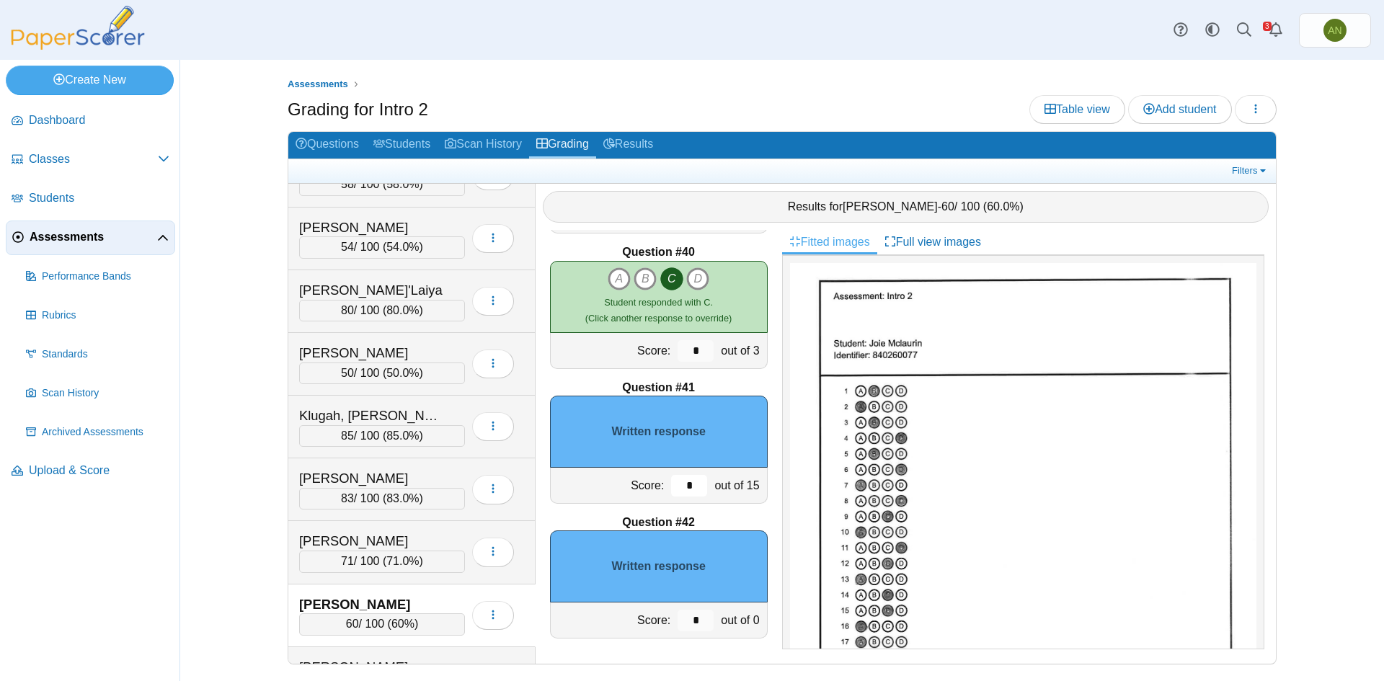
drag, startPoint x: 670, startPoint y: 487, endPoint x: 677, endPoint y: 486, distance: 7.2
click at [677, 486] on input "*" at bounding box center [689, 486] width 36 height 22
drag, startPoint x: 676, startPoint y: 487, endPoint x: 709, endPoint y: 487, distance: 33.2
click at [709, 487] on div "Score: * out of 15" at bounding box center [659, 486] width 218 height 36
type input "**"
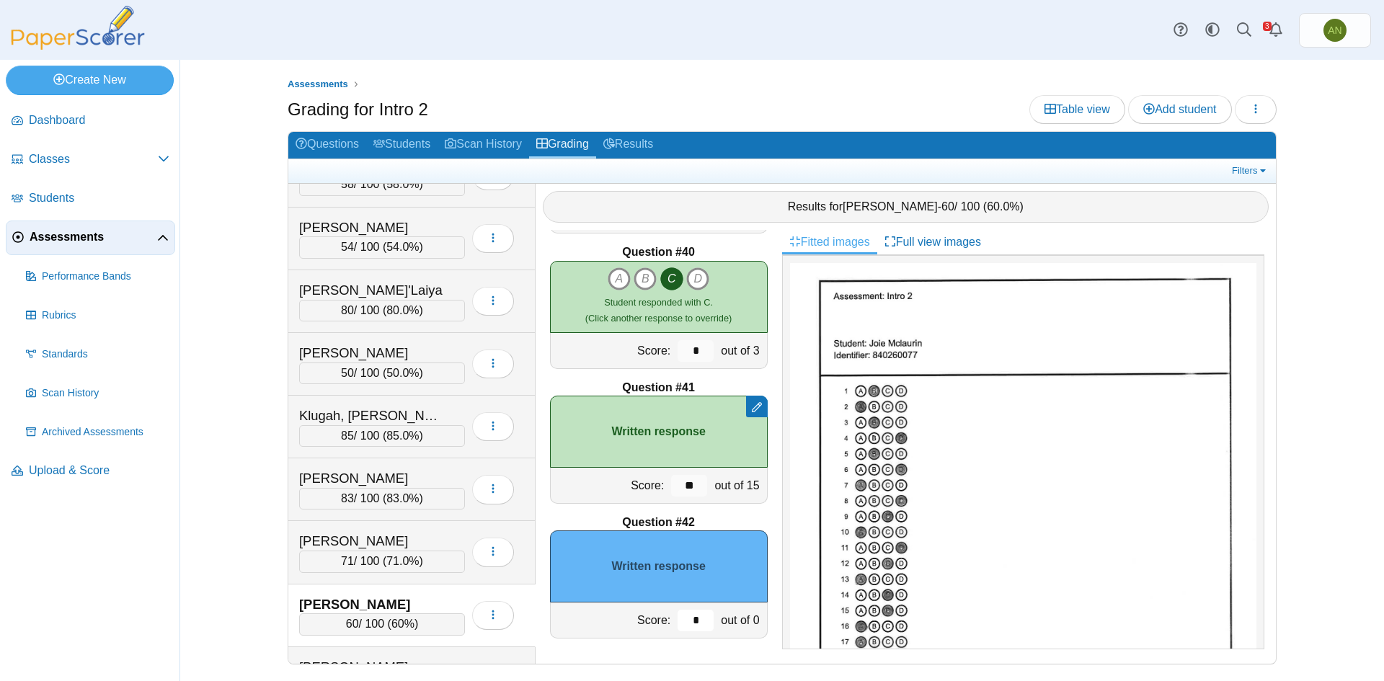
drag, startPoint x: 691, startPoint y: 622, endPoint x: 667, endPoint y: 620, distance: 24.6
click at [678, 620] on input "*" at bounding box center [696, 621] width 36 height 22
type input "*"
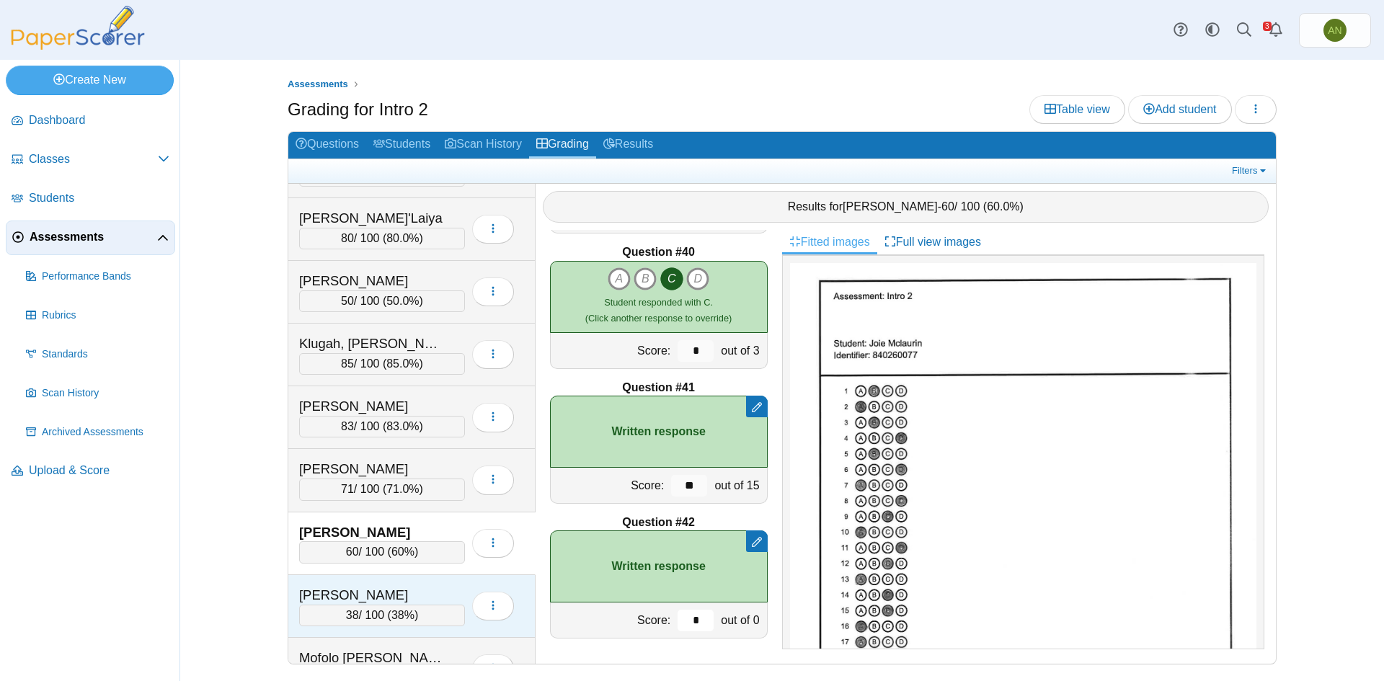
scroll to position [937, 0]
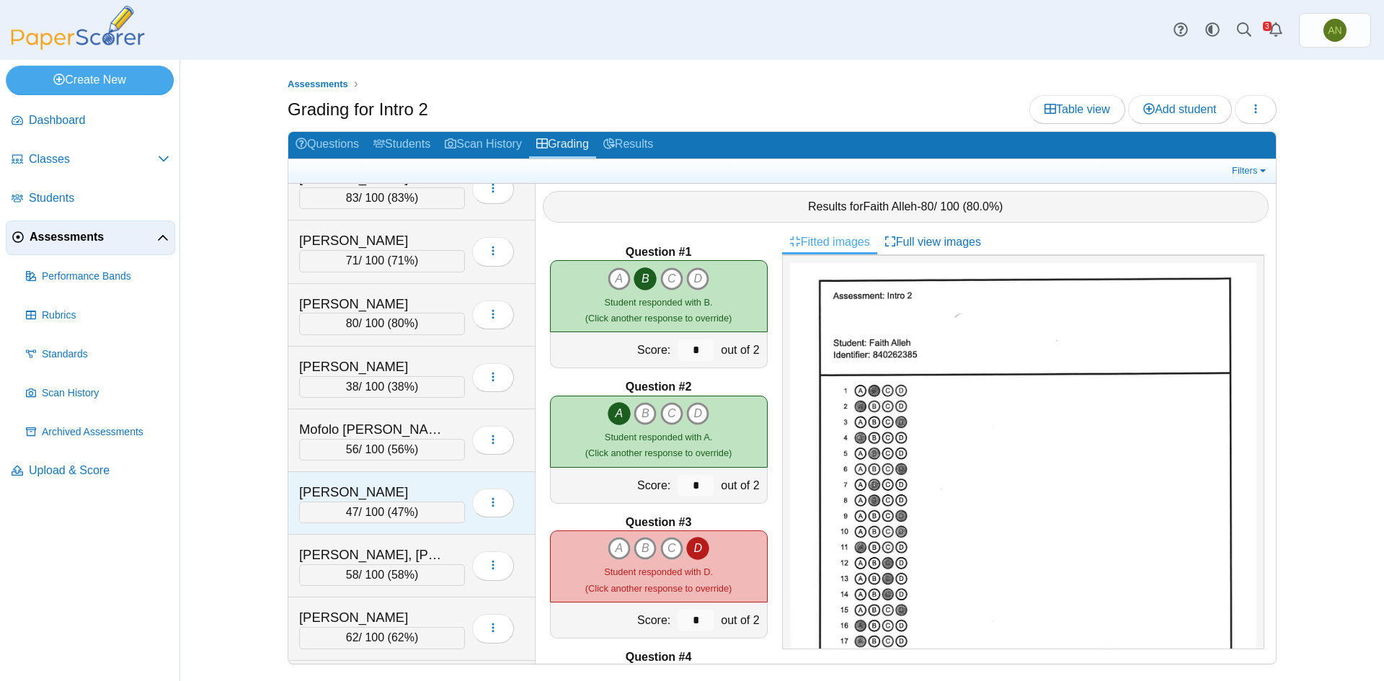
scroll to position [1071, 0]
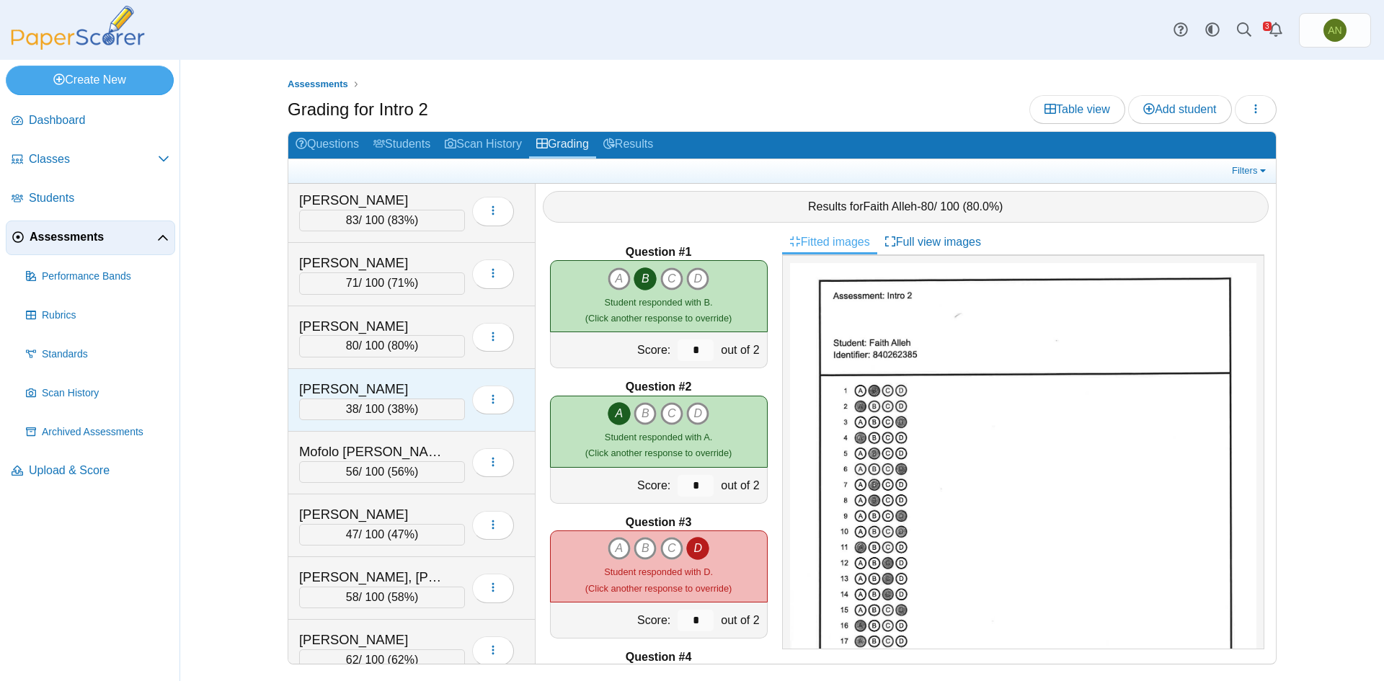
click at [425, 389] on div "[PERSON_NAME]" at bounding box center [371, 389] width 144 height 19
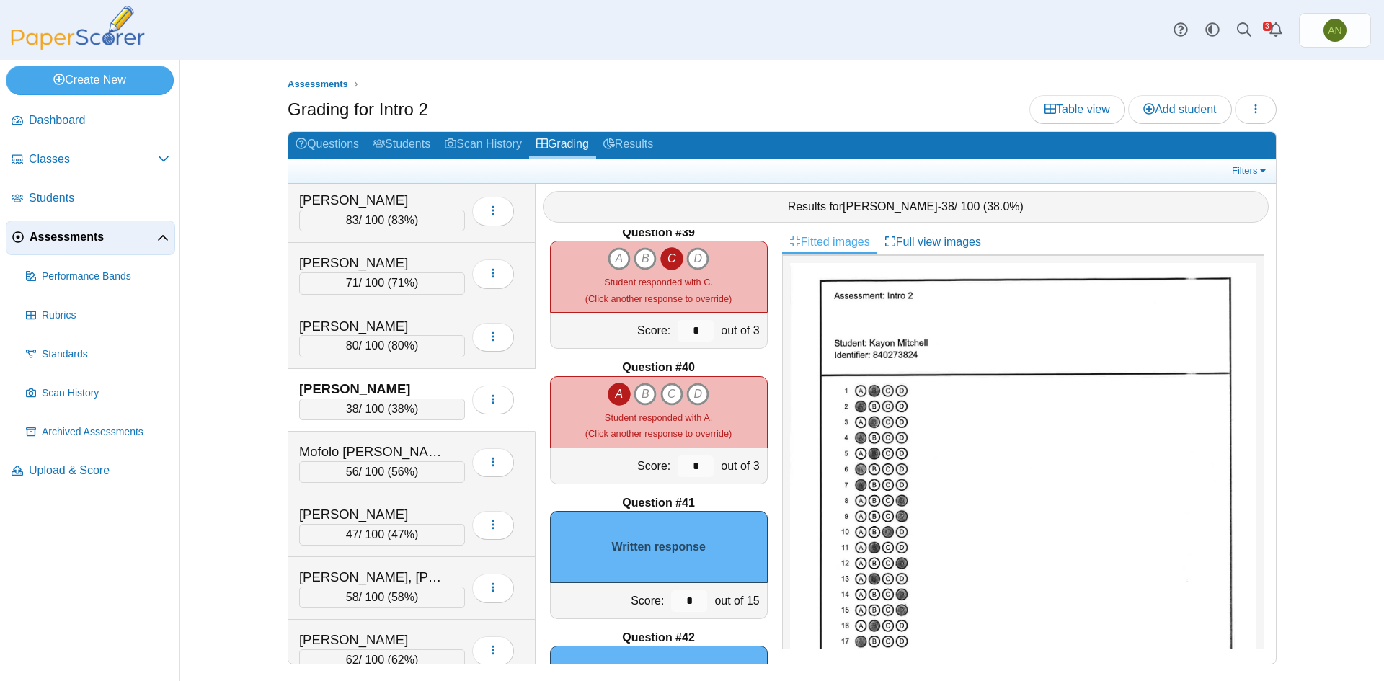
scroll to position [5268, 0]
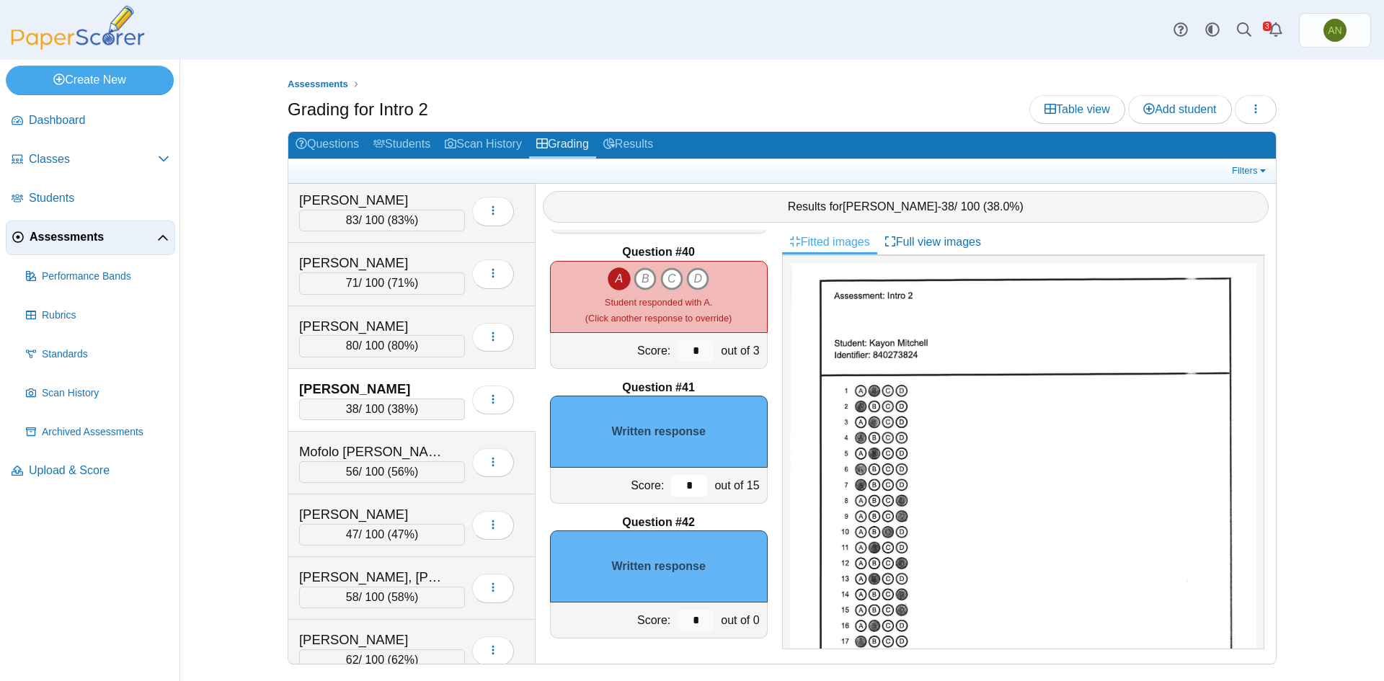
drag, startPoint x: 684, startPoint y: 481, endPoint x: 667, endPoint y: 487, distance: 18.2
click at [671, 487] on input "*" at bounding box center [689, 486] width 36 height 22
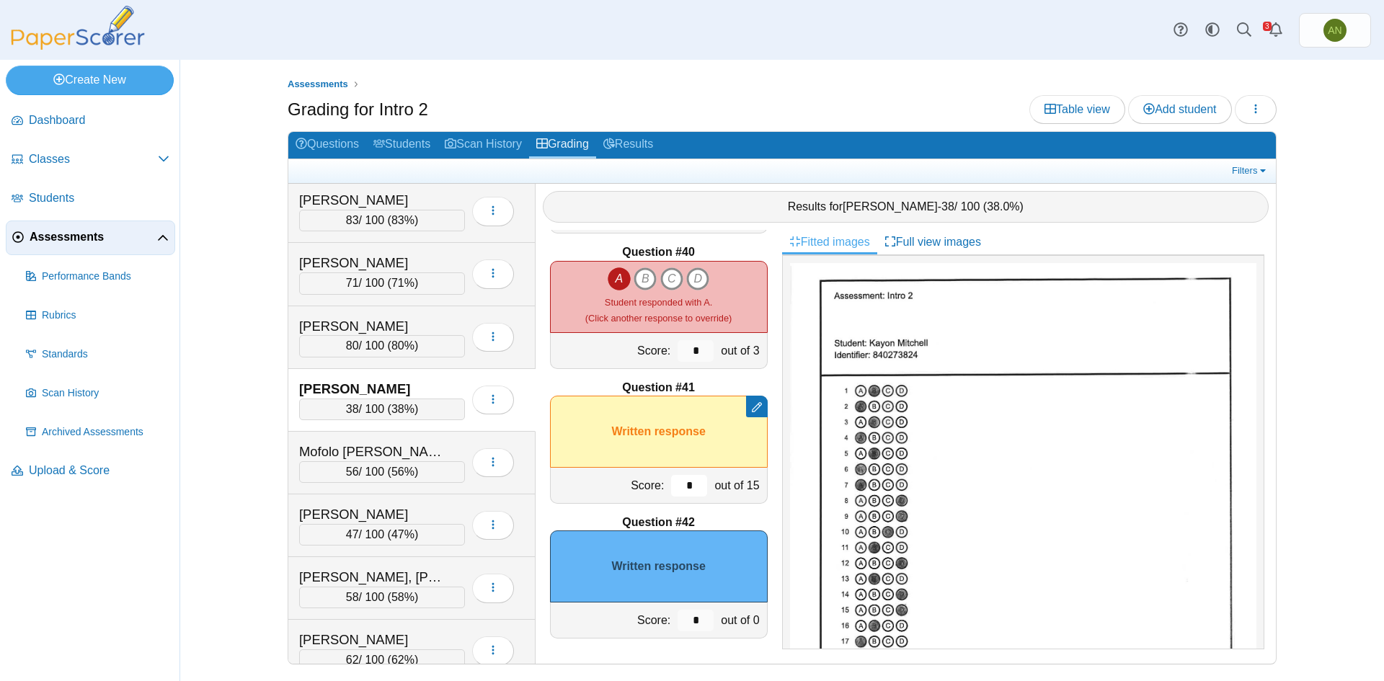
type input "*"
click at [1058, 466] on img at bounding box center [1023, 565] width 466 height 604
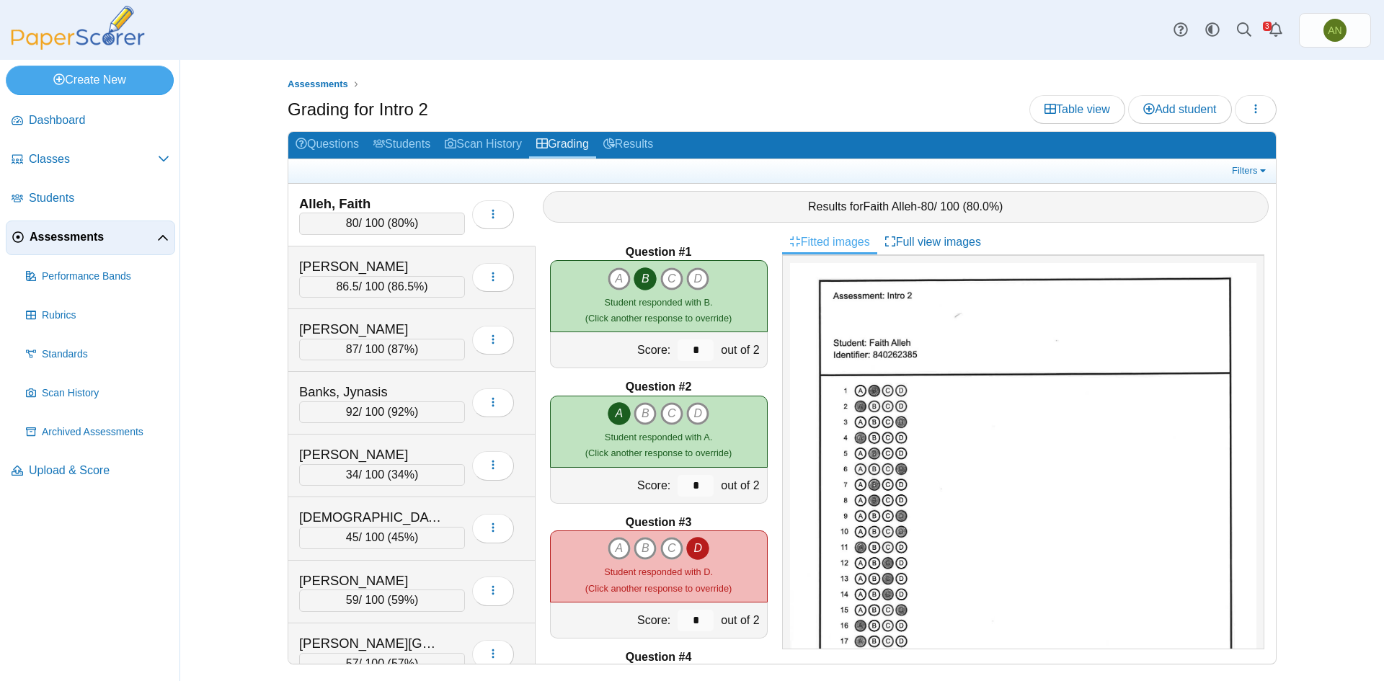
scroll to position [1215, 0]
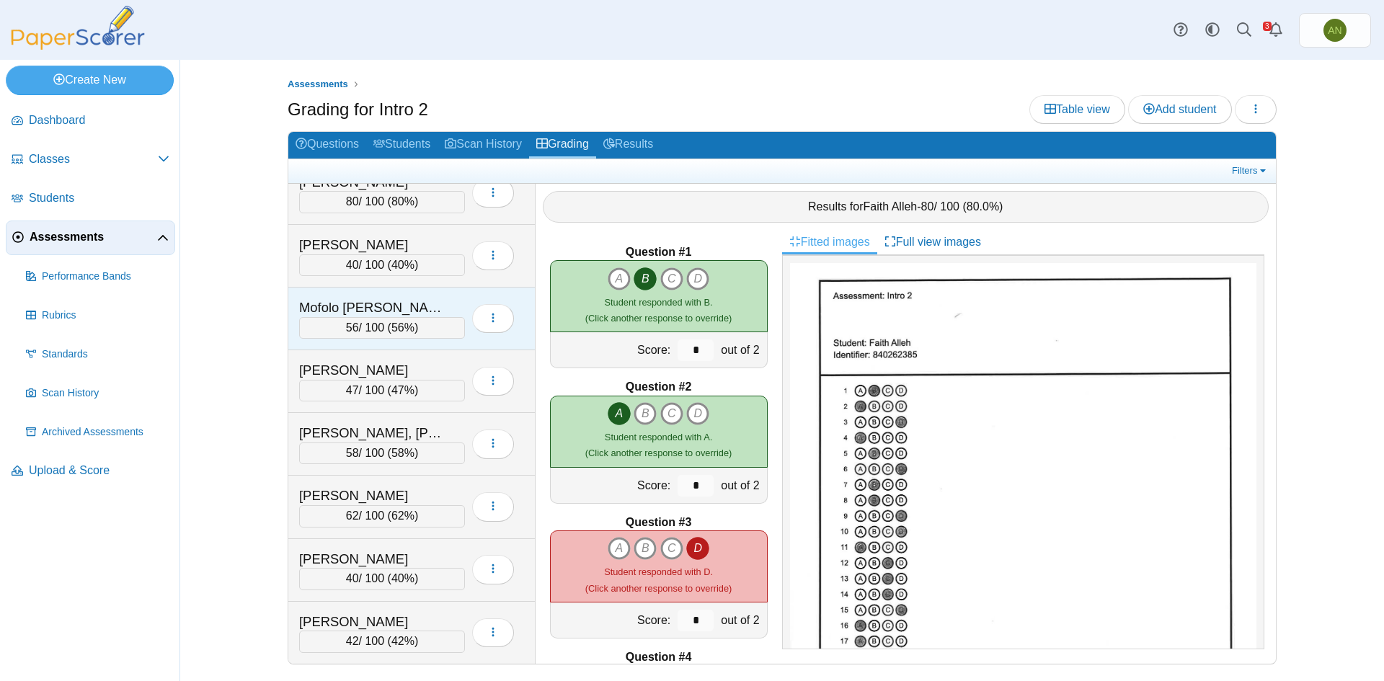
click at [402, 301] on div "Mofolo [PERSON_NAME]" at bounding box center [371, 307] width 144 height 19
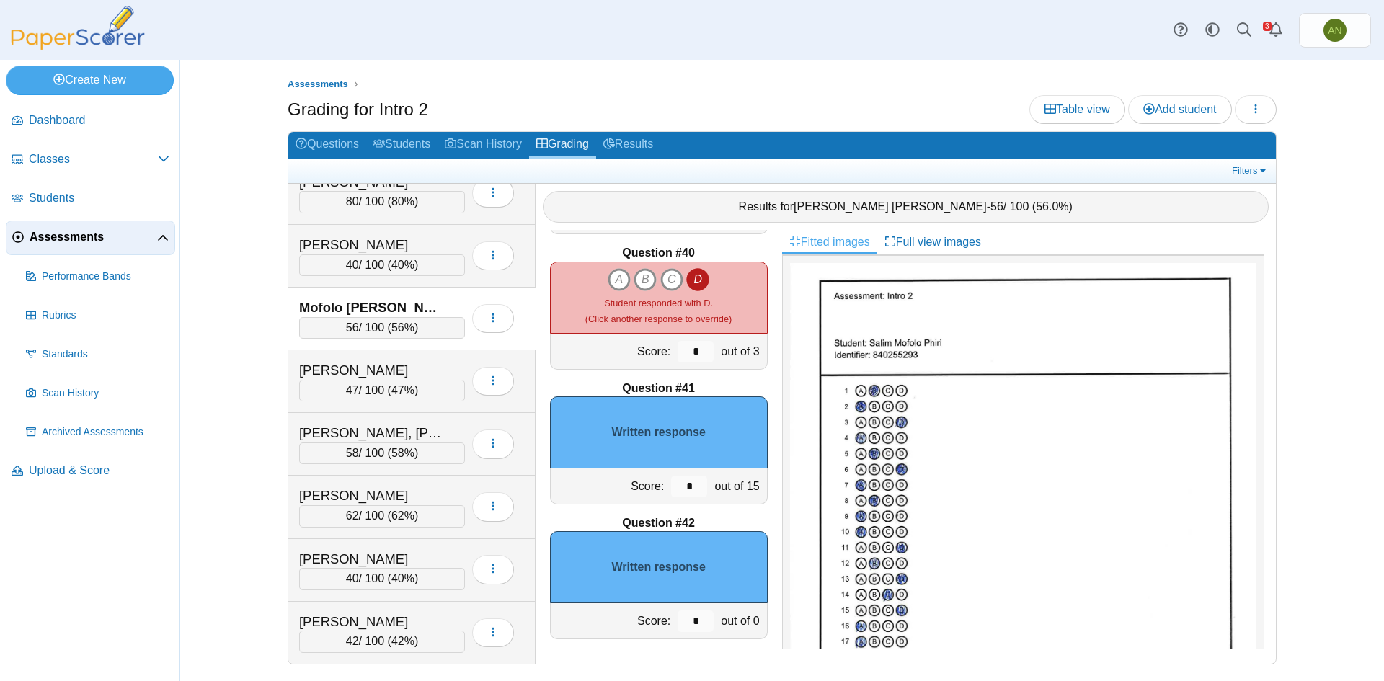
scroll to position [5268, 0]
drag, startPoint x: 686, startPoint y: 484, endPoint x: 650, endPoint y: 482, distance: 35.4
click at [650, 482] on div "Score: * out of 15" at bounding box center [659, 486] width 218 height 36
type input "*"
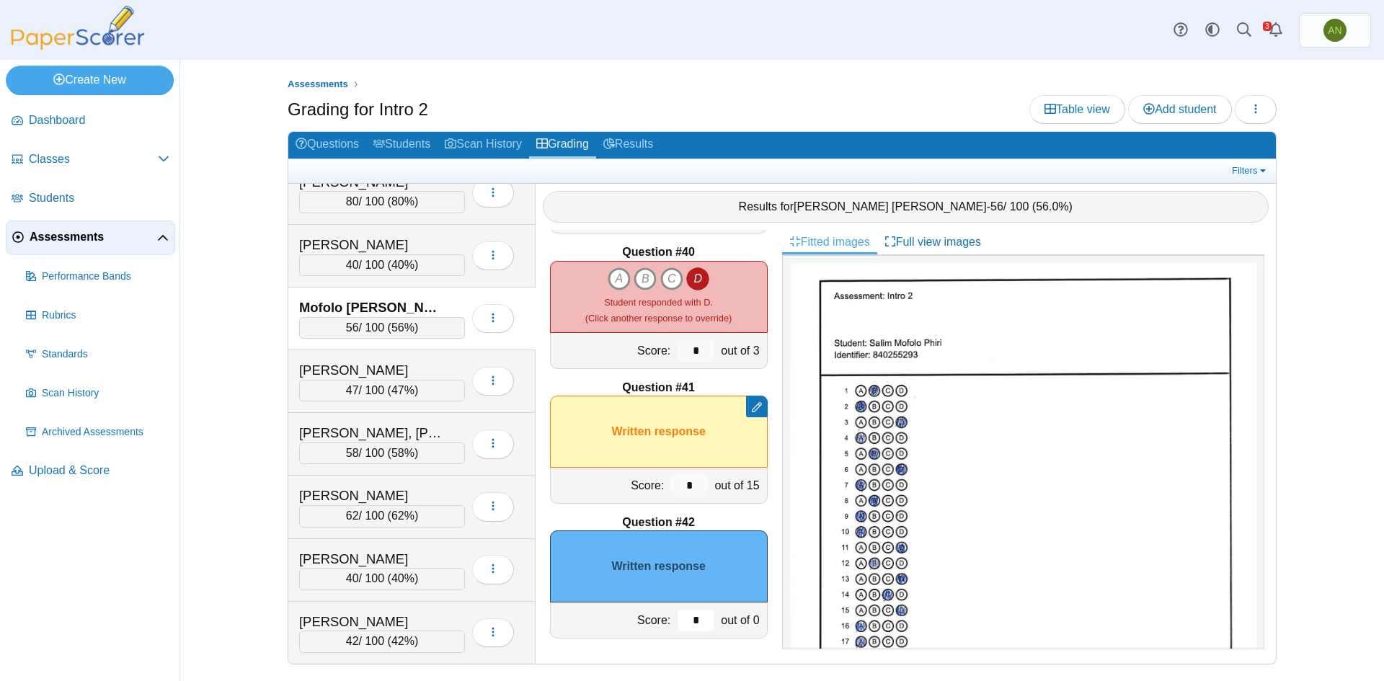
click at [682, 625] on input "*" at bounding box center [696, 621] width 36 height 22
click at [696, 619] on input "*" at bounding box center [696, 621] width 36 height 22
type input "*"
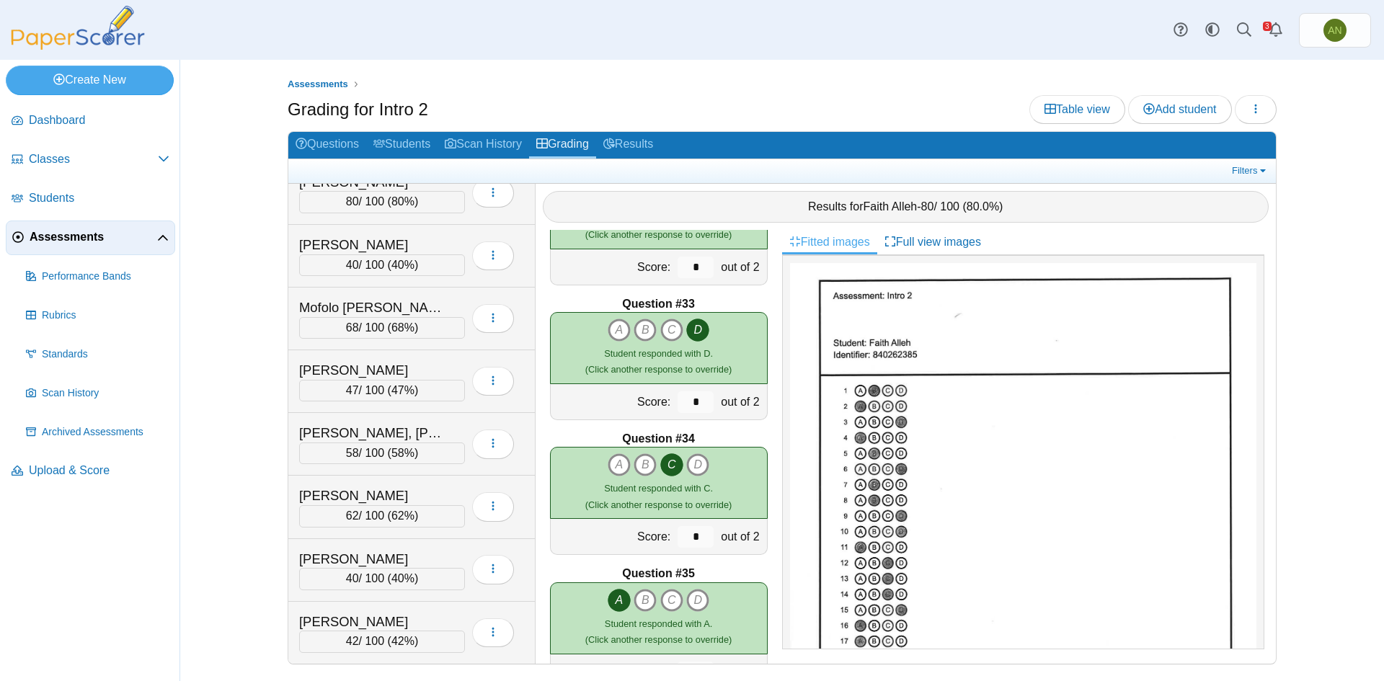
scroll to position [5268, 0]
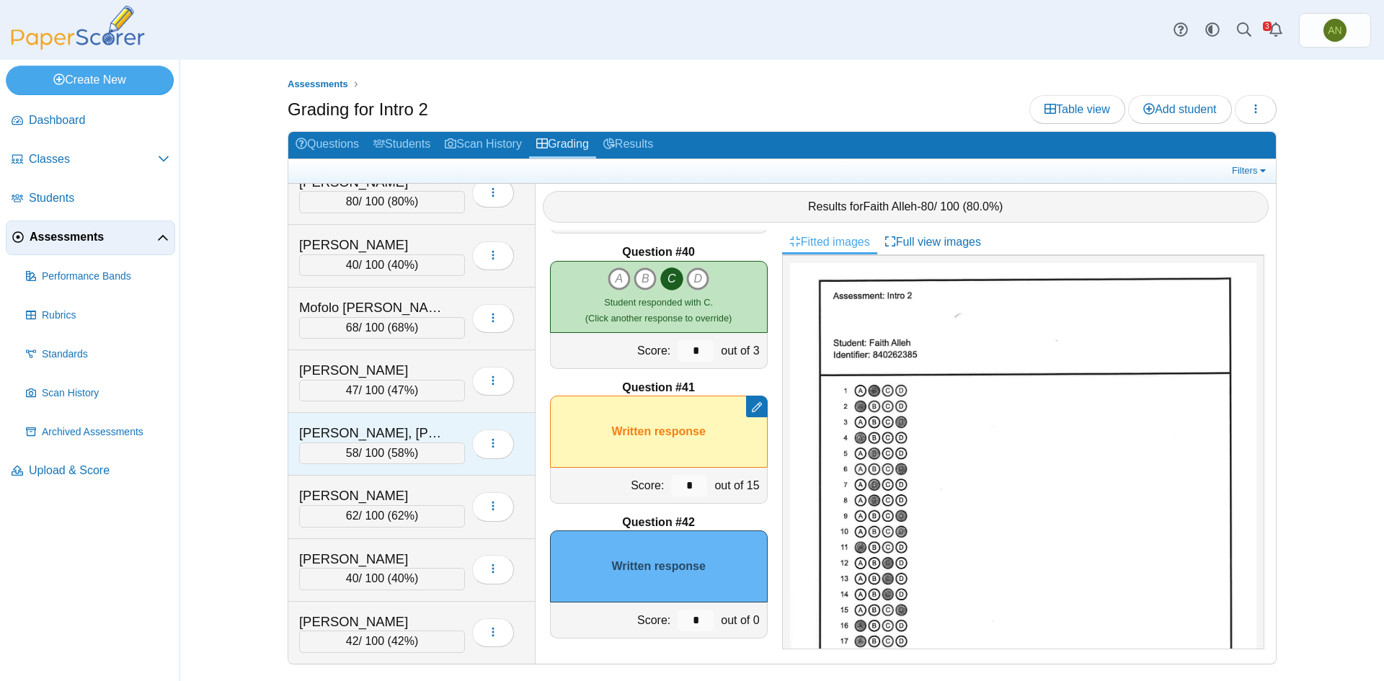
click at [405, 429] on div "[PERSON_NAME], [PERSON_NAME]" at bounding box center [371, 433] width 144 height 19
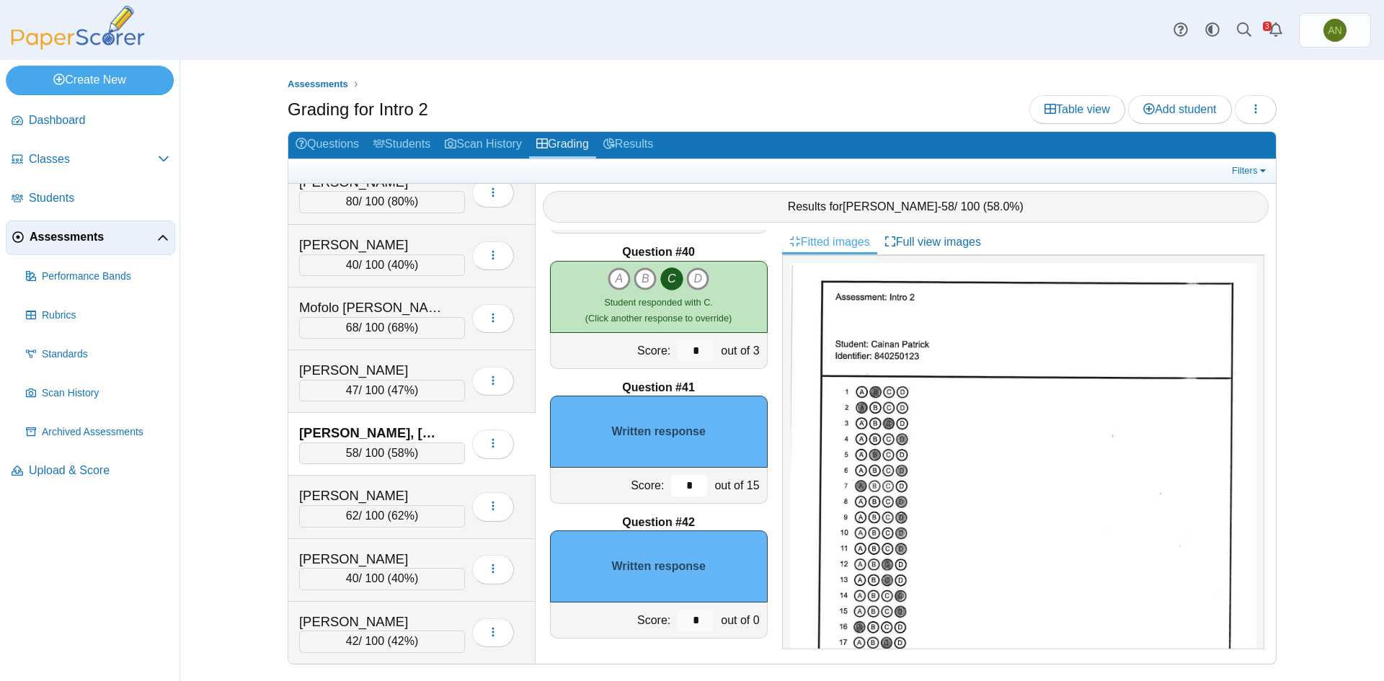
drag, startPoint x: 688, startPoint y: 491, endPoint x: 696, endPoint y: 483, distance: 11.7
click at [691, 487] on input "*" at bounding box center [689, 486] width 36 height 22
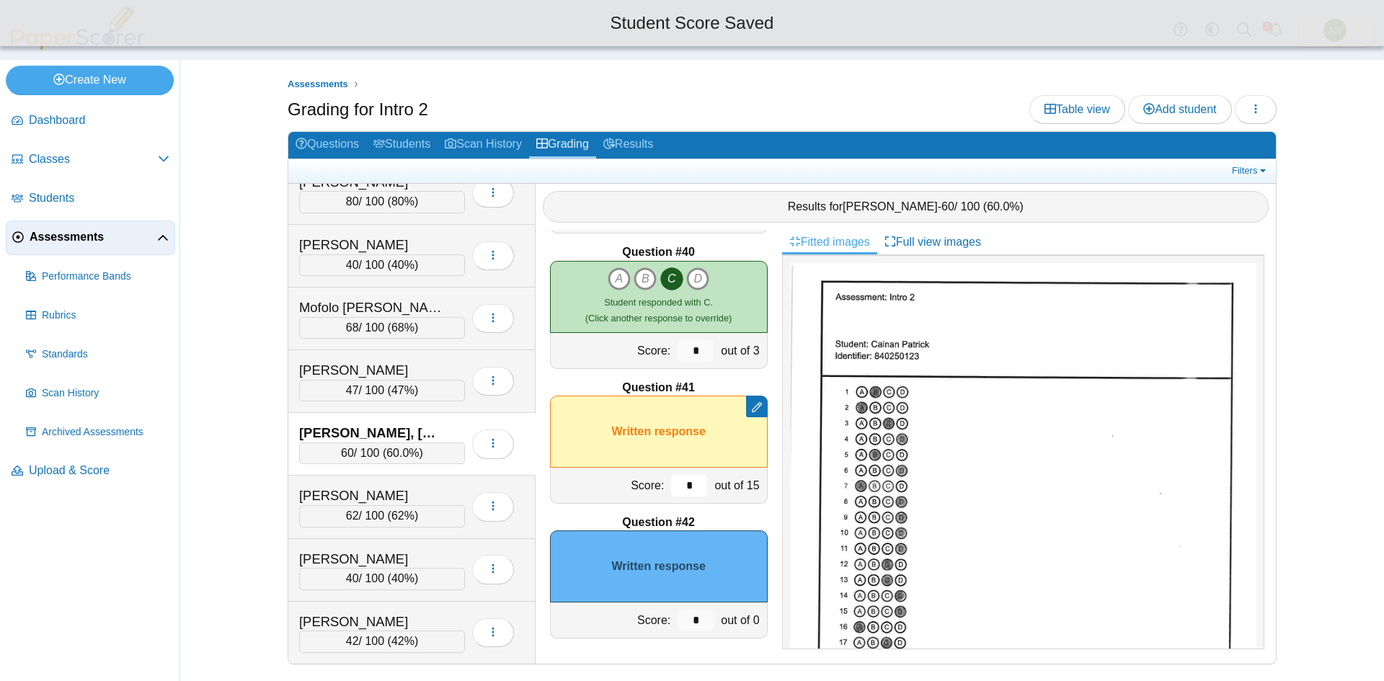
type input "*"
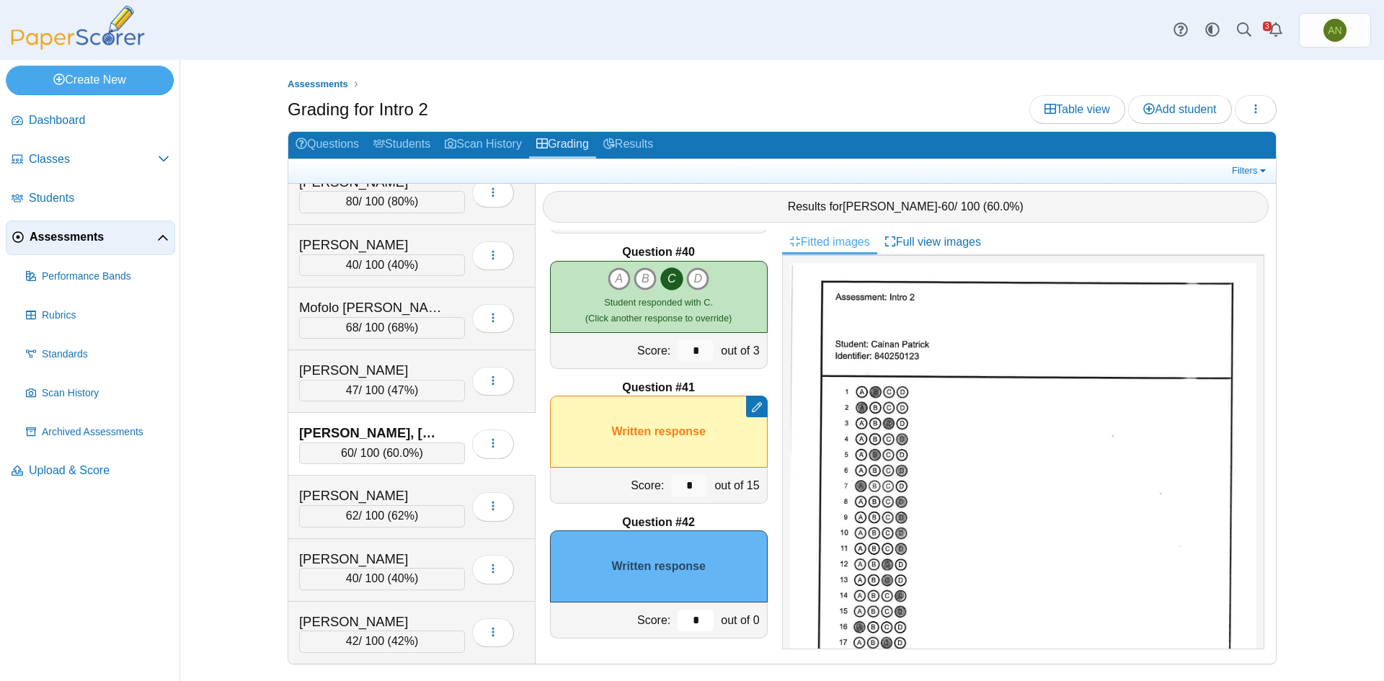
click at [696, 625] on input "*" at bounding box center [696, 621] width 36 height 22
type input "*"
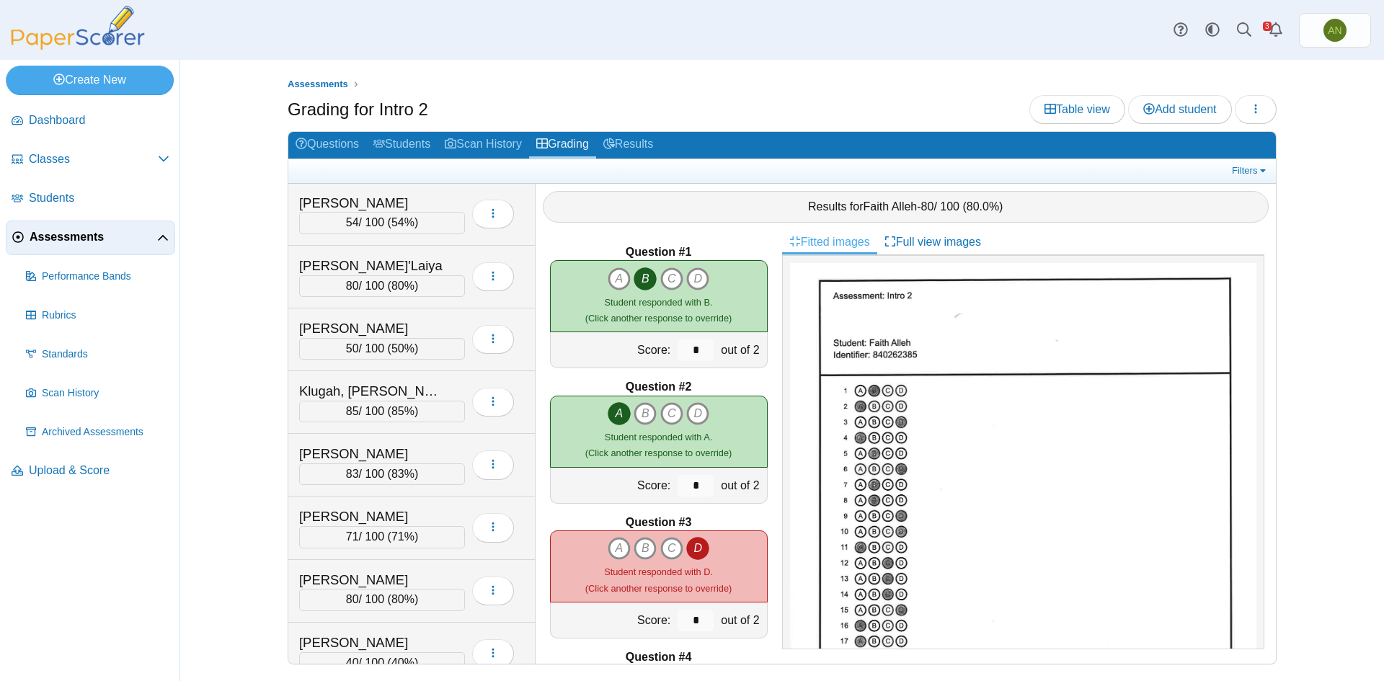
scroll to position [1215, 0]
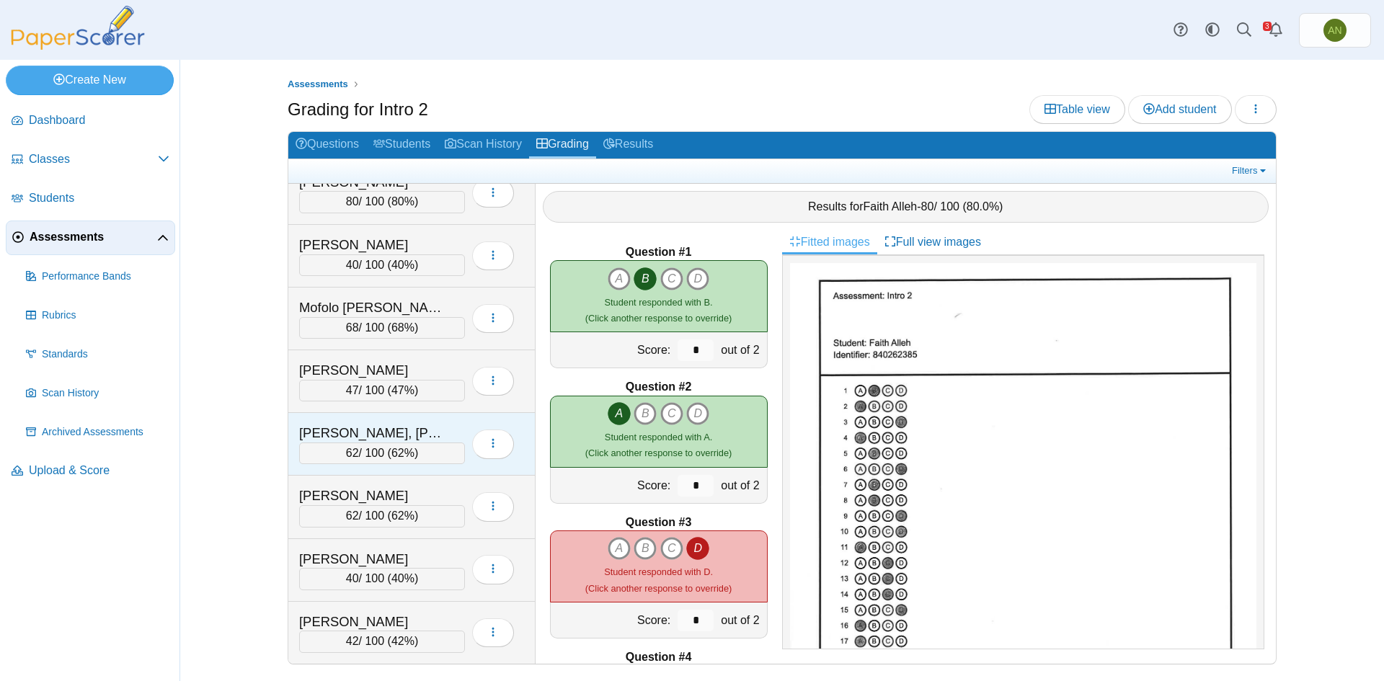
click at [461, 430] on div "[PERSON_NAME], [PERSON_NAME]" at bounding box center [382, 433] width 166 height 19
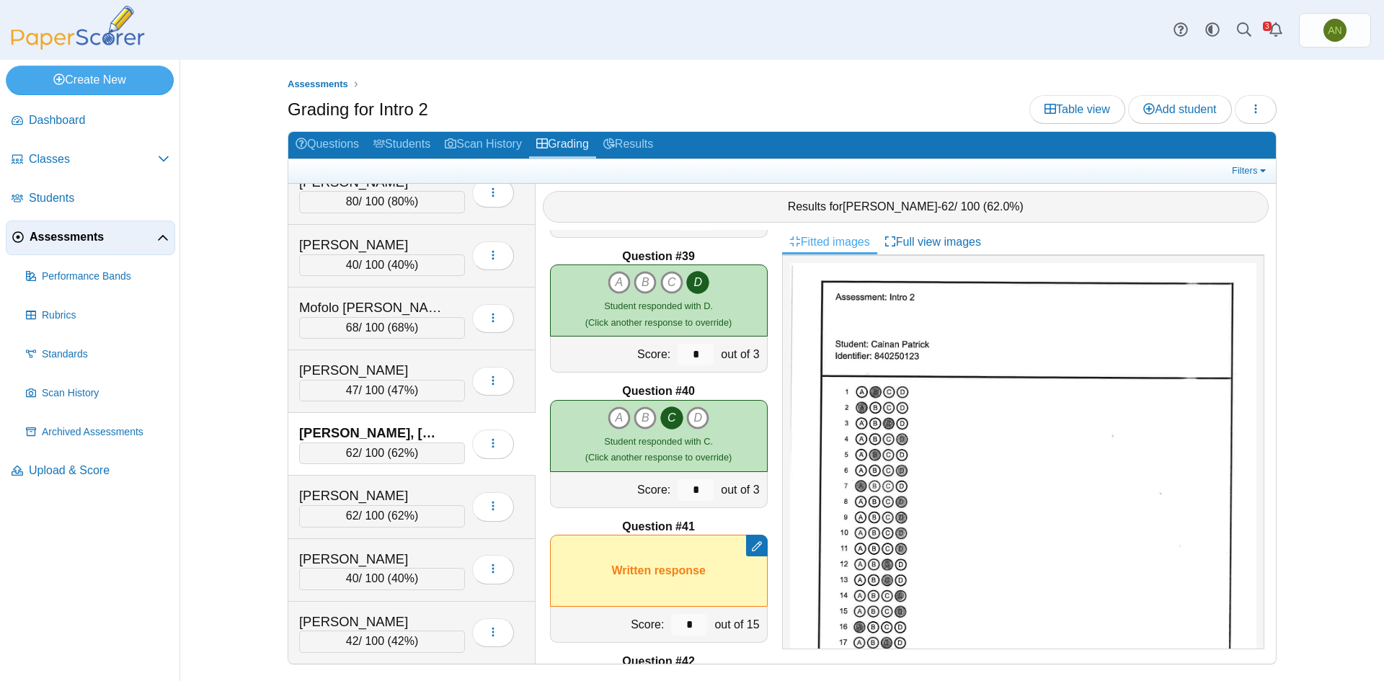
scroll to position [5268, 0]
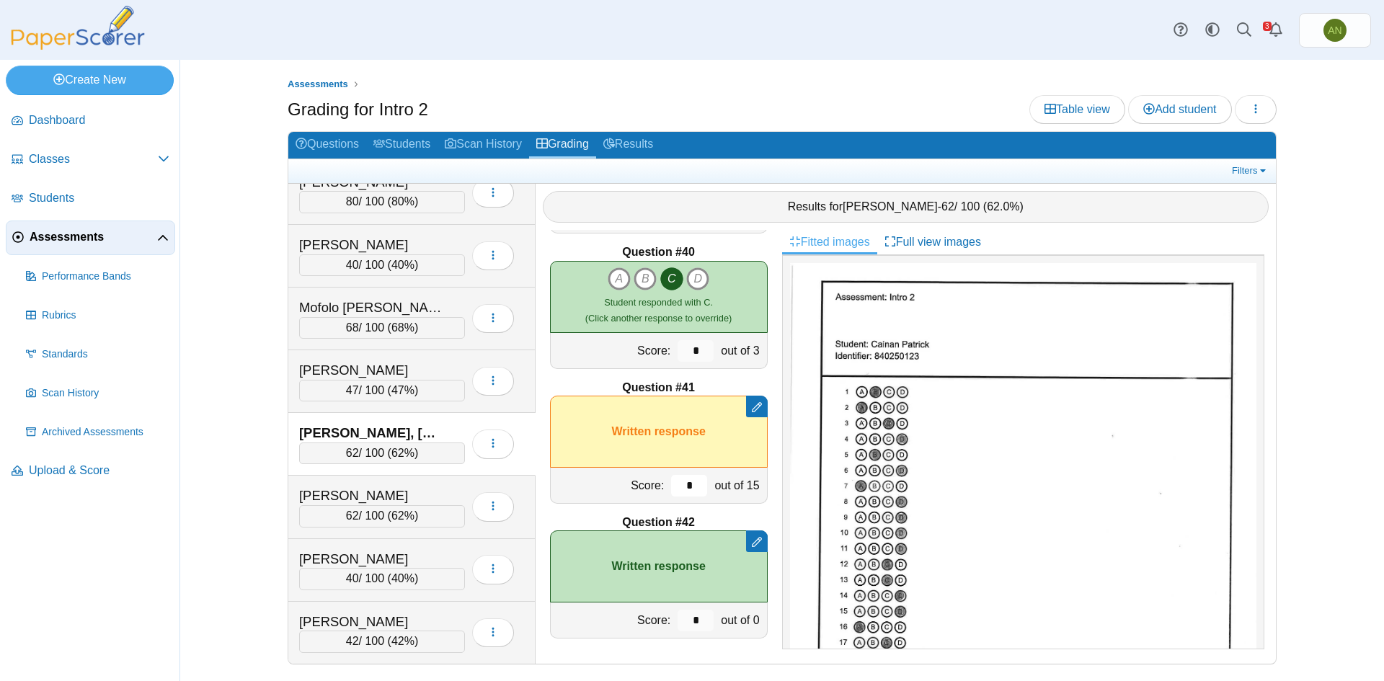
click at [683, 487] on input "*" at bounding box center [689, 486] width 36 height 22
type input "*"
click at [441, 488] on div "[PERSON_NAME]" at bounding box center [371, 496] width 144 height 19
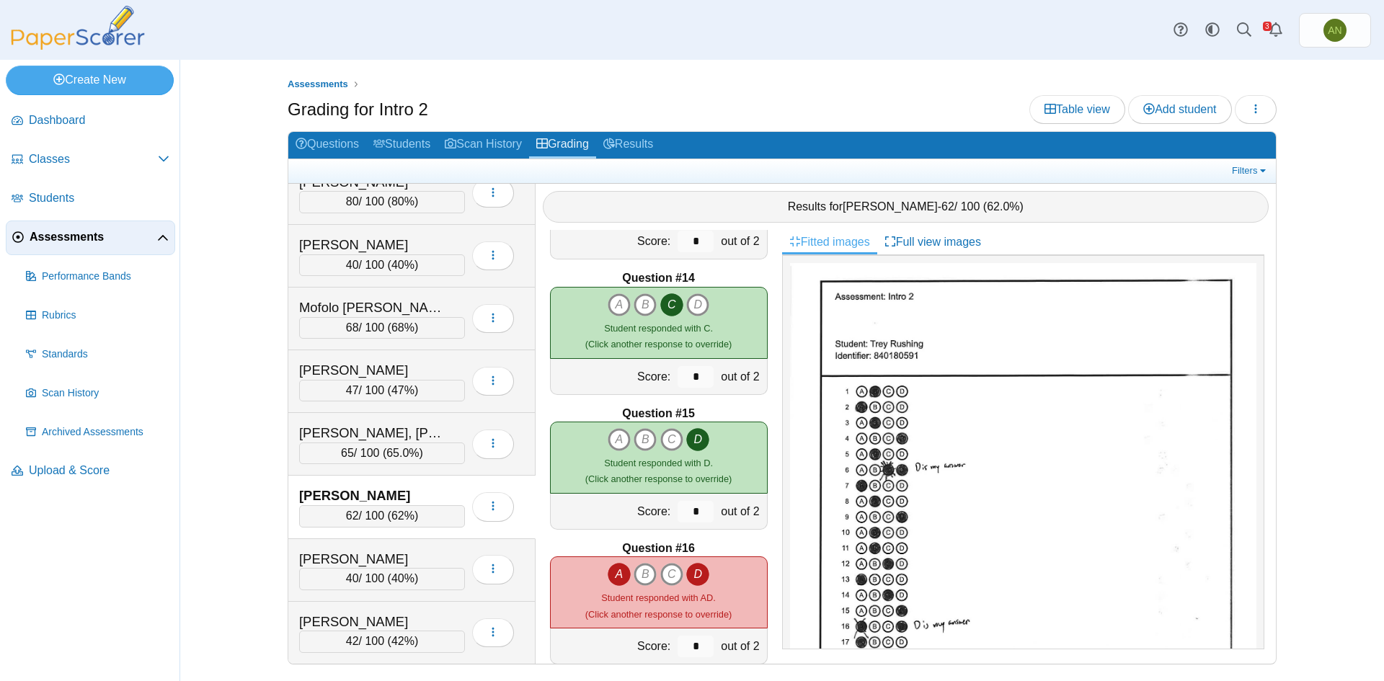
scroll to position [1802, 0]
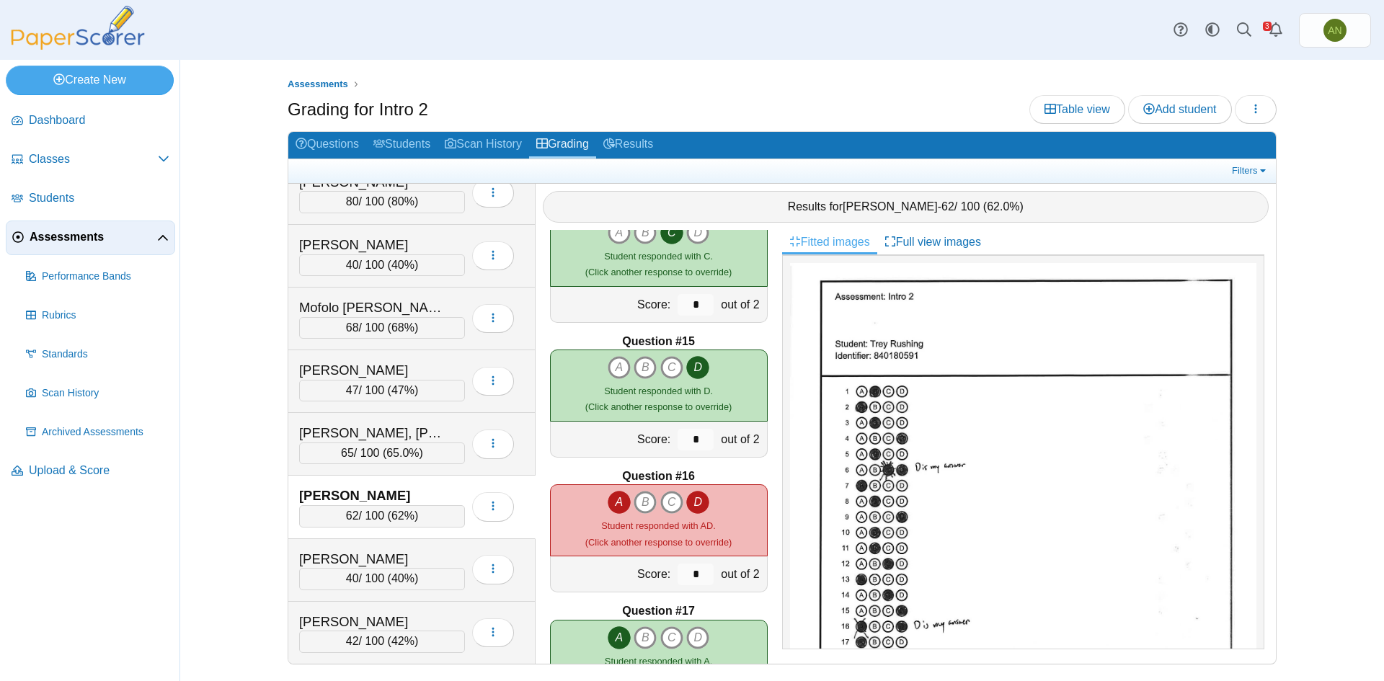
click at [613, 506] on icon "A" at bounding box center [619, 502] width 23 height 23
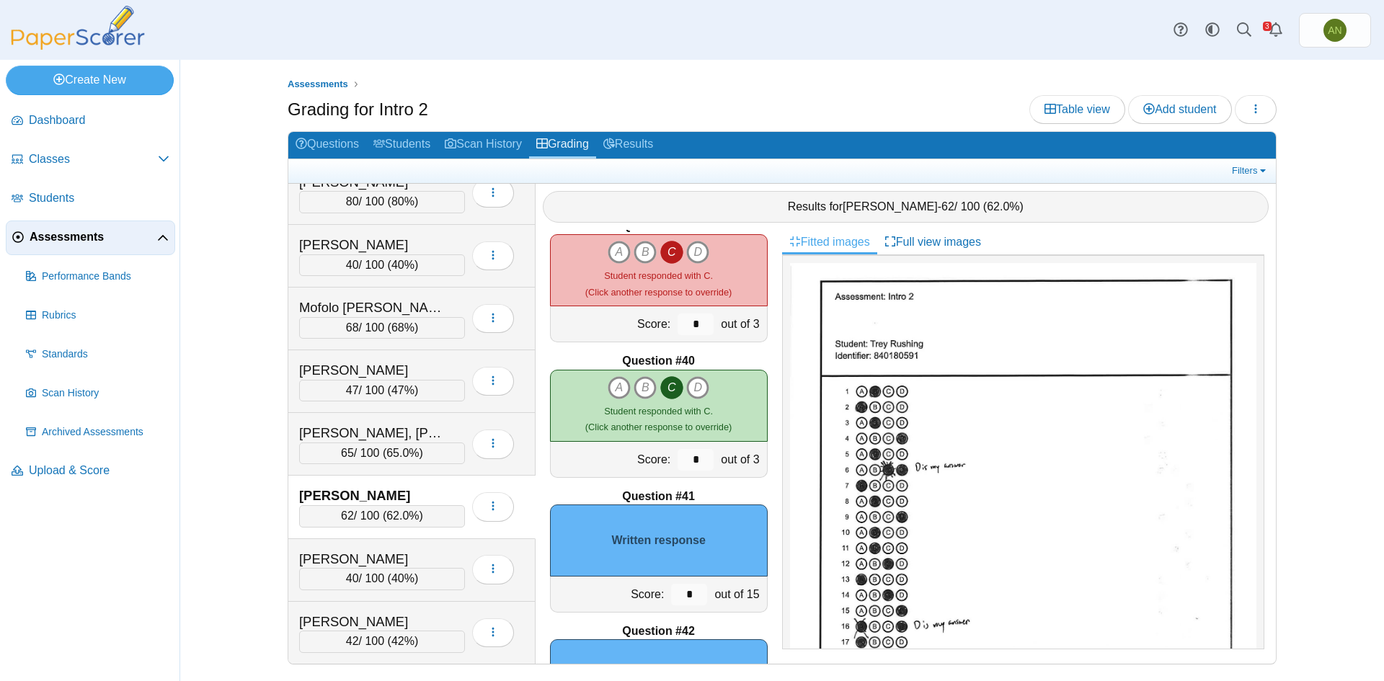
scroll to position [5268, 0]
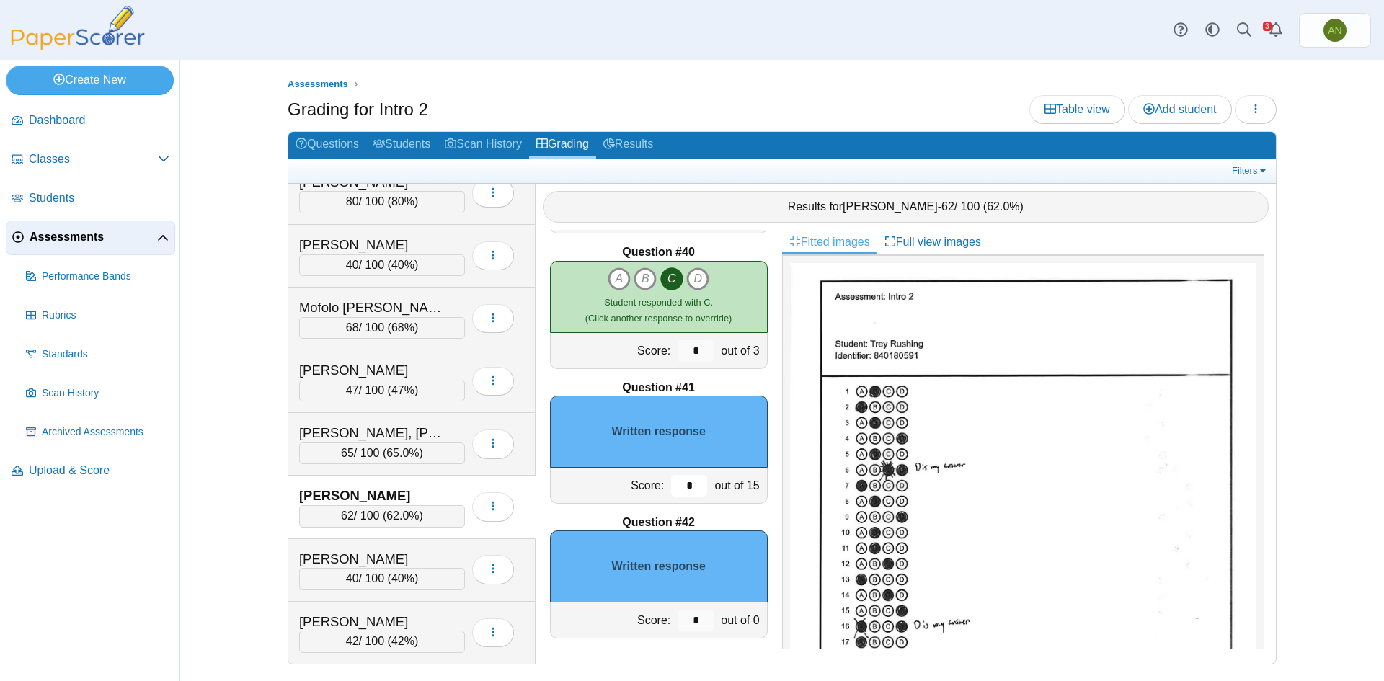
click at [681, 480] on input "*" at bounding box center [689, 486] width 36 height 22
click at [671, 484] on input "*" at bounding box center [689, 486] width 36 height 22
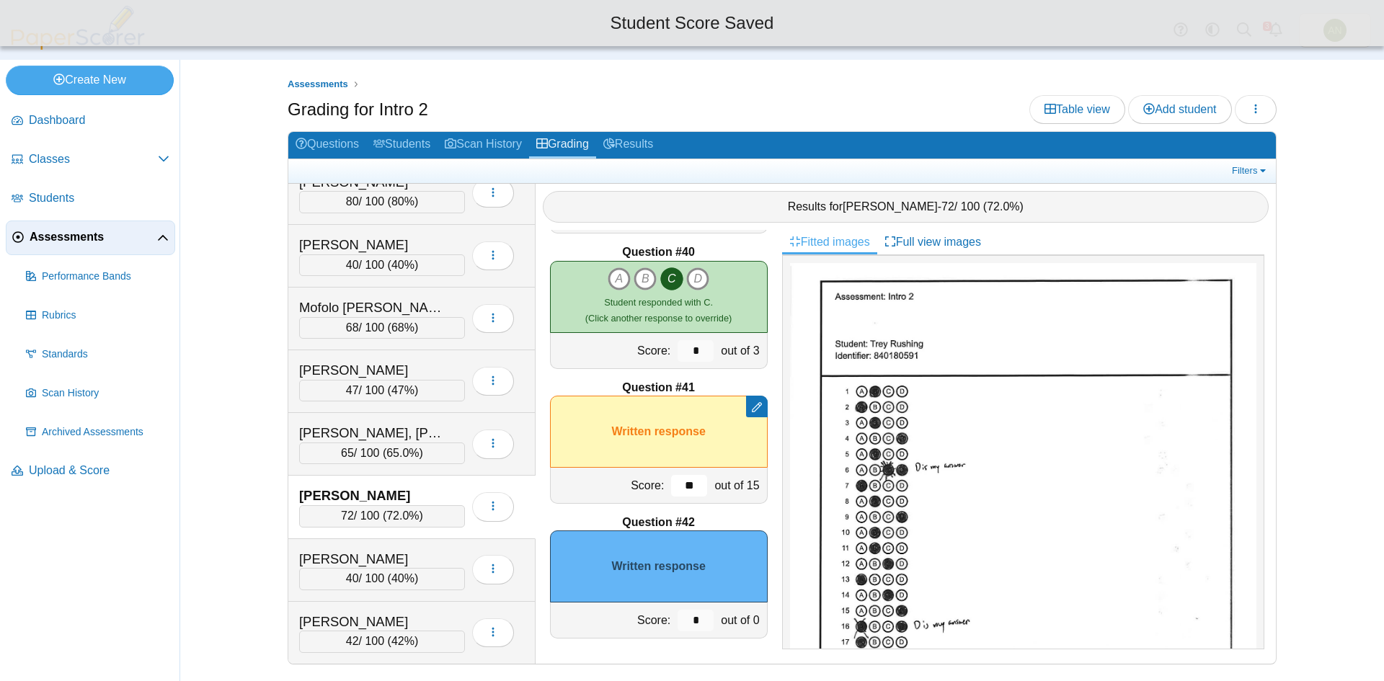
type input "**"
click at [695, 623] on input "*" at bounding box center [696, 621] width 36 height 22
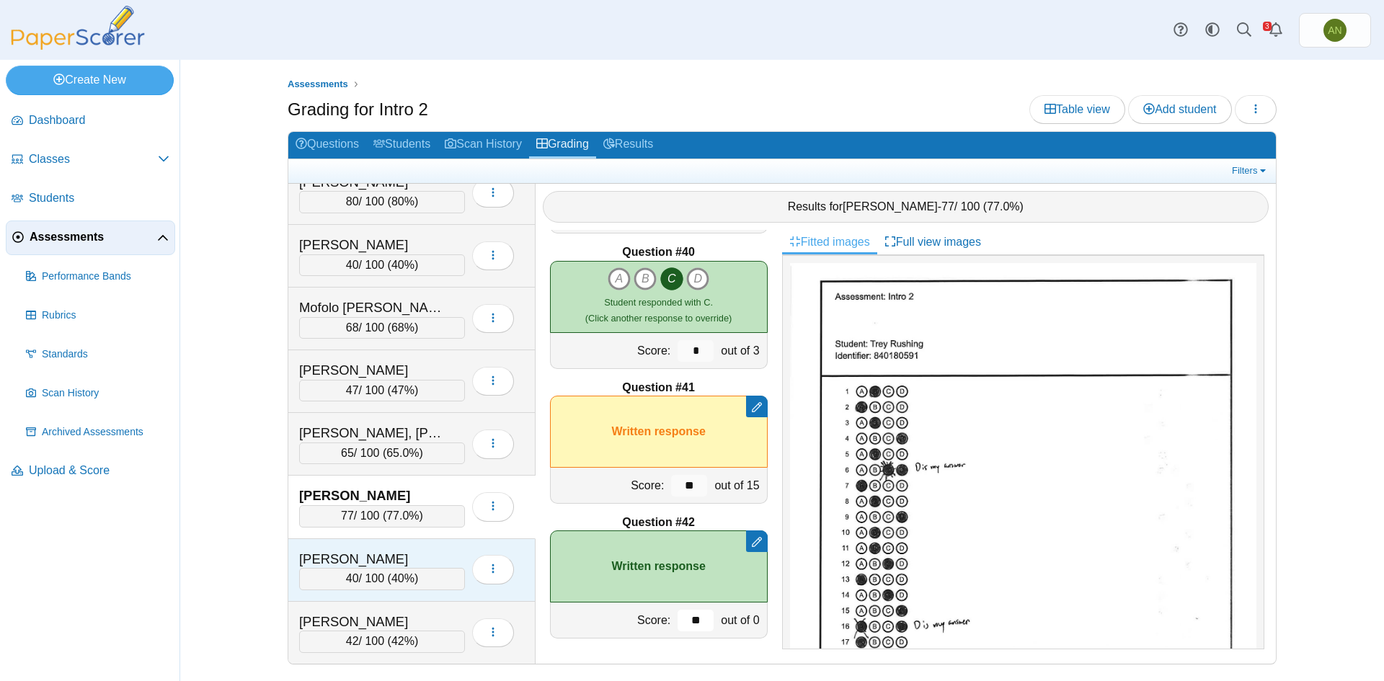
type input "**"
click at [405, 551] on div "[PERSON_NAME]" at bounding box center [371, 559] width 144 height 19
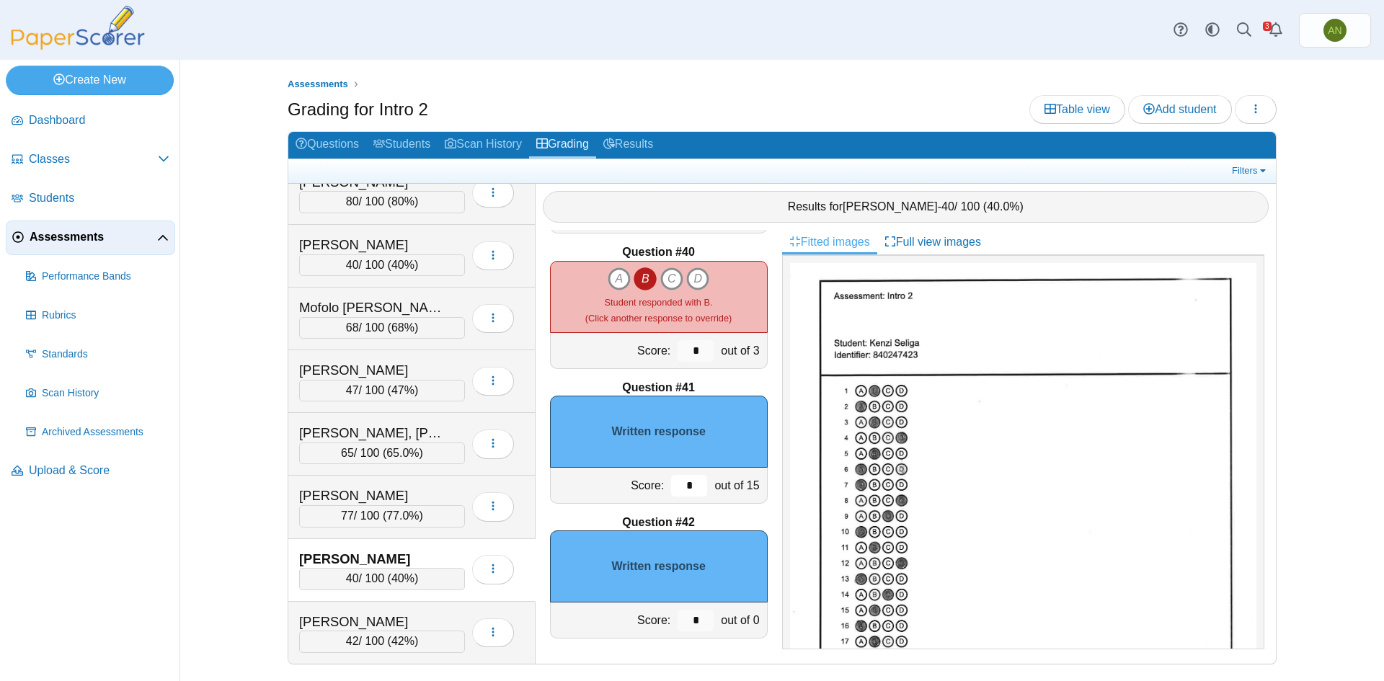
drag, startPoint x: 679, startPoint y: 487, endPoint x: 668, endPoint y: 487, distance: 11.6
click at [671, 487] on input "*" at bounding box center [689, 486] width 36 height 22
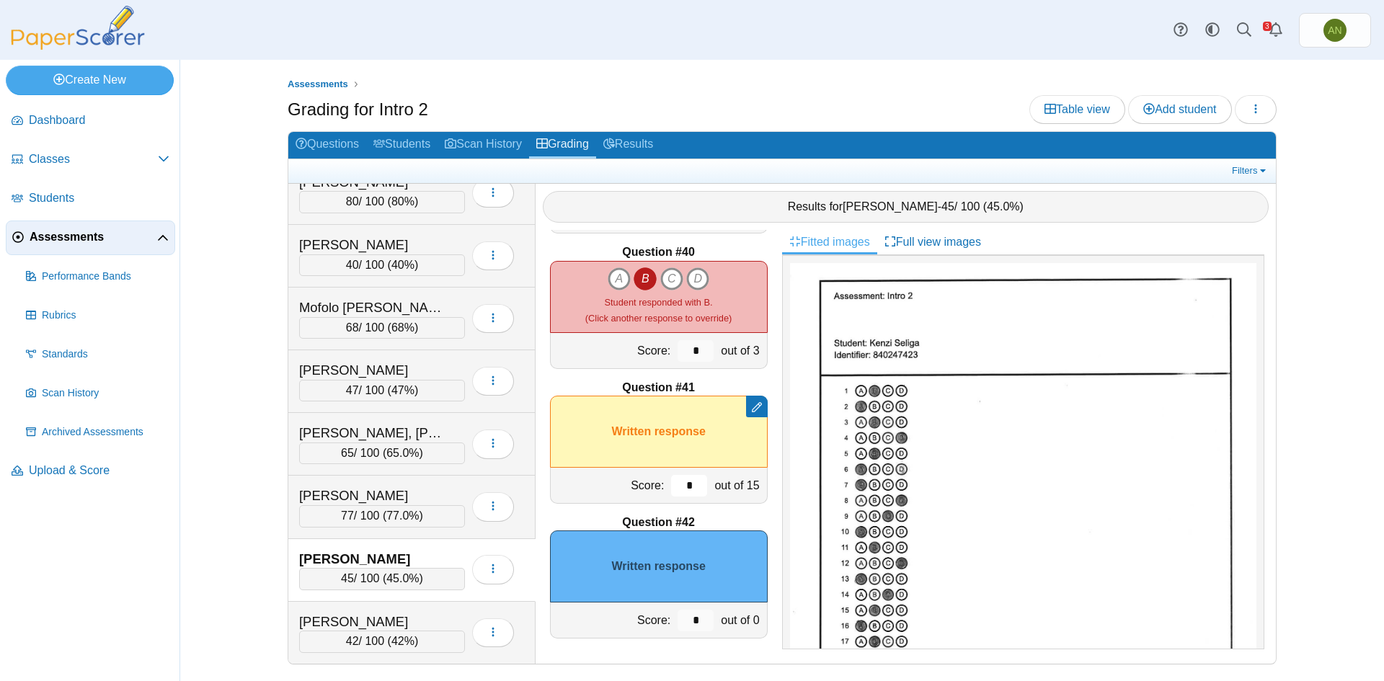
type input "*"
drag, startPoint x: 687, startPoint y: 616, endPoint x: 673, endPoint y: 619, distance: 14.9
click at [678, 619] on input "*" at bounding box center [696, 621] width 36 height 22
type input "*"
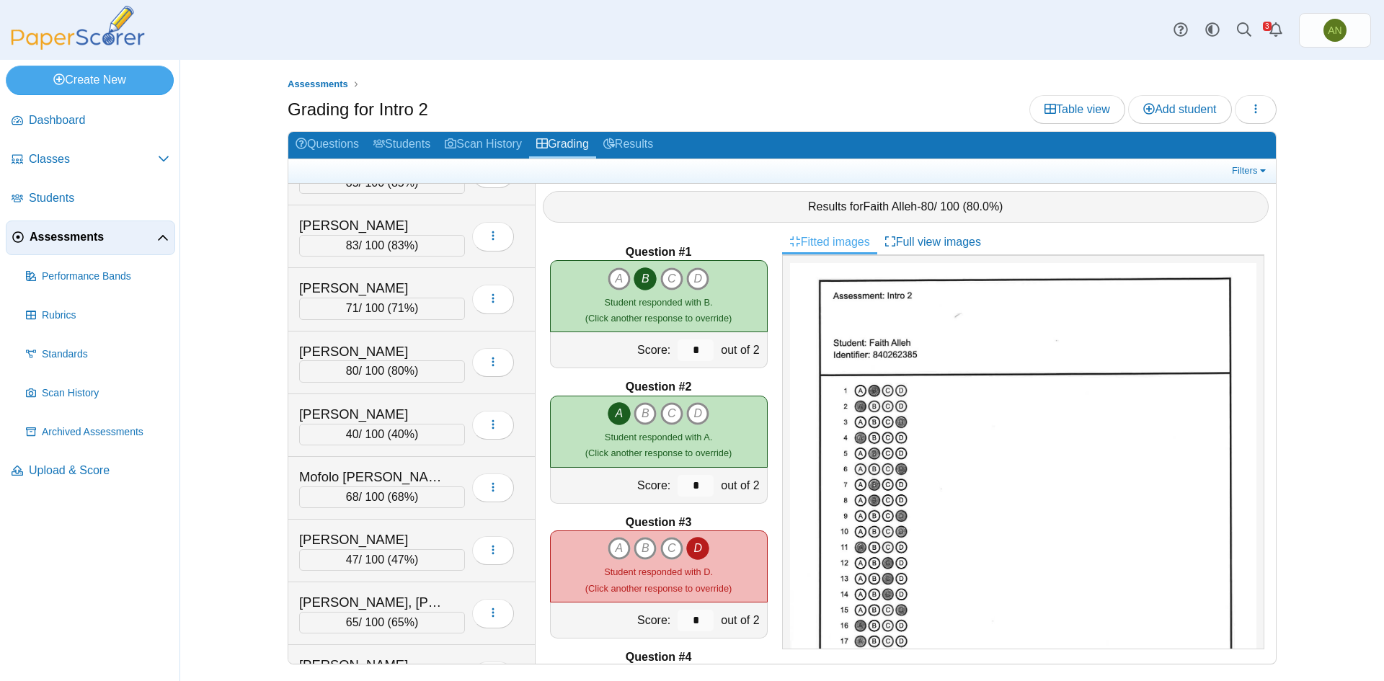
scroll to position [1215, 0]
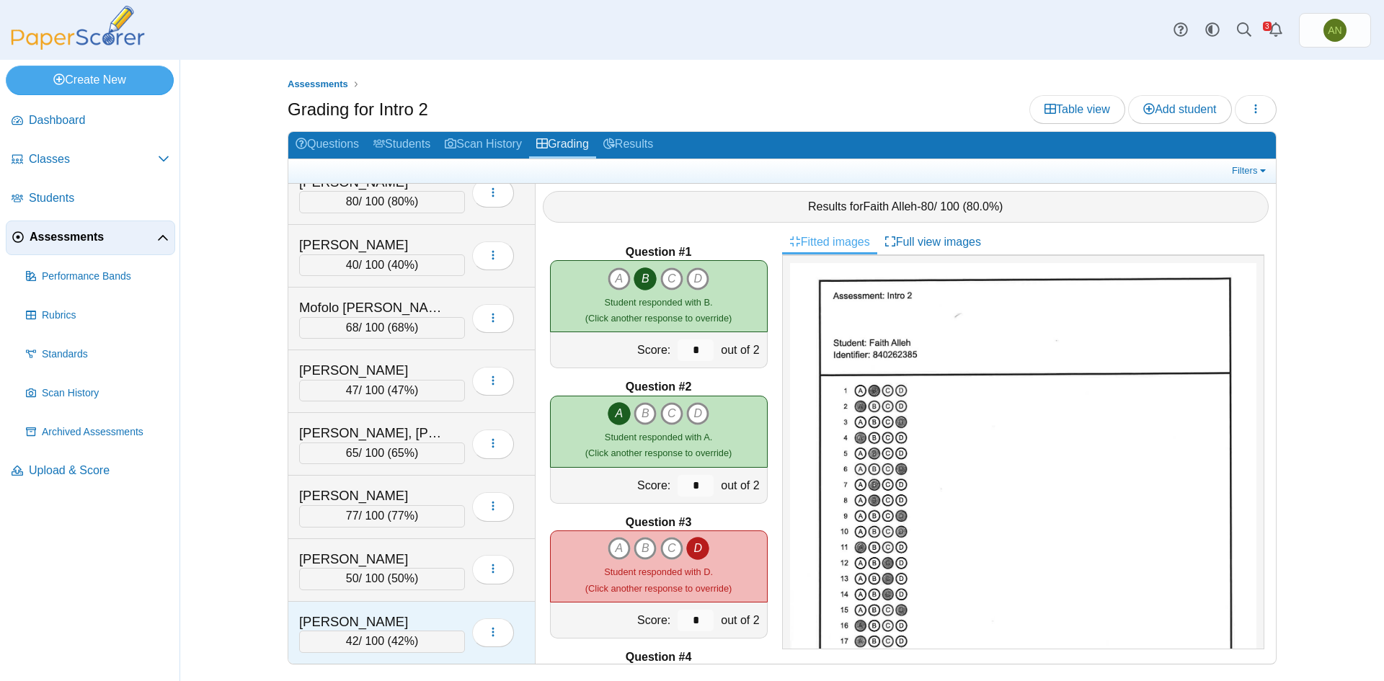
click at [422, 615] on div "[PERSON_NAME]" at bounding box center [371, 622] width 144 height 19
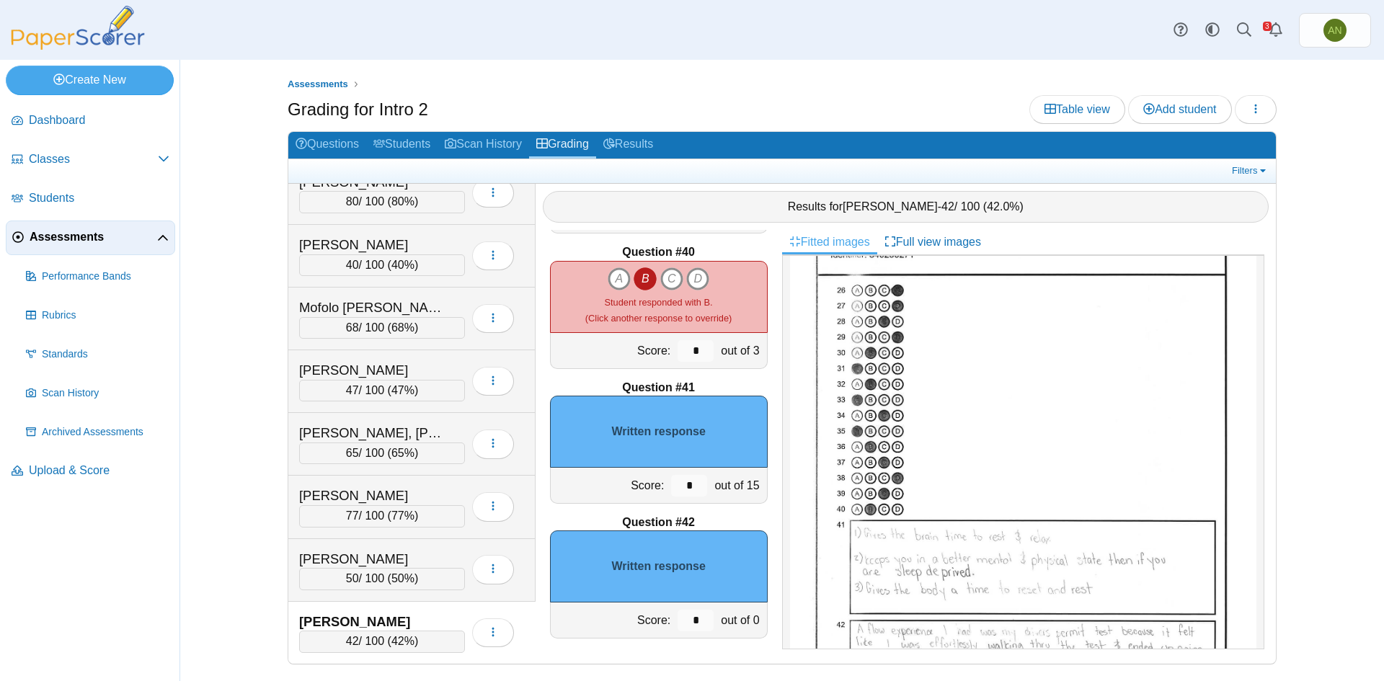
scroll to position [823, 0]
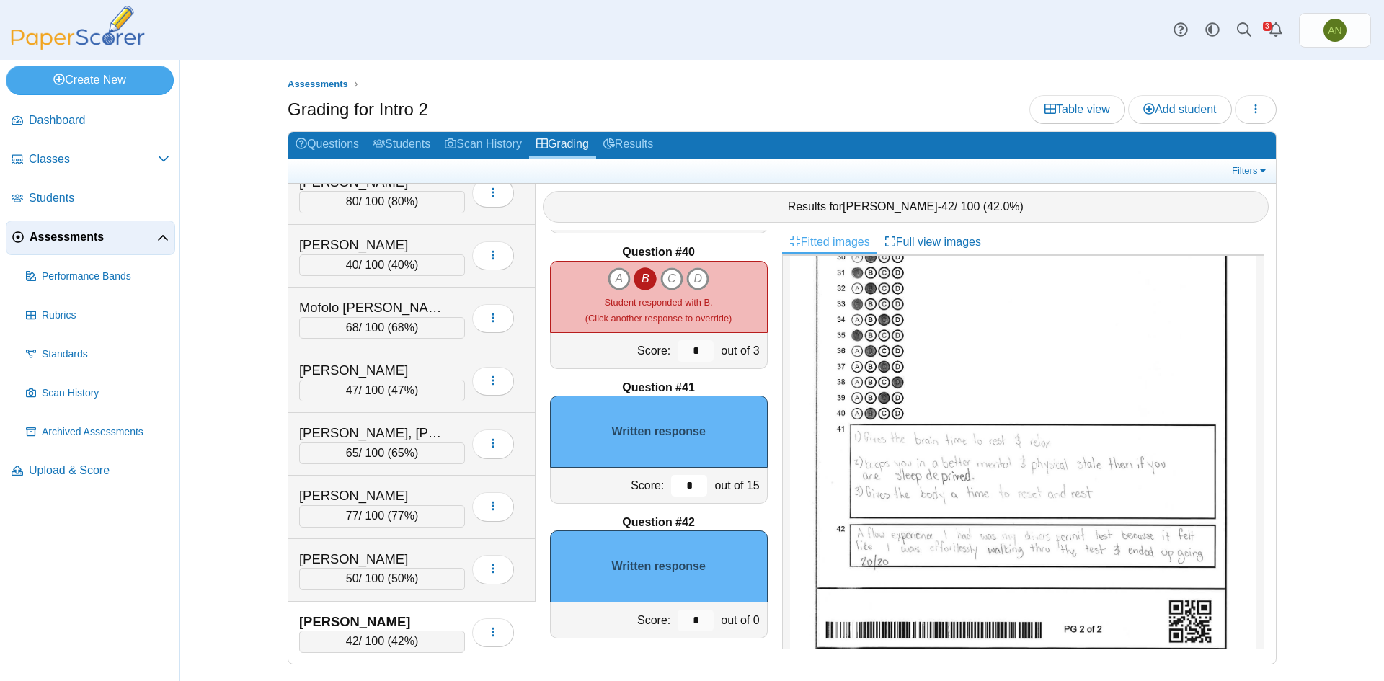
drag, startPoint x: 688, startPoint y: 490, endPoint x: 648, endPoint y: 479, distance: 41.8
click at [649, 489] on div "Score: * out of 15" at bounding box center [659, 486] width 218 height 36
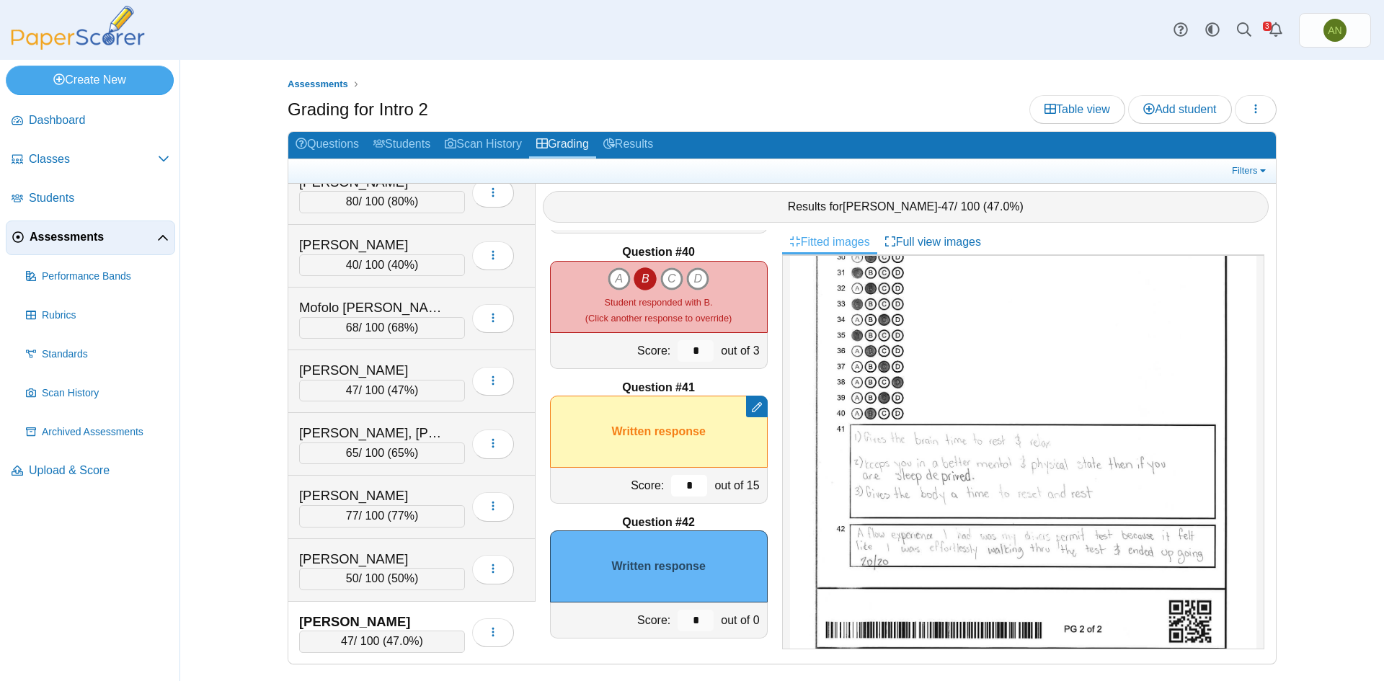
type input "*"
click at [688, 616] on input "*" at bounding box center [696, 621] width 36 height 22
type input "*"
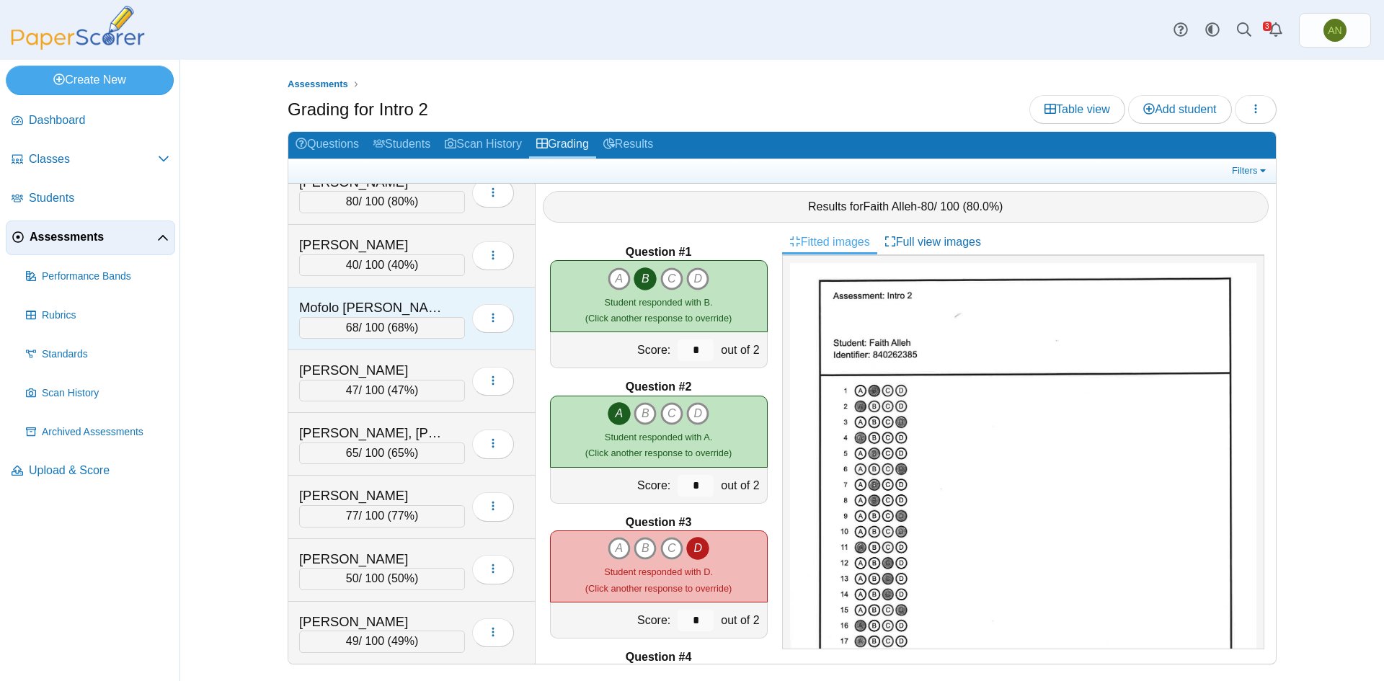
scroll to position [1143, 0]
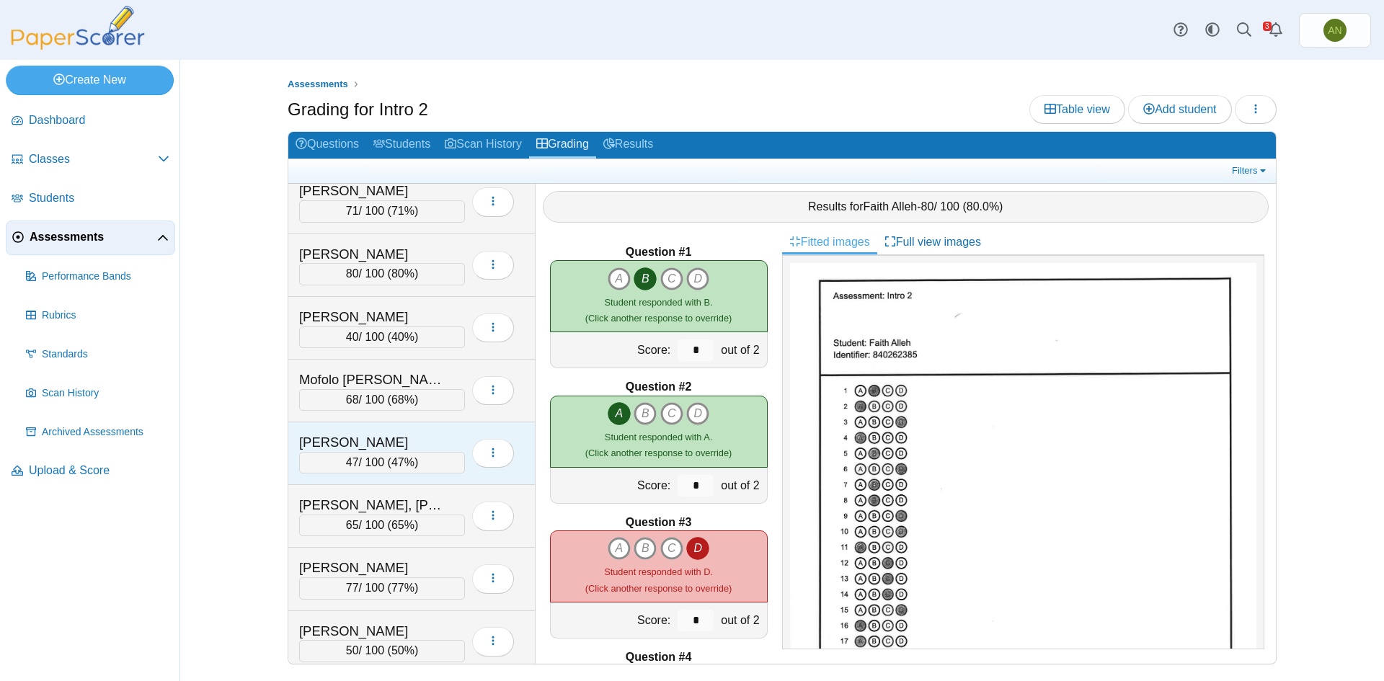
click at [452, 433] on div "[PERSON_NAME]" at bounding box center [382, 442] width 166 height 19
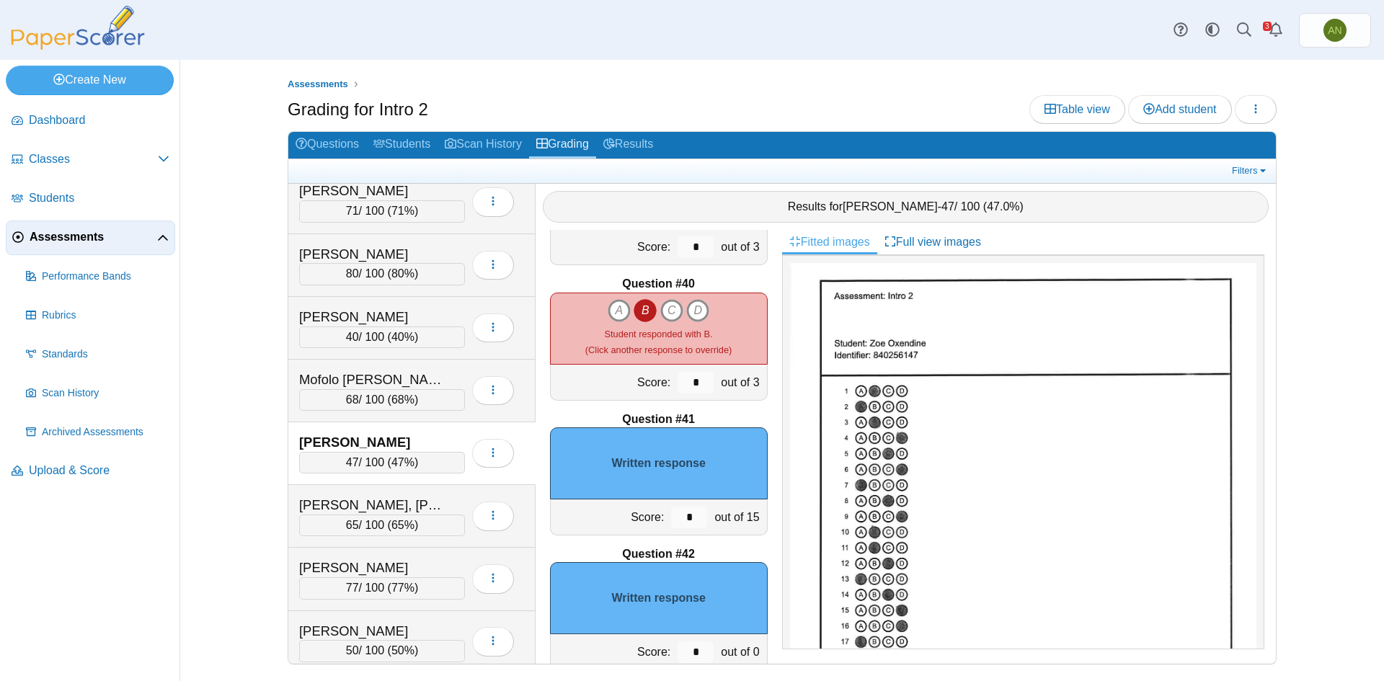
scroll to position [5262, 0]
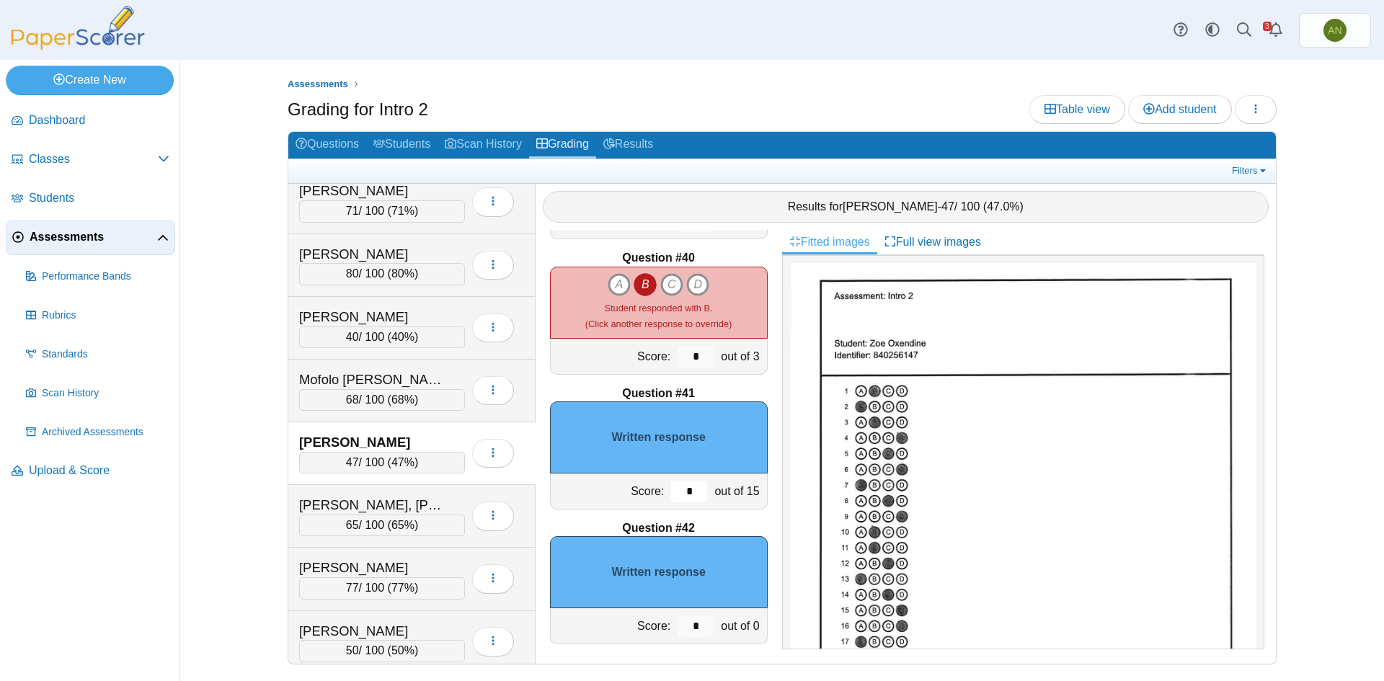
click at [672, 496] on input "*" at bounding box center [689, 492] width 36 height 22
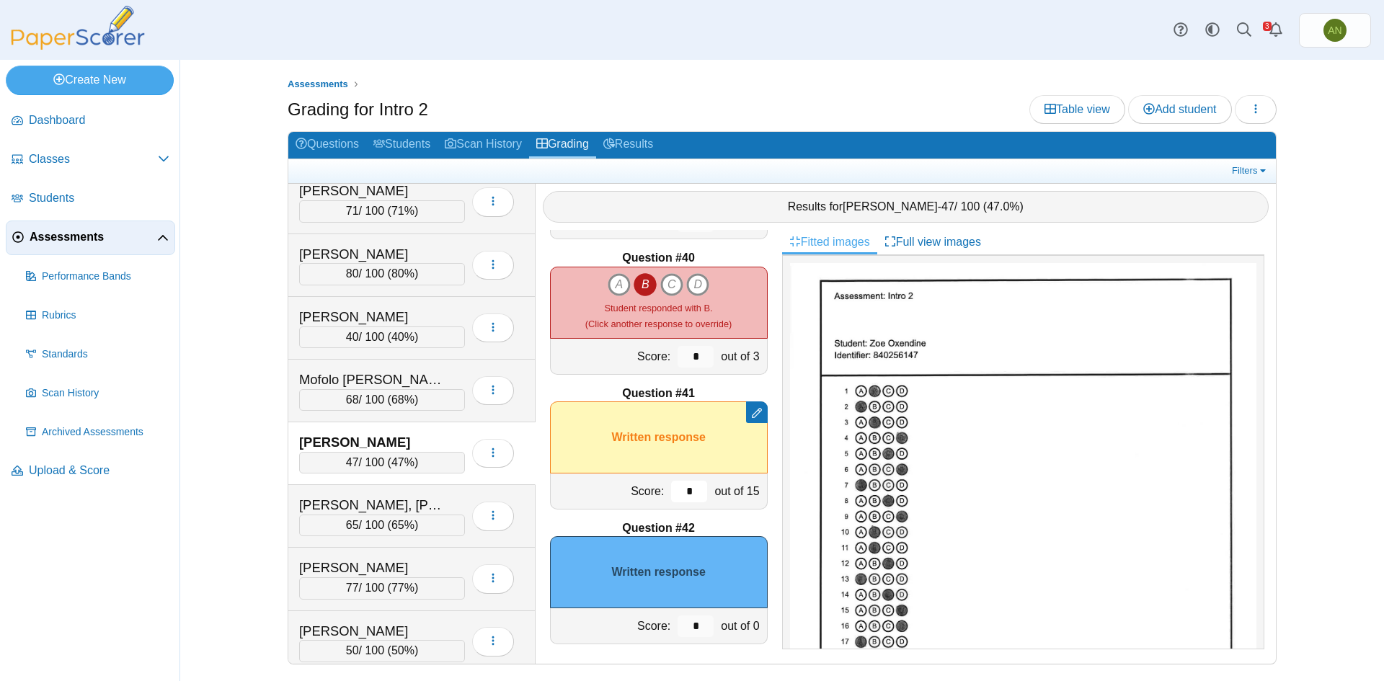
type input "*"
drag, startPoint x: 692, startPoint y: 627, endPoint x: 671, endPoint y: 628, distance: 20.9
click at [678, 628] on input "*" at bounding box center [696, 627] width 36 height 22
type input "*"
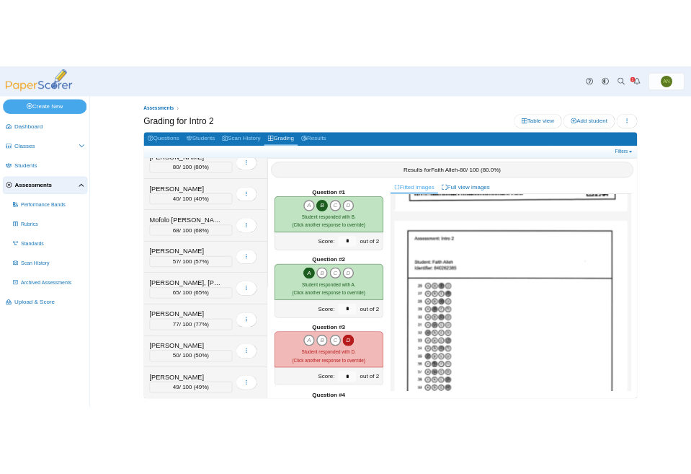
scroll to position [823, 0]
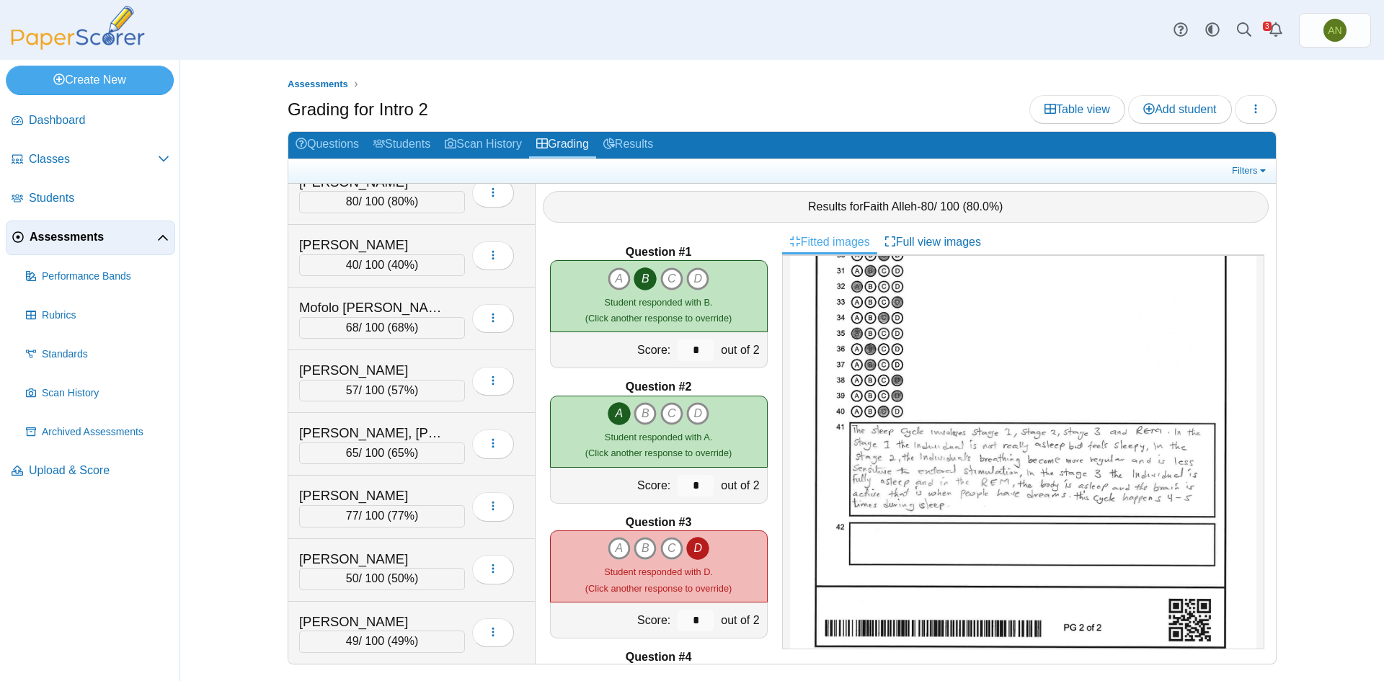
click at [767, 87] on ul "Assessments" at bounding box center [782, 84] width 989 height 14
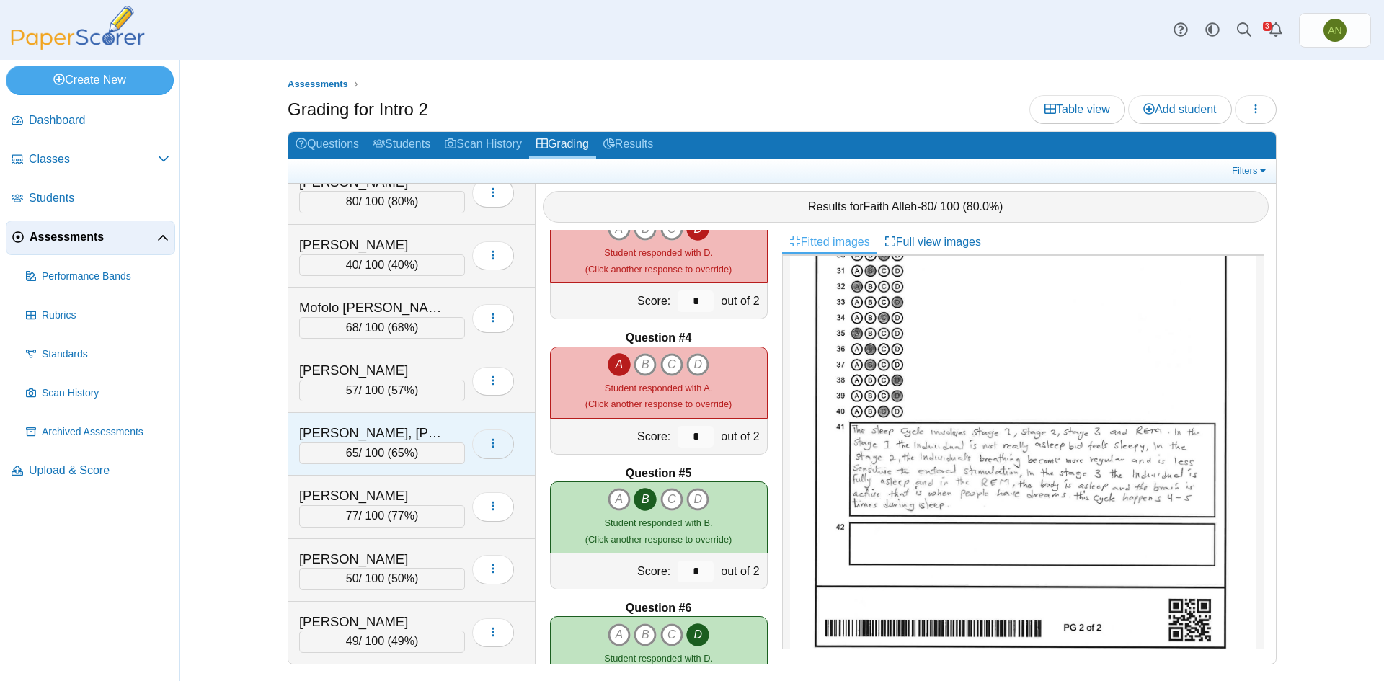
scroll to position [360, 0]
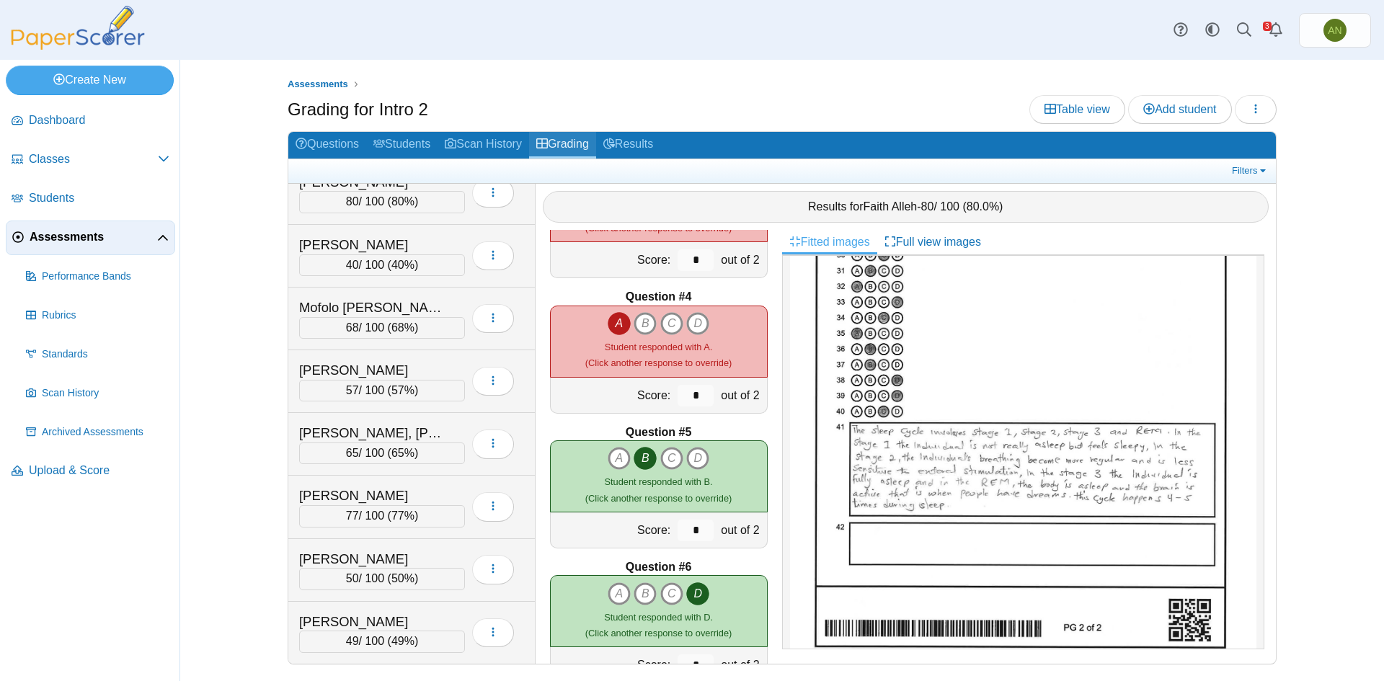
click at [569, 145] on link "Grading" at bounding box center [562, 145] width 67 height 27
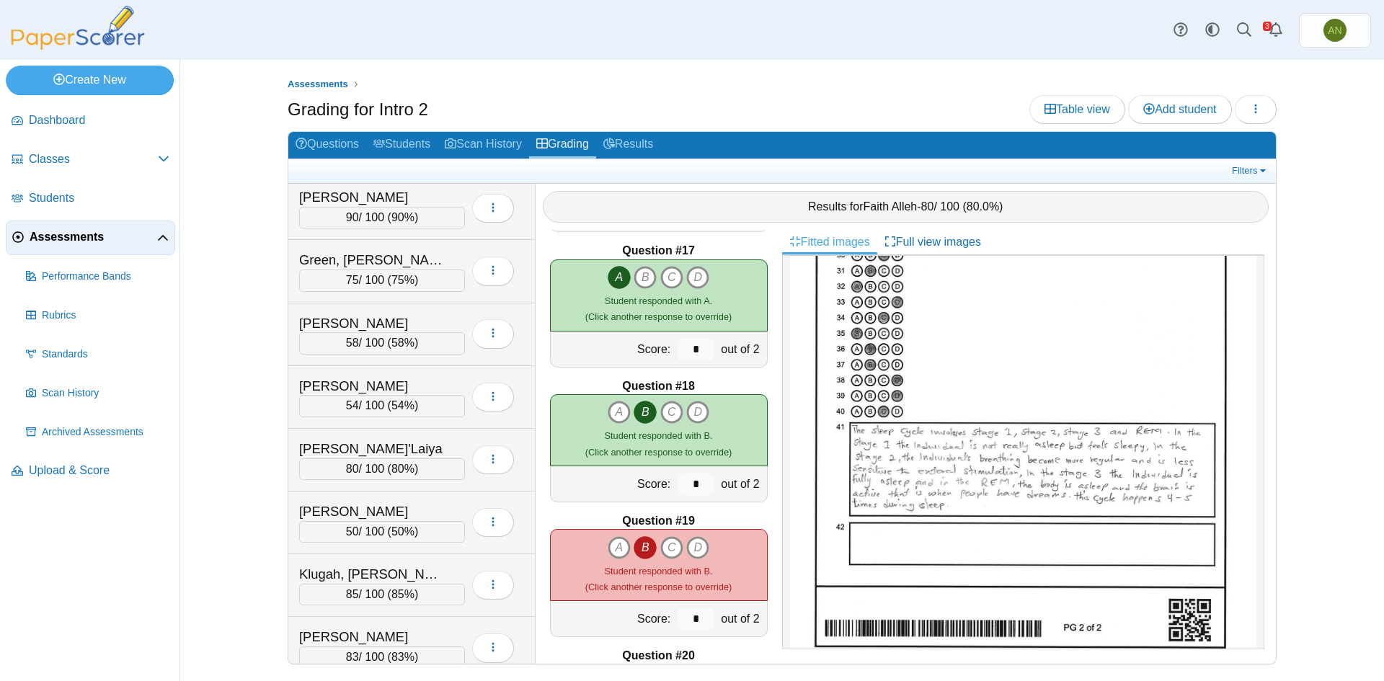
scroll to position [1215, 0]
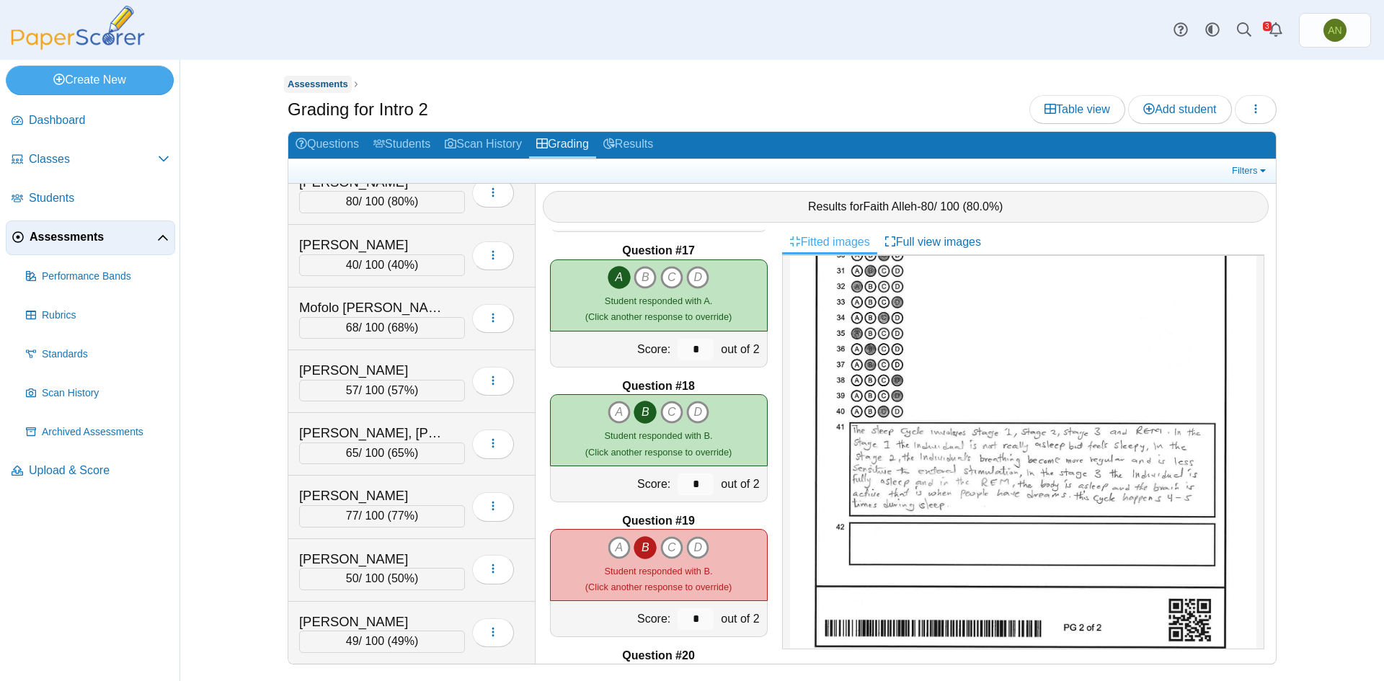
click at [316, 84] on span "Assessments" at bounding box center [318, 84] width 61 height 11
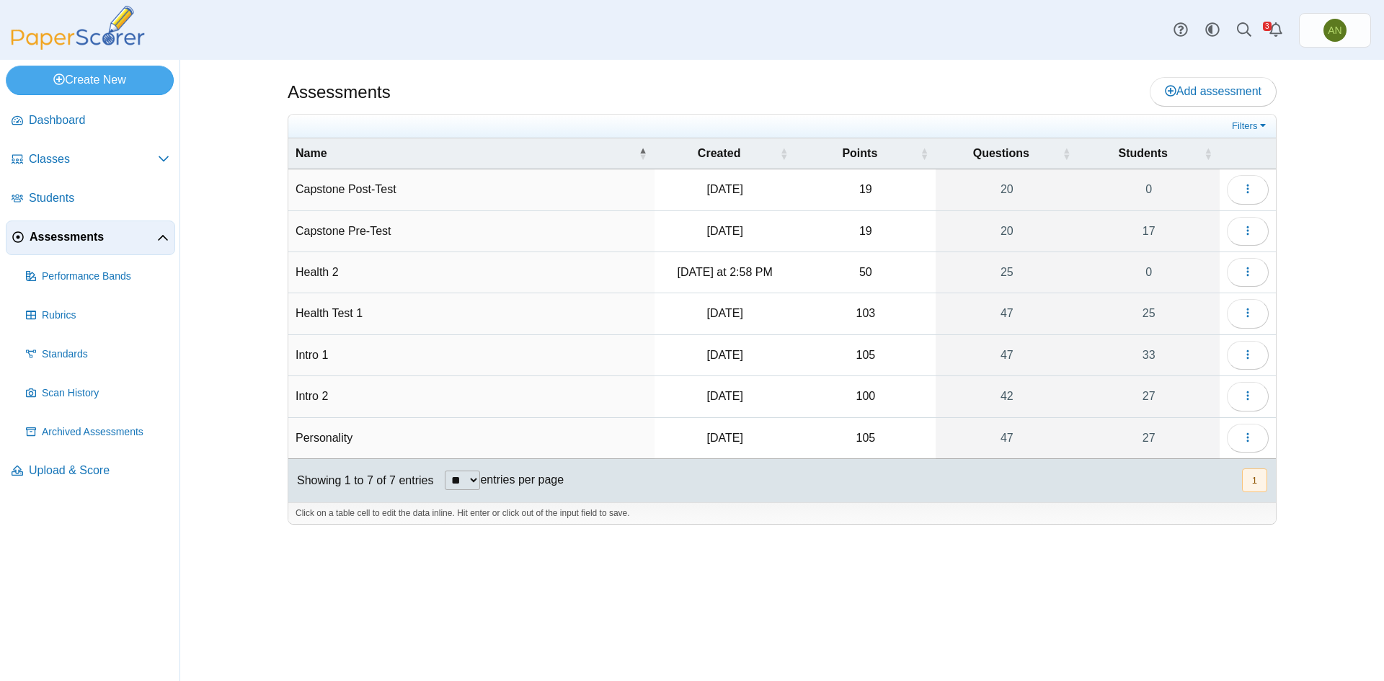
click at [306, 391] on td "Intro 2" at bounding box center [471, 396] width 366 height 41
click at [1247, 404] on button "button" at bounding box center [1248, 396] width 42 height 29
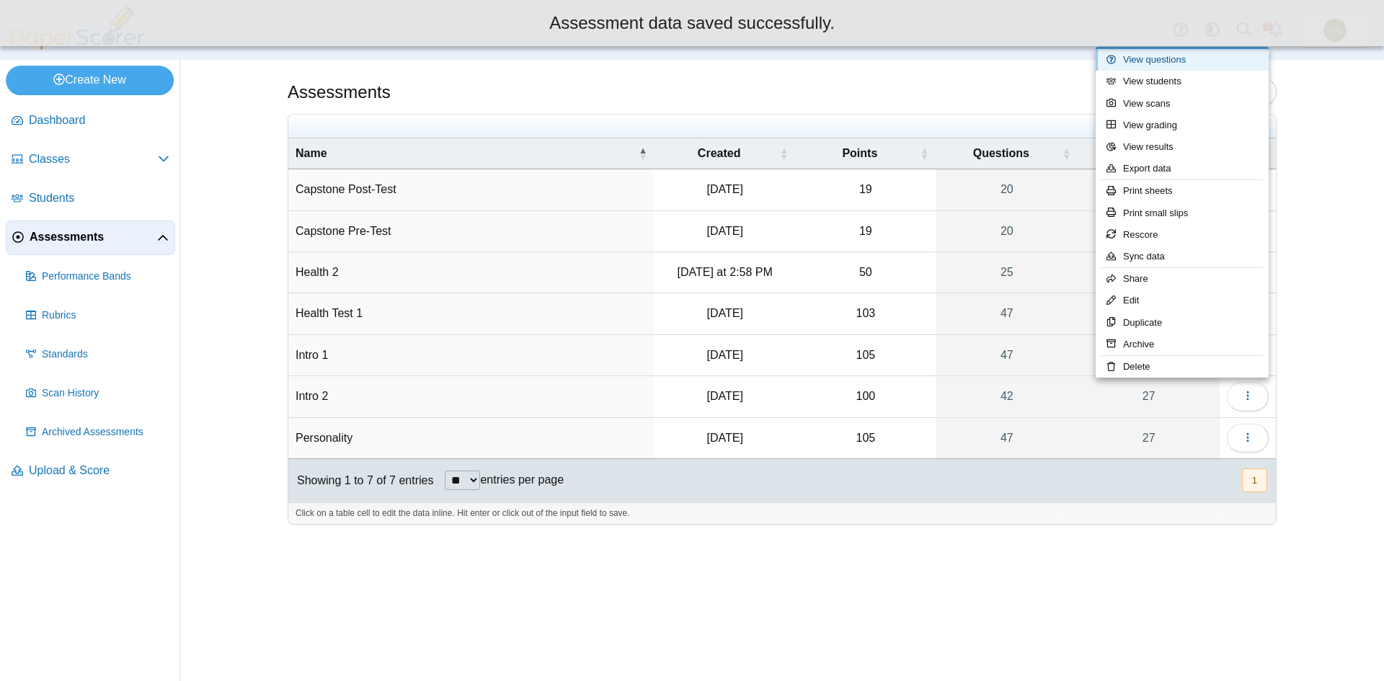
click at [1227, 63] on link "View questions" at bounding box center [1182, 60] width 173 height 22
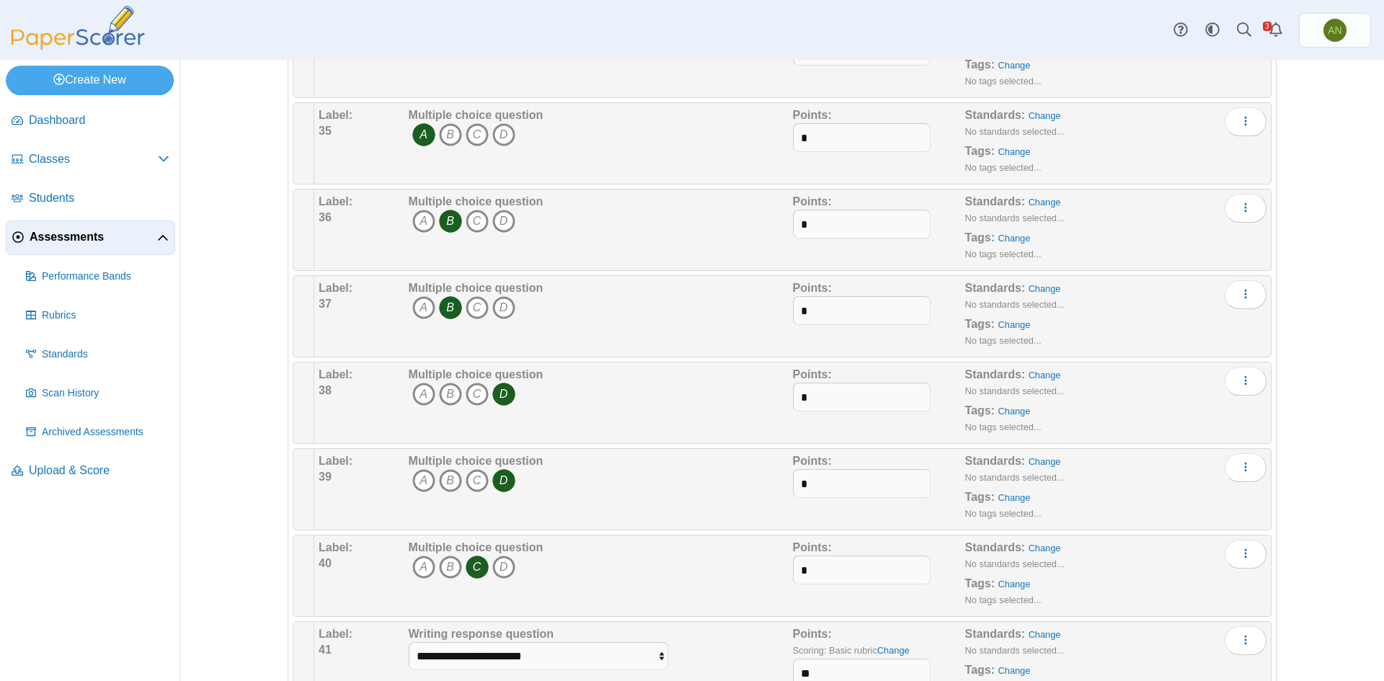
scroll to position [3100, 0]
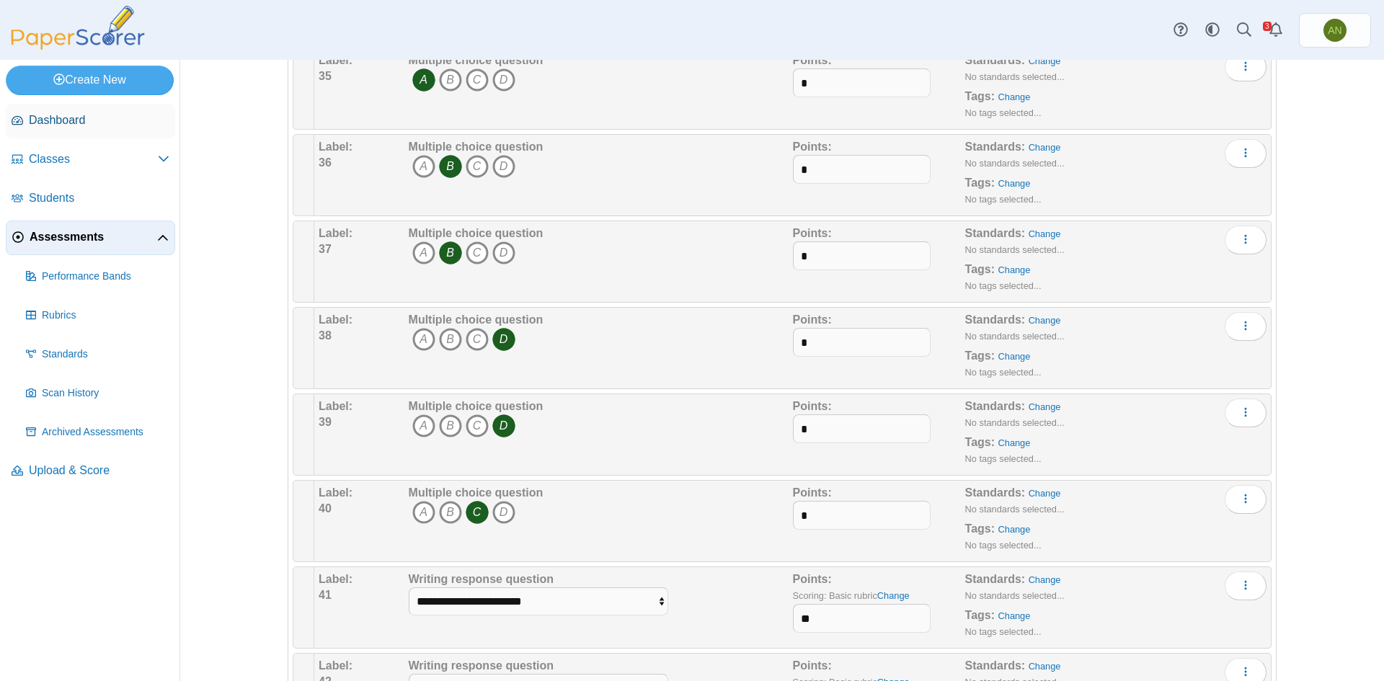
click at [62, 116] on span "Dashboard" at bounding box center [99, 120] width 141 height 16
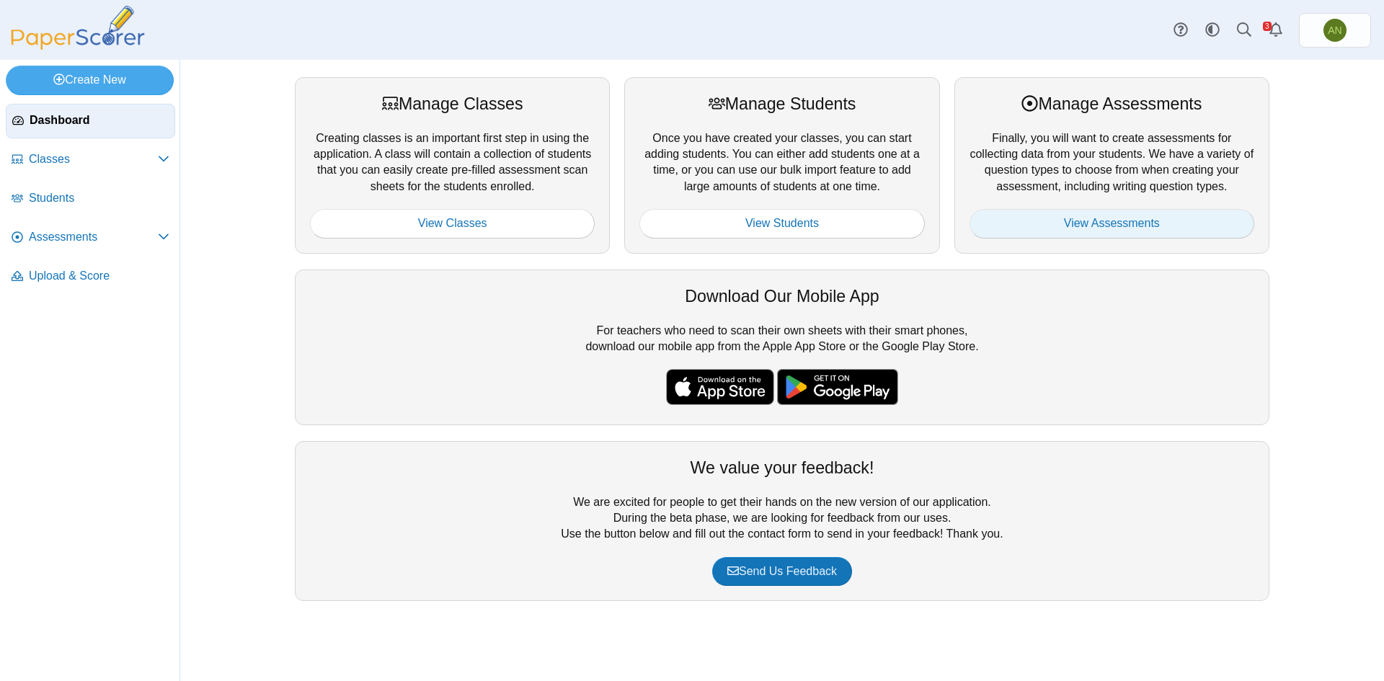
click at [1097, 223] on link "View Assessments" at bounding box center [1112, 223] width 285 height 29
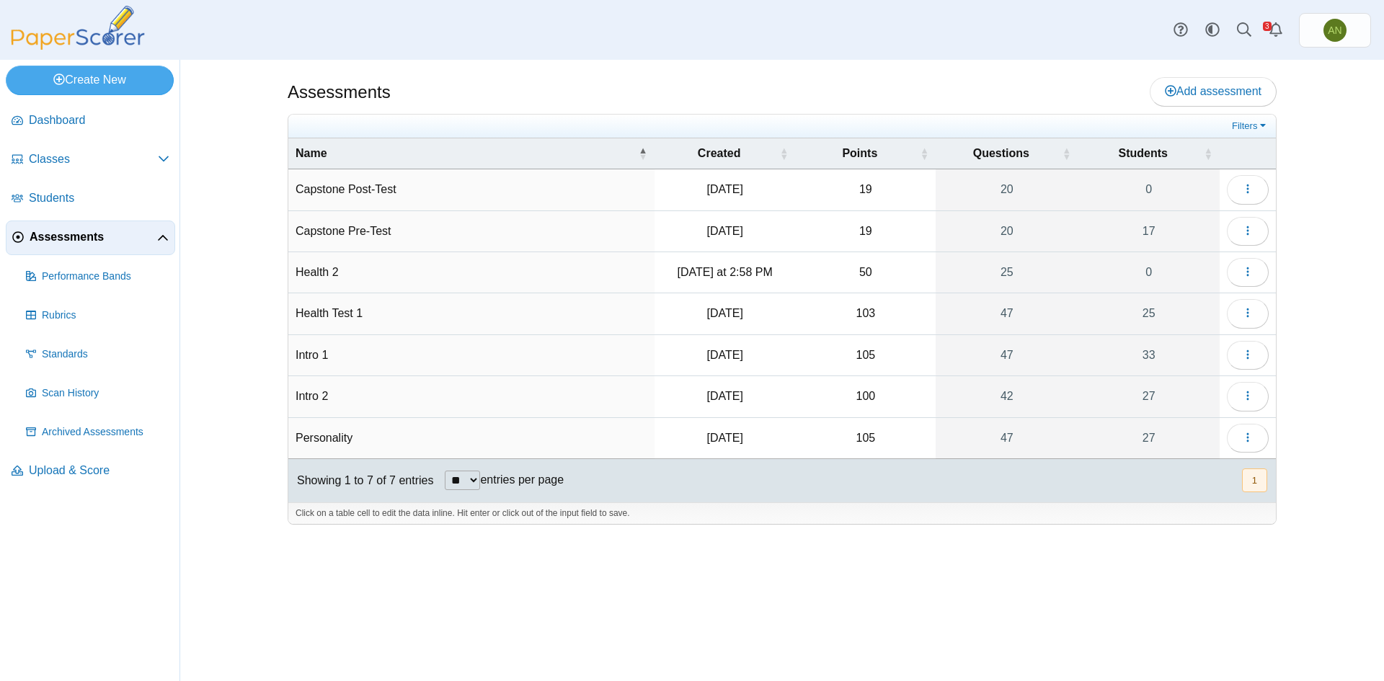
click at [335, 398] on td "Intro 2" at bounding box center [471, 396] width 366 height 41
click at [1238, 394] on button "button" at bounding box center [1248, 396] width 42 height 29
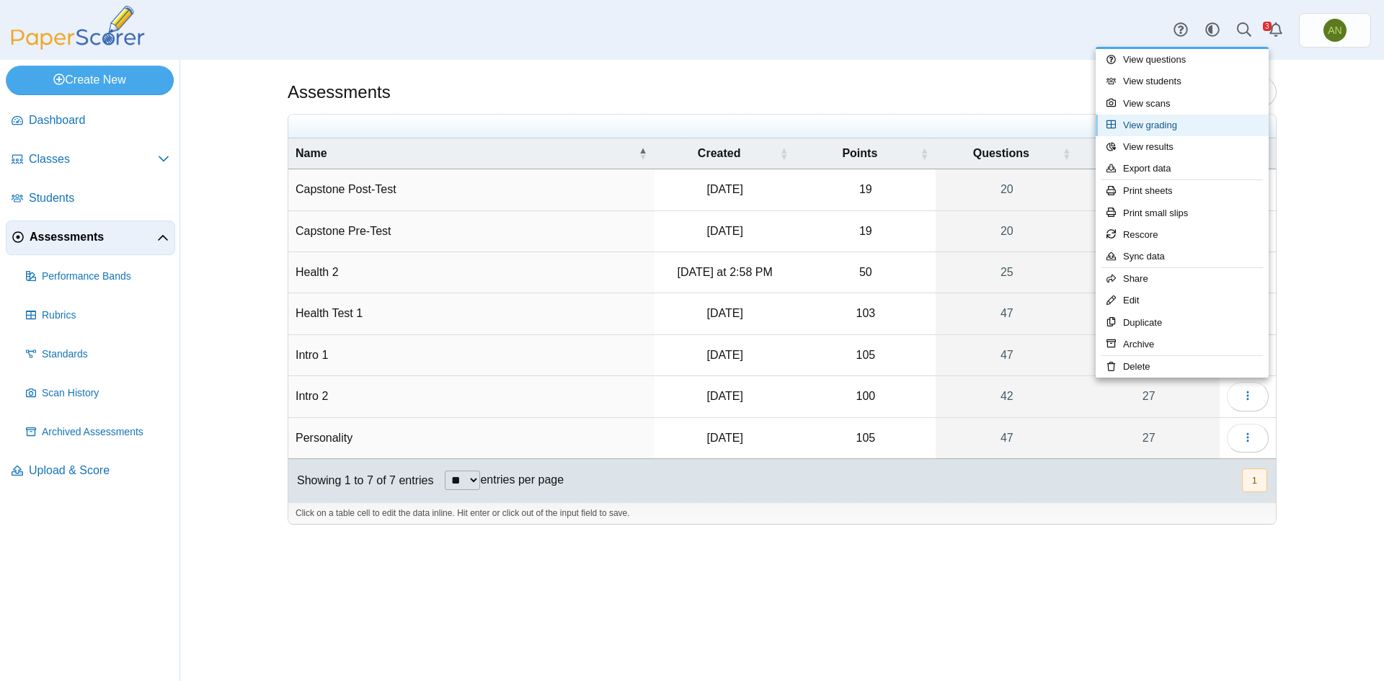
click at [1189, 129] on link "View grading" at bounding box center [1182, 126] width 173 height 22
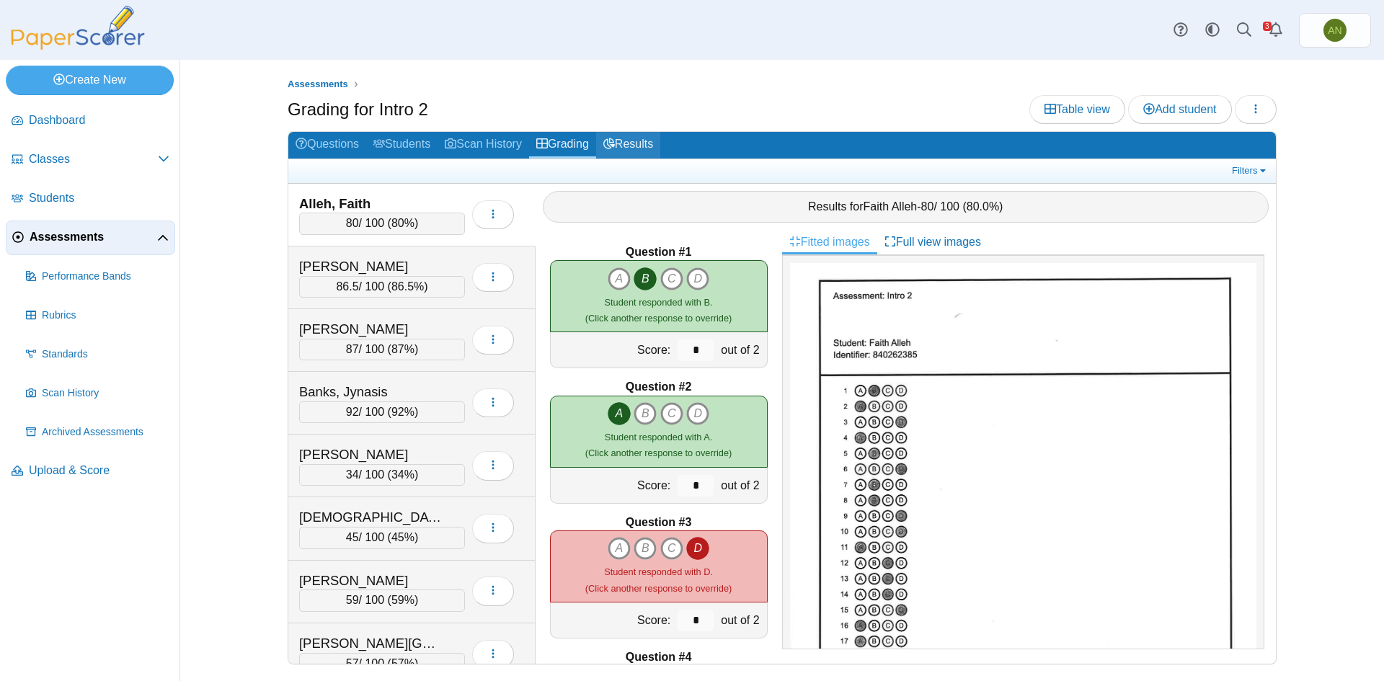
click at [655, 138] on link "Results" at bounding box center [628, 145] width 64 height 27
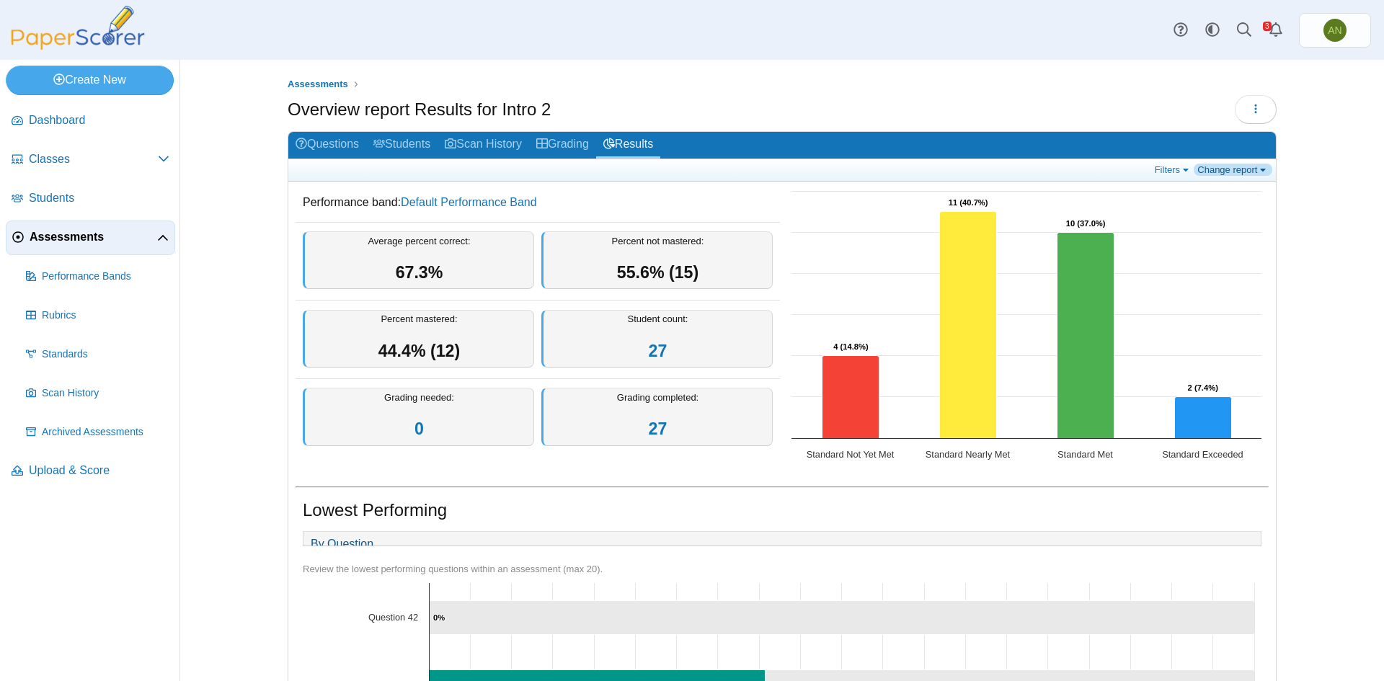
click at [1220, 169] on link "Change report" at bounding box center [1233, 170] width 79 height 12
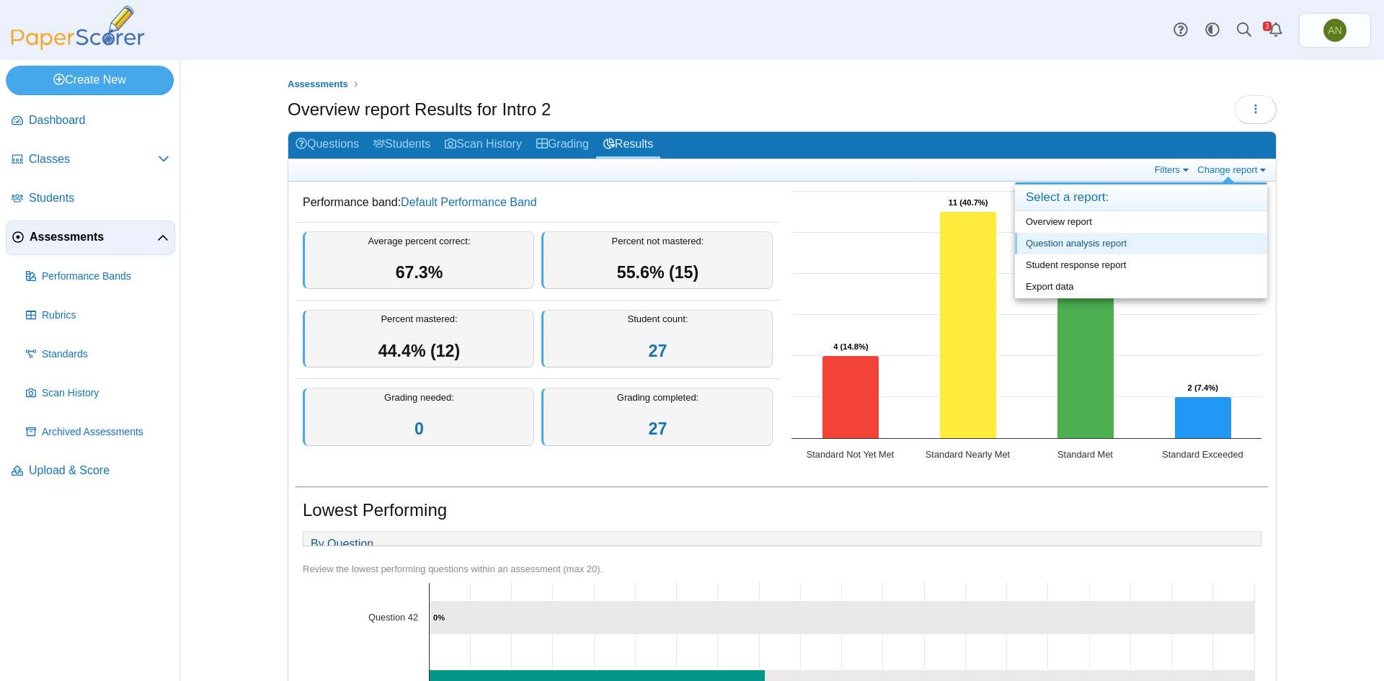
click at [1182, 237] on link "Question analysis report" at bounding box center [1141, 244] width 252 height 22
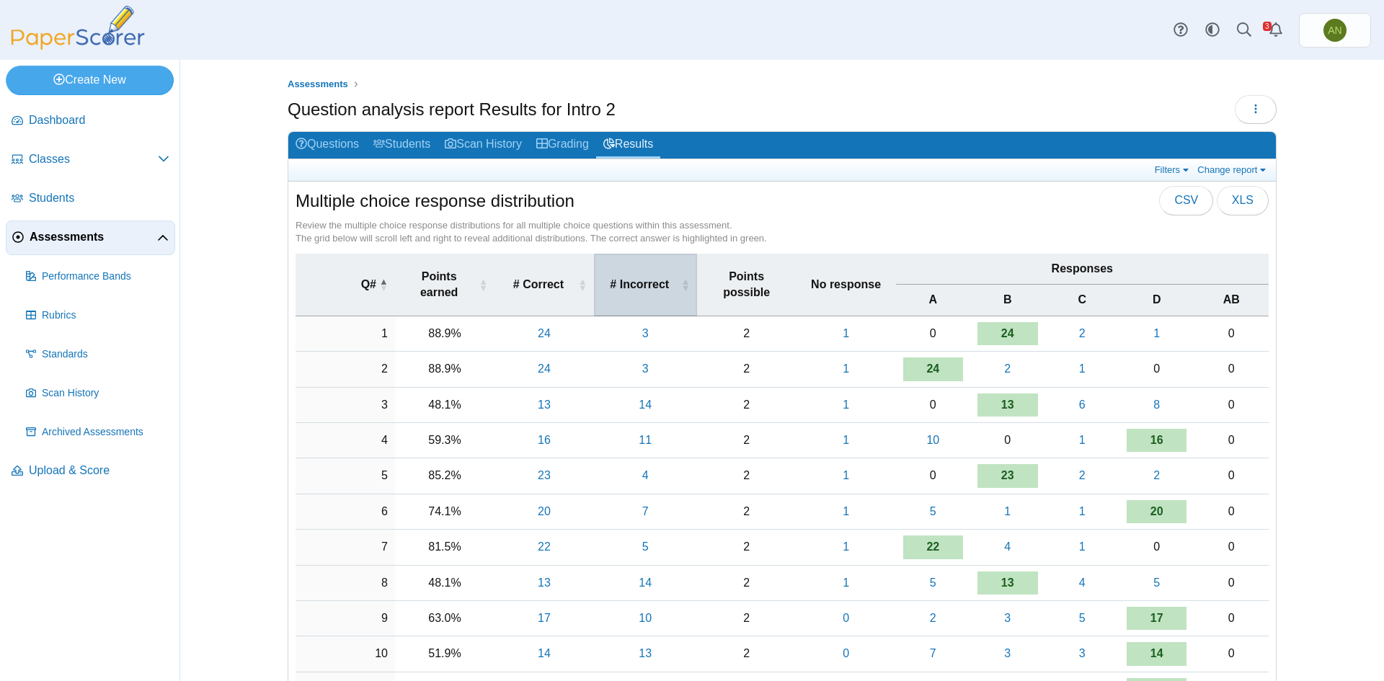
click at [642, 291] on span "# Incorrect" at bounding box center [639, 285] width 77 height 16
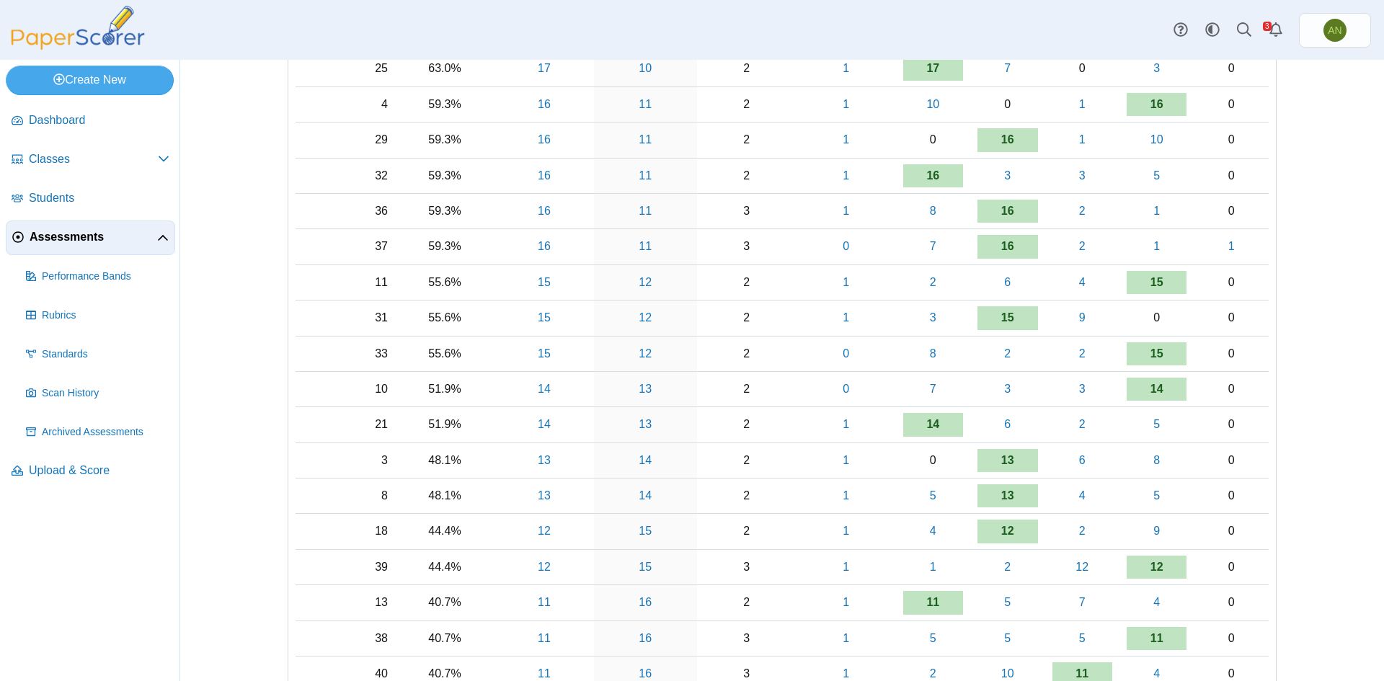
scroll to position [1081, 0]
